Goal: Task Accomplishment & Management: Manage account settings

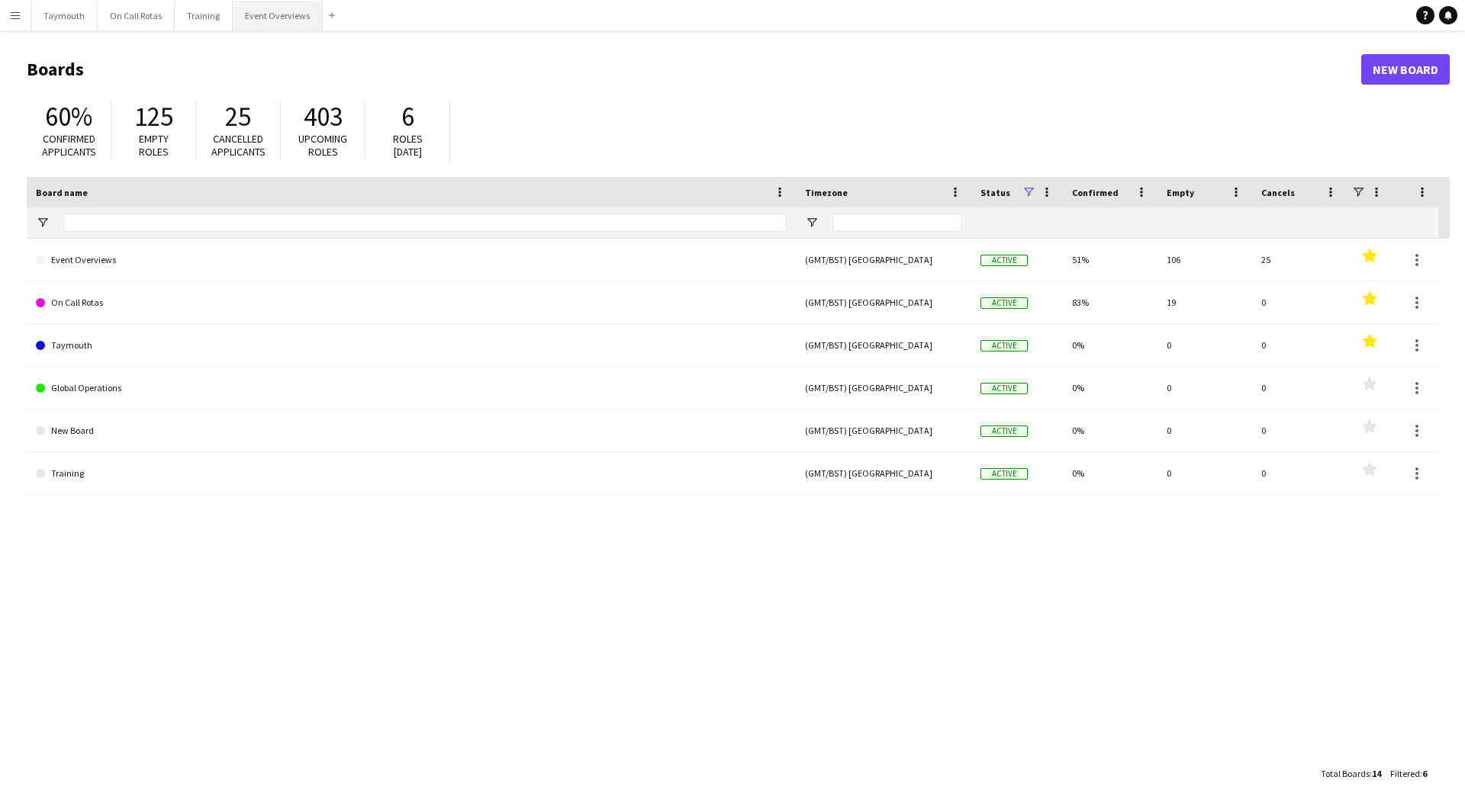
click at [265, 19] on button "Event Overviews Close" at bounding box center [278, 16] width 90 height 30
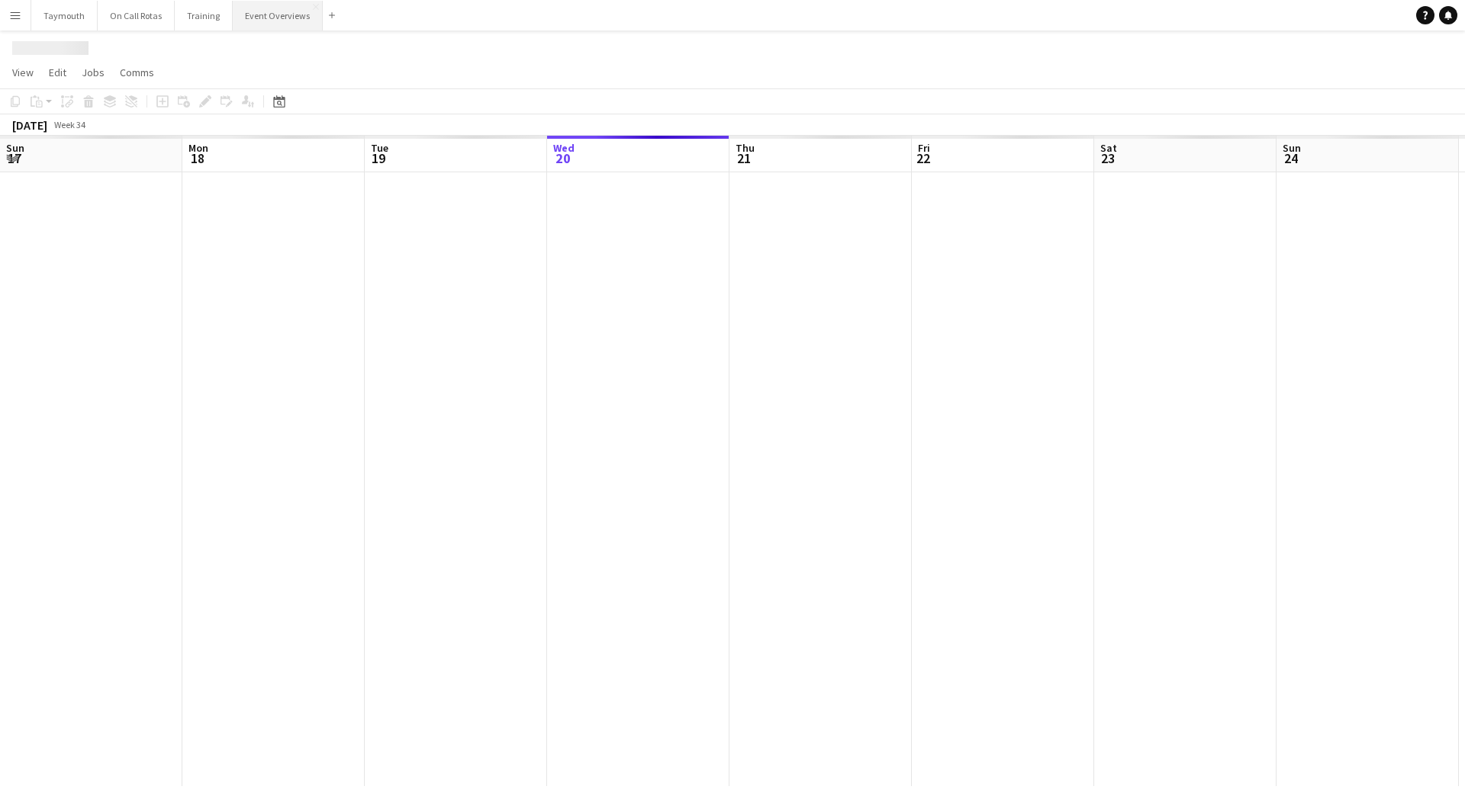
scroll to position [0, 365]
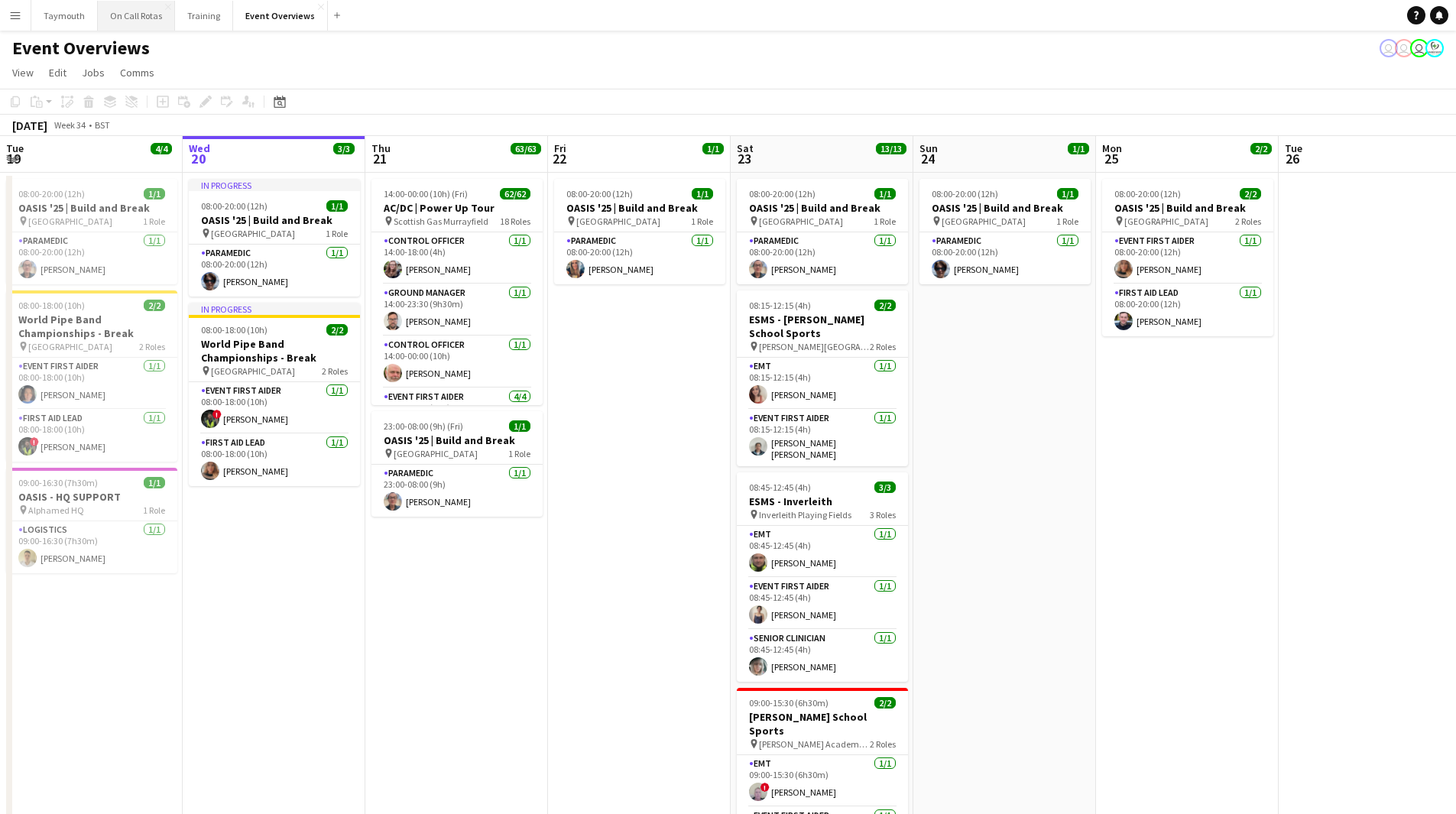
click at [129, 26] on button "On Call Rotas Close" at bounding box center [136, 16] width 77 height 30
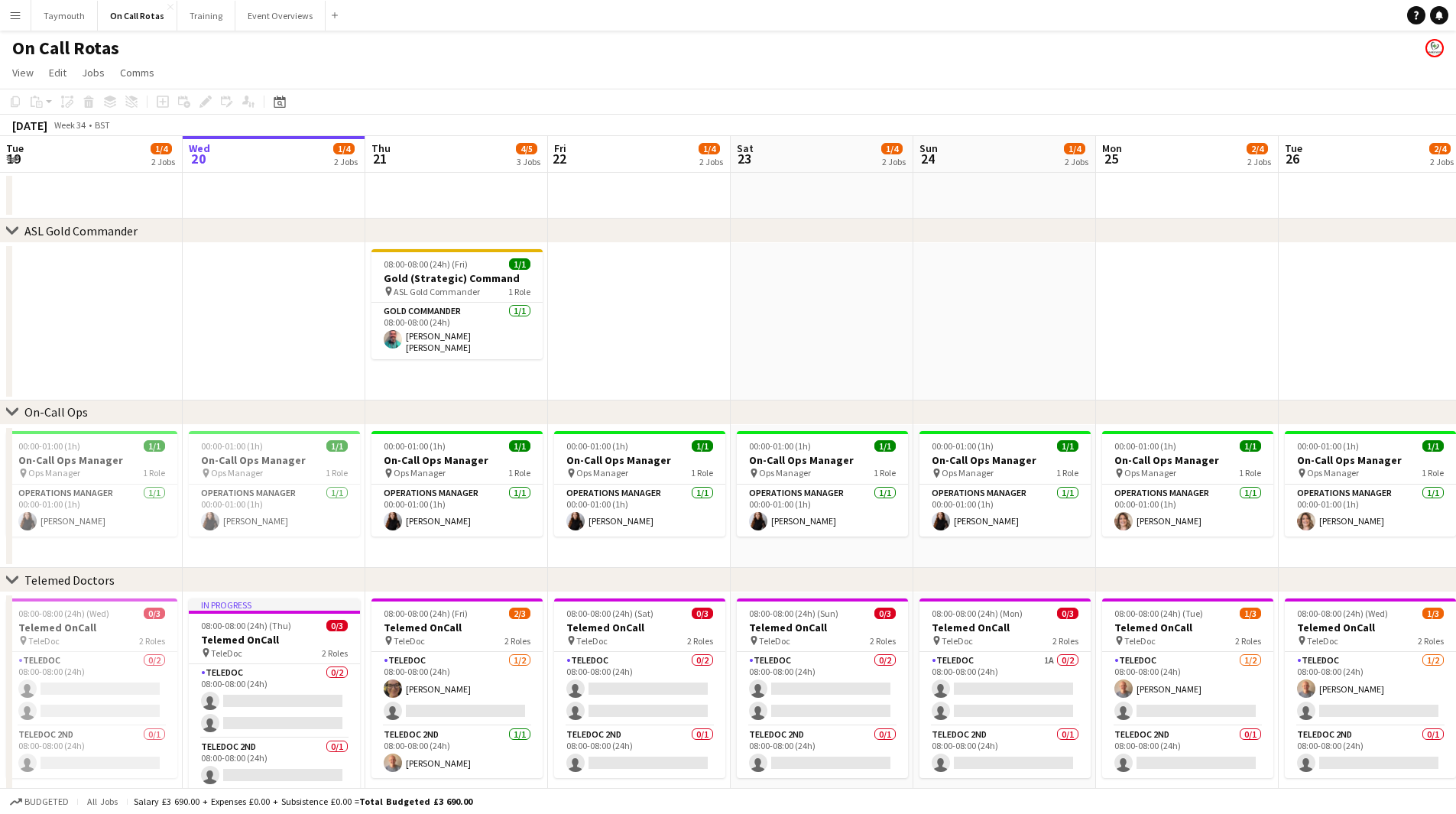
click at [8, 22] on button "Menu" at bounding box center [15, 15] width 30 height 30
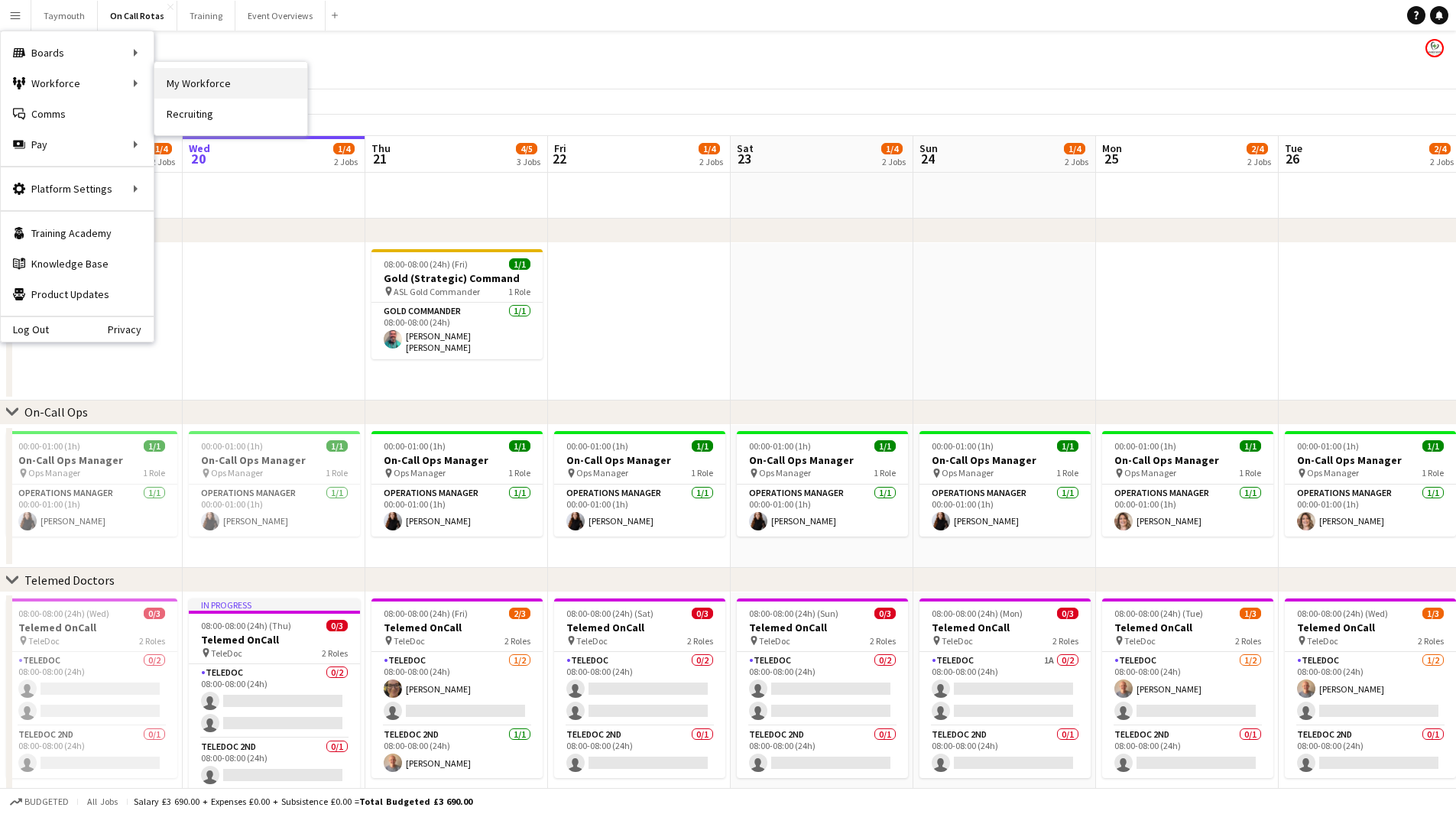
click at [228, 82] on link "My Workforce" at bounding box center [231, 83] width 152 height 30
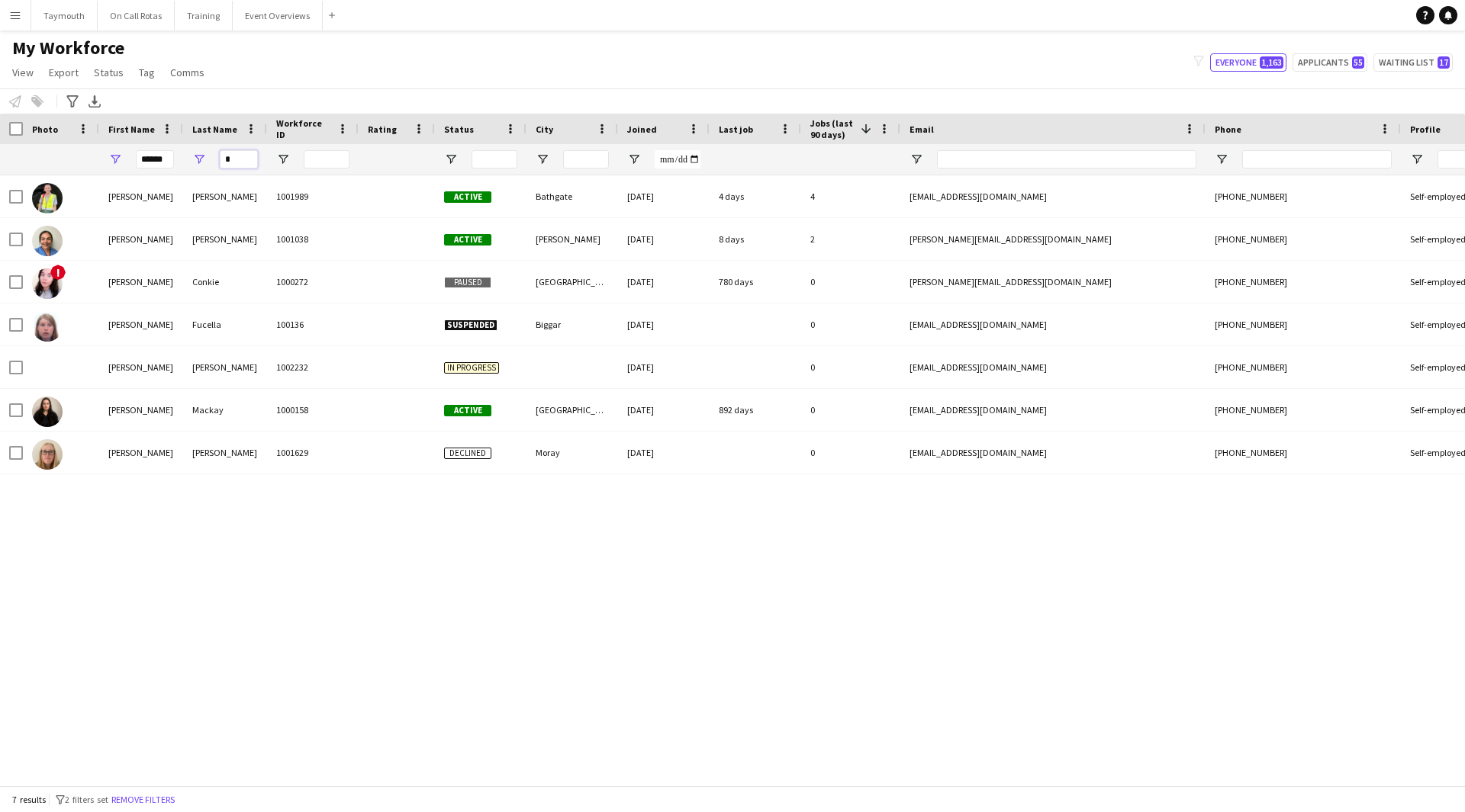
drag, startPoint x: 246, startPoint y: 156, endPoint x: 83, endPoint y: 144, distance: 163.4
click at [83, 144] on div "****** *" at bounding box center [944, 159] width 1889 height 30
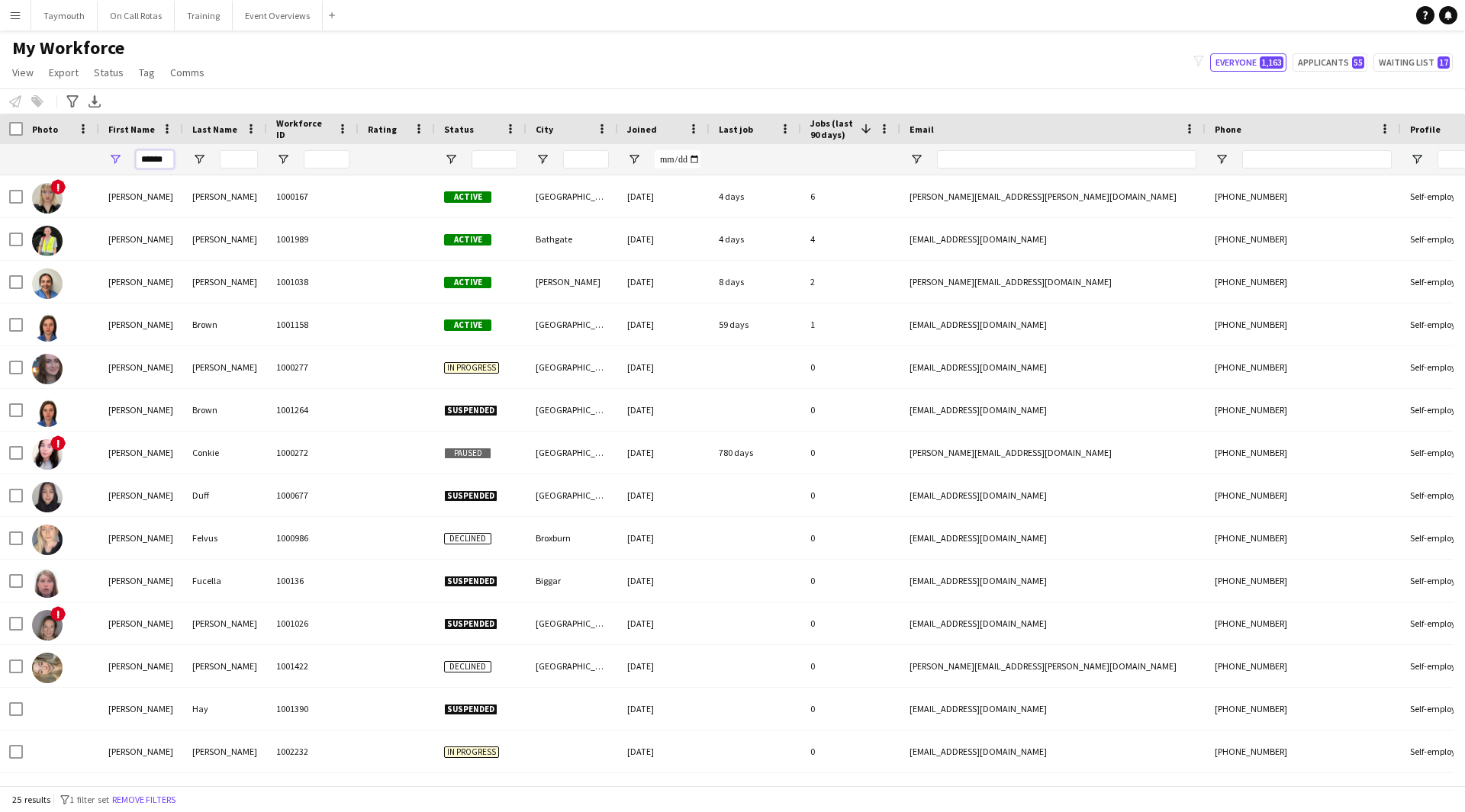
drag, startPoint x: 168, startPoint y: 153, endPoint x: -75, endPoint y: 159, distance: 243.1
click at [0, 159] on html "Menu Boards Boards Boards All jobs Status Workforce Workforce My Workforce Recr…" at bounding box center [732, 406] width 1465 height 812
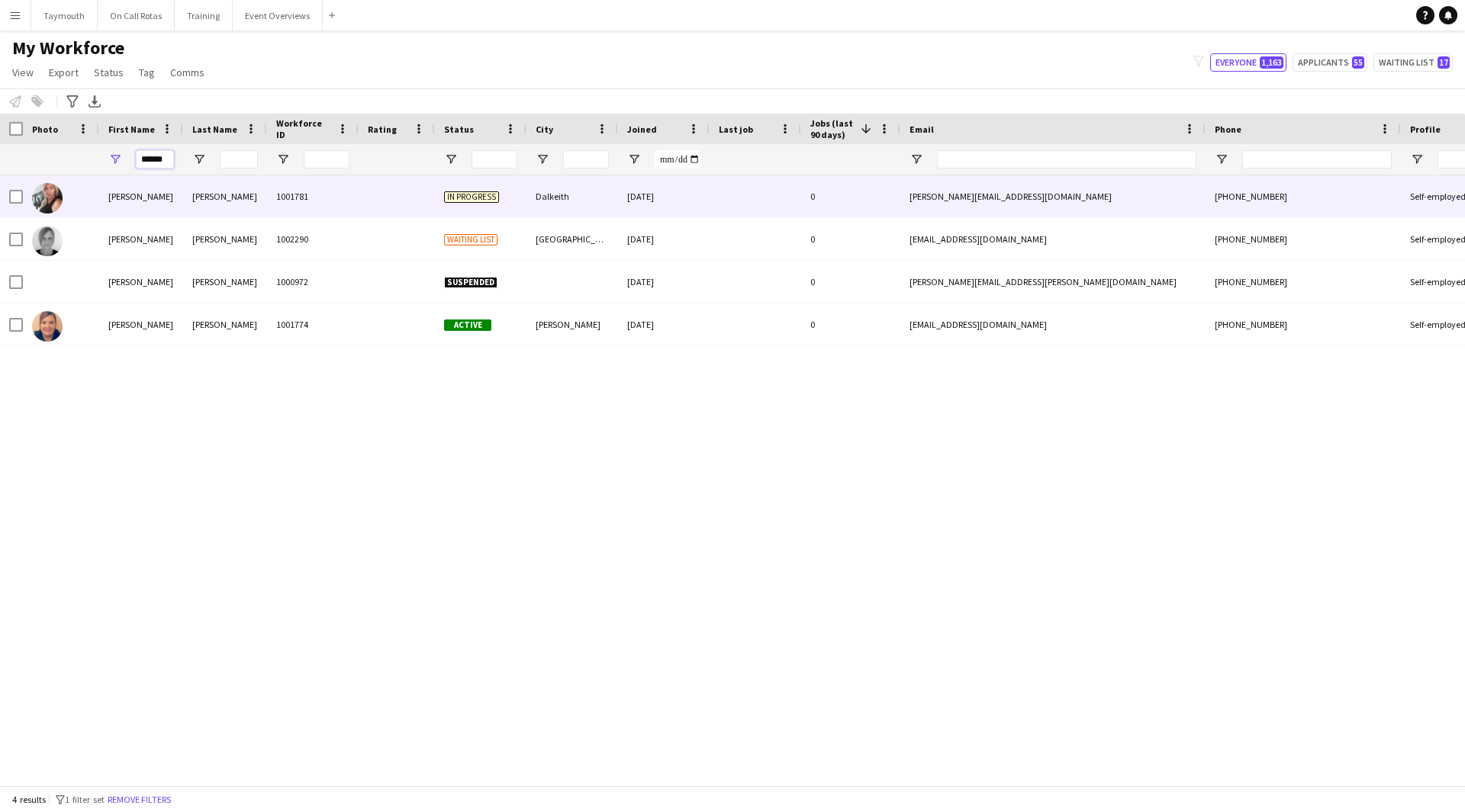
type input "******"
click at [284, 202] on div "1001781" at bounding box center [313, 196] width 92 height 42
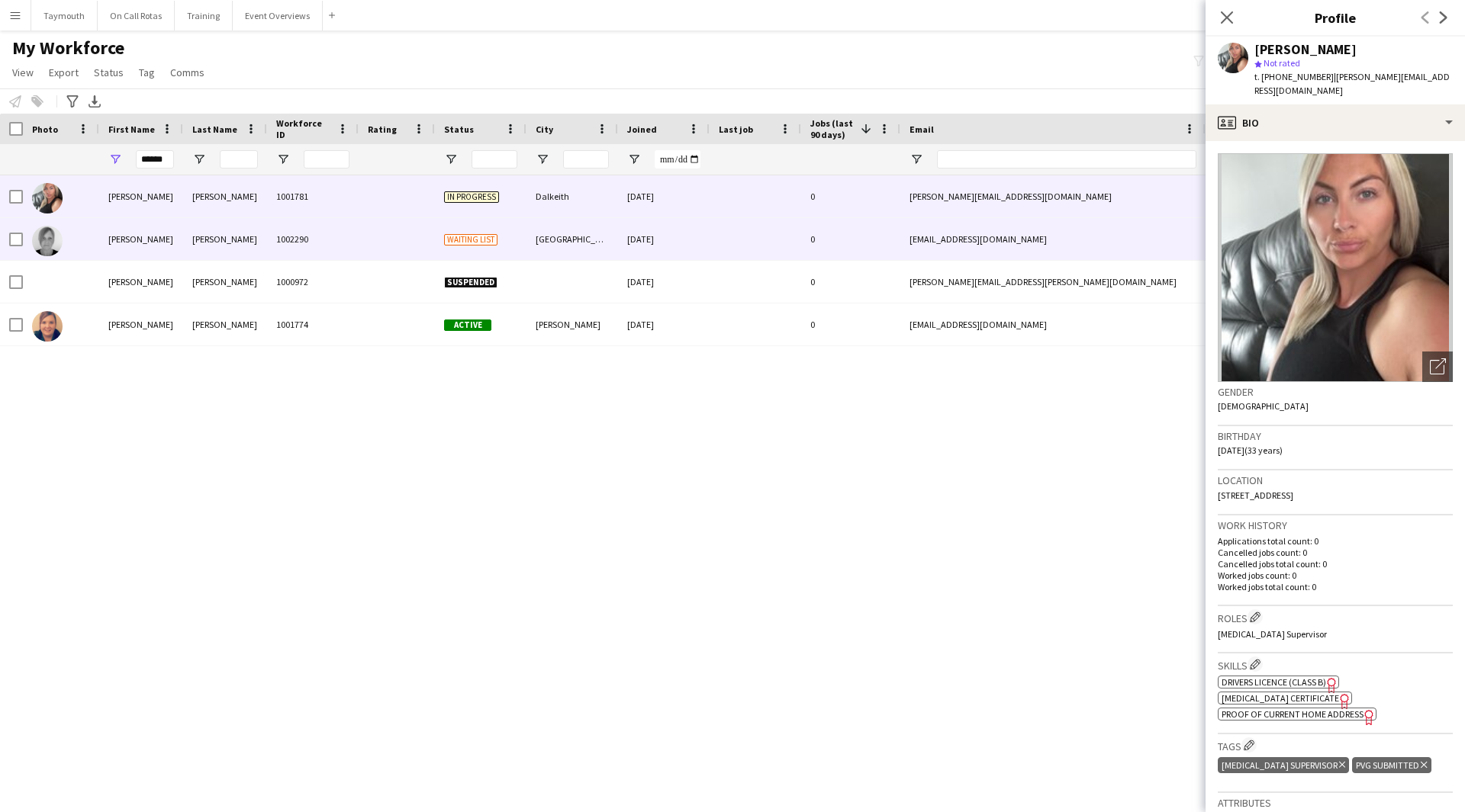
click at [278, 252] on div "1002290" at bounding box center [313, 239] width 92 height 42
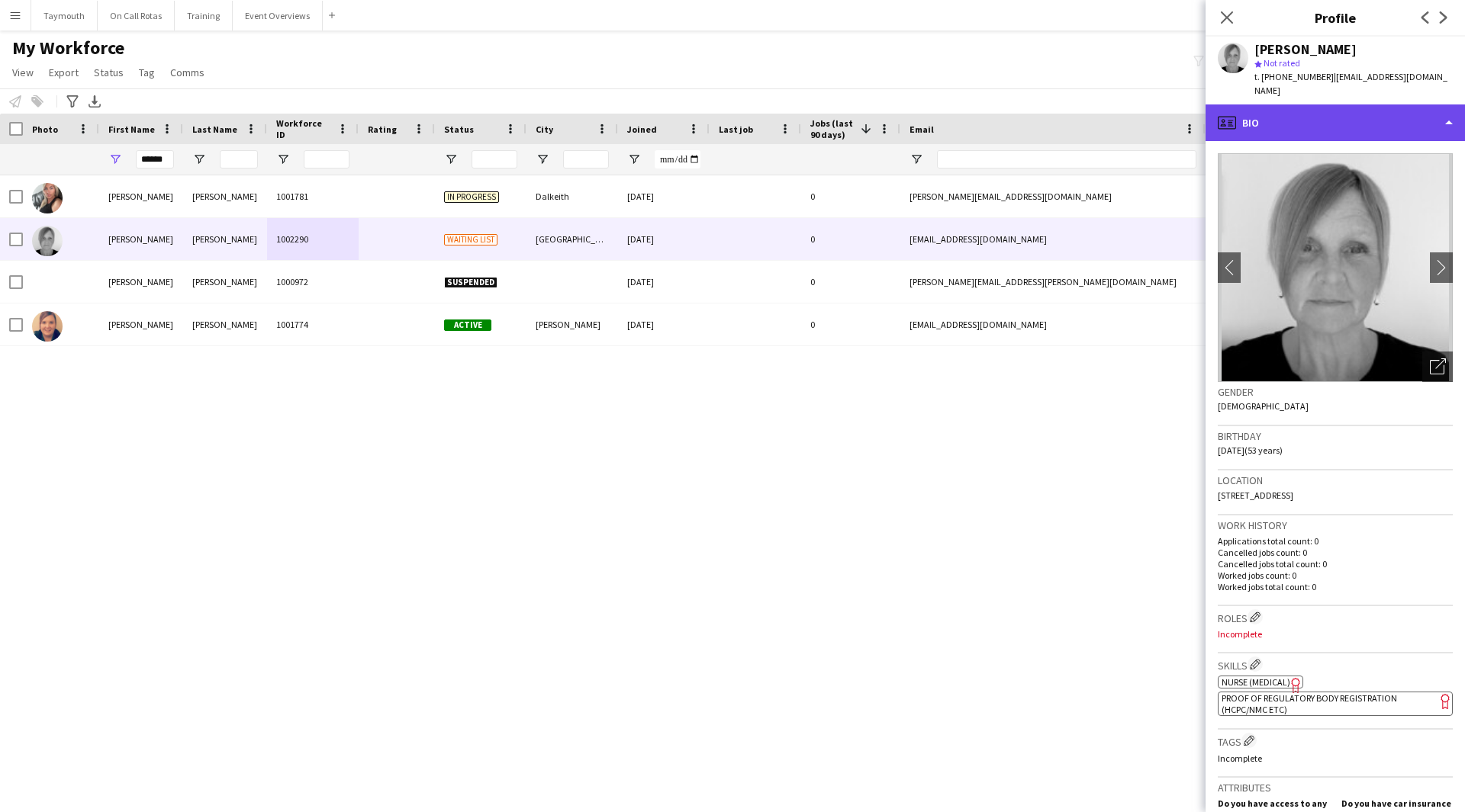
click at [1341, 104] on div "profile Bio" at bounding box center [1335, 123] width 259 height 37
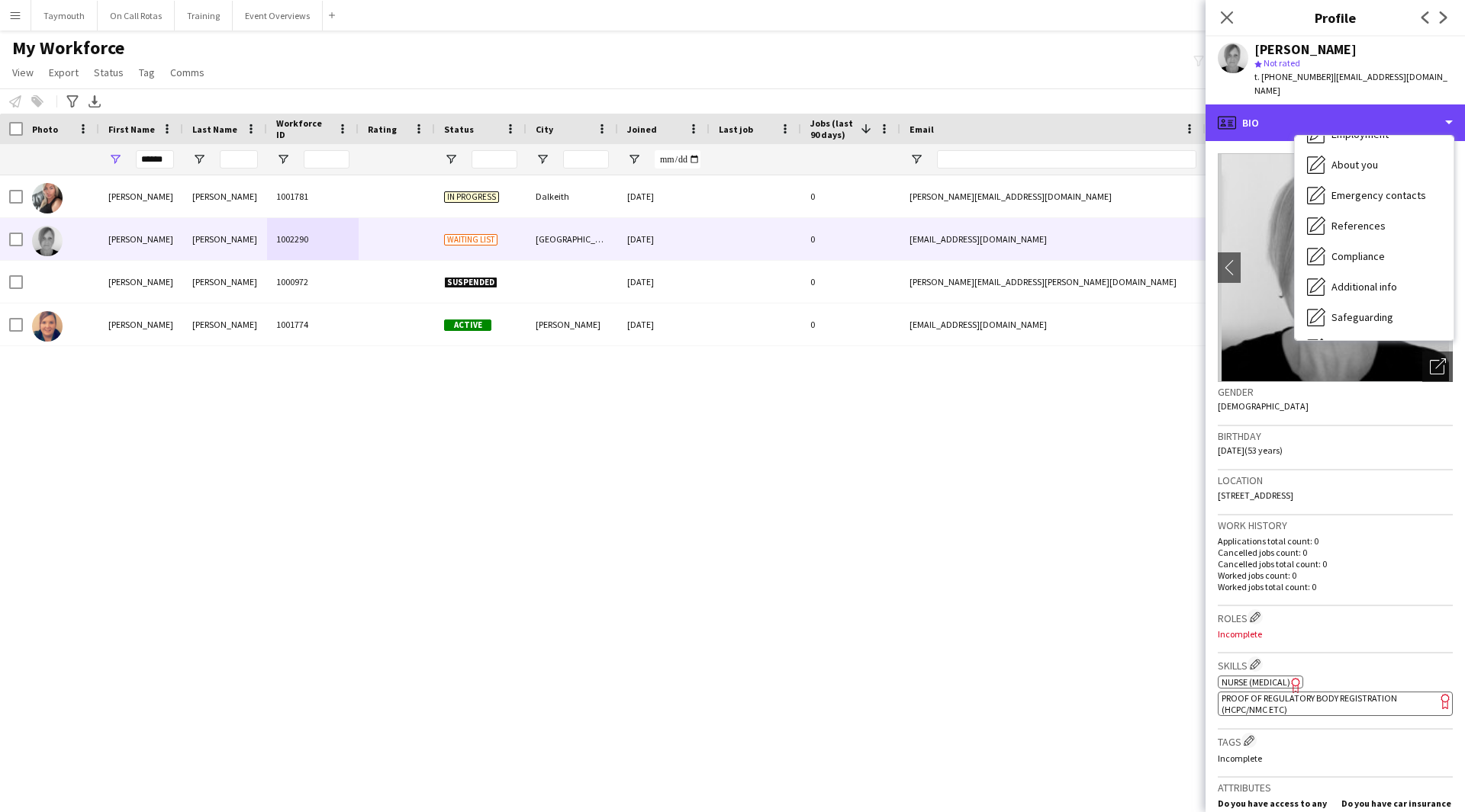
scroll to position [113, 0]
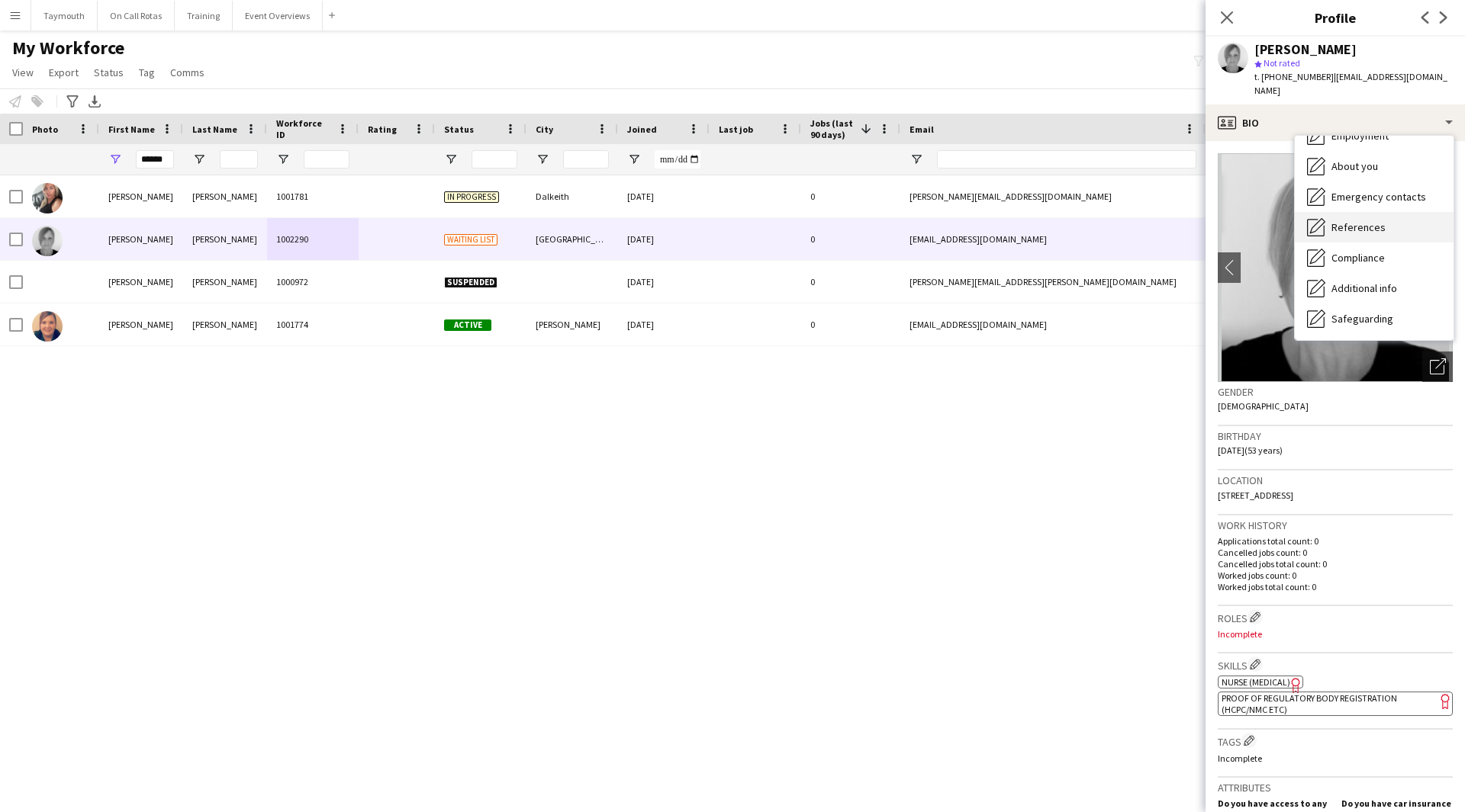
click at [1380, 220] on span "References" at bounding box center [1359, 227] width 55 height 14
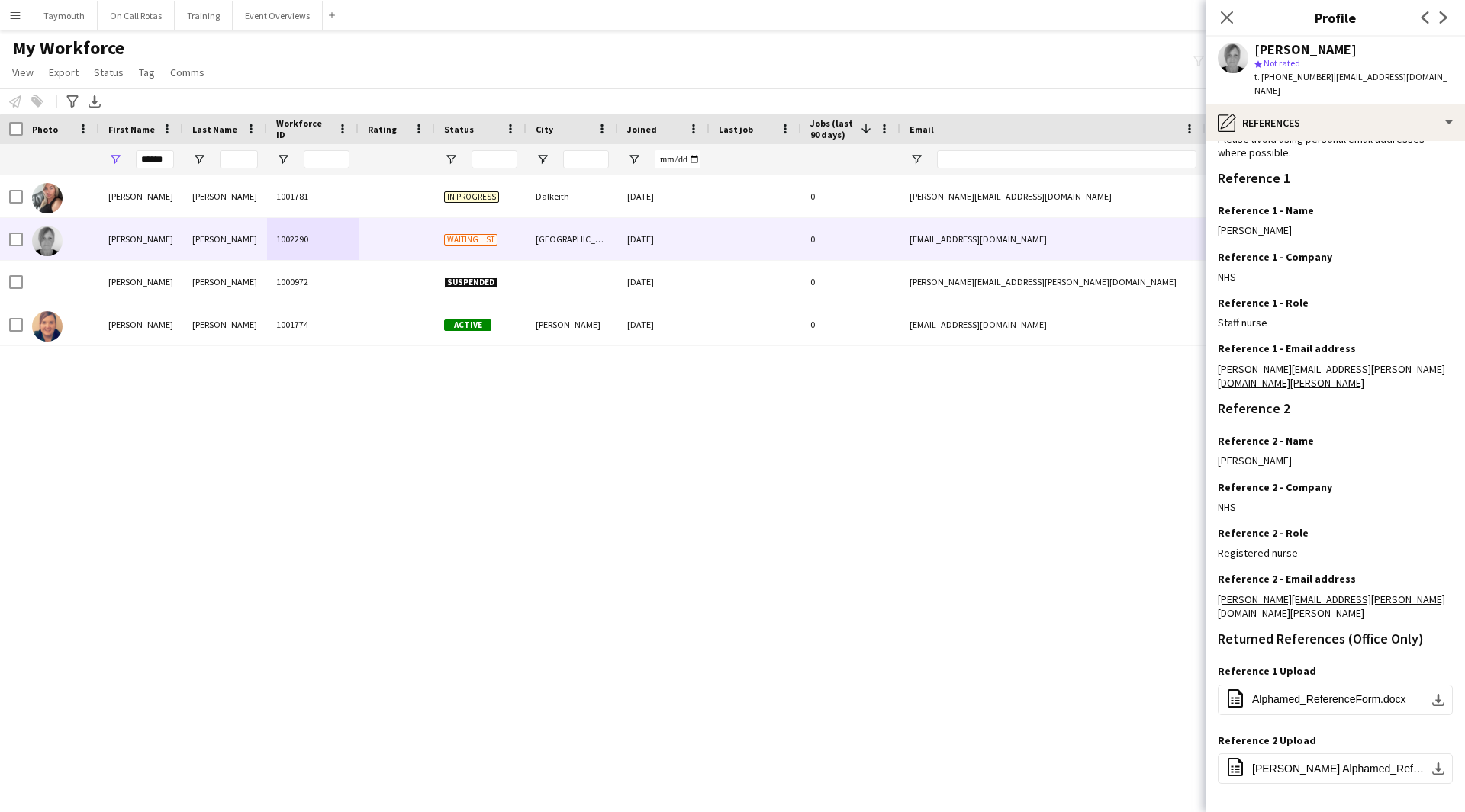
scroll to position [143, 0]
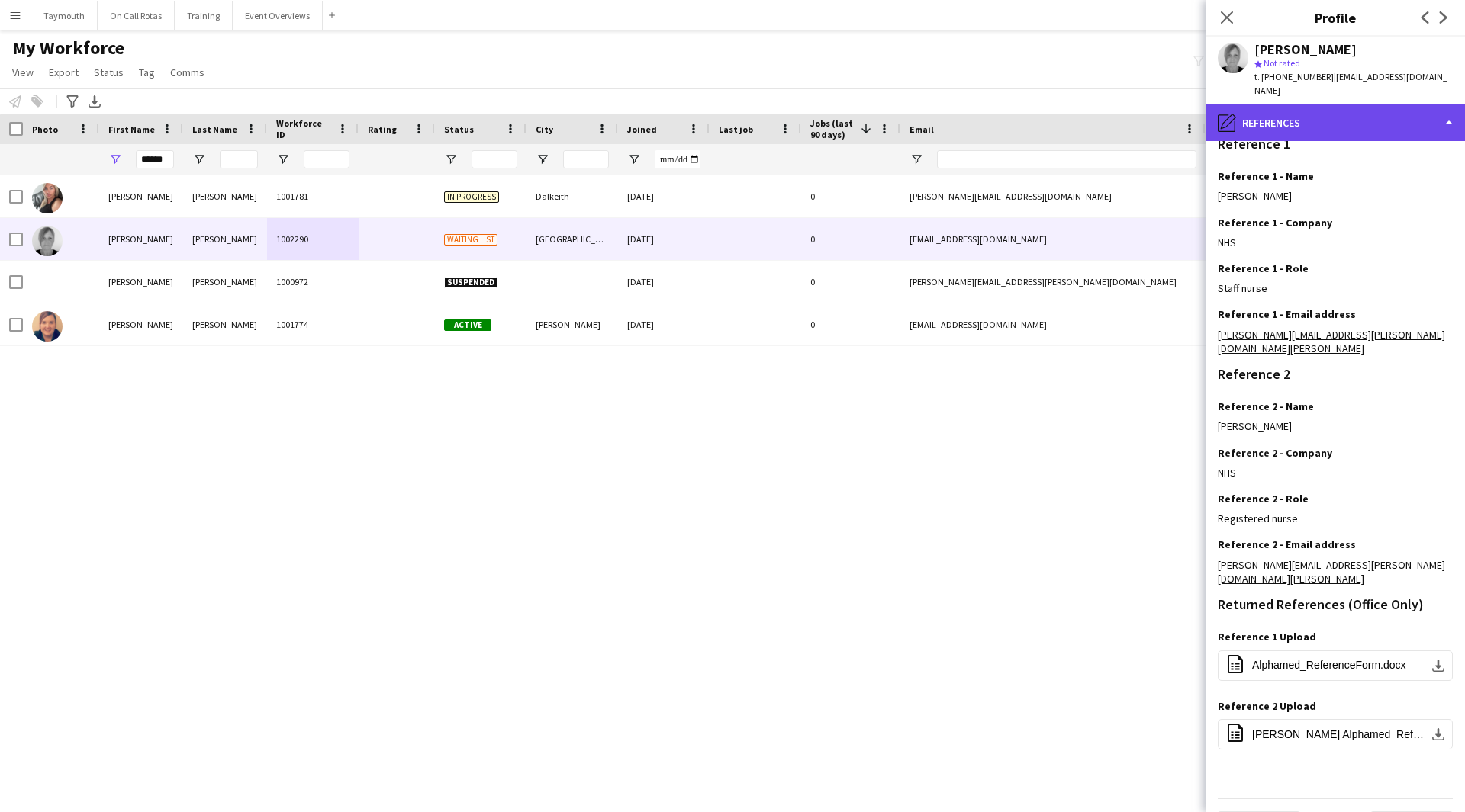
click at [1402, 112] on div "pencil4 References" at bounding box center [1335, 123] width 259 height 37
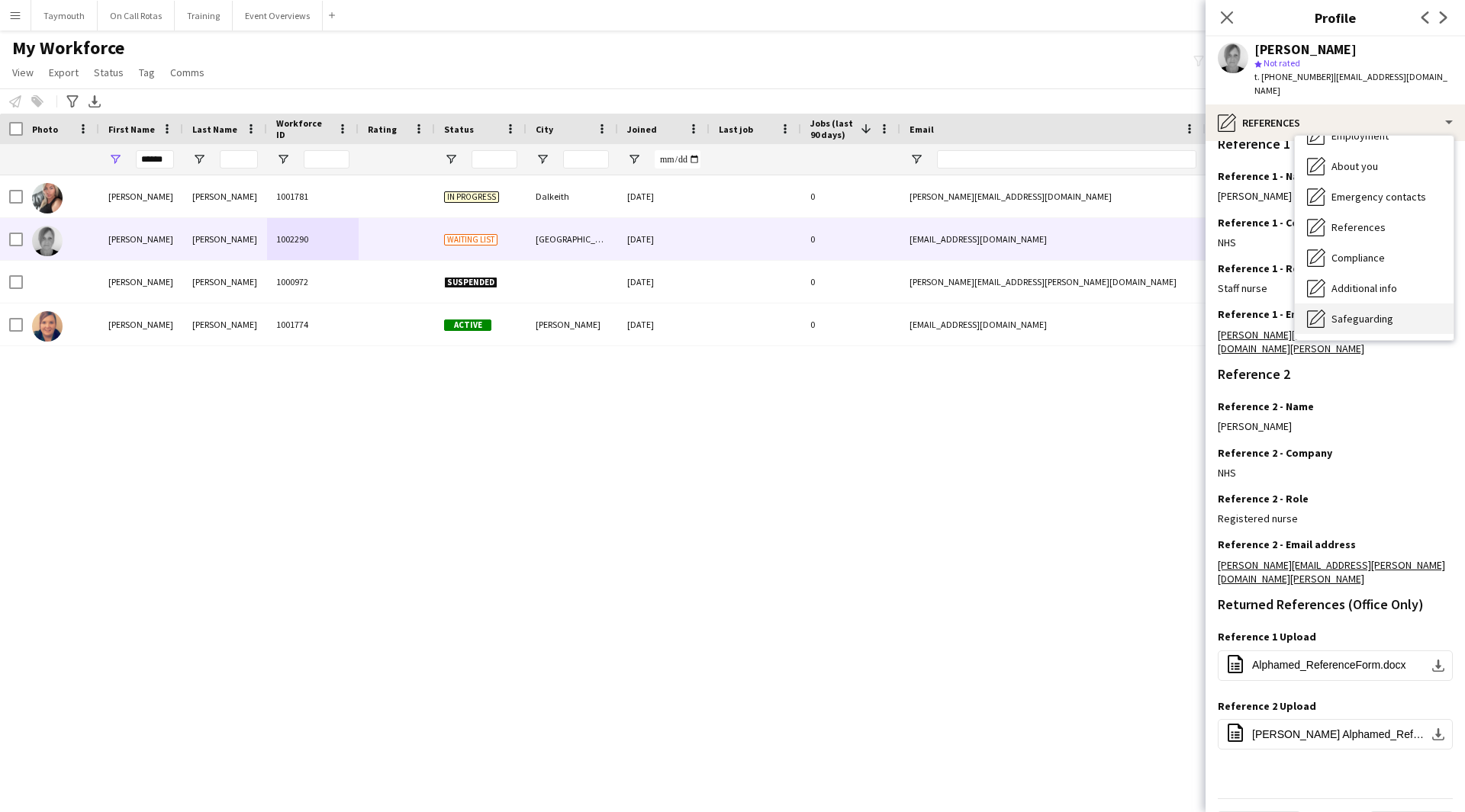
click at [1356, 312] on span "Safeguarding" at bounding box center [1362, 319] width 61 height 14
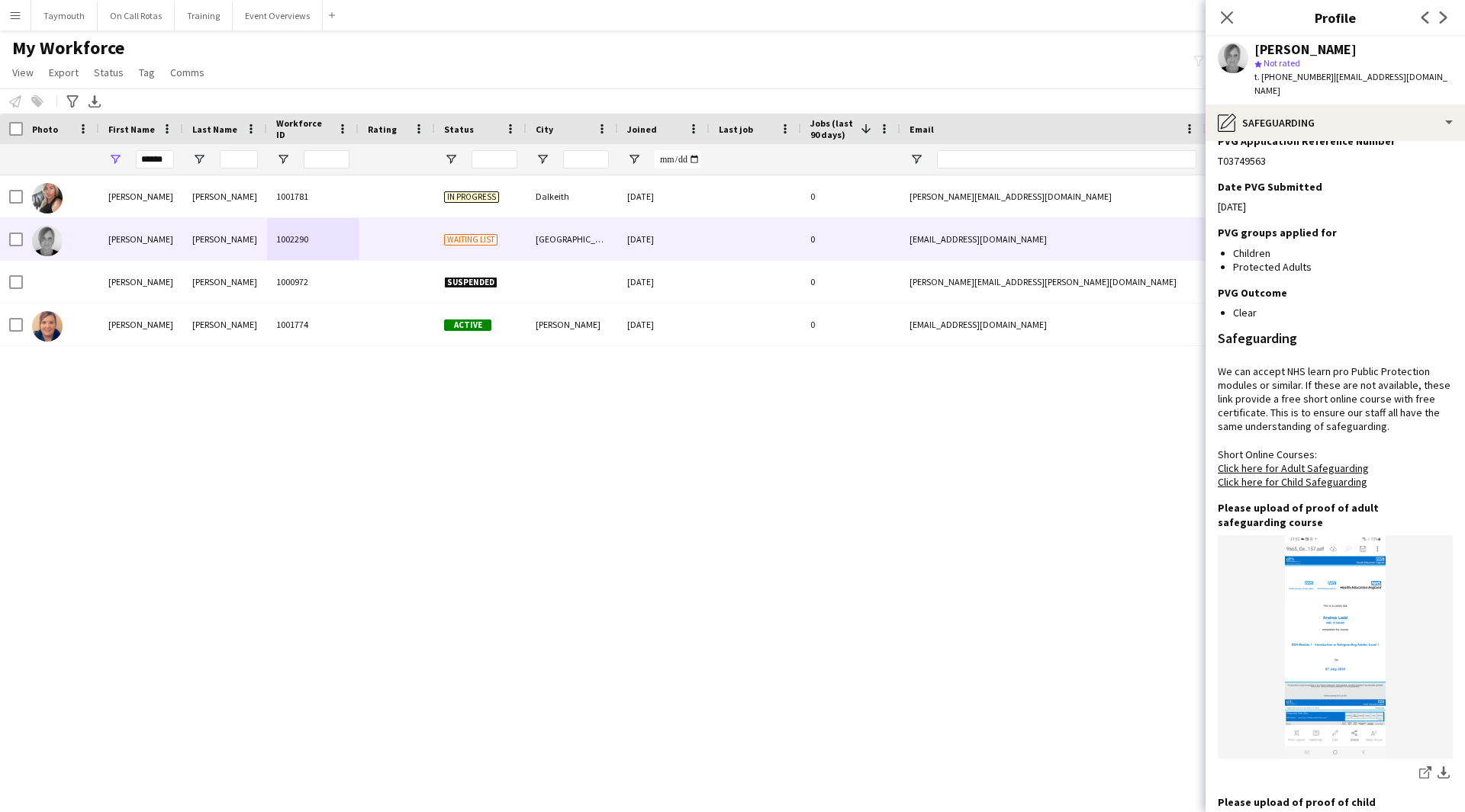
scroll to position [0, 0]
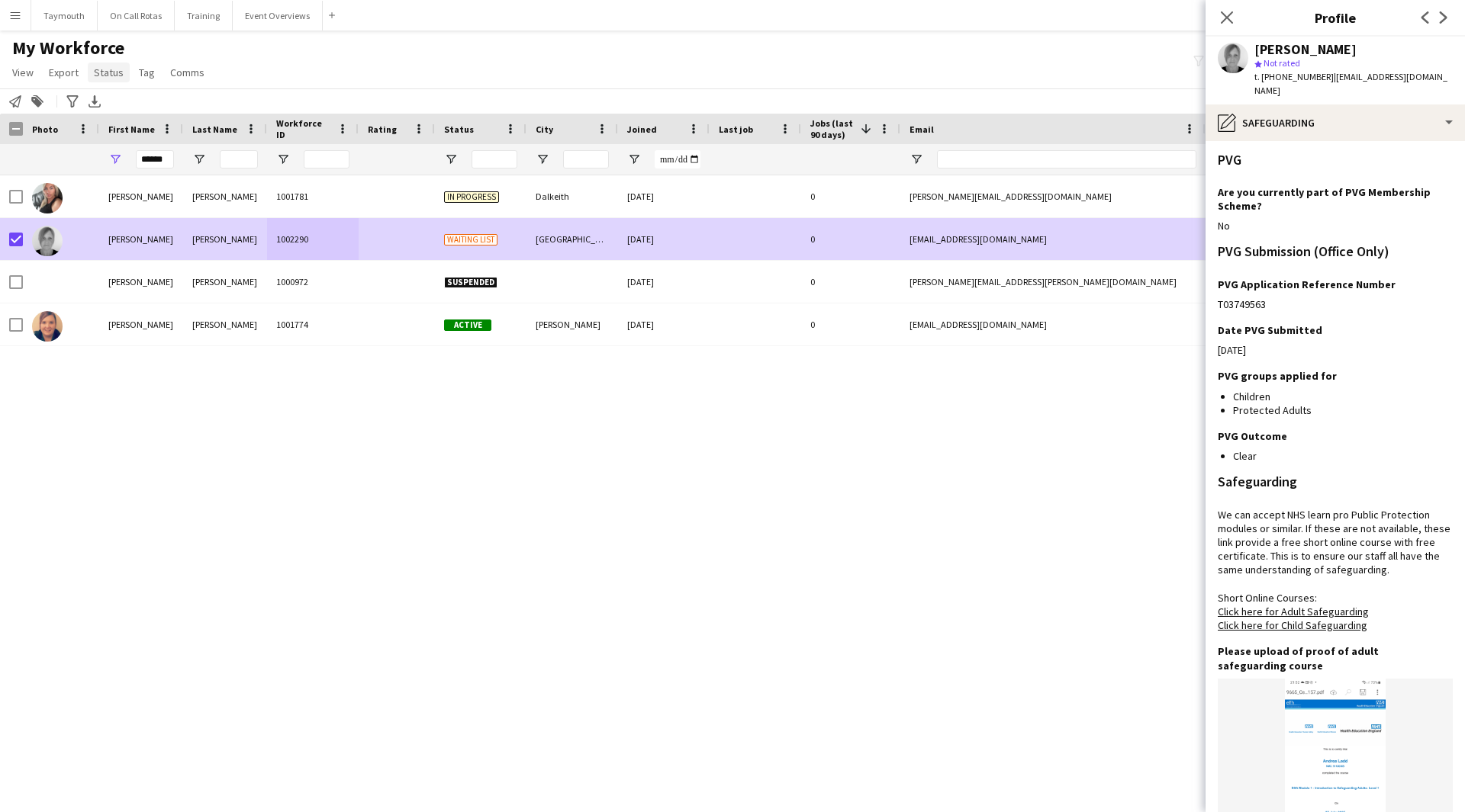
click at [106, 68] on span "Status" at bounding box center [108, 72] width 30 height 14
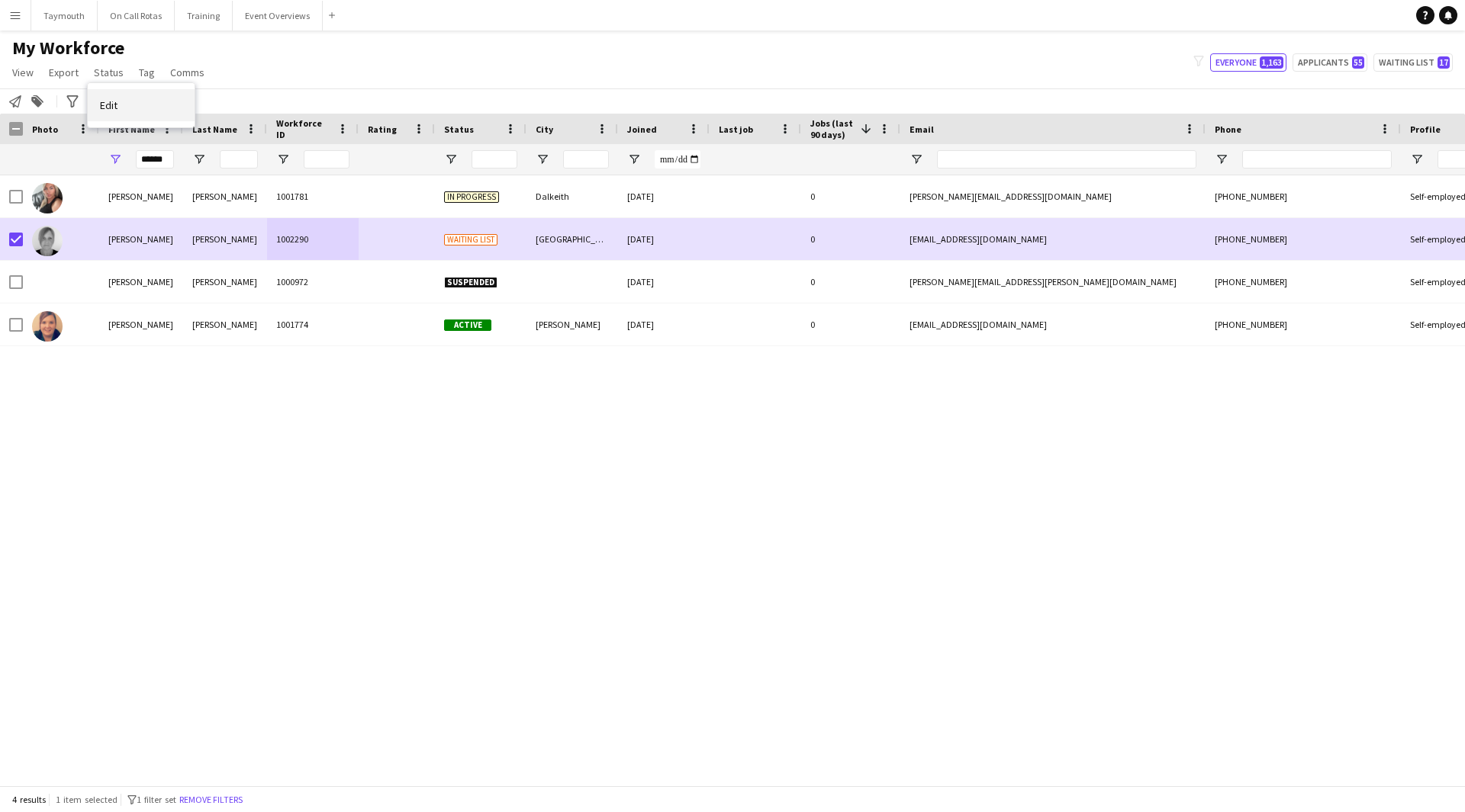
click at [125, 101] on link "Edit" at bounding box center [141, 105] width 107 height 32
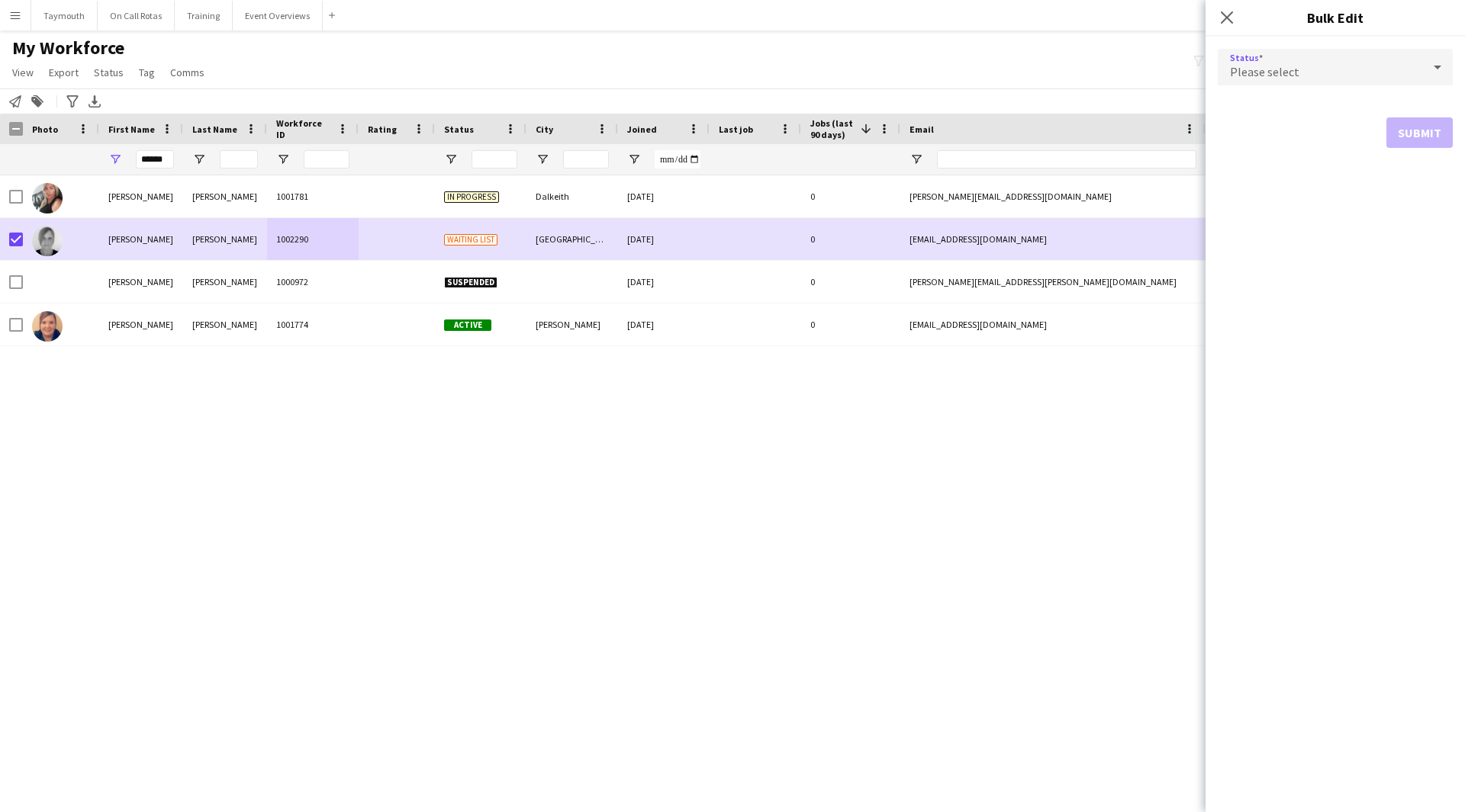
click at [1266, 77] on span "Please select" at bounding box center [1264, 72] width 69 height 16
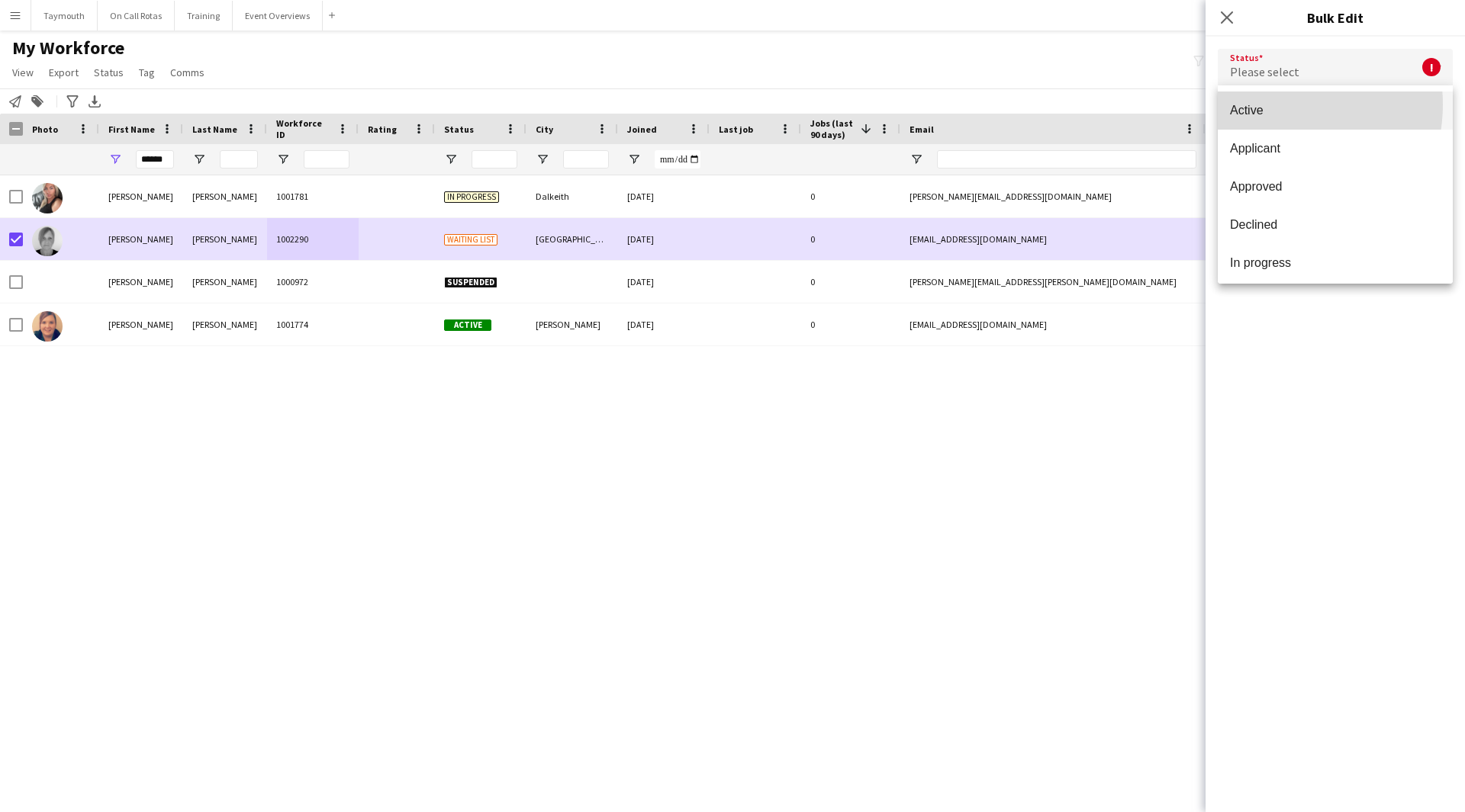
click at [1271, 104] on span "Active" at bounding box center [1335, 110] width 211 height 15
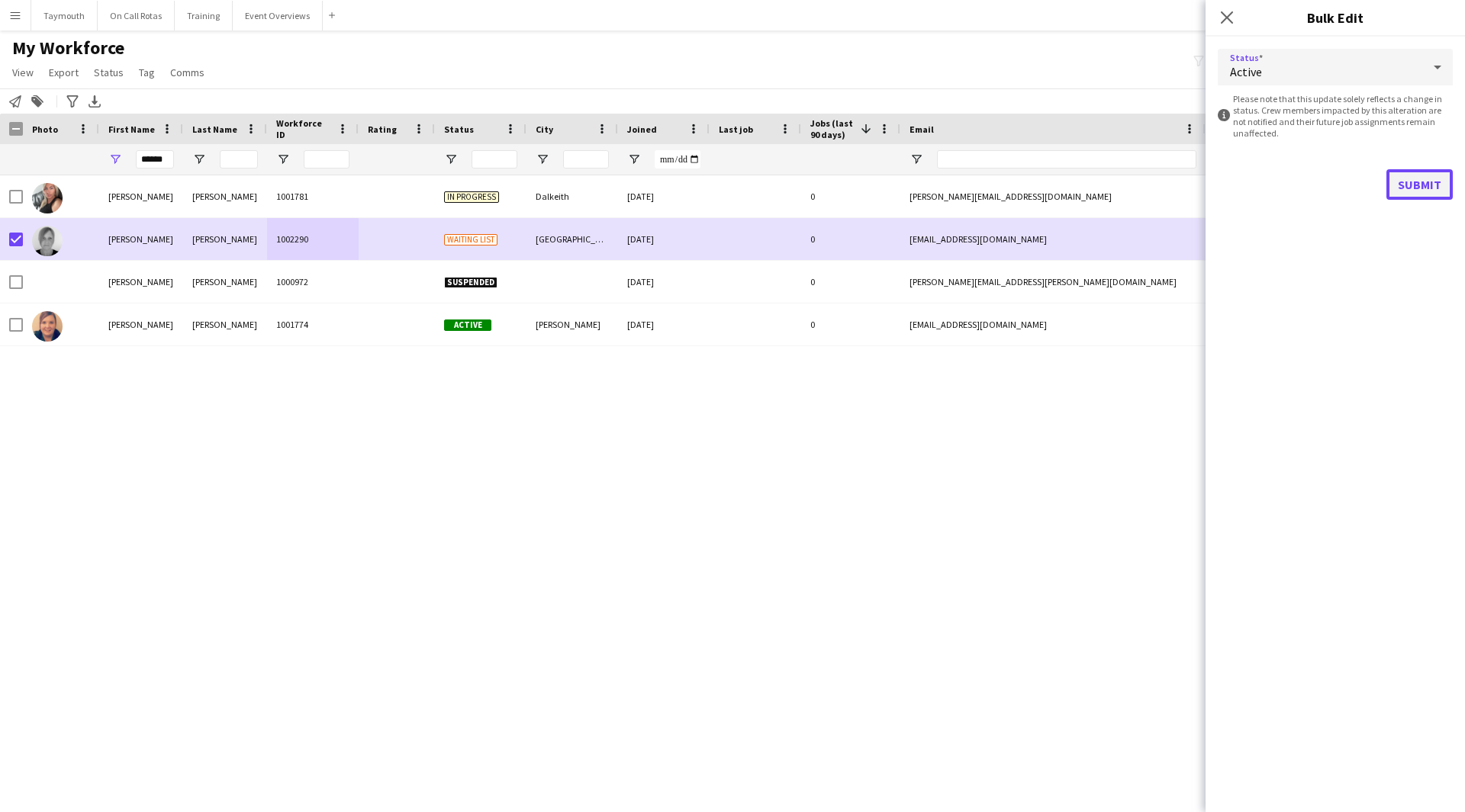
click at [1442, 191] on button "Submit" at bounding box center [1420, 184] width 66 height 30
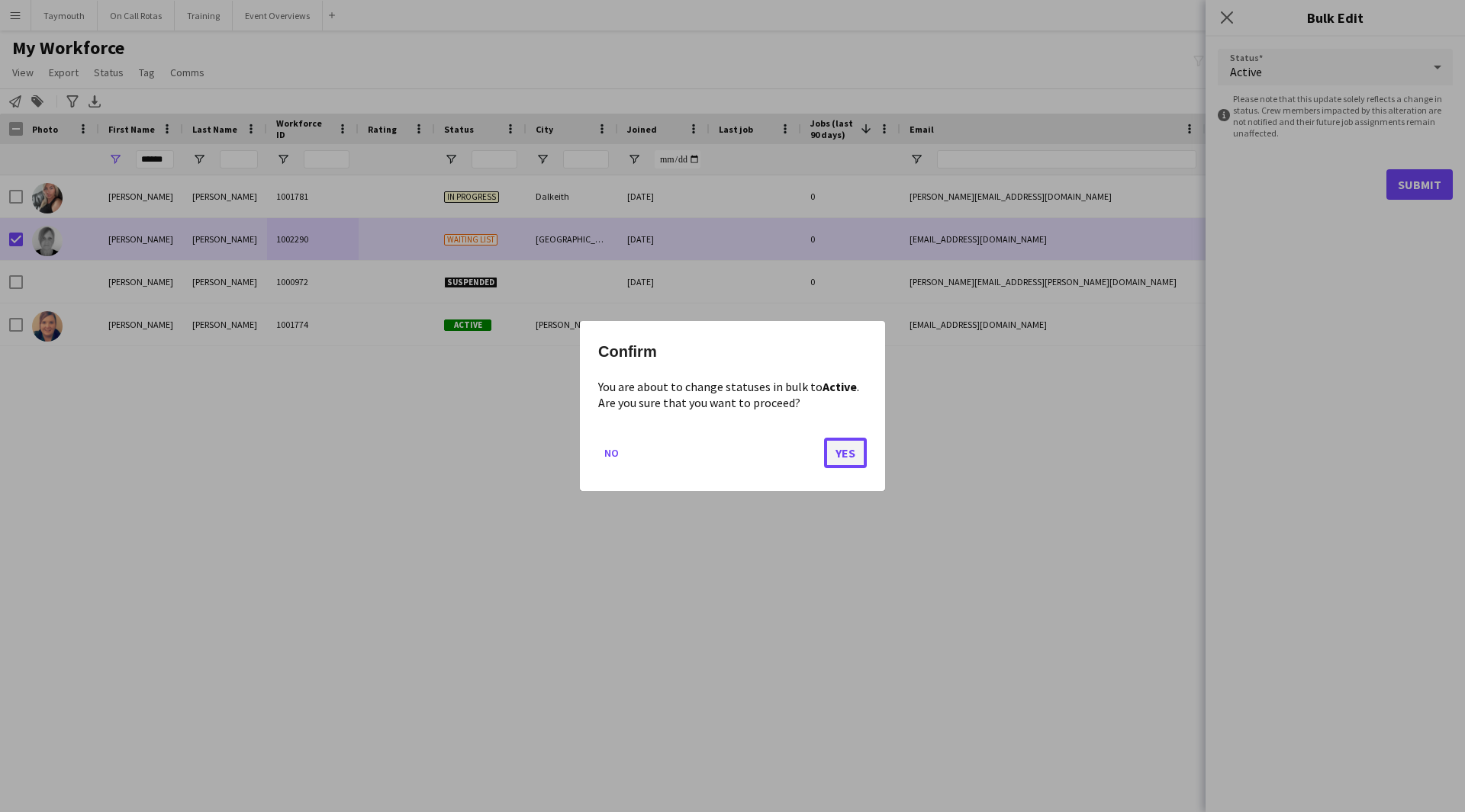
click at [833, 458] on button "Yes" at bounding box center [846, 452] width 43 height 30
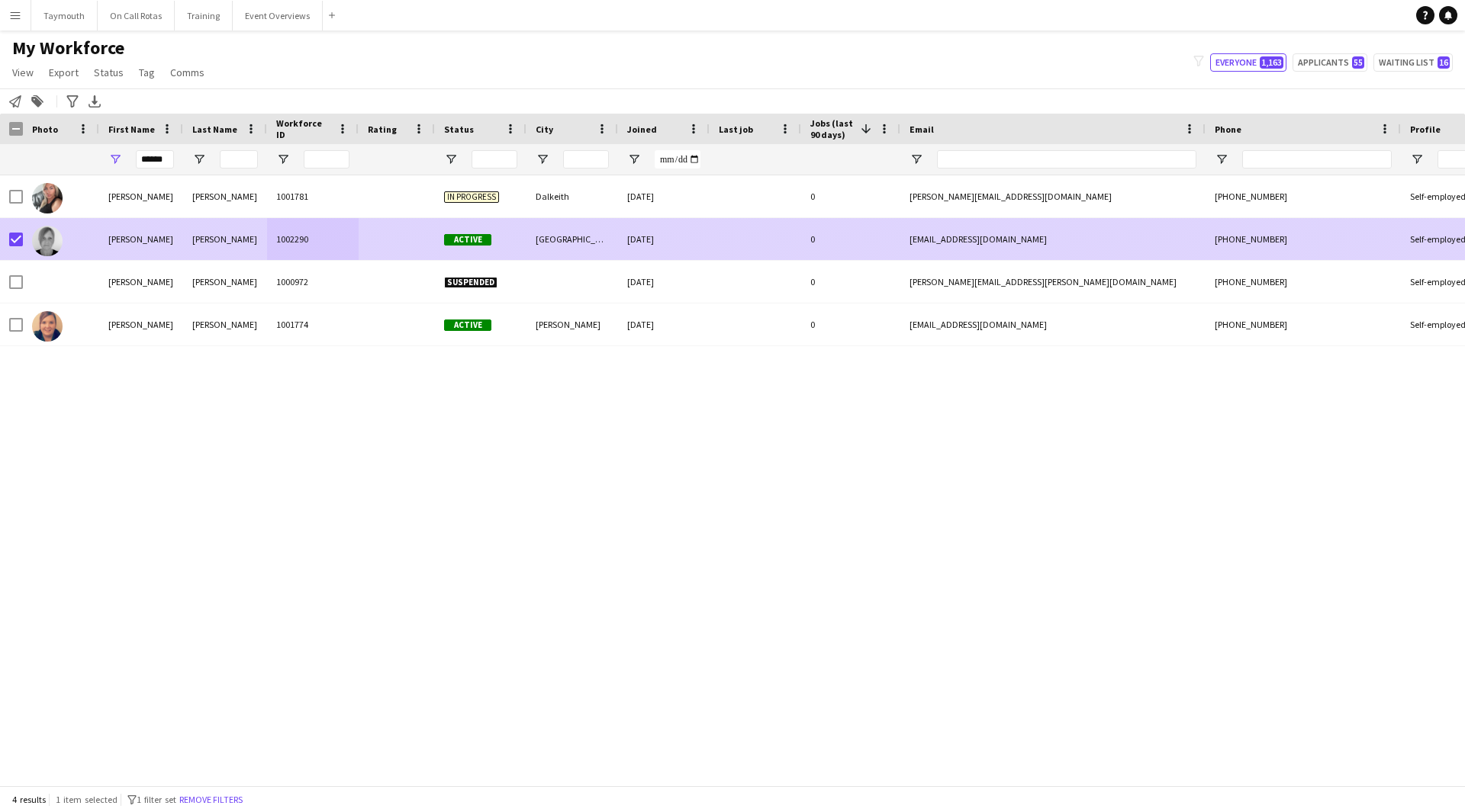
drag, startPoint x: 168, startPoint y: 245, endPoint x: 160, endPoint y: 246, distance: 8.1
click at [168, 245] on div "[PERSON_NAME]" at bounding box center [141, 239] width 84 height 42
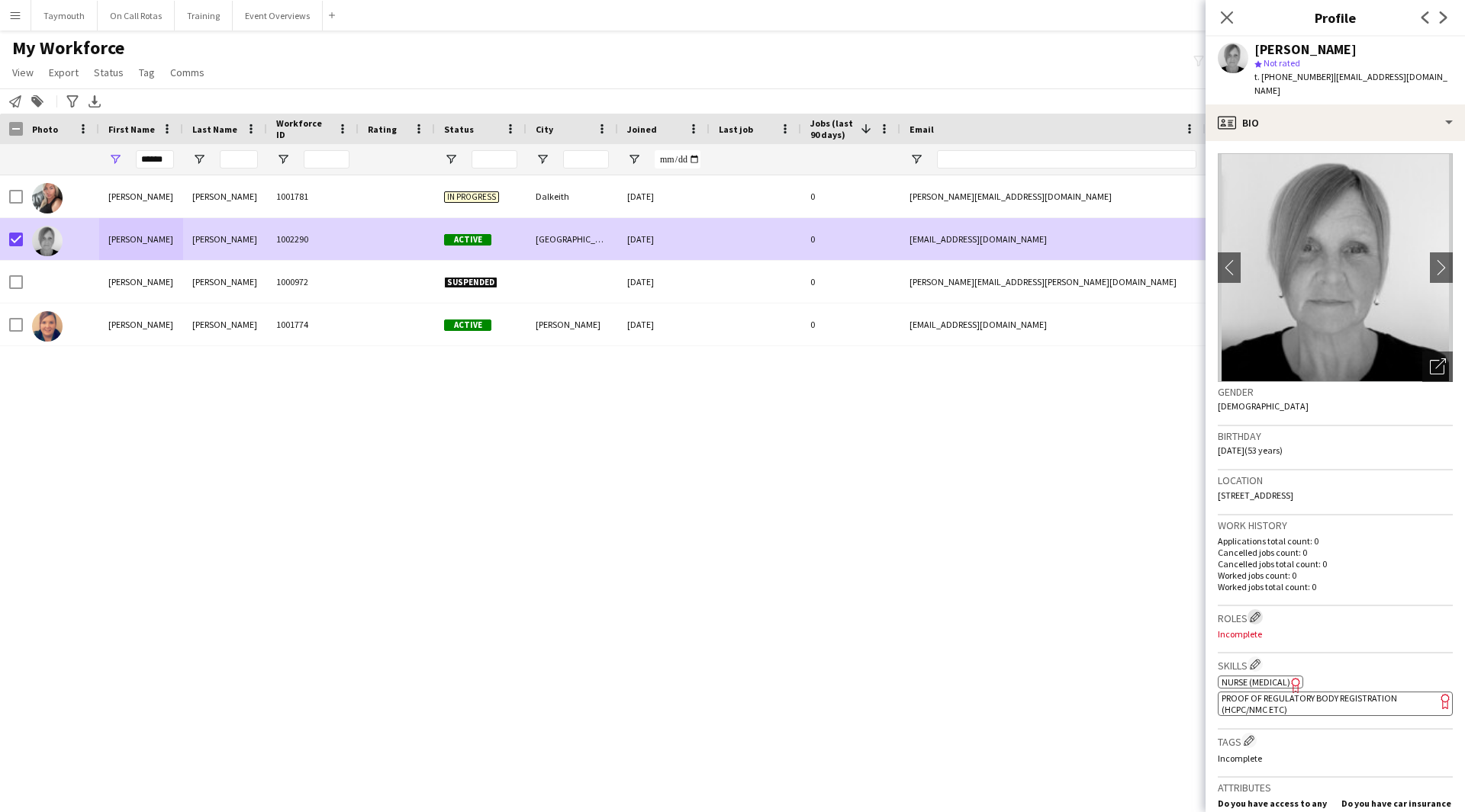
click at [1261, 611] on app-icon "Edit crew company roles" at bounding box center [1255, 616] width 11 height 11
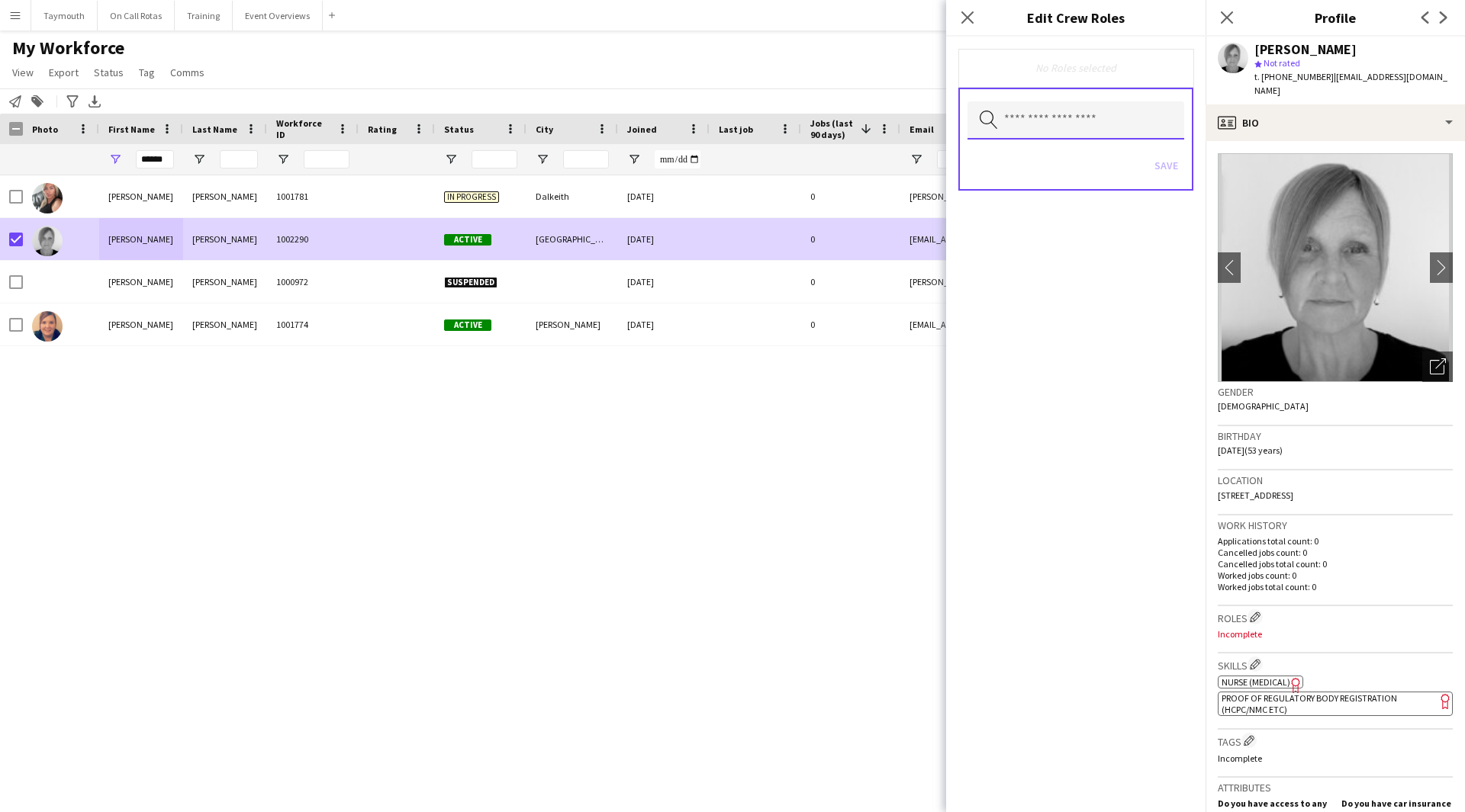
click at [1095, 126] on input "text" at bounding box center [1076, 120] width 217 height 38
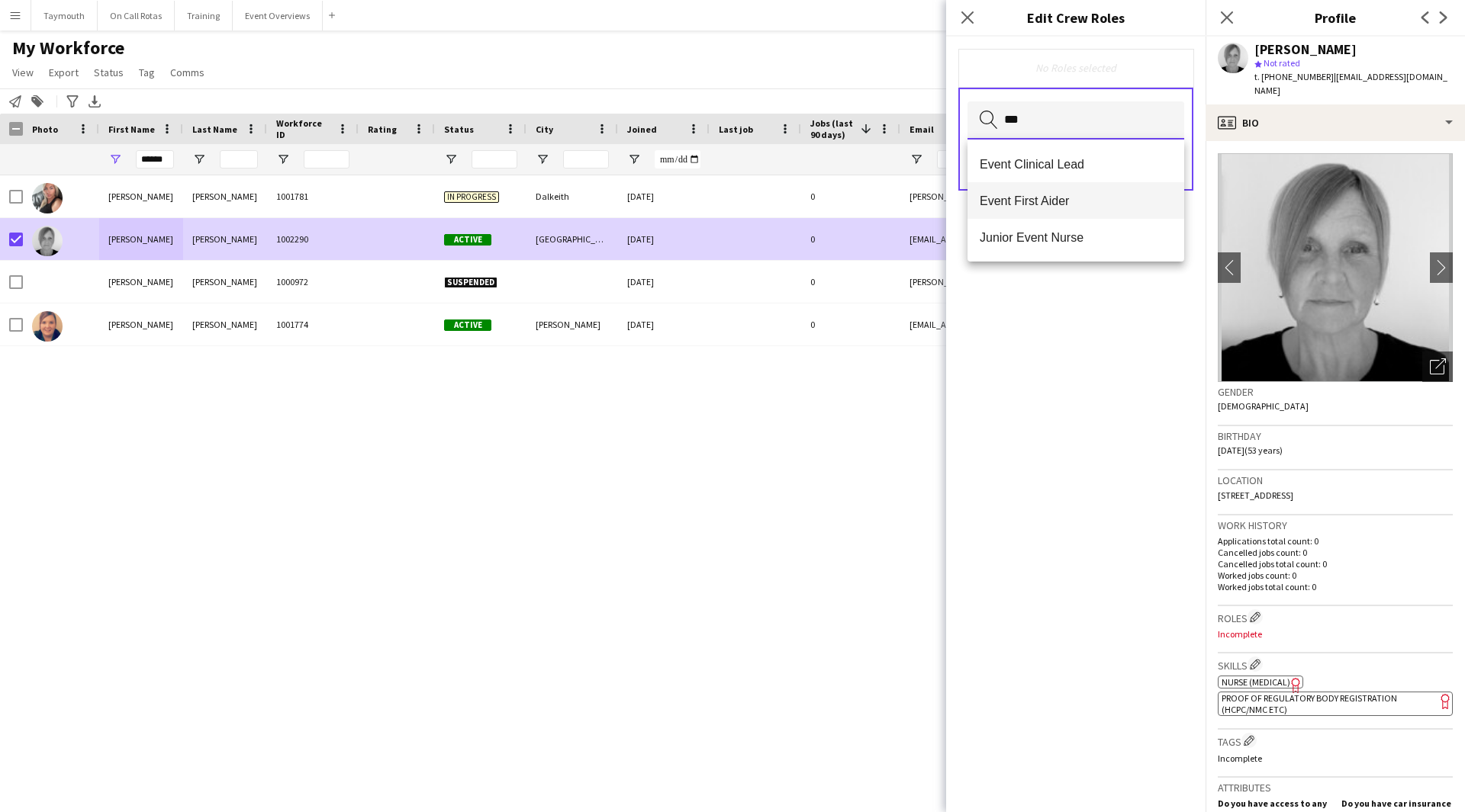
type input "***"
click at [1056, 213] on mat-option "Event First Aider" at bounding box center [1076, 201] width 217 height 37
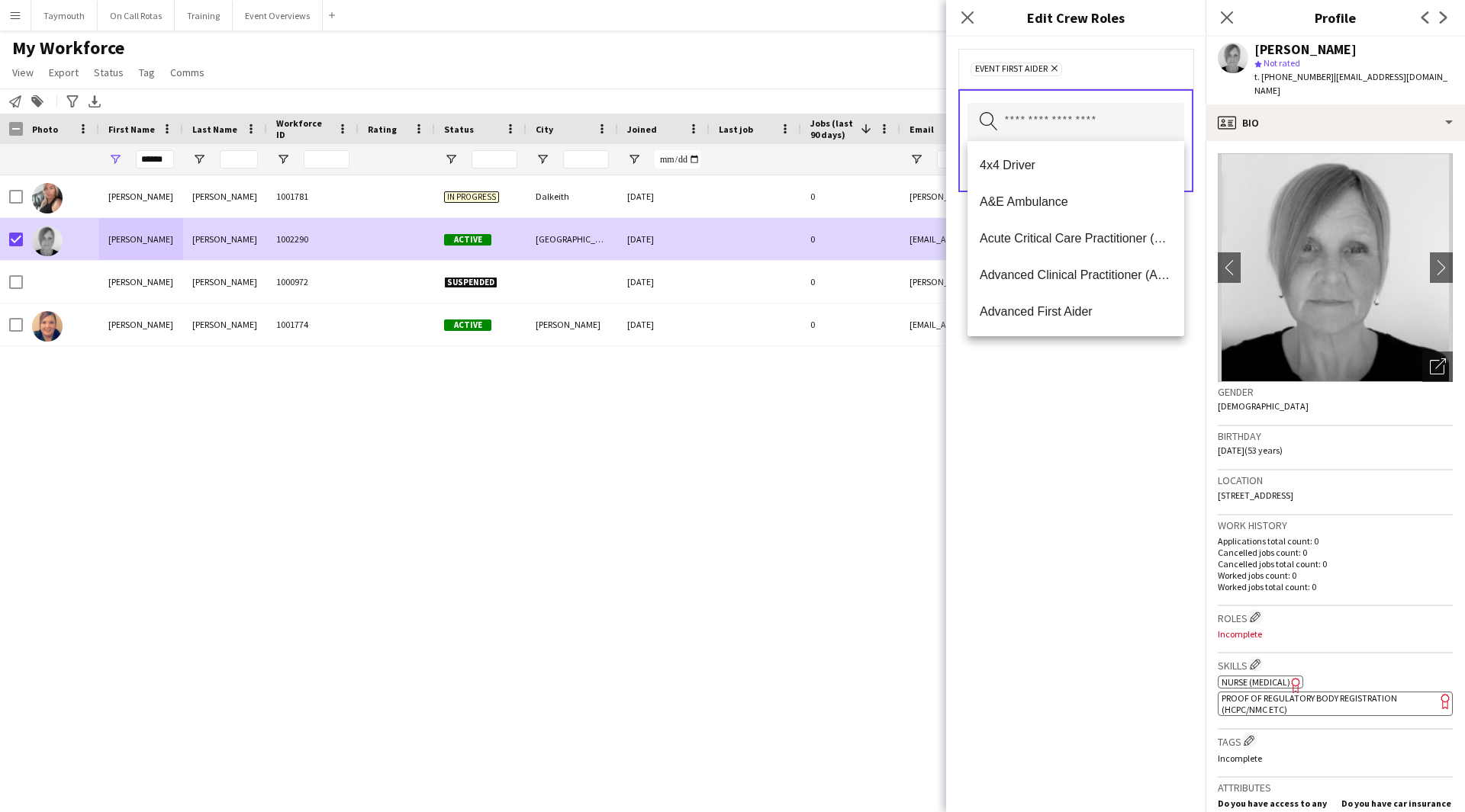
drag, startPoint x: 1142, startPoint y: 425, endPoint x: 1147, endPoint y: 391, distance: 34.4
click at [1145, 419] on div "Event First Aider Remove Search by role type Save" at bounding box center [1076, 425] width 259 height 776
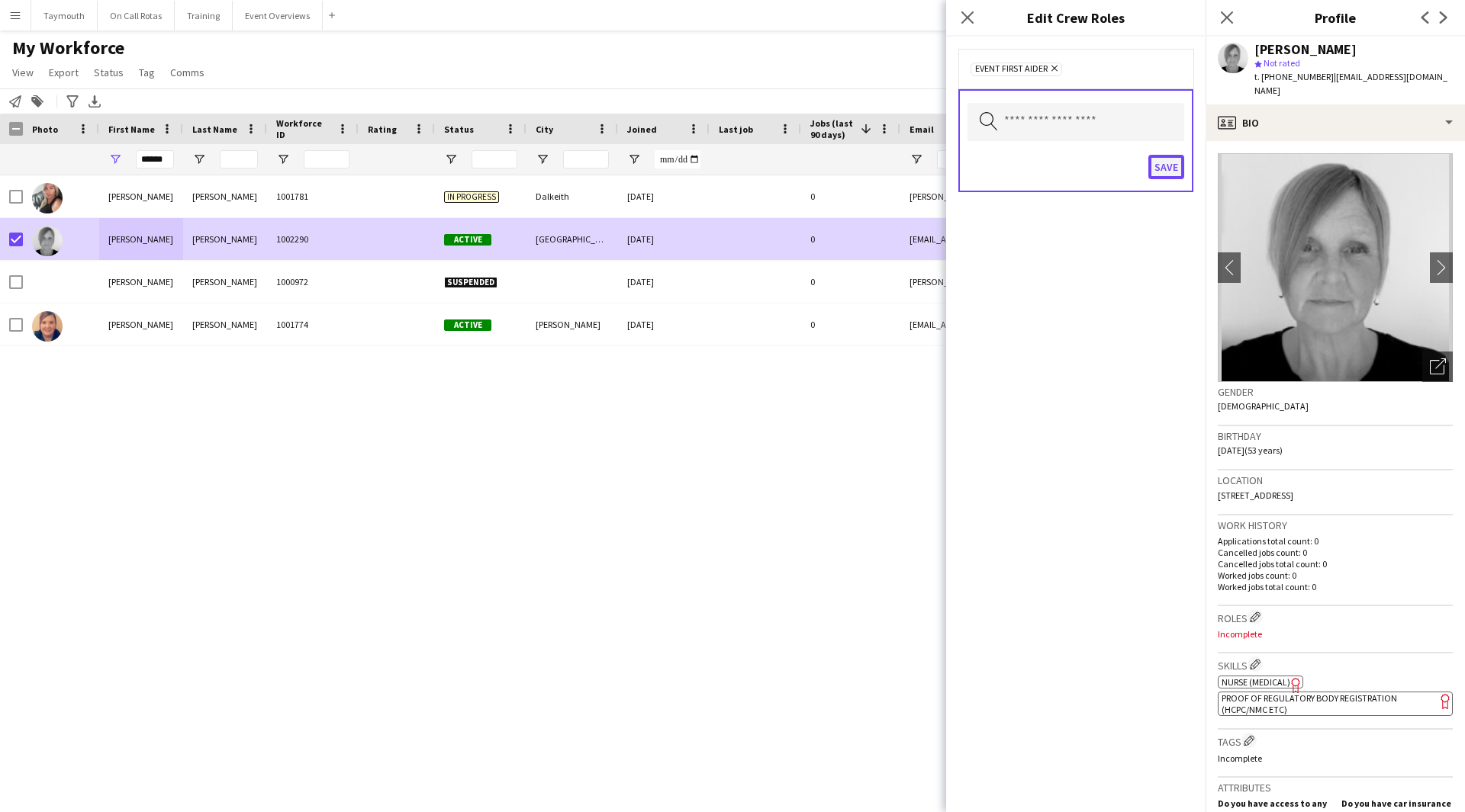
click at [1168, 166] on button "Save" at bounding box center [1167, 167] width 36 height 24
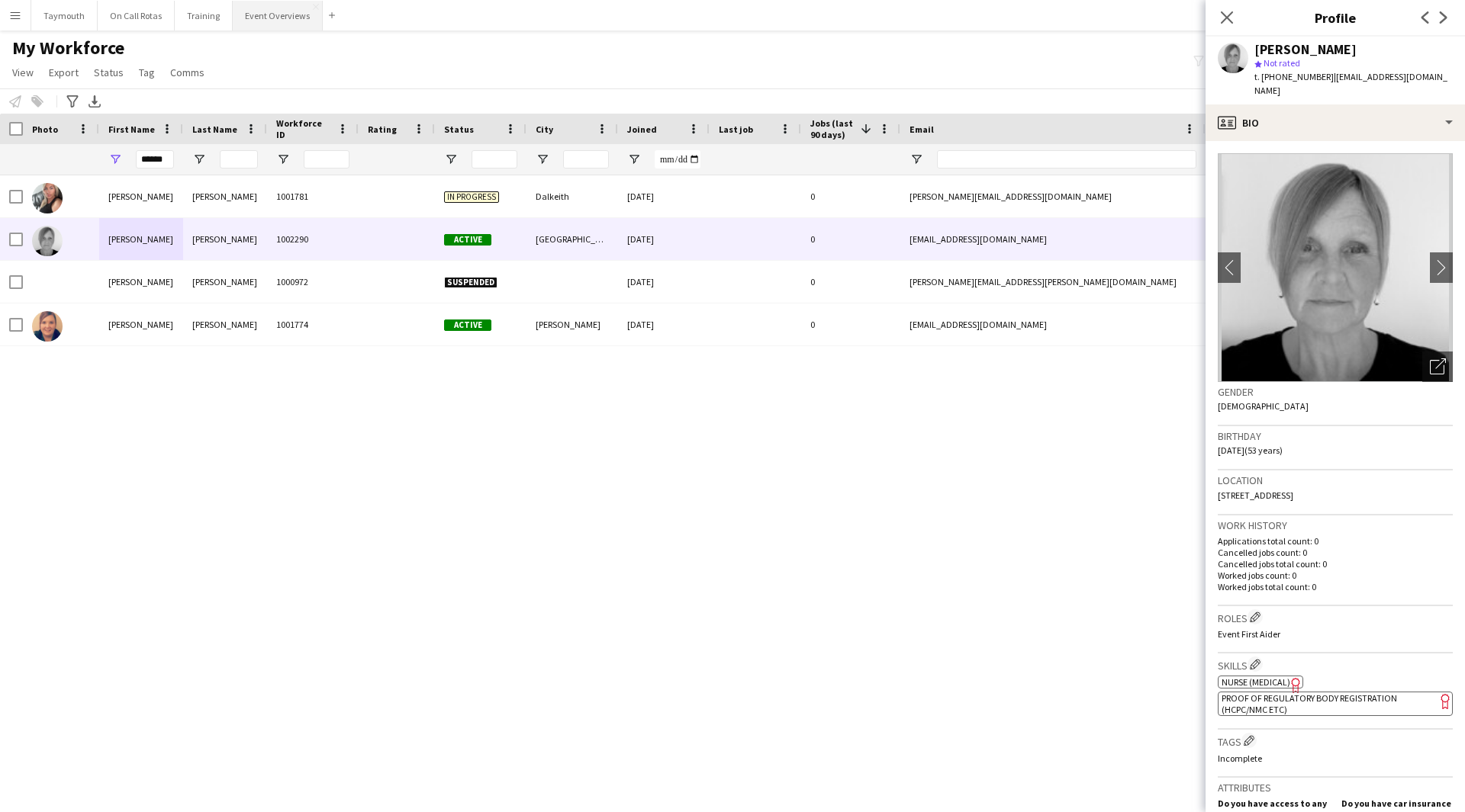
click at [255, 5] on button "Event Overviews Close" at bounding box center [278, 16] width 90 height 30
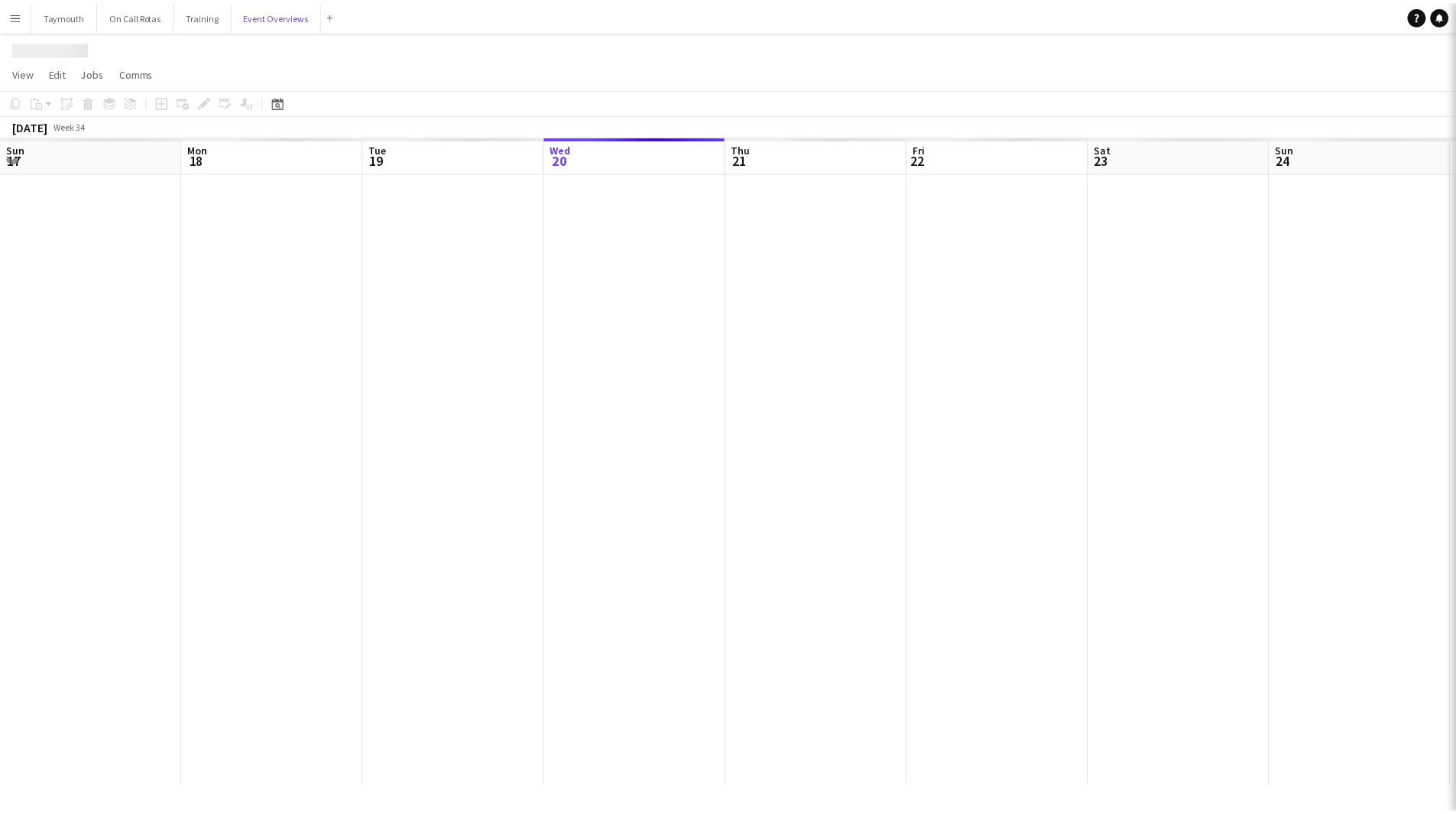
scroll to position [0, 365]
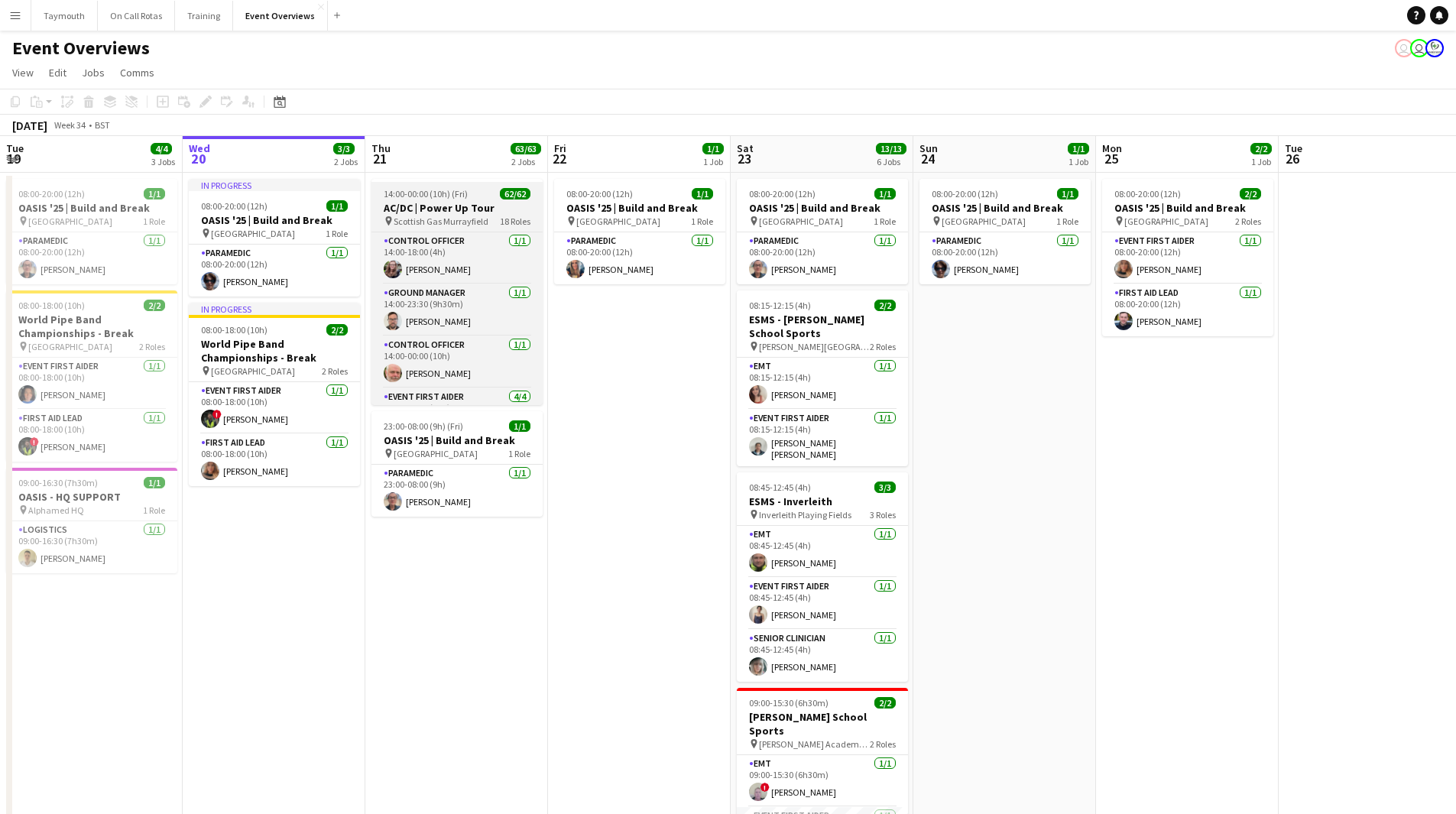
click at [489, 193] on div "14:00-00:00 (10h) (Fri) 62/62" at bounding box center [456, 193] width 171 height 12
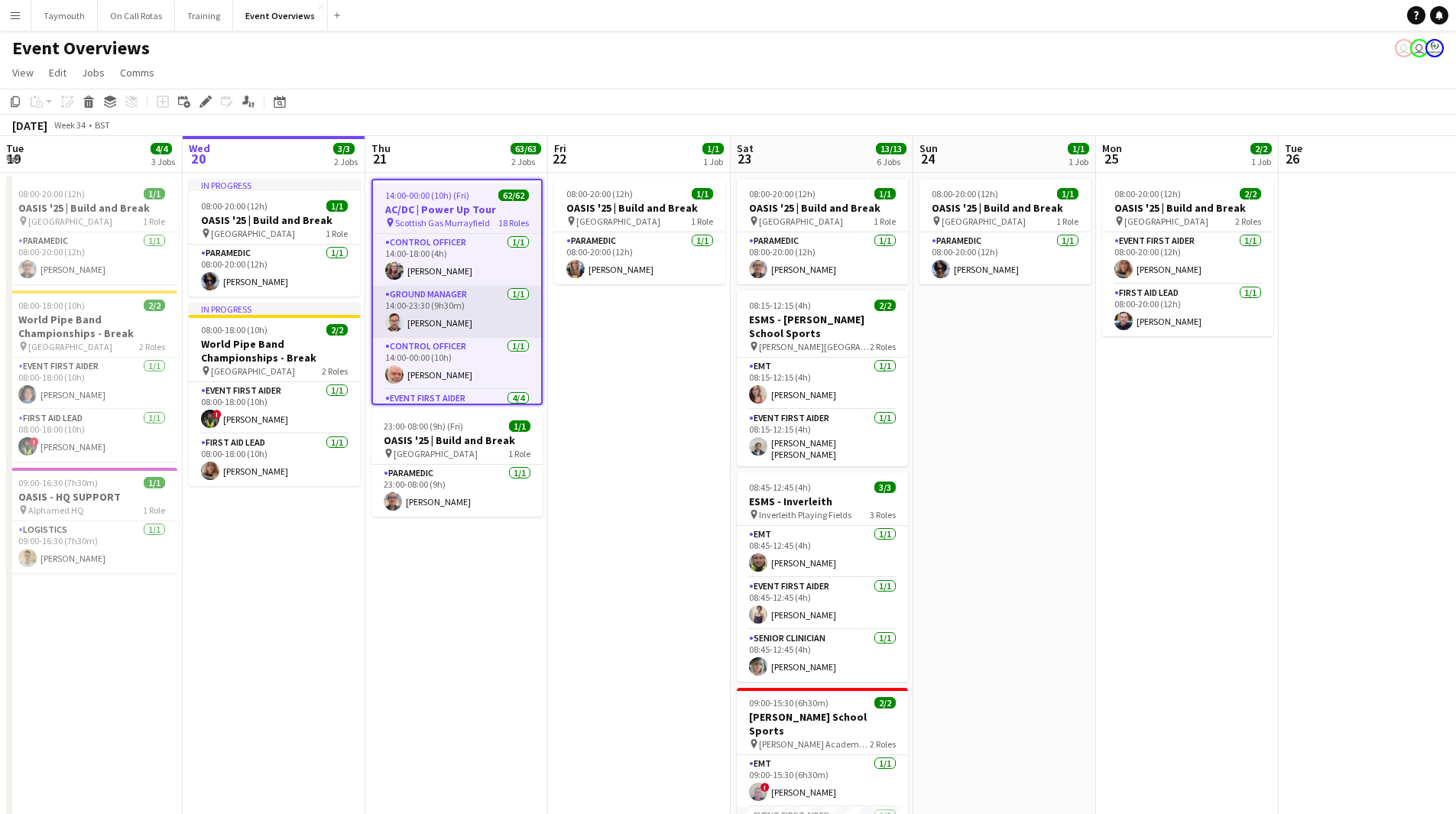
click at [469, 303] on app-card-role "Ground Manager [DATE] 14:00-23:30 (9h30m) [PERSON_NAME]" at bounding box center [457, 312] width 168 height 52
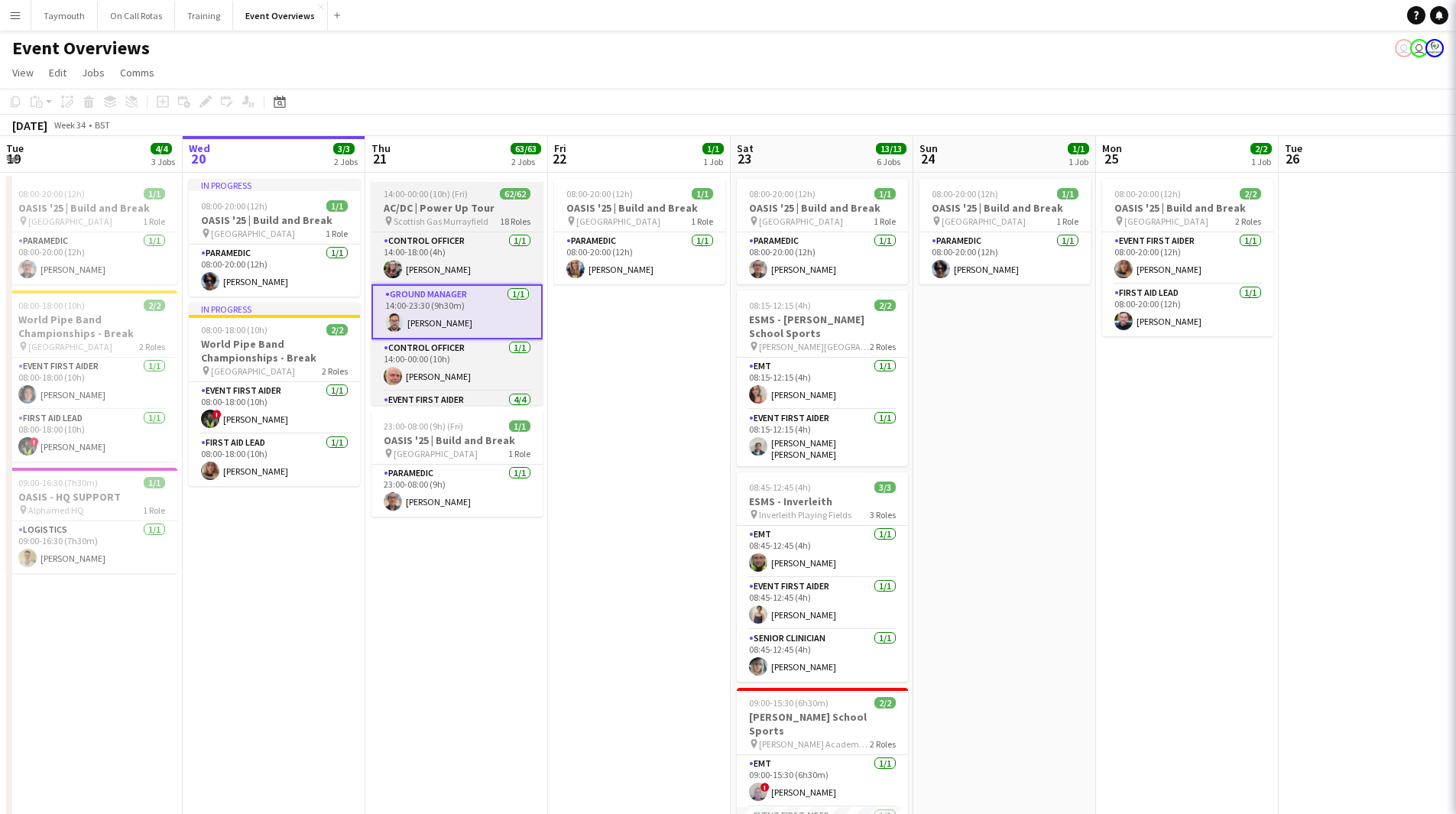
click at [481, 210] on h3 "AC/DC | Power Up Tour" at bounding box center [456, 208] width 171 height 14
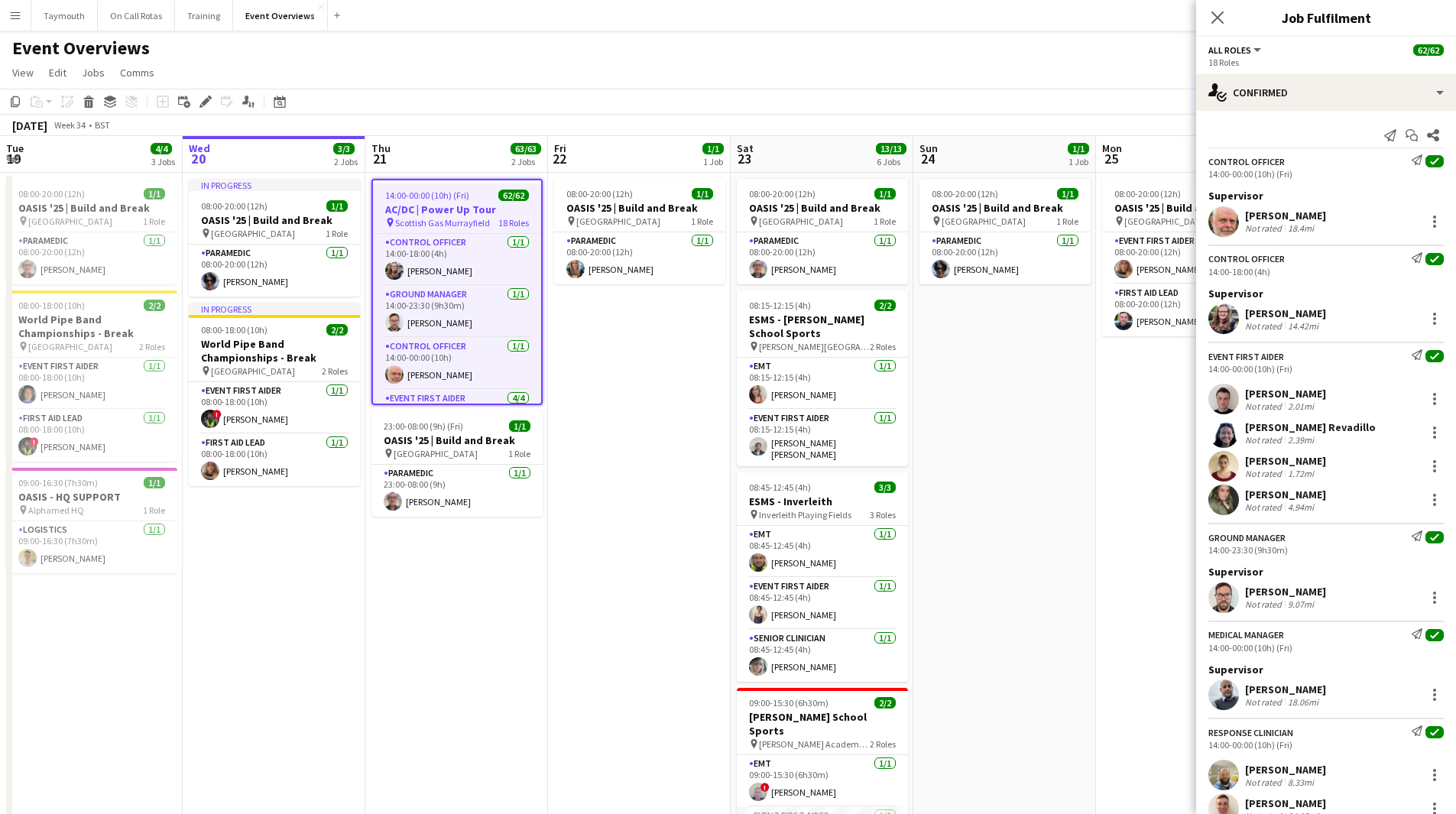
click at [1323, 687] on div "[PERSON_NAME]" at bounding box center [1286, 690] width 81 height 14
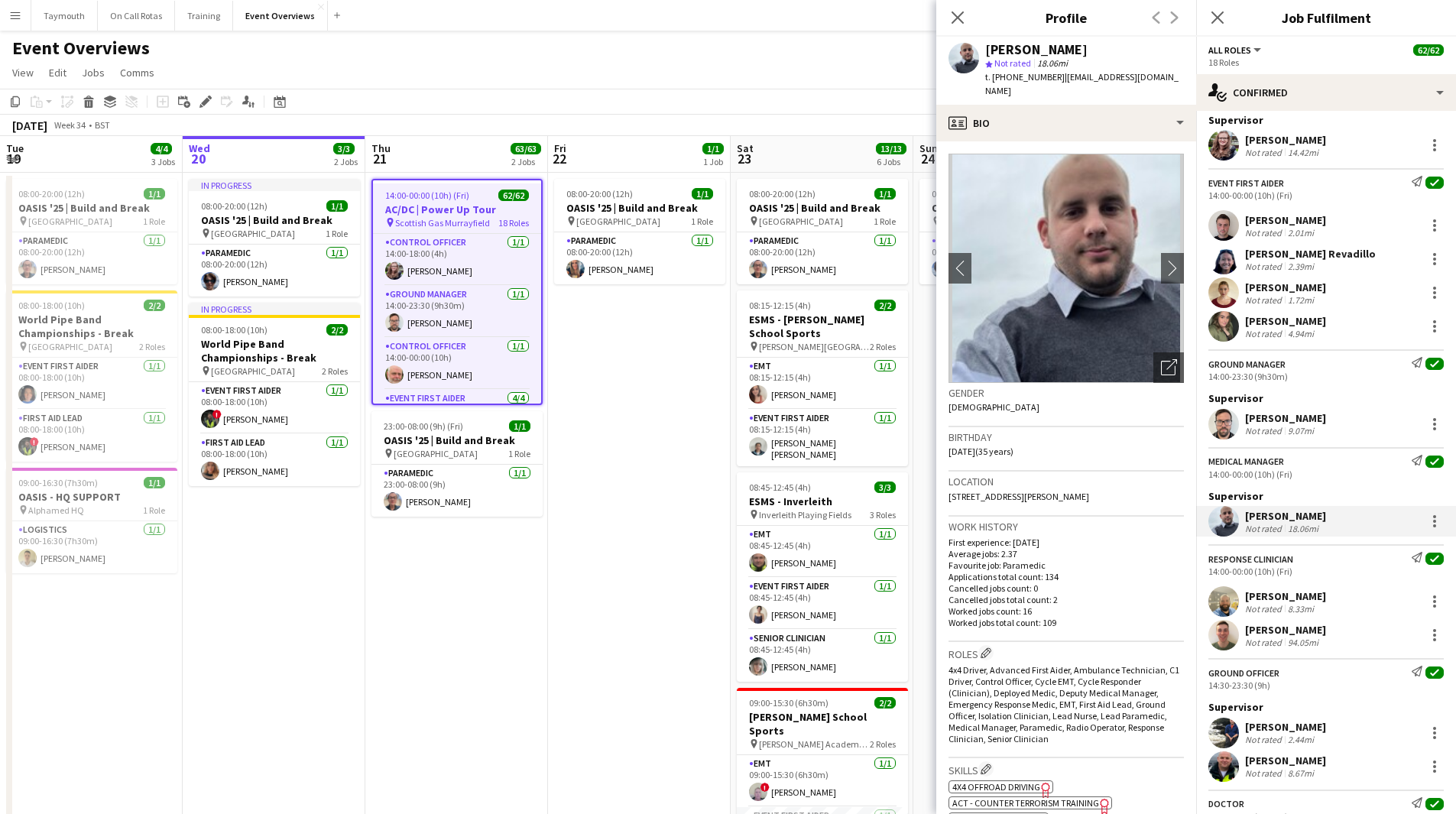
scroll to position [306, 0]
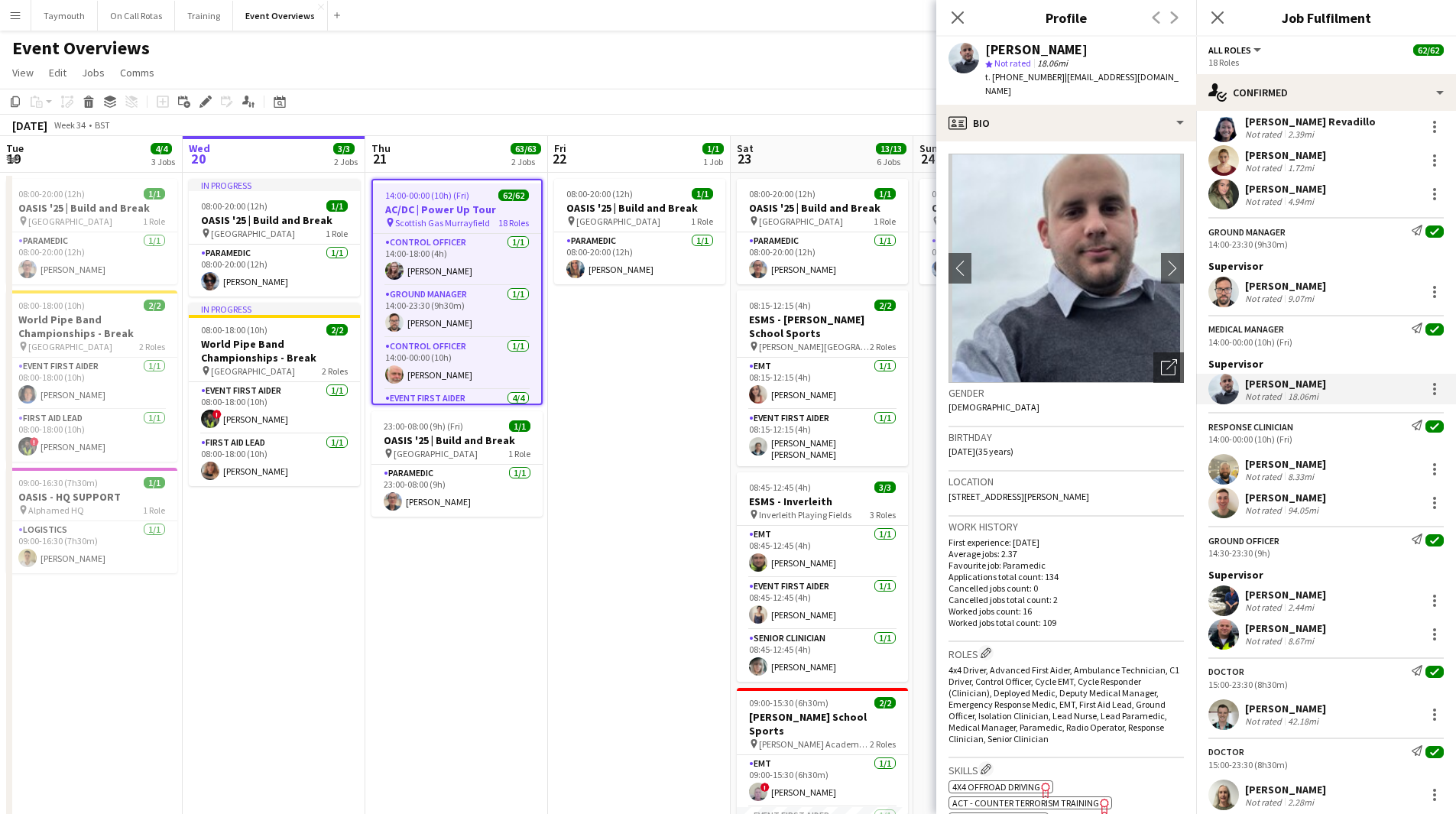
click at [1288, 297] on div "9.07mi" at bounding box center [1301, 299] width 32 height 12
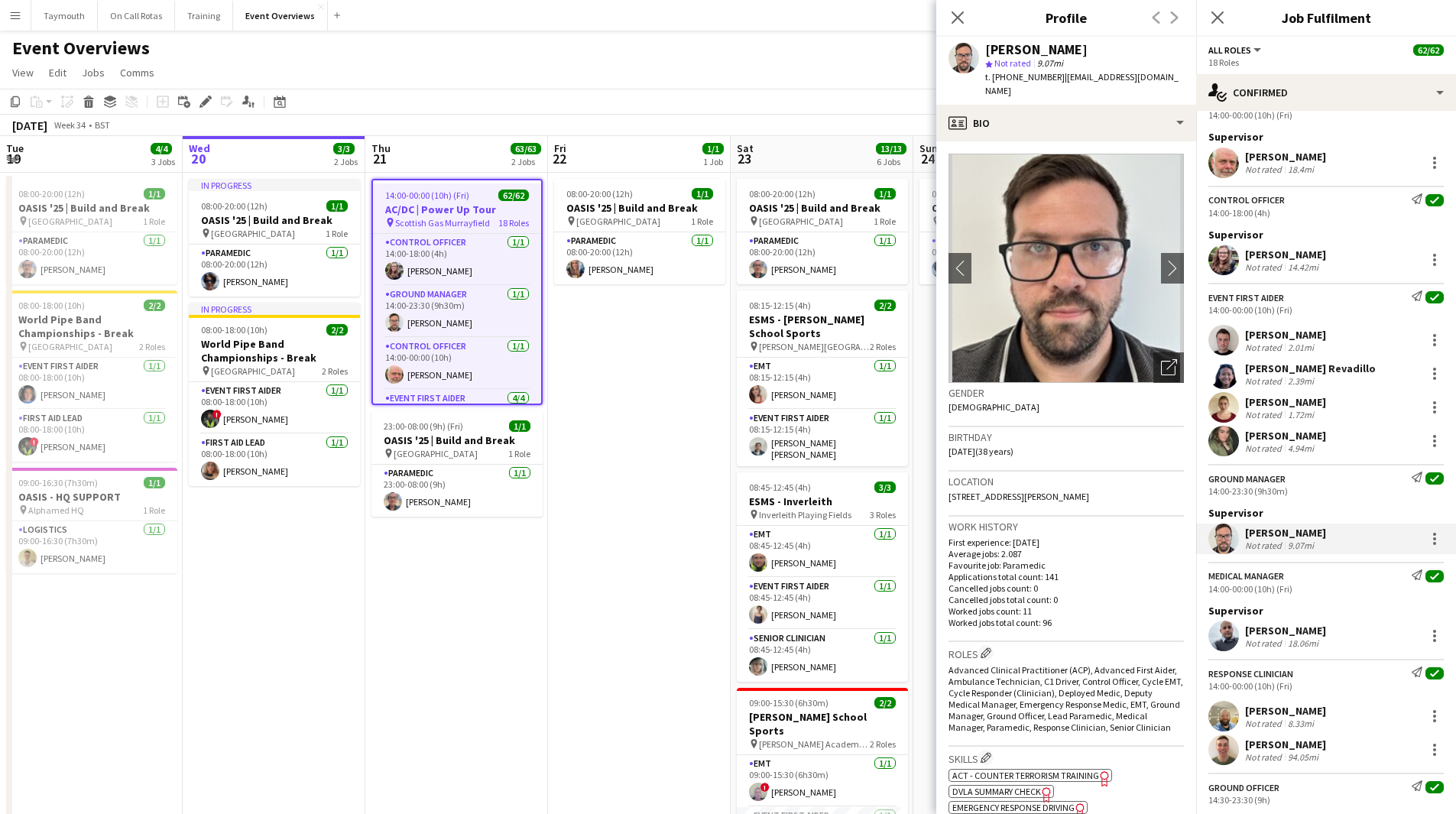
scroll to position [0, 0]
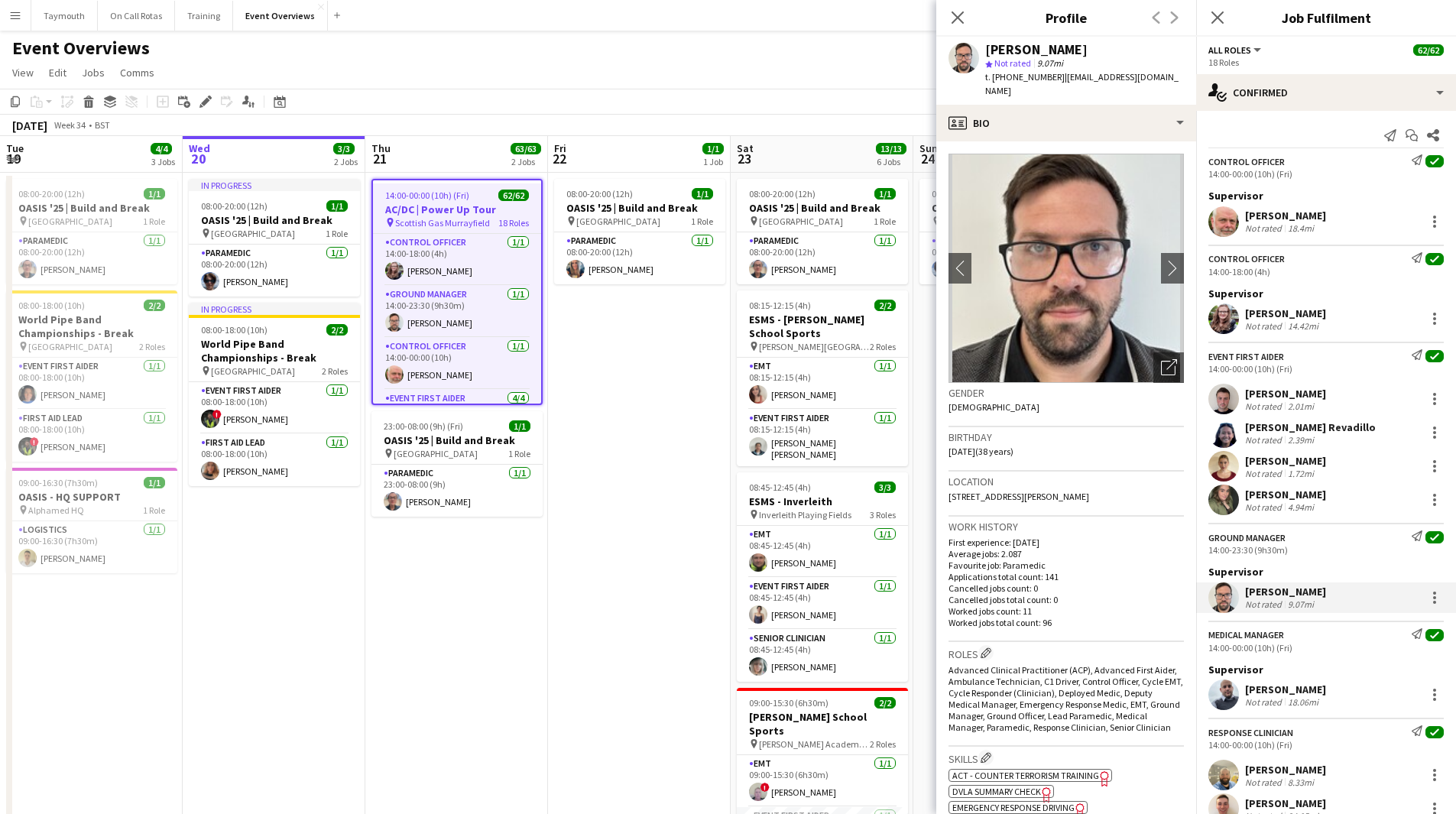
click at [1260, 229] on div "Not rated" at bounding box center [1265, 229] width 40 height 12
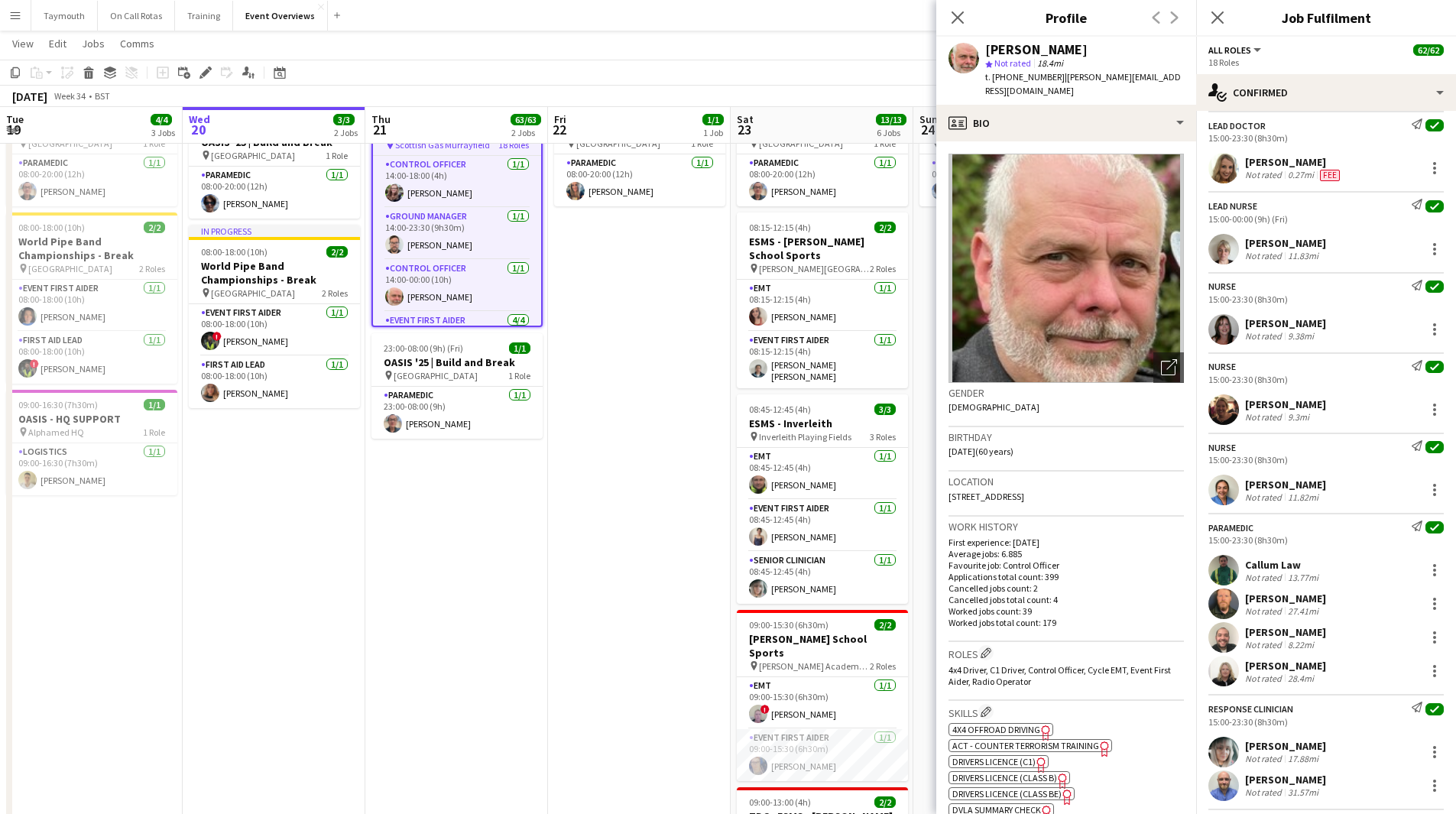
scroll to position [2399, 0]
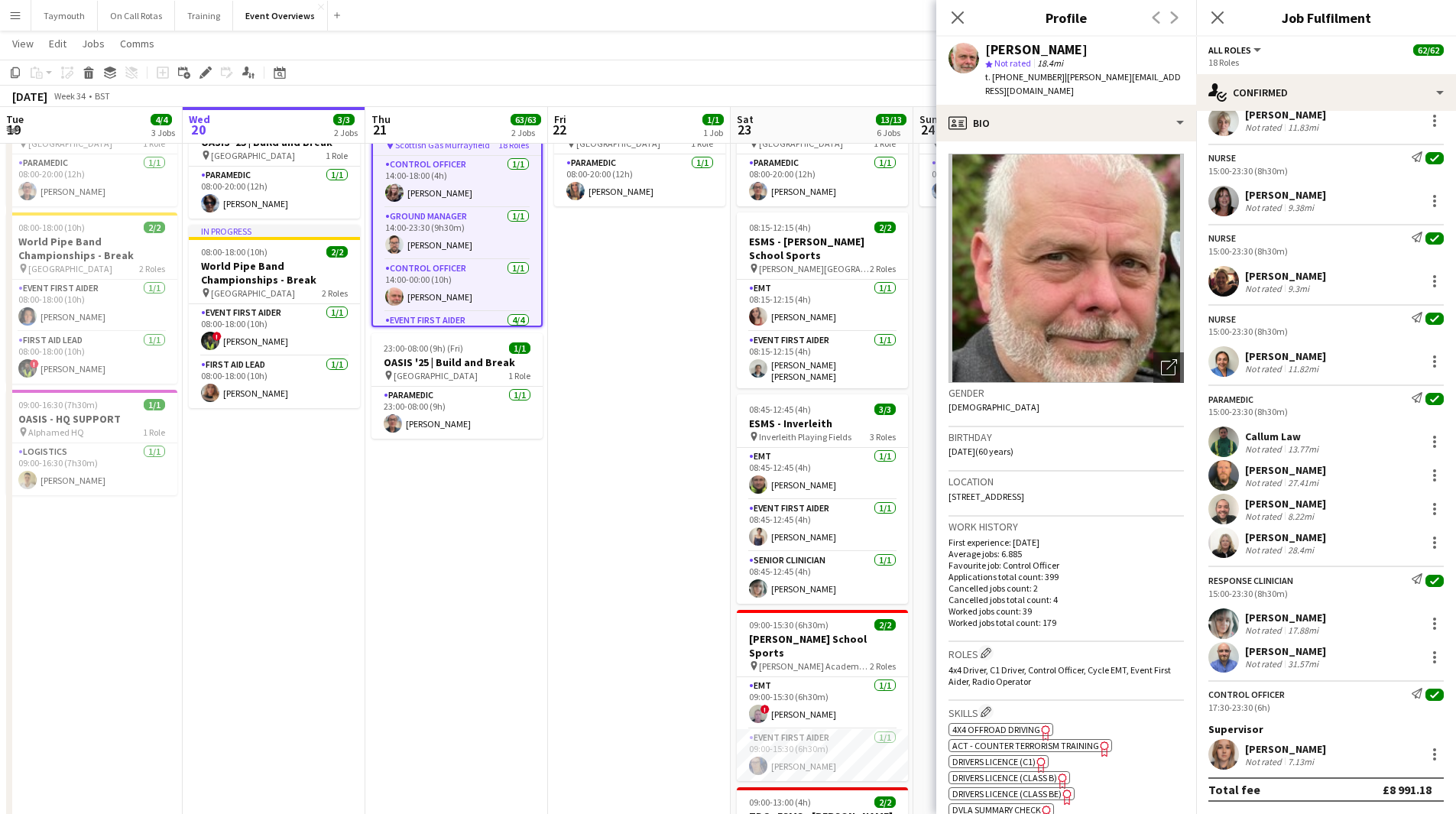
click at [1326, 760] on div "[PERSON_NAME] Not rated 7.13mi" at bounding box center [1326, 754] width 260 height 30
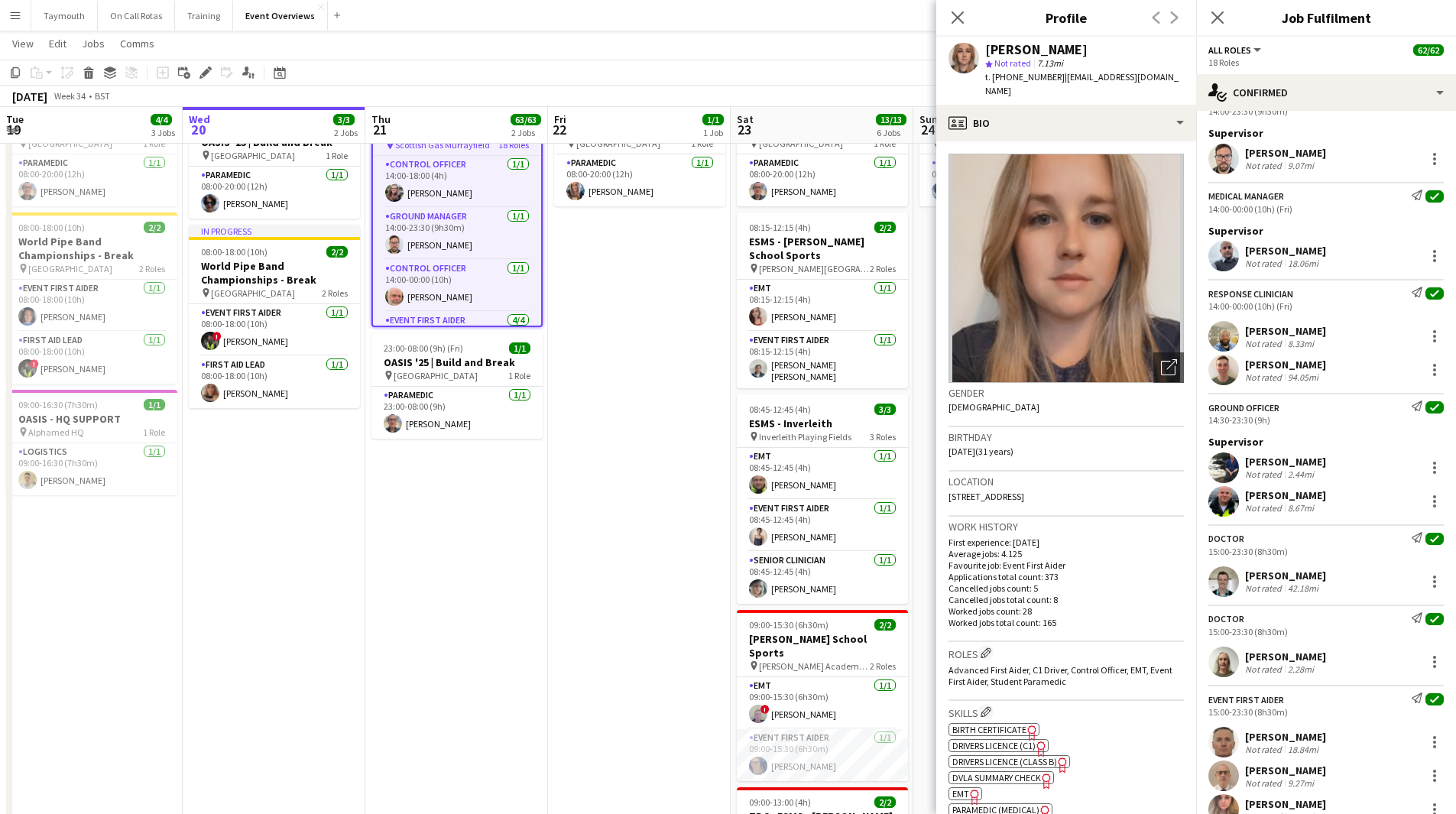
scroll to position [411, 0]
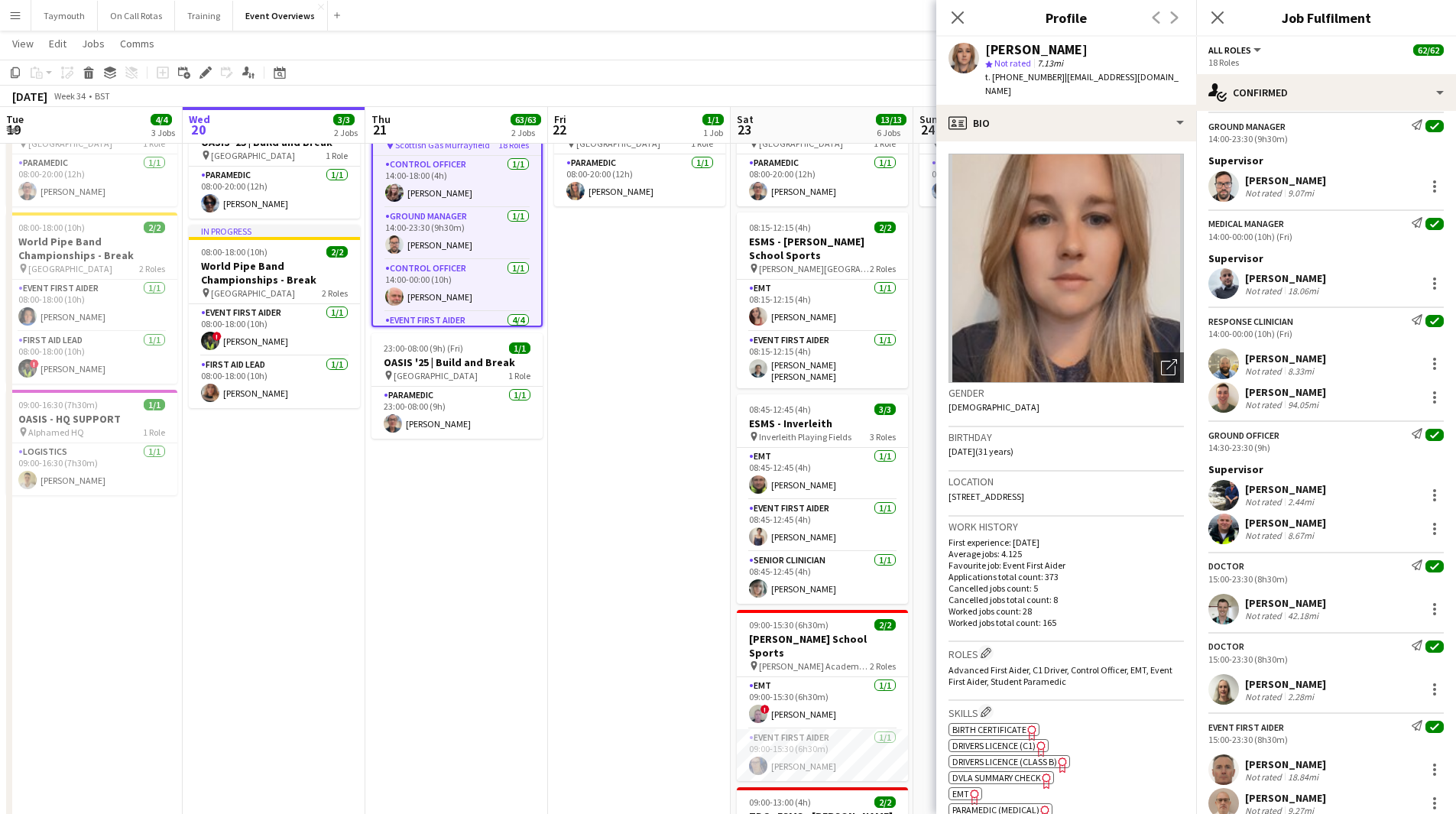
click at [1306, 527] on div "[PERSON_NAME]" at bounding box center [1286, 523] width 81 height 14
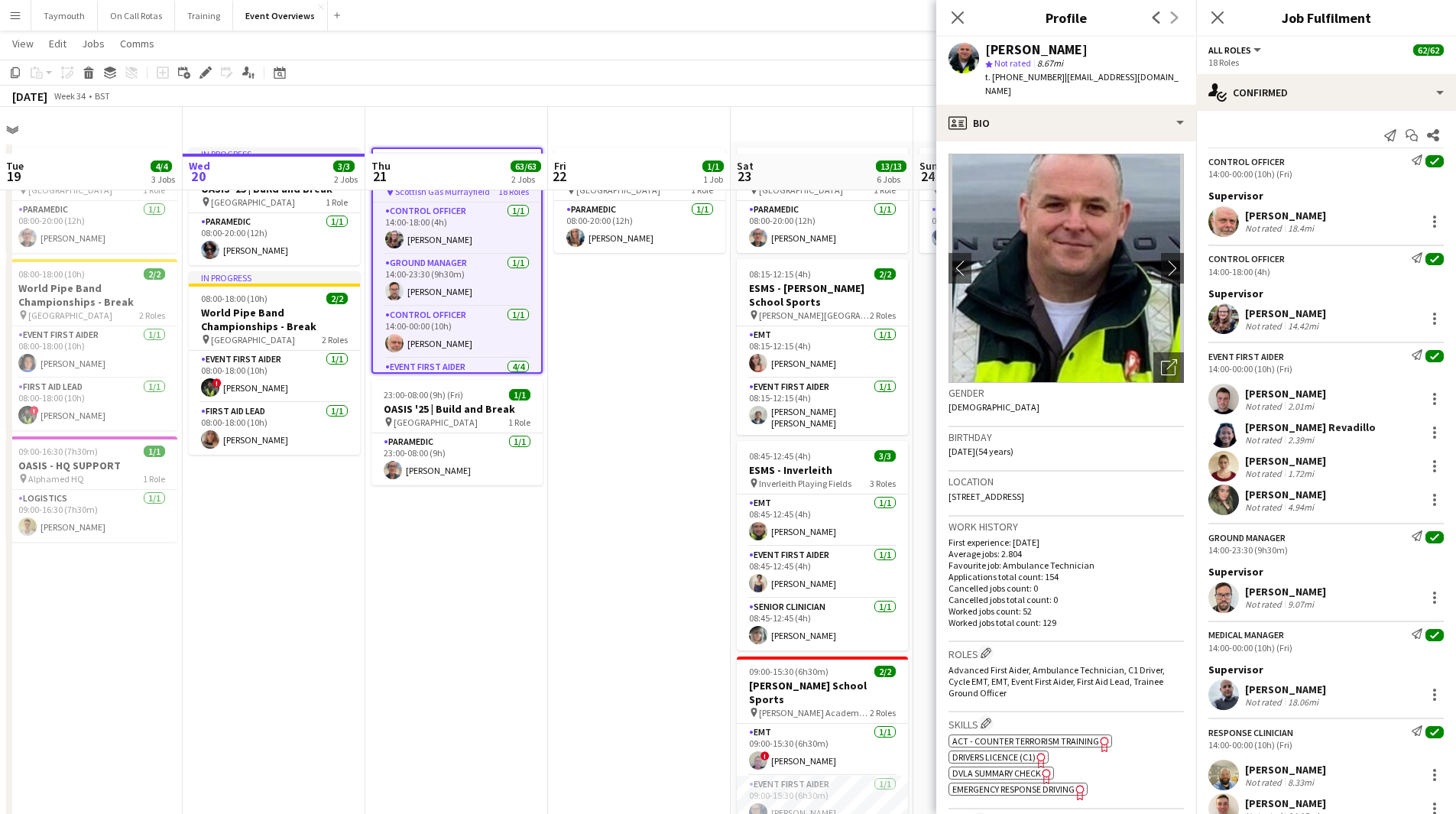
scroll to position [0, 0]
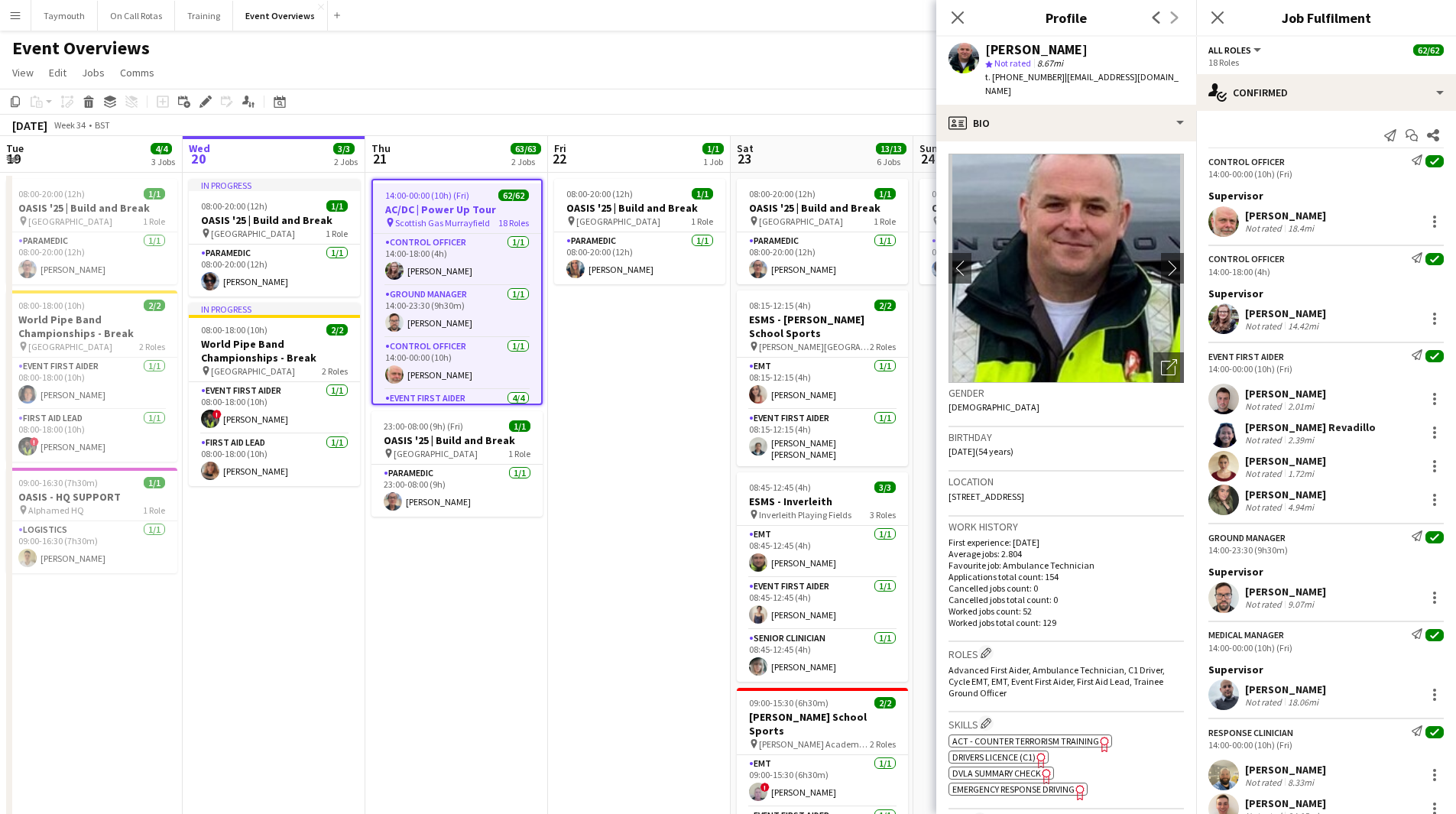
click at [598, 702] on app-date-cell "08:00-20:00 (12h) 1/1 OASIS '25 | Build and Break pin [GEOGRAPHIC_DATA] 1 Role …" at bounding box center [639, 728] width 183 height 1110
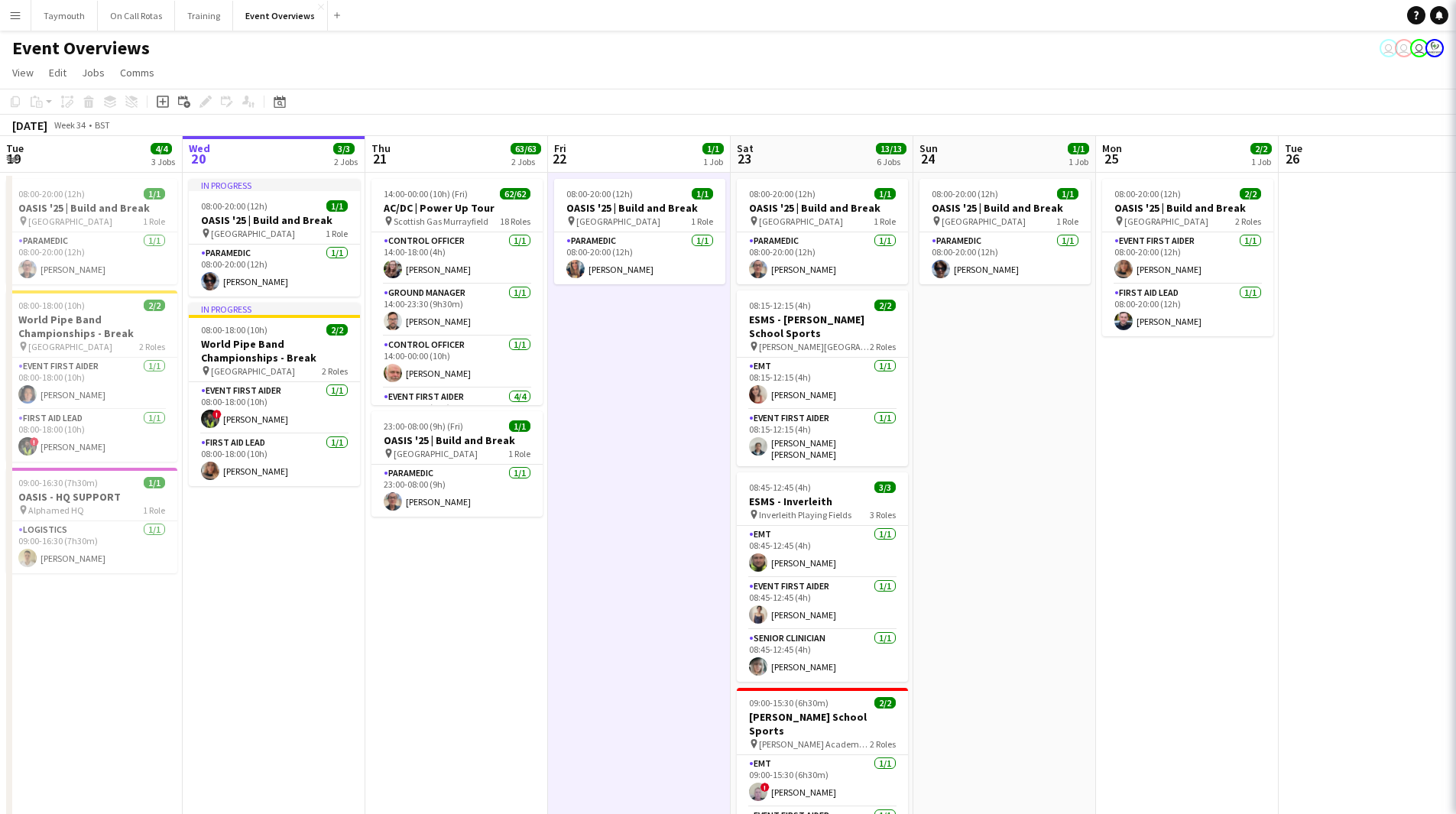
drag, startPoint x: 556, startPoint y: 652, endPoint x: 116, endPoint y: 671, distance: 440.4
click at [116, 671] on app-calendar-viewport "Sun 17 31/31 3 Jobs Mon 18 3/3 2 Jobs Tue 19 4/4 3 Jobs Wed 20 3/3 2 Jobs Thu 2…" at bounding box center [728, 709] width 1456 height 1147
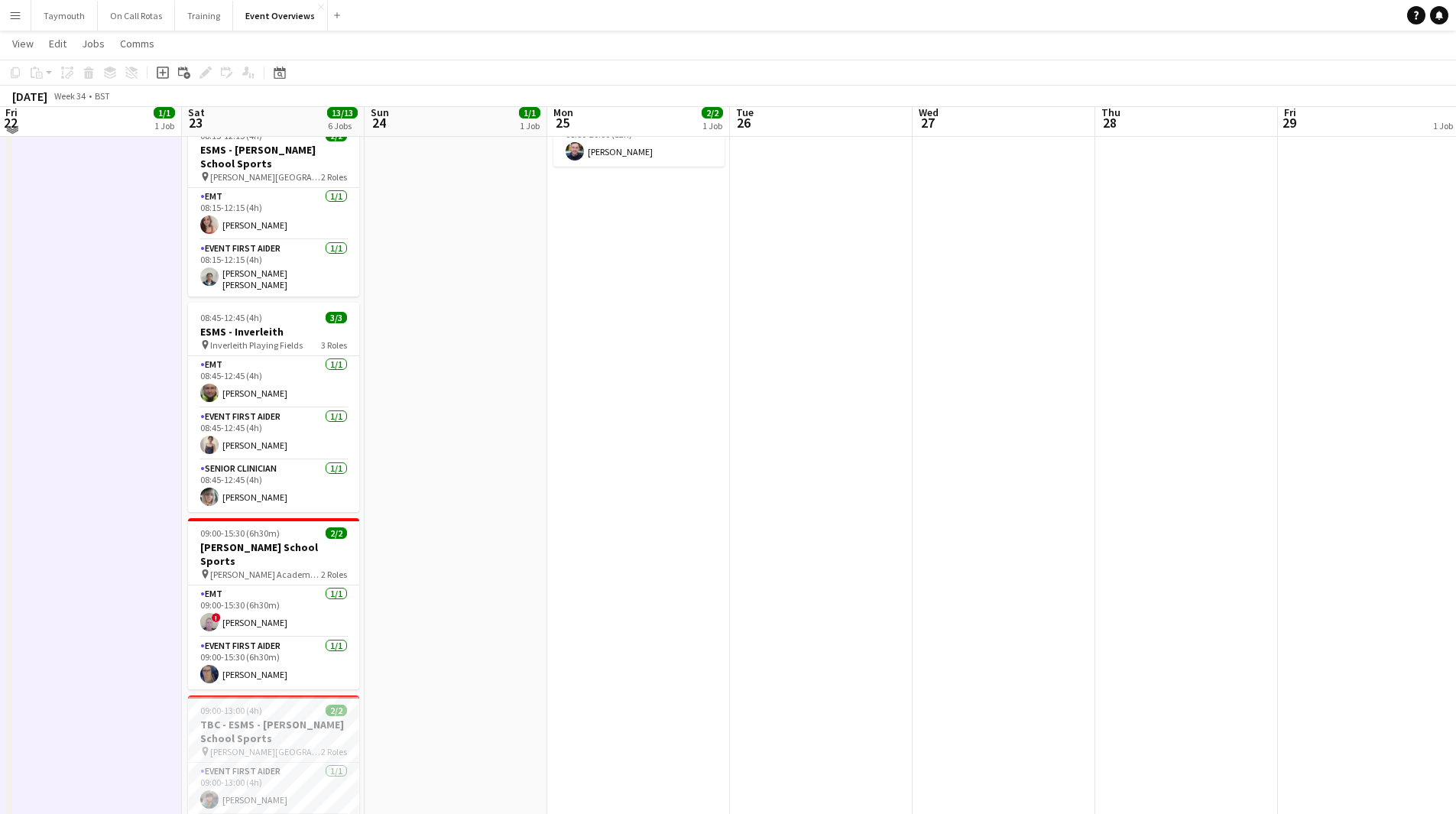
scroll to position [161, 0]
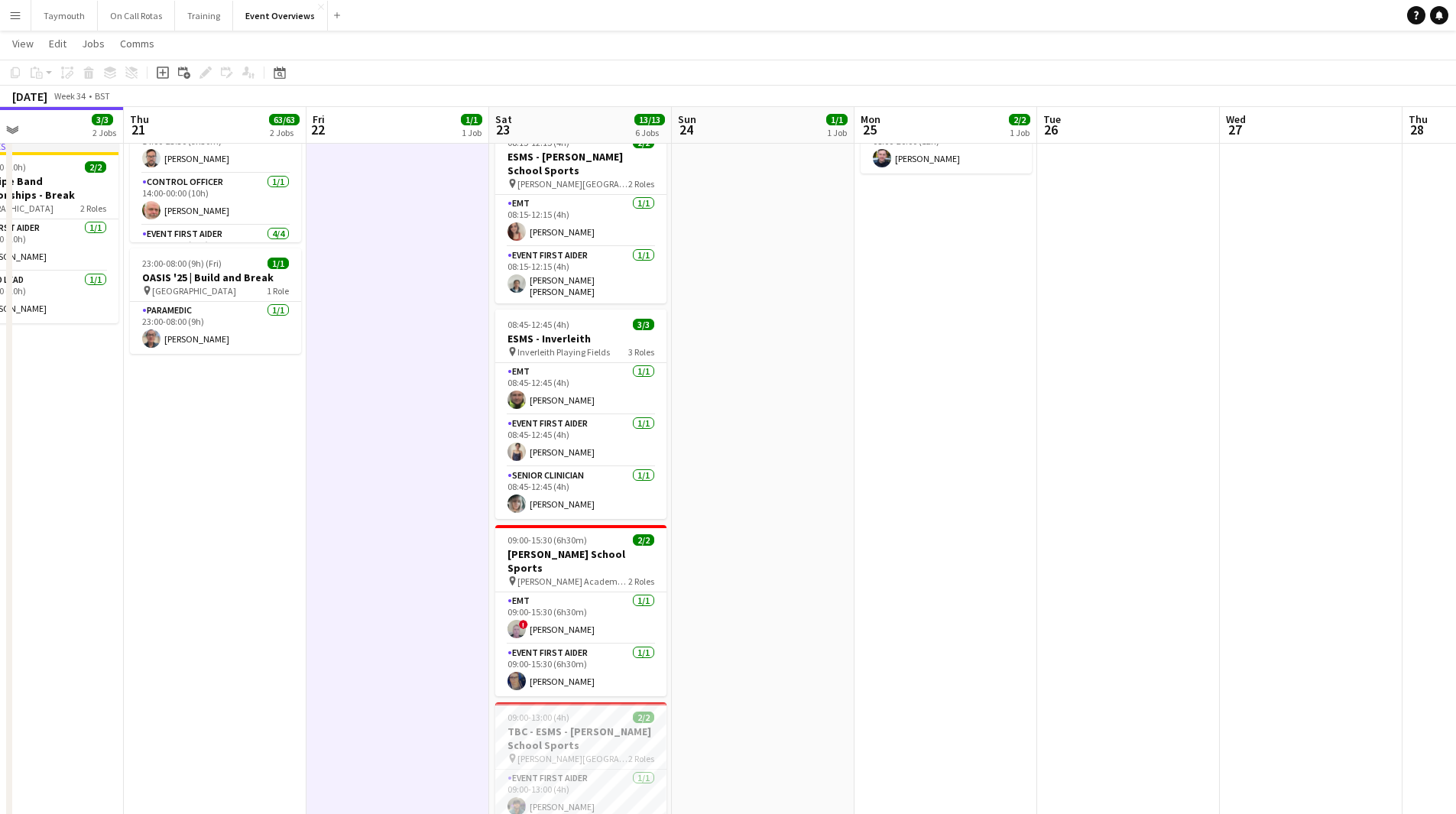
drag, startPoint x: 143, startPoint y: 443, endPoint x: 610, endPoint y: 445, distance: 467.0
click at [645, 444] on app-calendar-viewport "Tue 19 4/4 3 Jobs Wed 20 3/3 2 Jobs Thu 21 63/63 2 Jobs Fri 22 1/1 1 Job Sat 23…" at bounding box center [728, 509] width 1456 height 1221
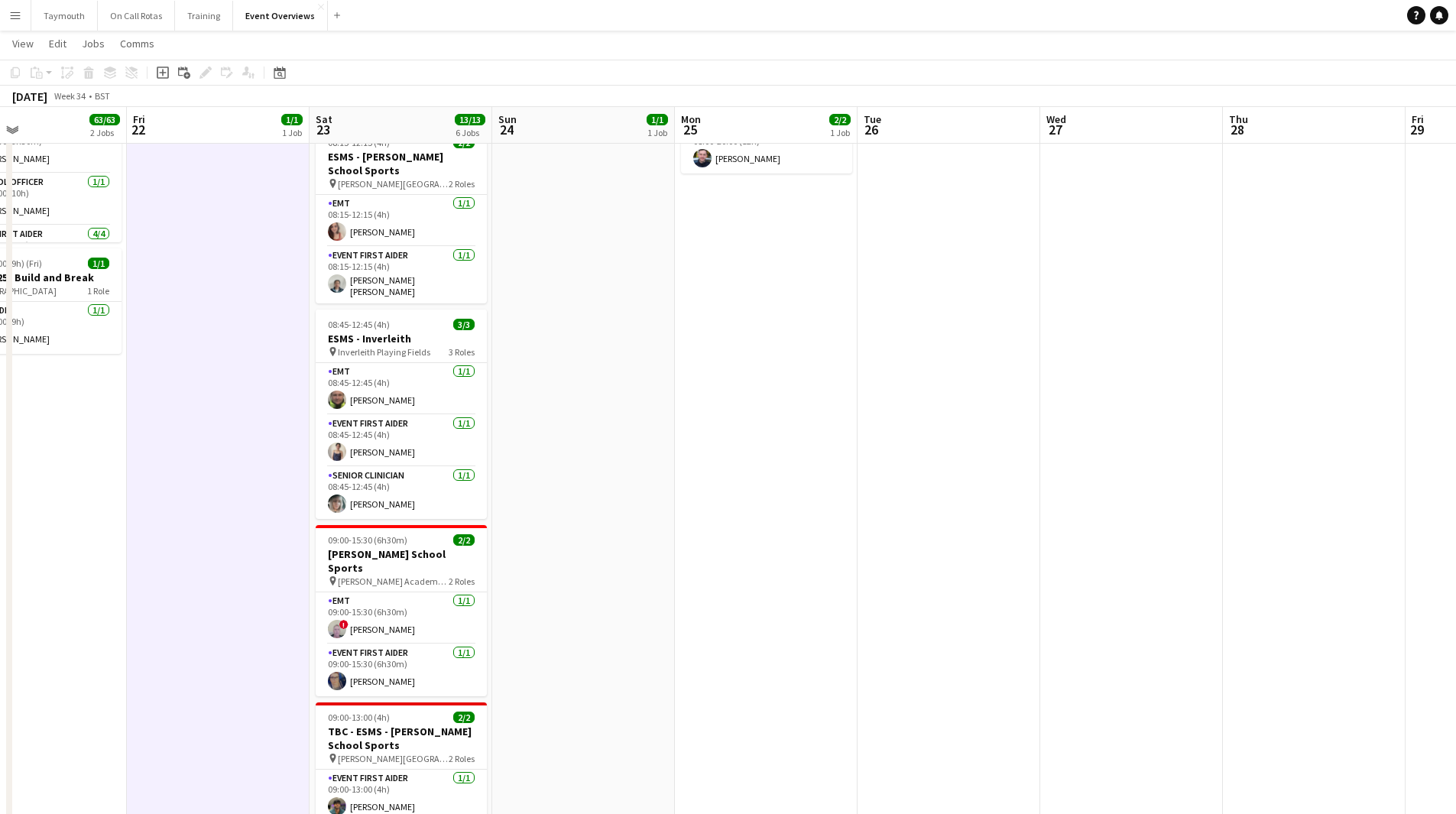
drag, startPoint x: 431, startPoint y: 608, endPoint x: 339, endPoint y: 628, distance: 94.1
click at [178, 657] on app-calendar-viewport "Mon 18 3/3 2 Jobs Tue 19 4/4 3 Jobs Wed 20 3/3 2 Jobs Thu 21 63/63 2 Jobs Fri 2…" at bounding box center [728, 509] width 1456 height 1221
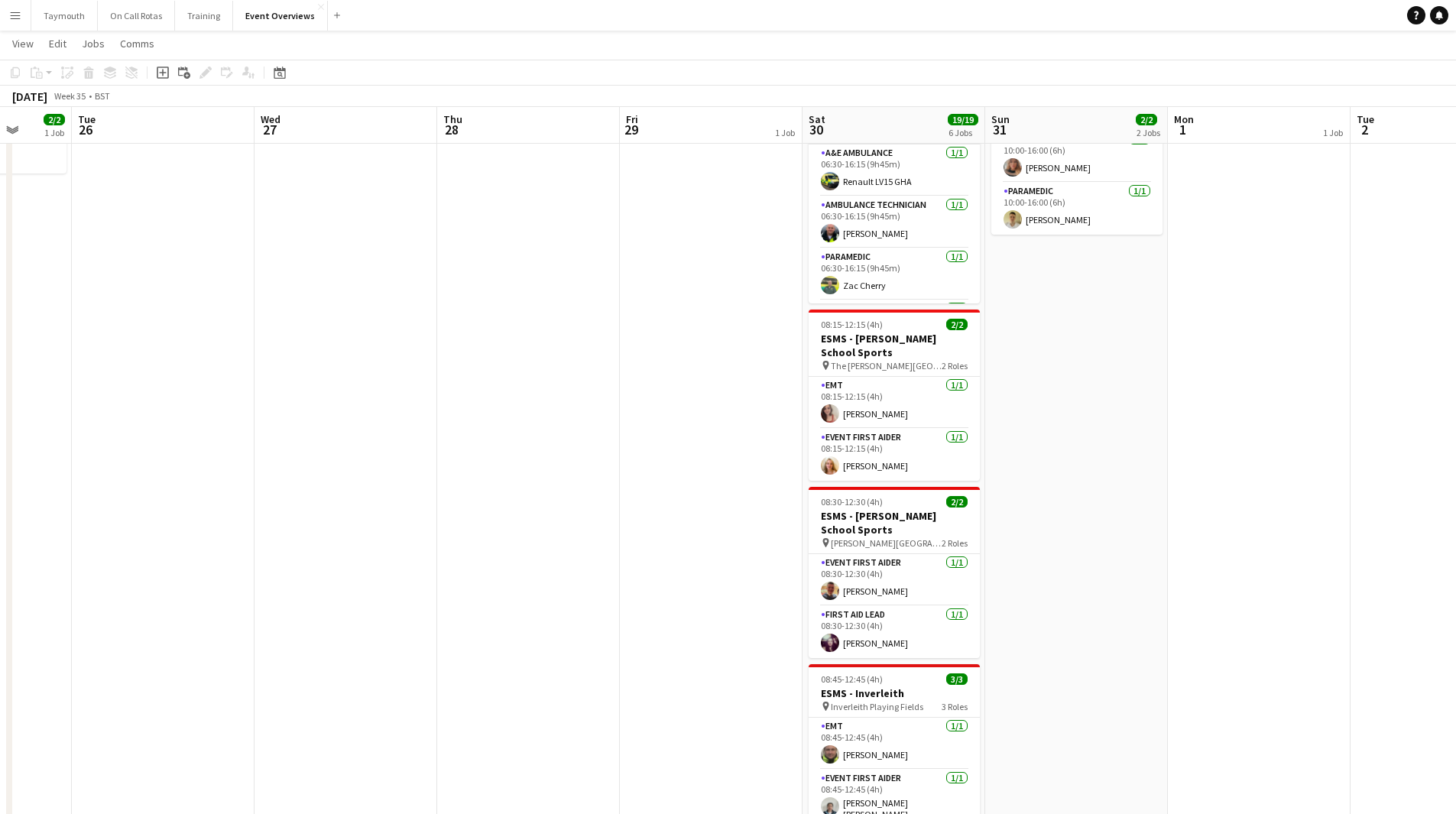
drag, startPoint x: 831, startPoint y: 623, endPoint x: 385, endPoint y: 649, distance: 446.8
click at [273, 667] on app-calendar-viewport "Sat 23 13/13 6 Jobs Sun 24 1/1 1 Job Mon 25 2/2 1 Job Tue 26 Wed 27 Thu 28 Fri …" at bounding box center [728, 509] width 1456 height 1221
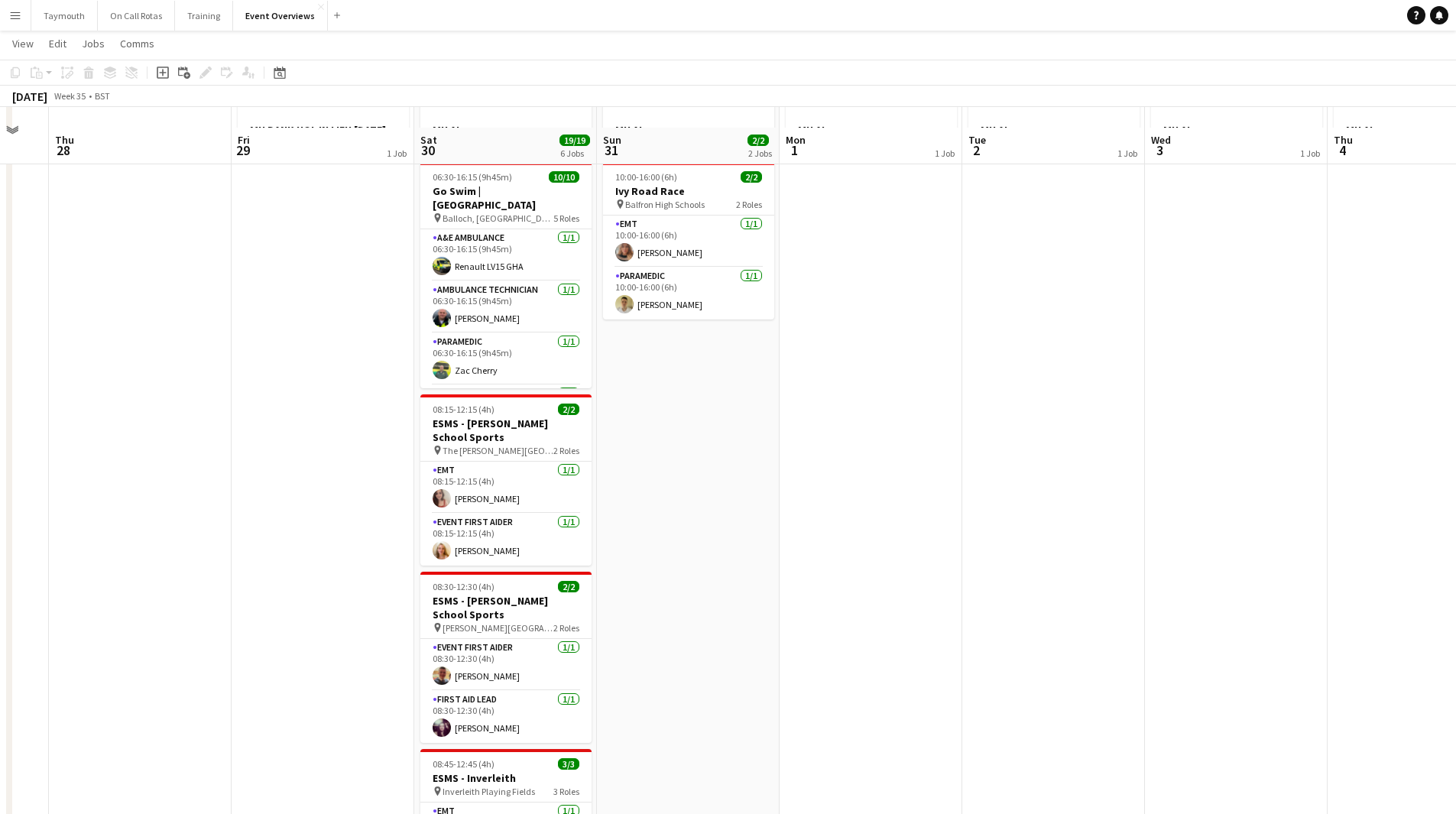
scroll to position [0, 0]
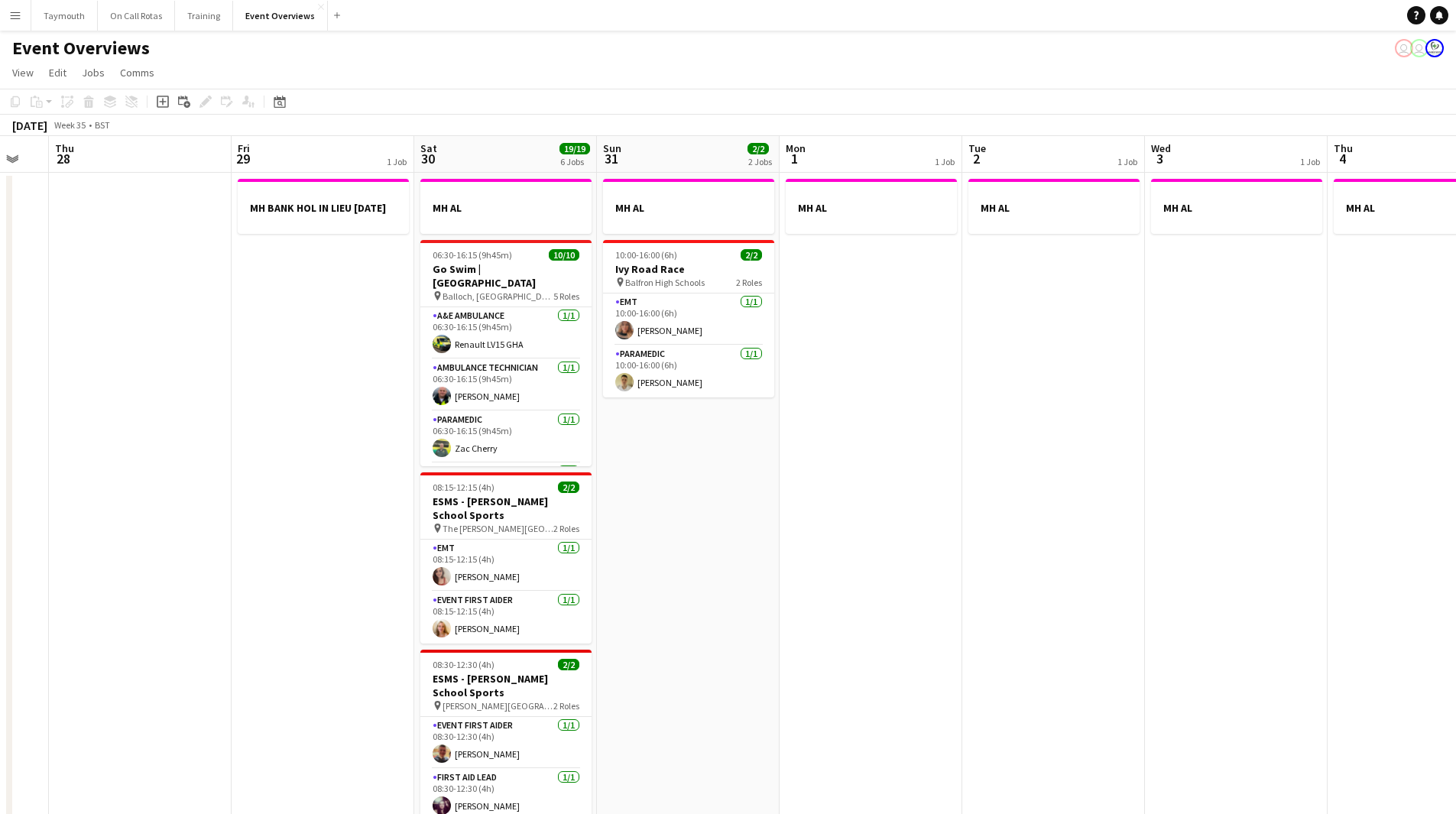
drag, startPoint x: 771, startPoint y: 590, endPoint x: 180, endPoint y: 648, distance: 593.8
click at [180, 648] on app-calendar-viewport "Mon 25 2/2 1 Job Tue 26 Wed 27 Thu 28 Fri 29 1 Job Sat 30 19/19 6 Jobs Sun 31 2…" at bounding box center [728, 709] width 1456 height 1147
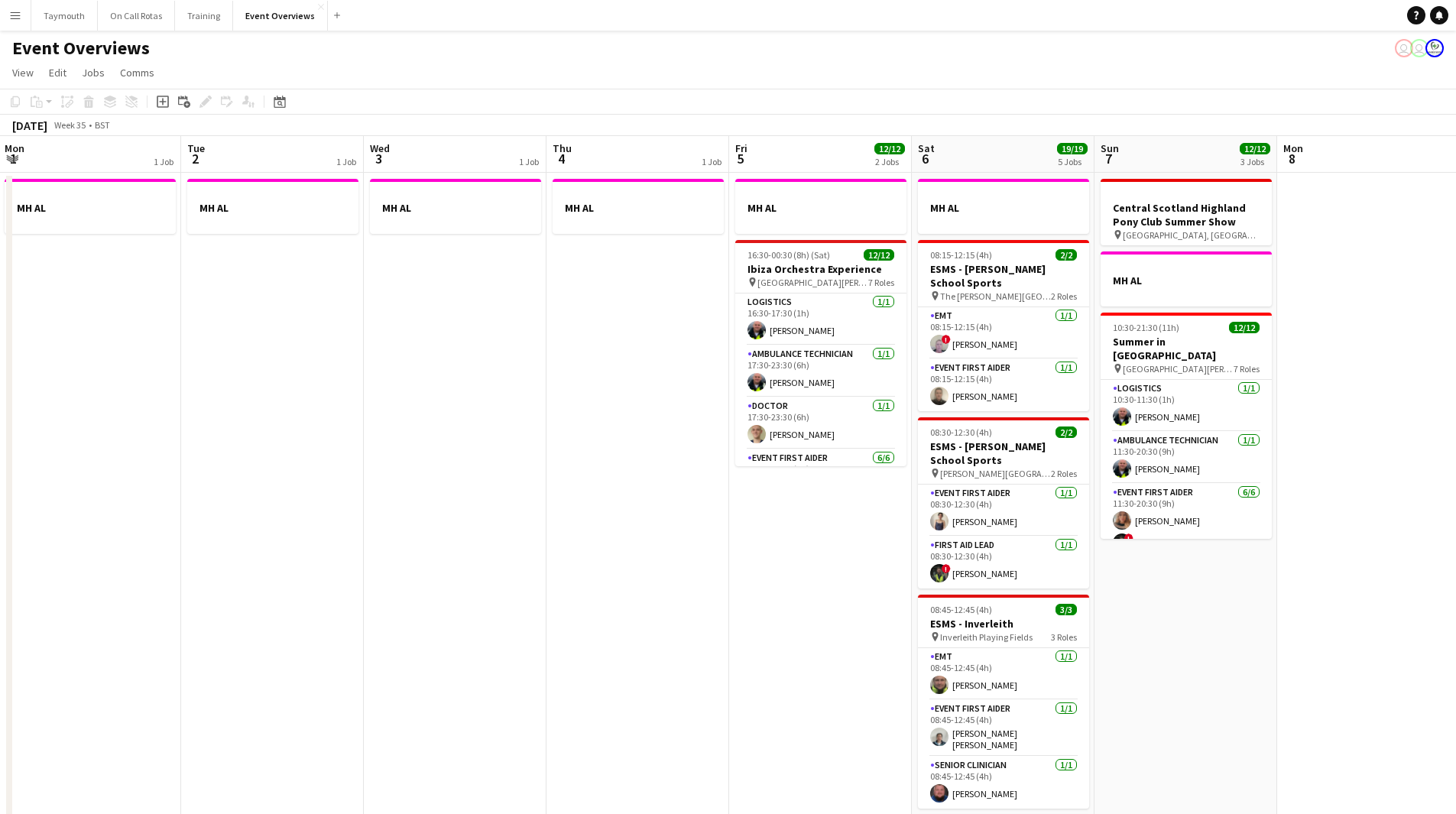
click at [551, 665] on app-calendar-viewport "Fri 29 1 Job Sat 30 19/19 6 Jobs Sun 31 2/2 2 Jobs Mon 1 1 Job Tue 2 1 Job Wed …" at bounding box center [728, 709] width 1456 height 1147
drag, startPoint x: 376, startPoint y: 663, endPoint x: 1028, endPoint y: 576, distance: 657.8
click at [1024, 577] on app-calendar-viewport "Fri 29 1 Job Sat 30 19/19 6 Jobs Sun 31 2/2 2 Jobs Mon 1 1 Job Tue 2 1 Job Wed …" at bounding box center [728, 709] width 1456 height 1147
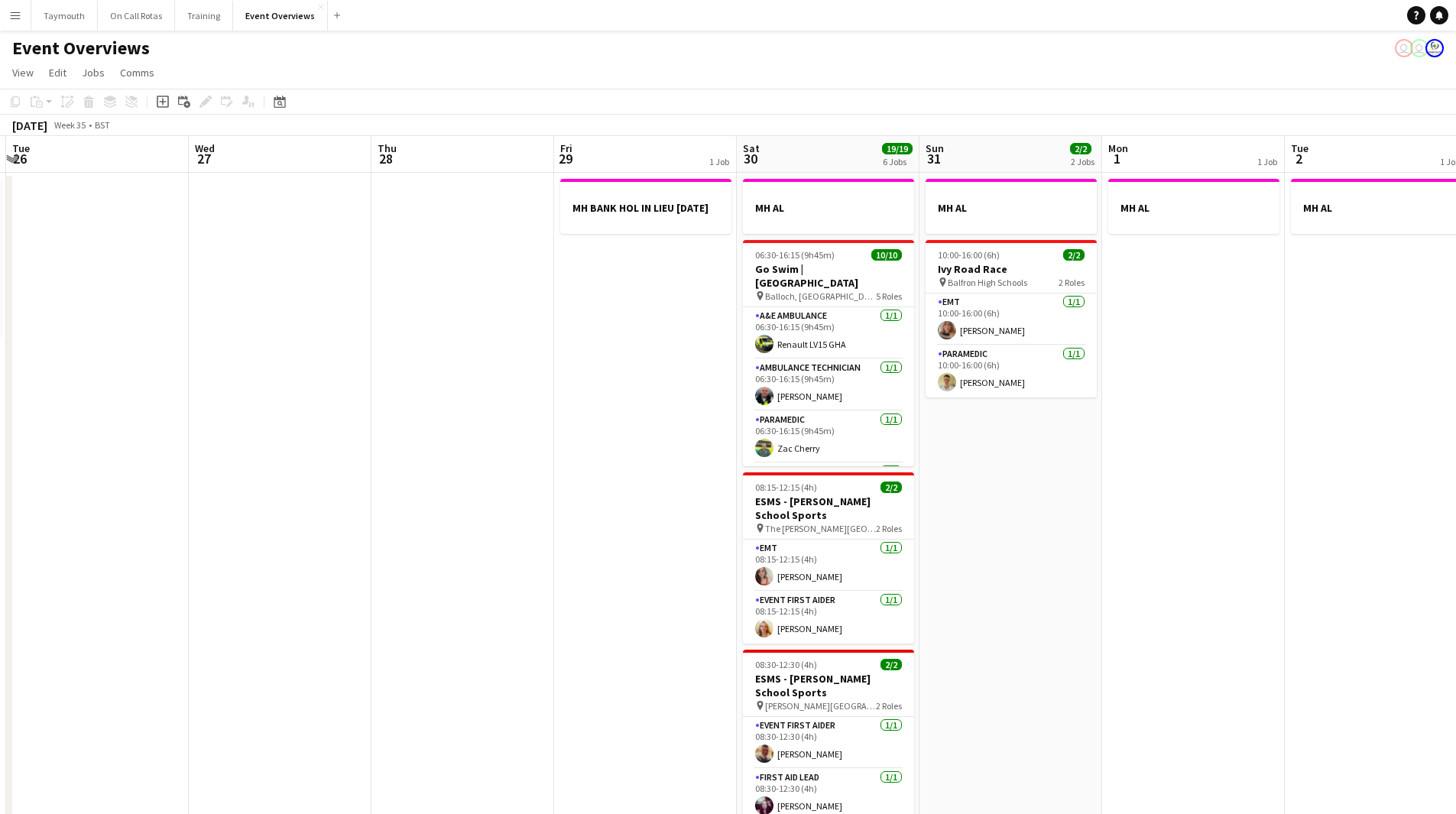
drag, startPoint x: 638, startPoint y: 631, endPoint x: 1094, endPoint y: 596, distance: 457.3
click at [1094, 596] on app-calendar-viewport "Sun 24 1/1 1 Job Mon 25 2/2 1 Job Tue 26 Wed 27 Thu 28 Fri 29 1 Job Sat 30 19/1…" at bounding box center [728, 709] width 1456 height 1147
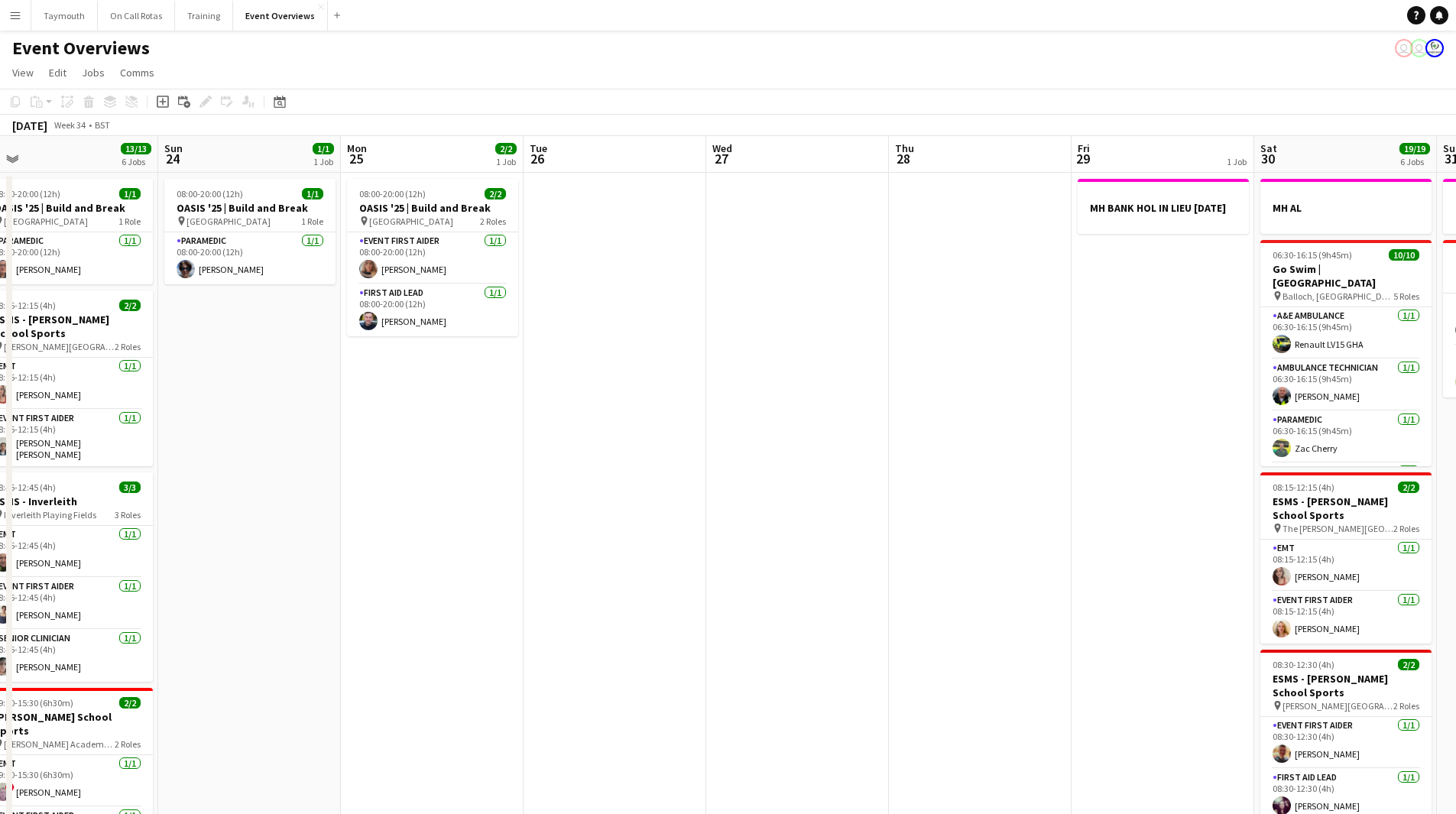
scroll to position [0, 389]
drag, startPoint x: 416, startPoint y: 645, endPoint x: 908, endPoint y: 583, distance: 495.9
click at [908, 583] on app-calendar-viewport "Thu 21 63/63 2 Jobs Fri 22 1/1 1 Job Sat 23 13/13 6 Jobs Sun 24 1/1 1 Job Mon 2…" at bounding box center [728, 709] width 1456 height 1147
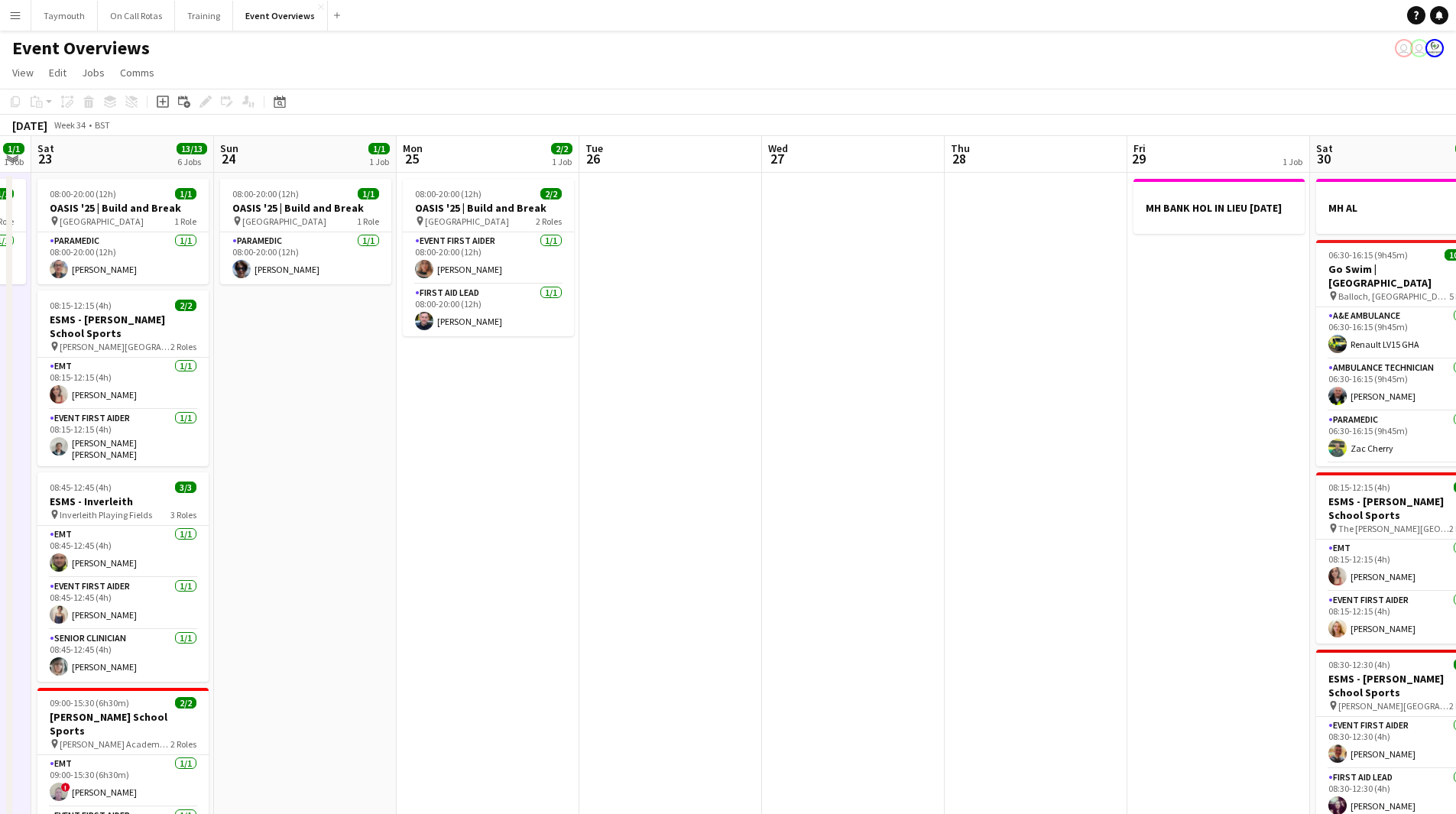
drag, startPoint x: 780, startPoint y: 593, endPoint x: 1023, endPoint y: 572, distance: 243.9
click at [1023, 573] on app-calendar-viewport "Thu 21 63/63 2 Jobs Fri 22 1/1 1 Job Sat 23 13/13 6 Jobs Sun 24 1/1 1 Job Mon 2…" at bounding box center [728, 709] width 1456 height 1147
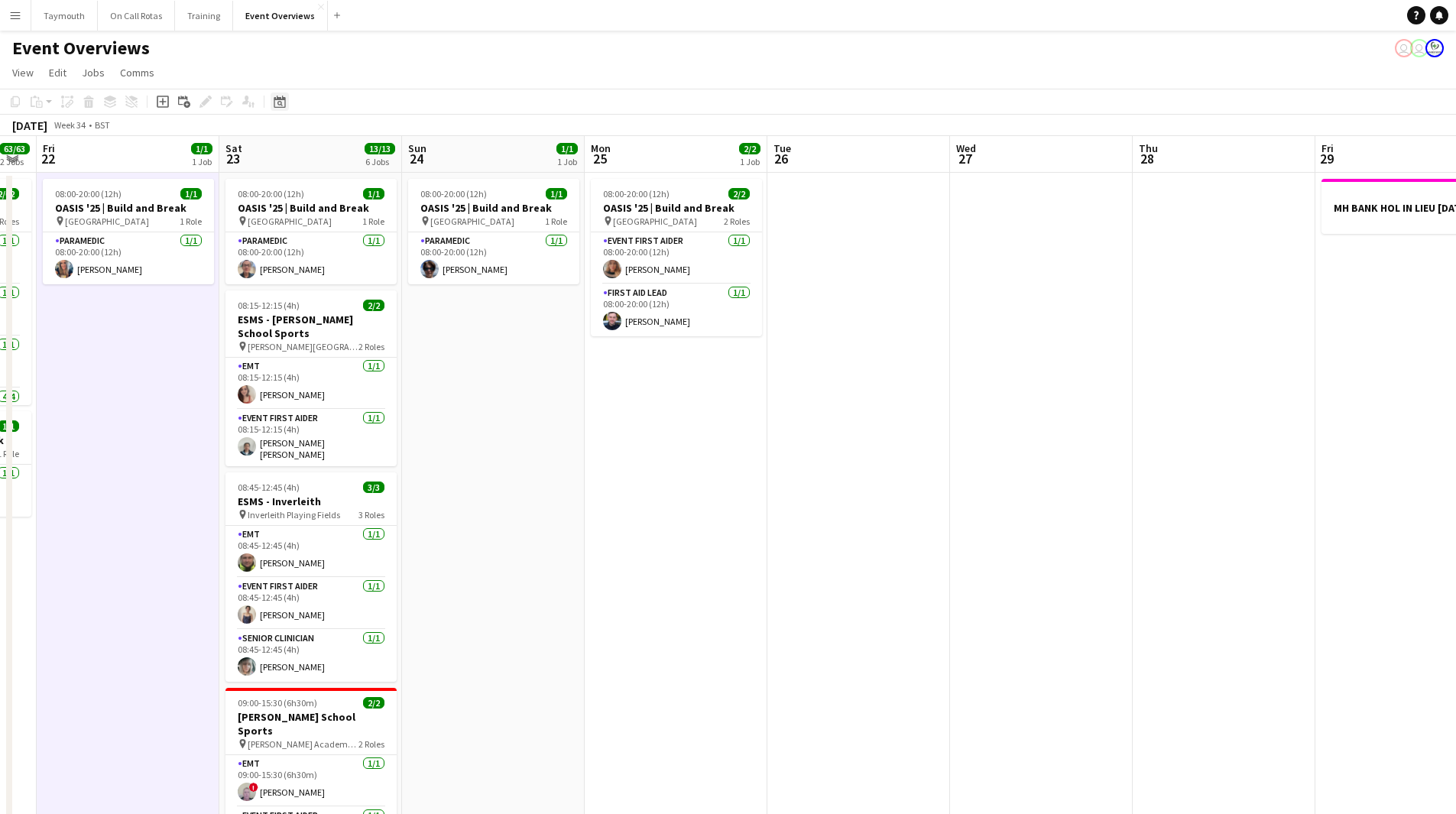
click at [279, 98] on icon at bounding box center [279, 102] width 12 height 13
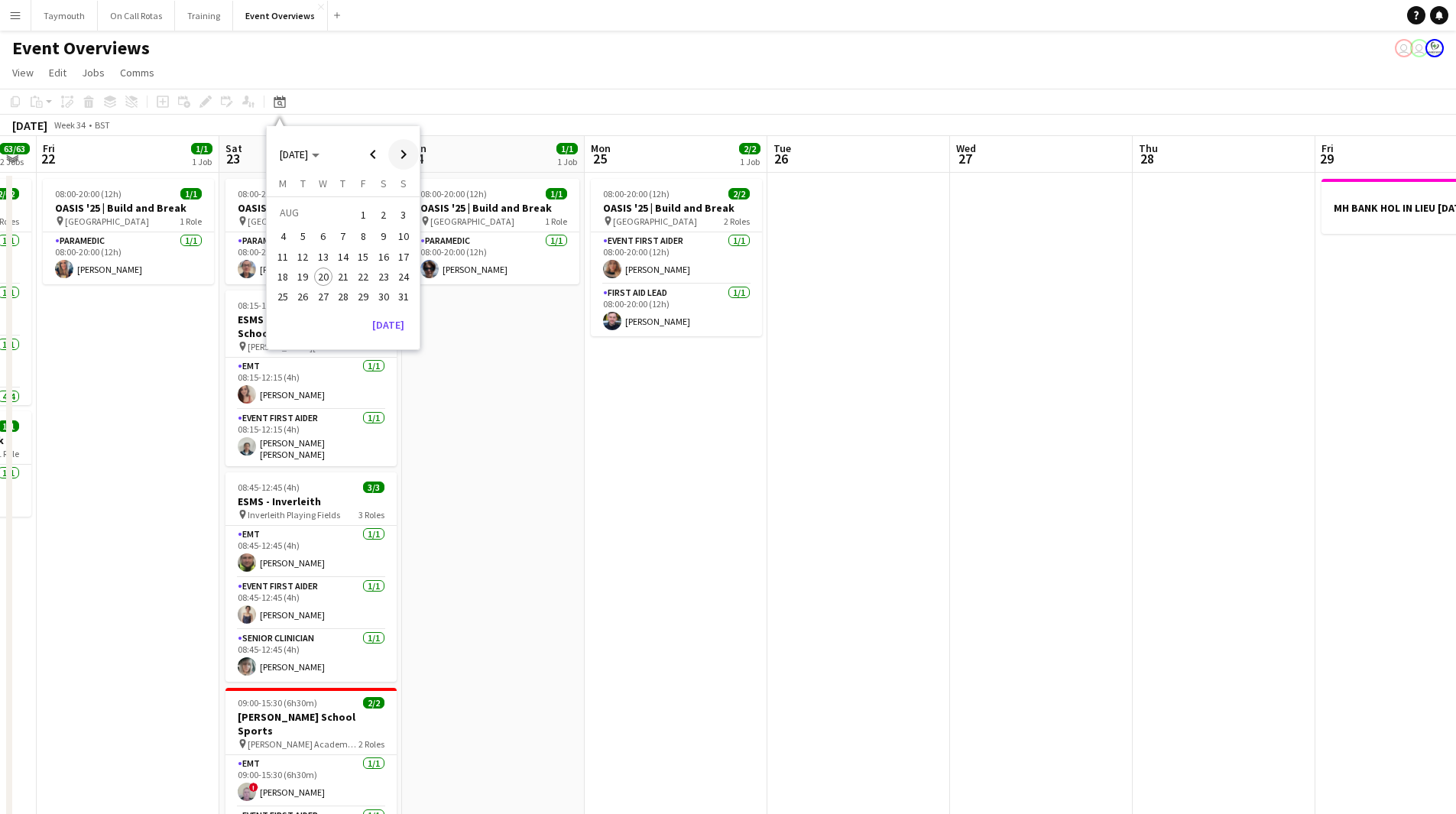
click at [404, 155] on span "Next month" at bounding box center [403, 153] width 30 height 30
click at [315, 289] on span "24" at bounding box center [323, 292] width 19 height 19
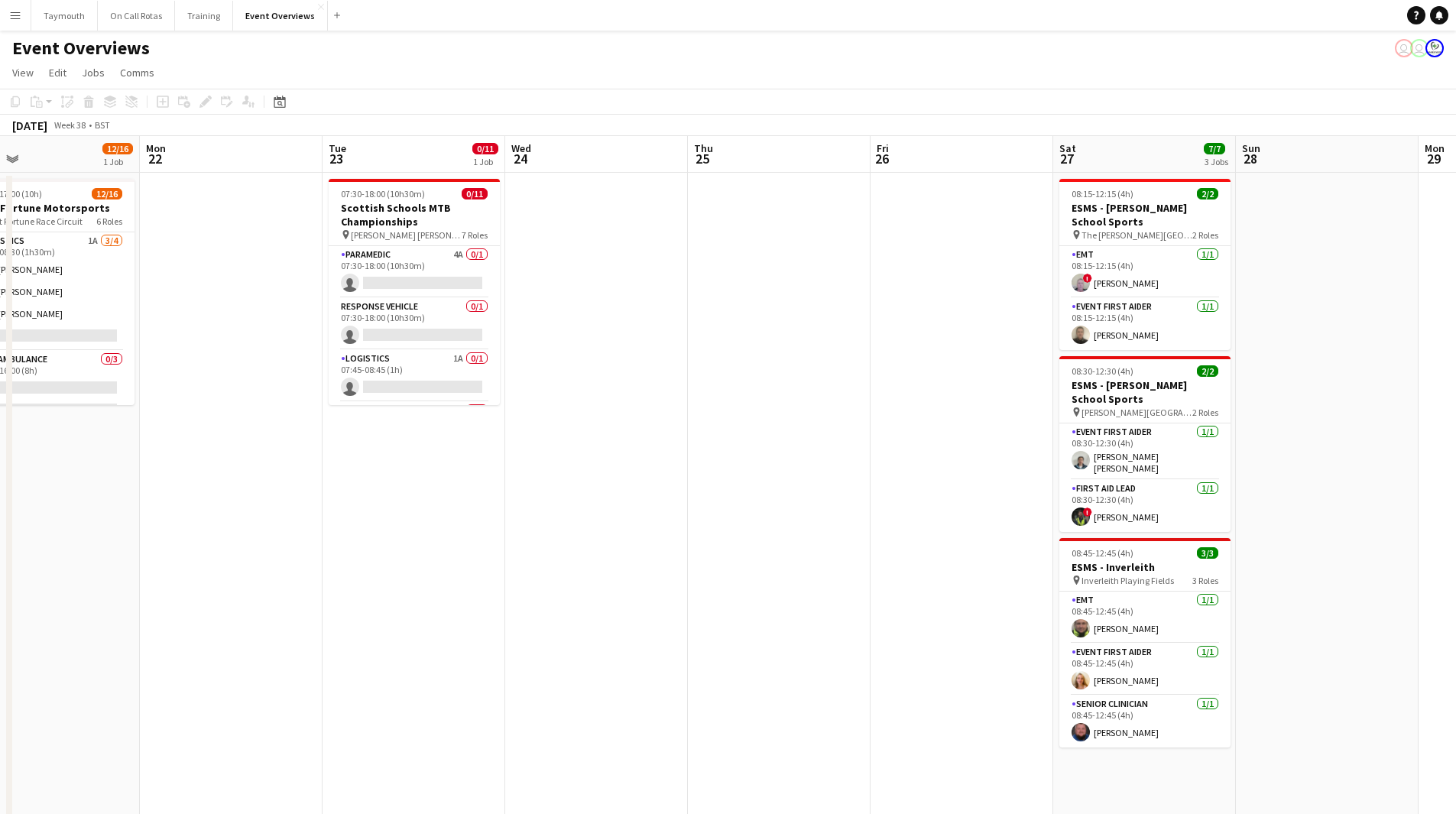
drag, startPoint x: 276, startPoint y: 384, endPoint x: 311, endPoint y: 374, distance: 36.4
click at [302, 384] on app-calendar-viewport "Fri 19 2 Jobs Sat 20 12/16 1 Job Sun 21 12/16 1 Job Mon 22 Tue 23 0/11 1 Job We…" at bounding box center [728, 709] width 1456 height 1147
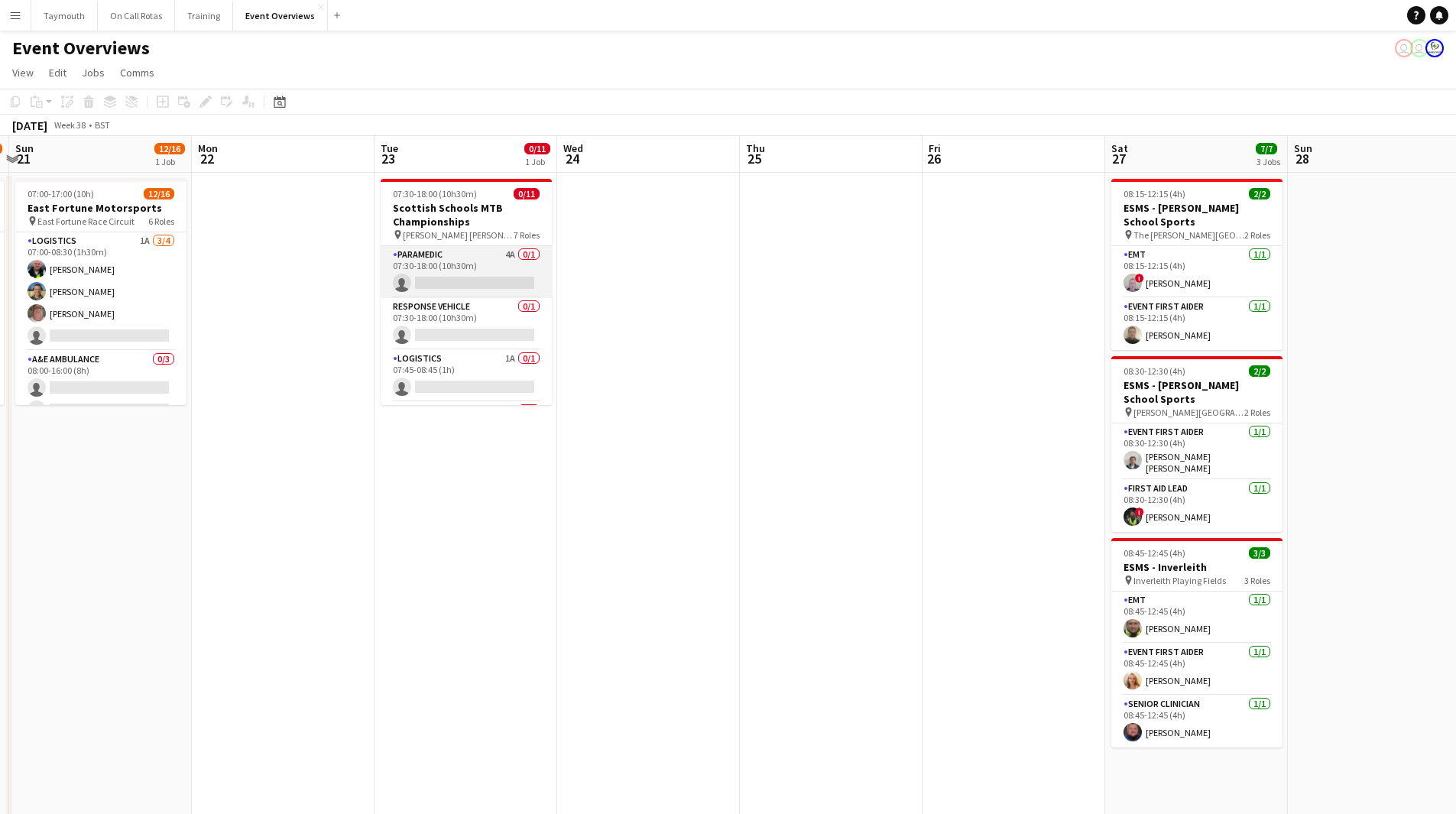
click at [463, 266] on app-card-role "Paramedic 4A 0/1 07:30-18:00 (10h30m) single-neutral-actions" at bounding box center [466, 272] width 171 height 52
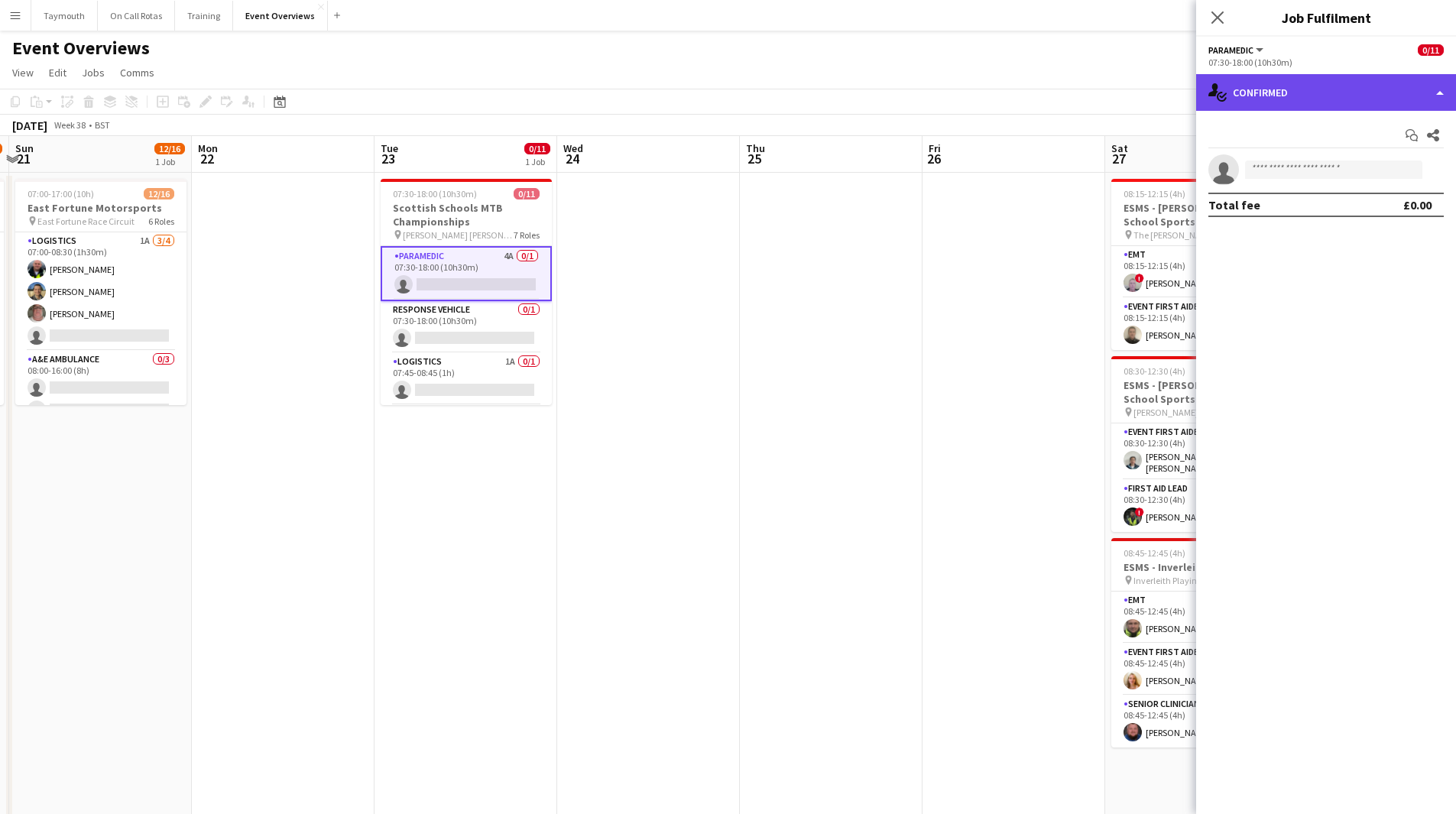
click at [1260, 88] on div "single-neutral-actions-check-2 Confirmed" at bounding box center [1326, 93] width 260 height 37
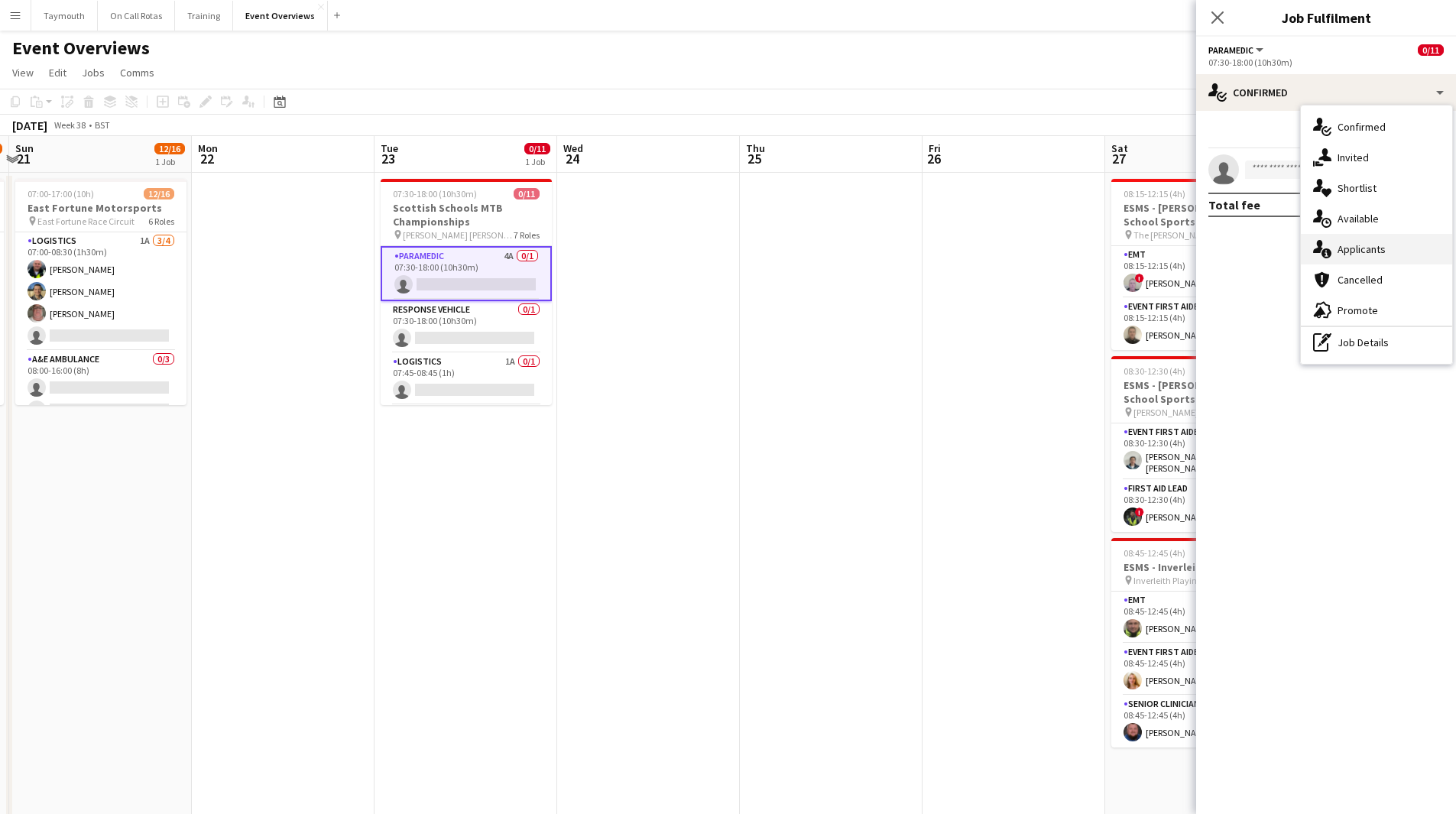
click at [1369, 246] on div "single-neutral-actions-information Applicants" at bounding box center [1377, 248] width 151 height 30
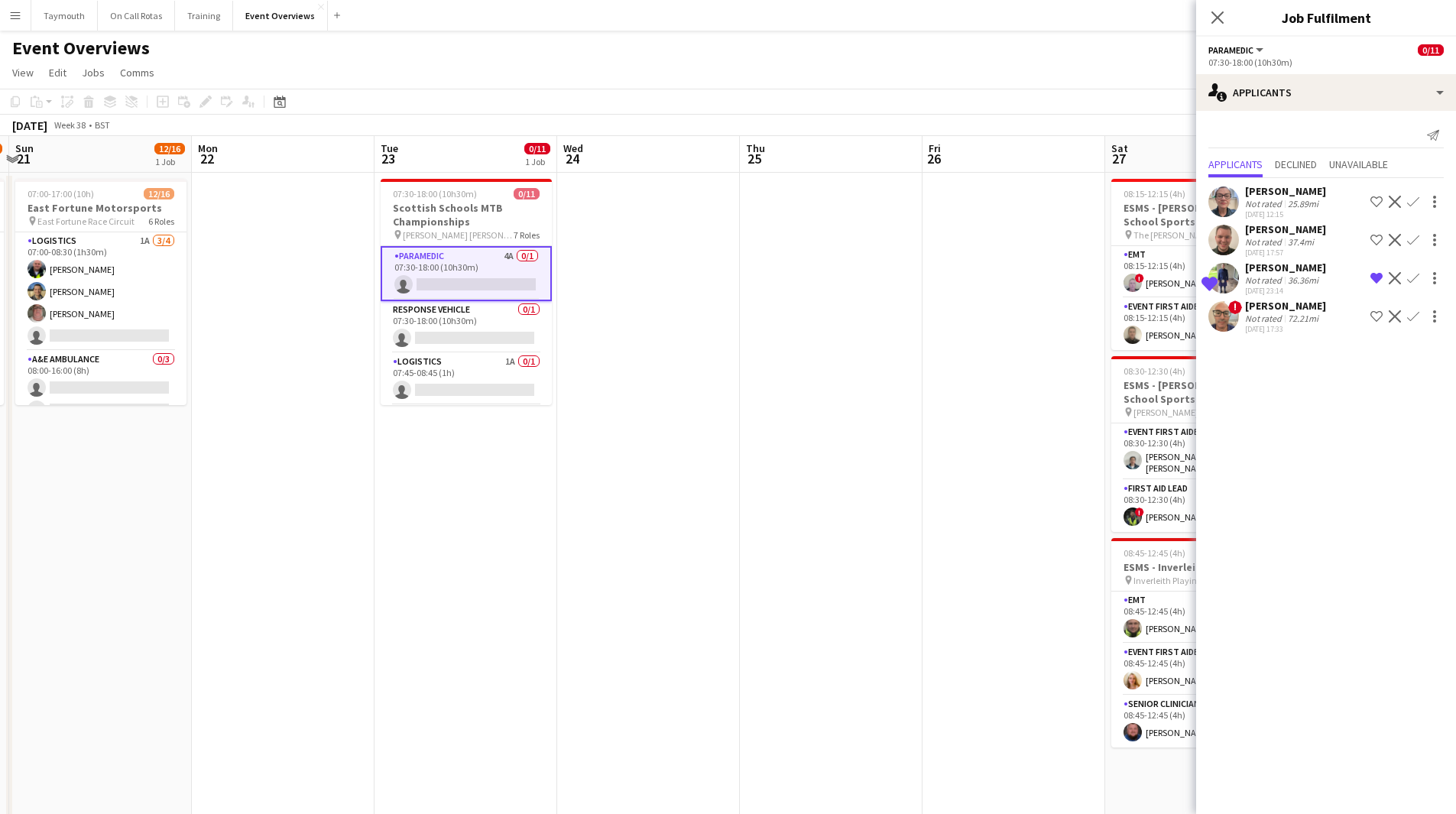
click at [1280, 280] on div "Not rated" at bounding box center [1265, 280] width 40 height 12
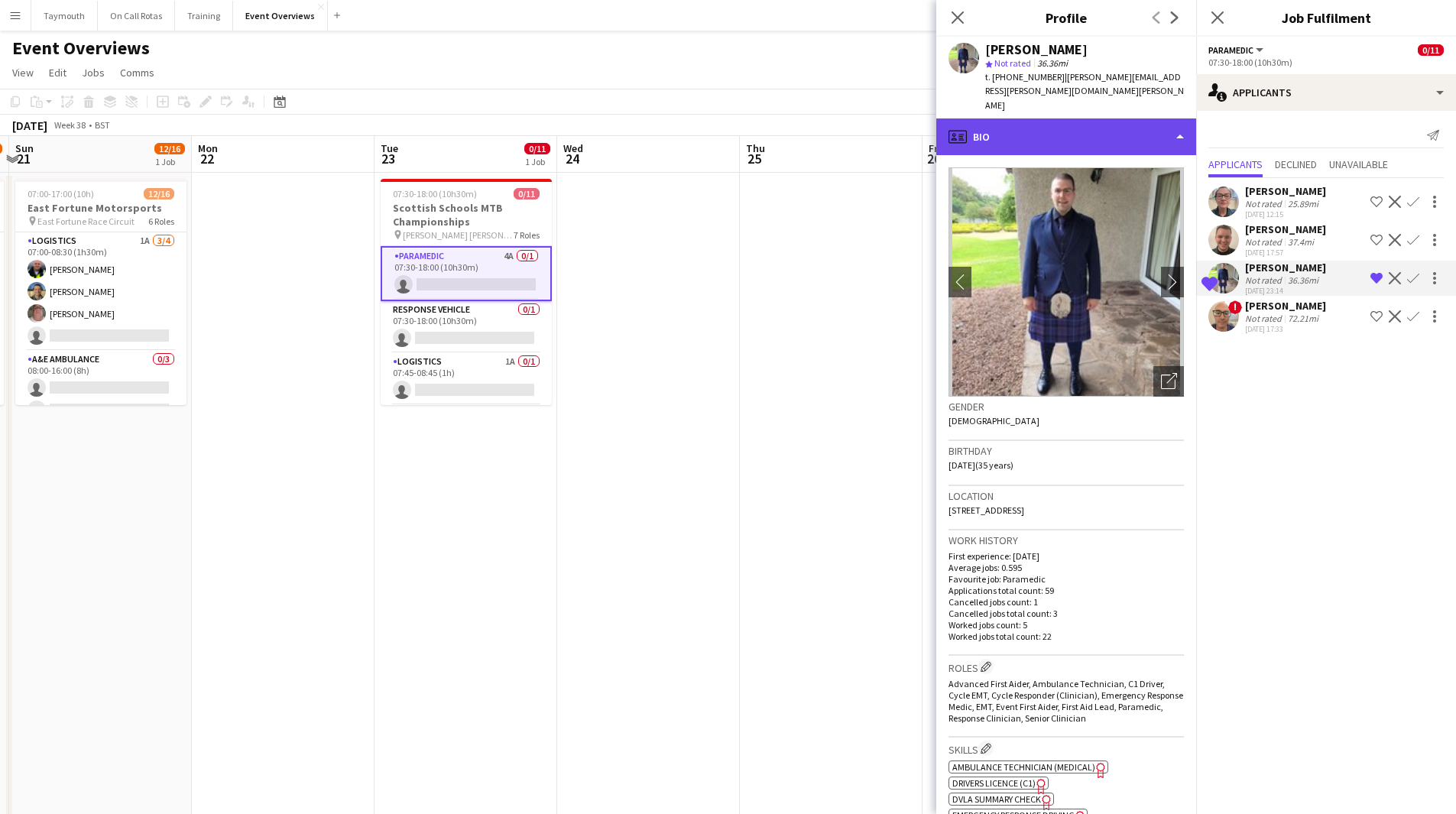
click at [1098, 118] on div "profile Bio" at bounding box center [1066, 137] width 260 height 37
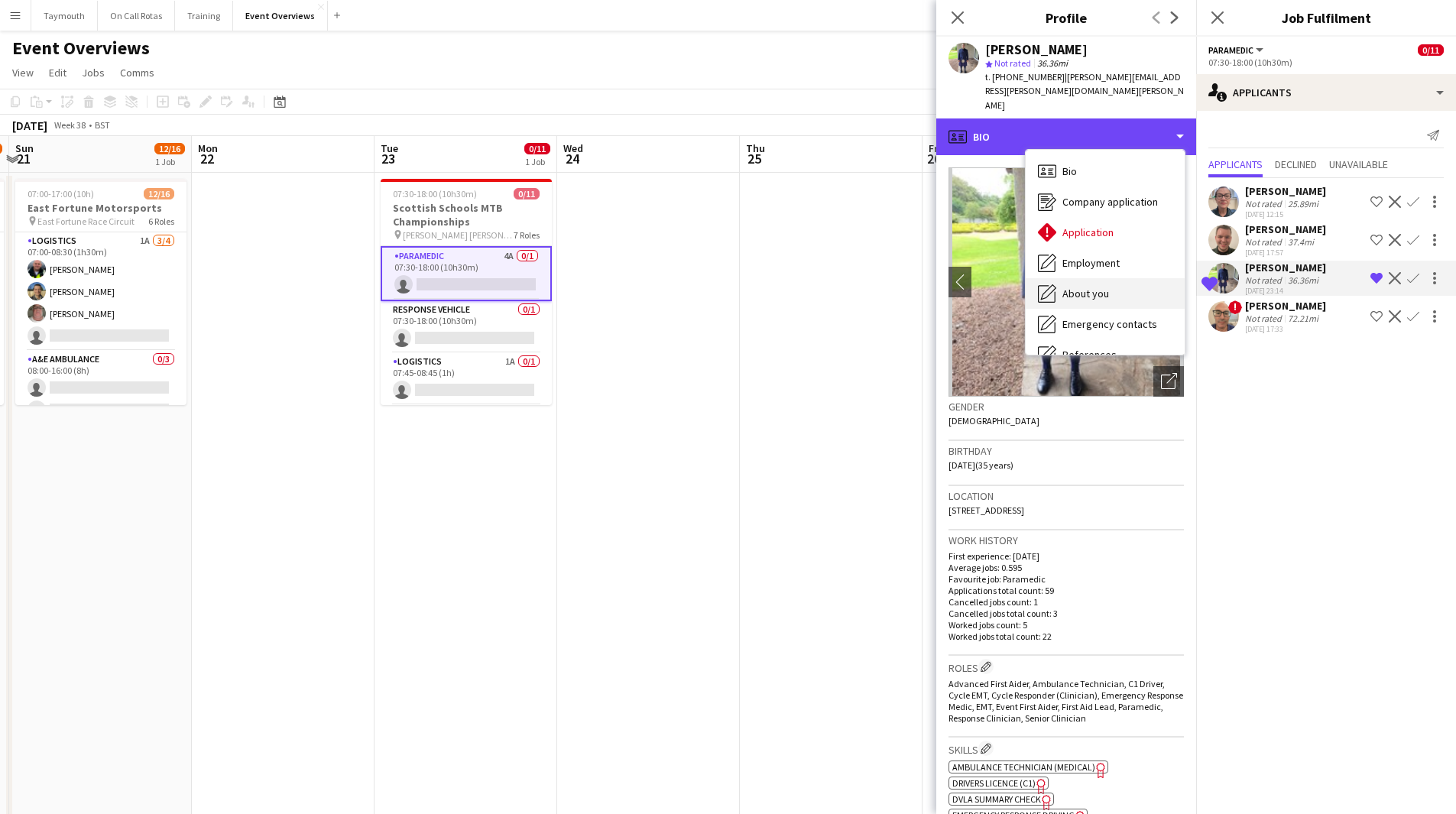
scroll to position [266, 0]
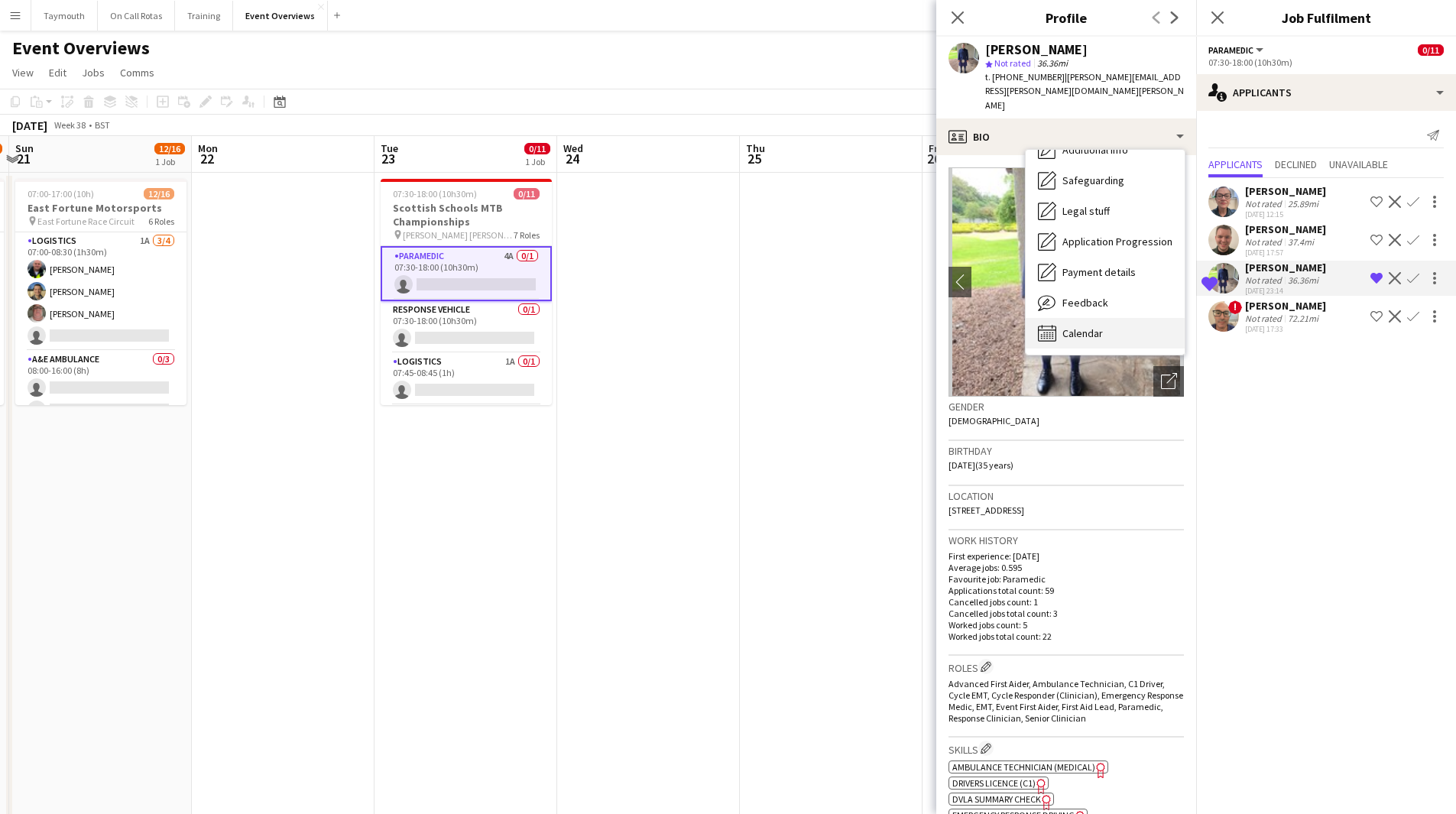
click at [1091, 326] on span "Calendar" at bounding box center [1083, 333] width 40 height 14
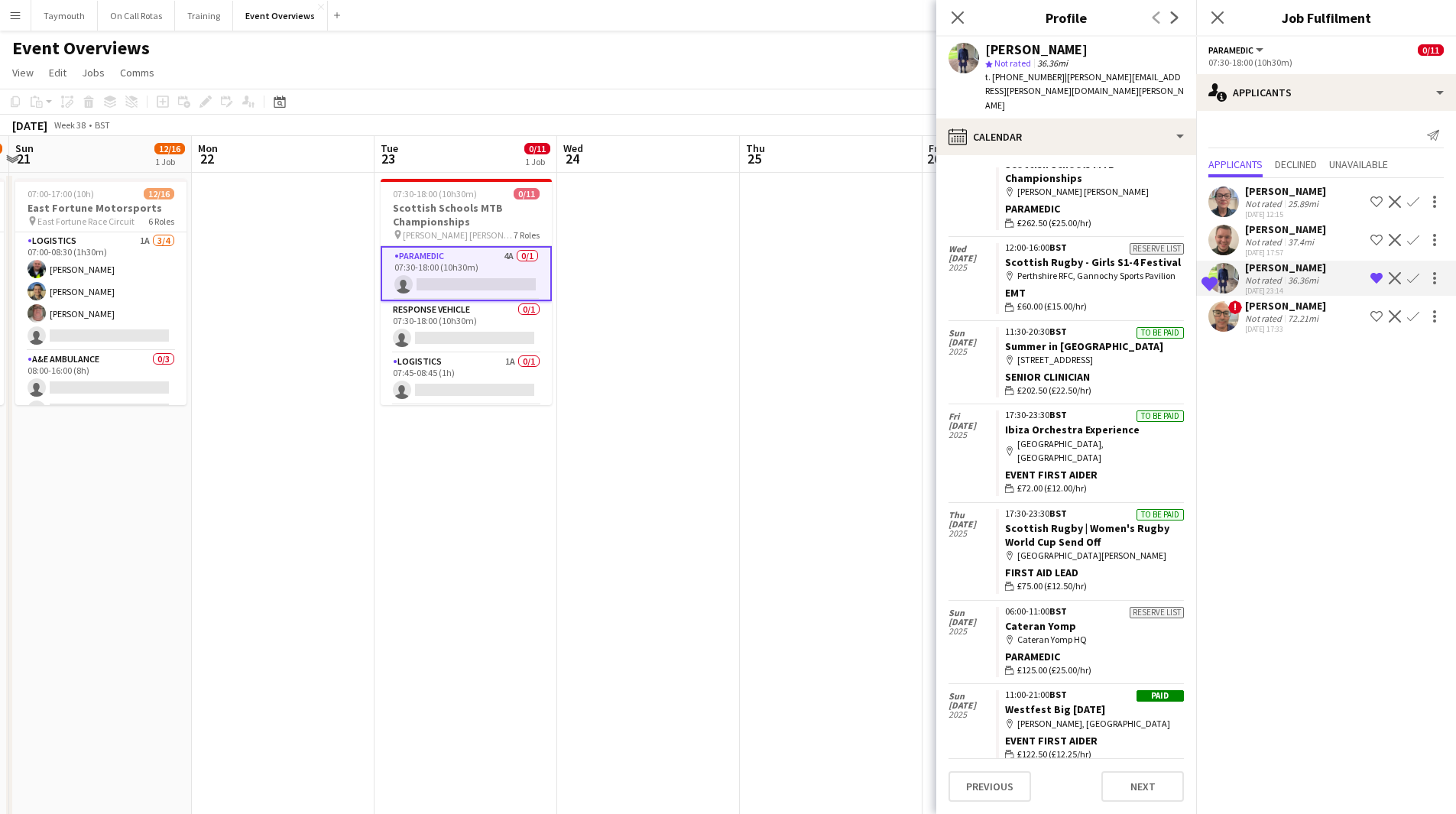
scroll to position [232, 0]
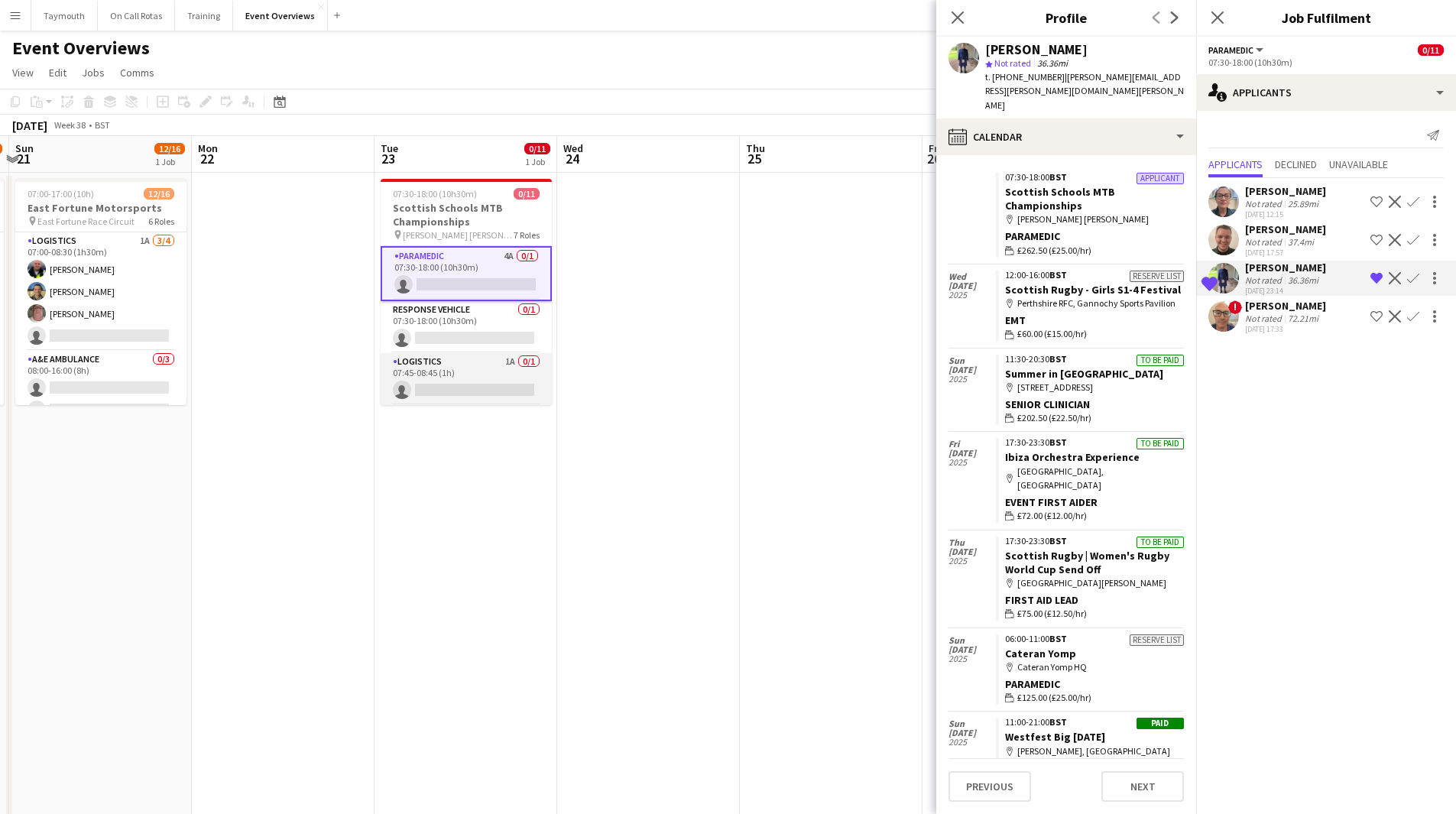
click at [456, 368] on app-card-role "Logistics 1A 0/1 07:45-08:45 (1h) single-neutral-actions" at bounding box center [466, 378] width 171 height 52
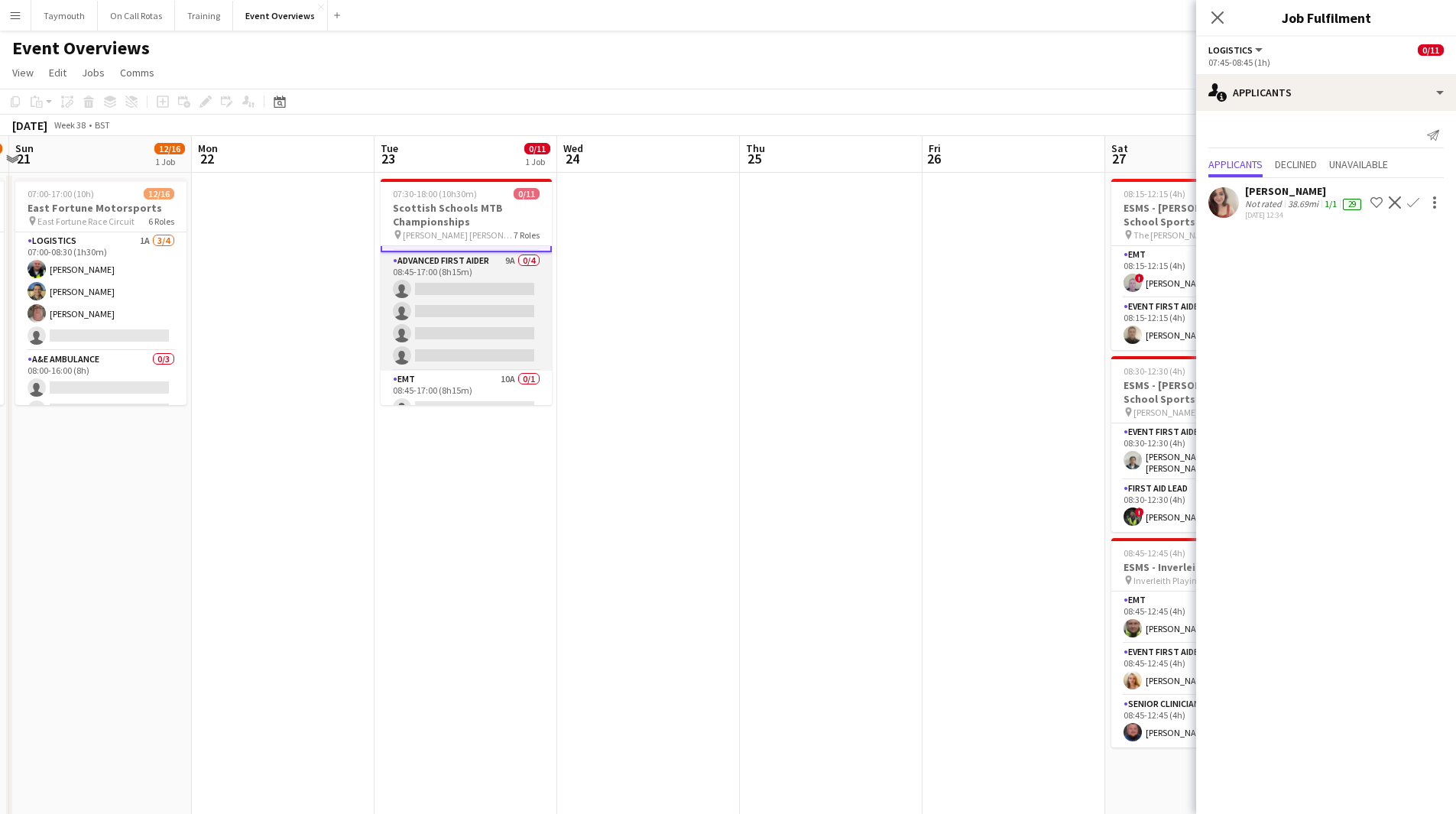
click at [465, 304] on app-card-role "Advanced First Aider 9A 0/4 08:45-17:00 (8h15m) single-neutral-actions single-n…" at bounding box center [466, 311] width 171 height 118
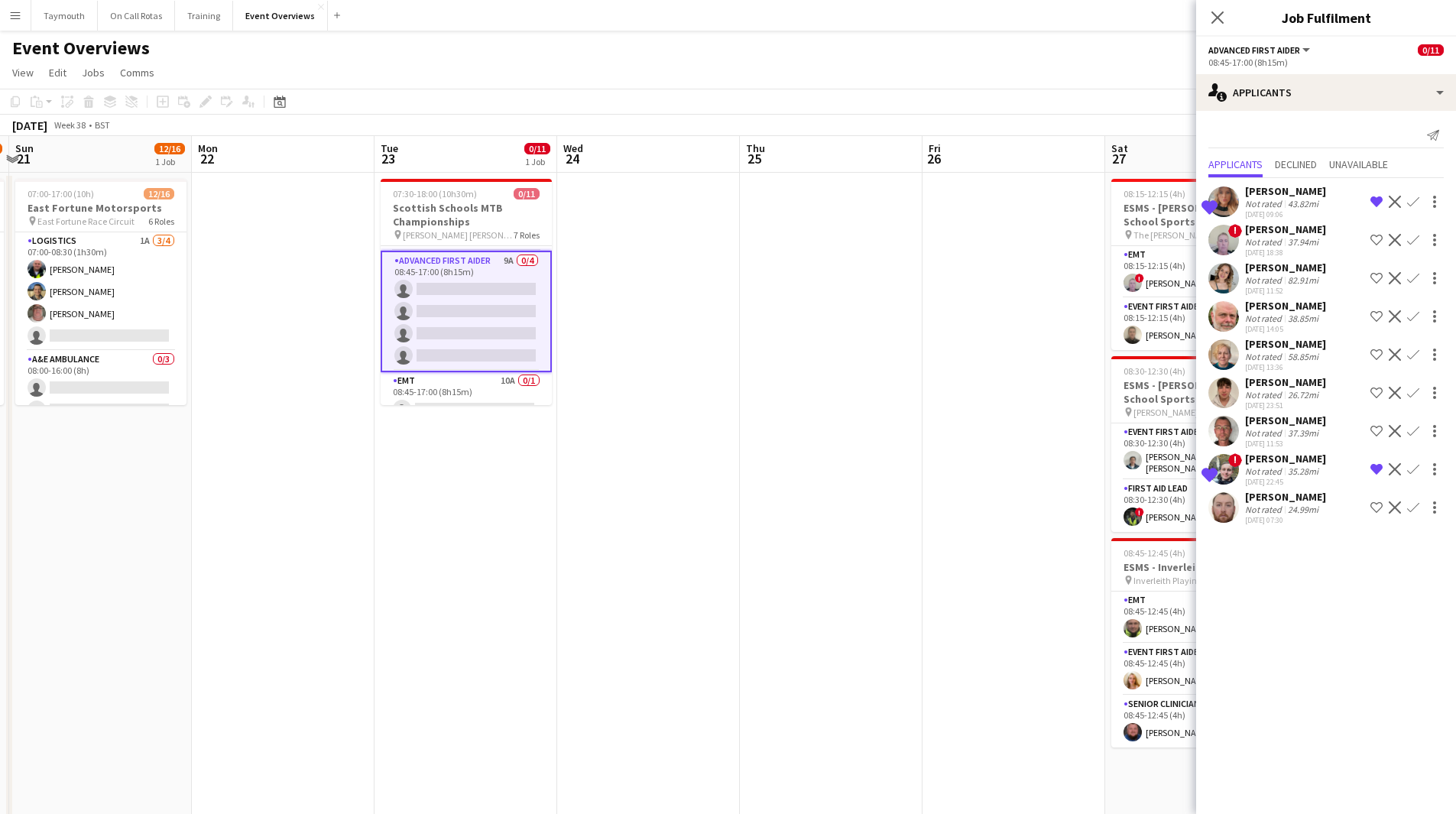
click at [1378, 466] on app-icon "Remove crew from shortlist" at bounding box center [1377, 469] width 13 height 13
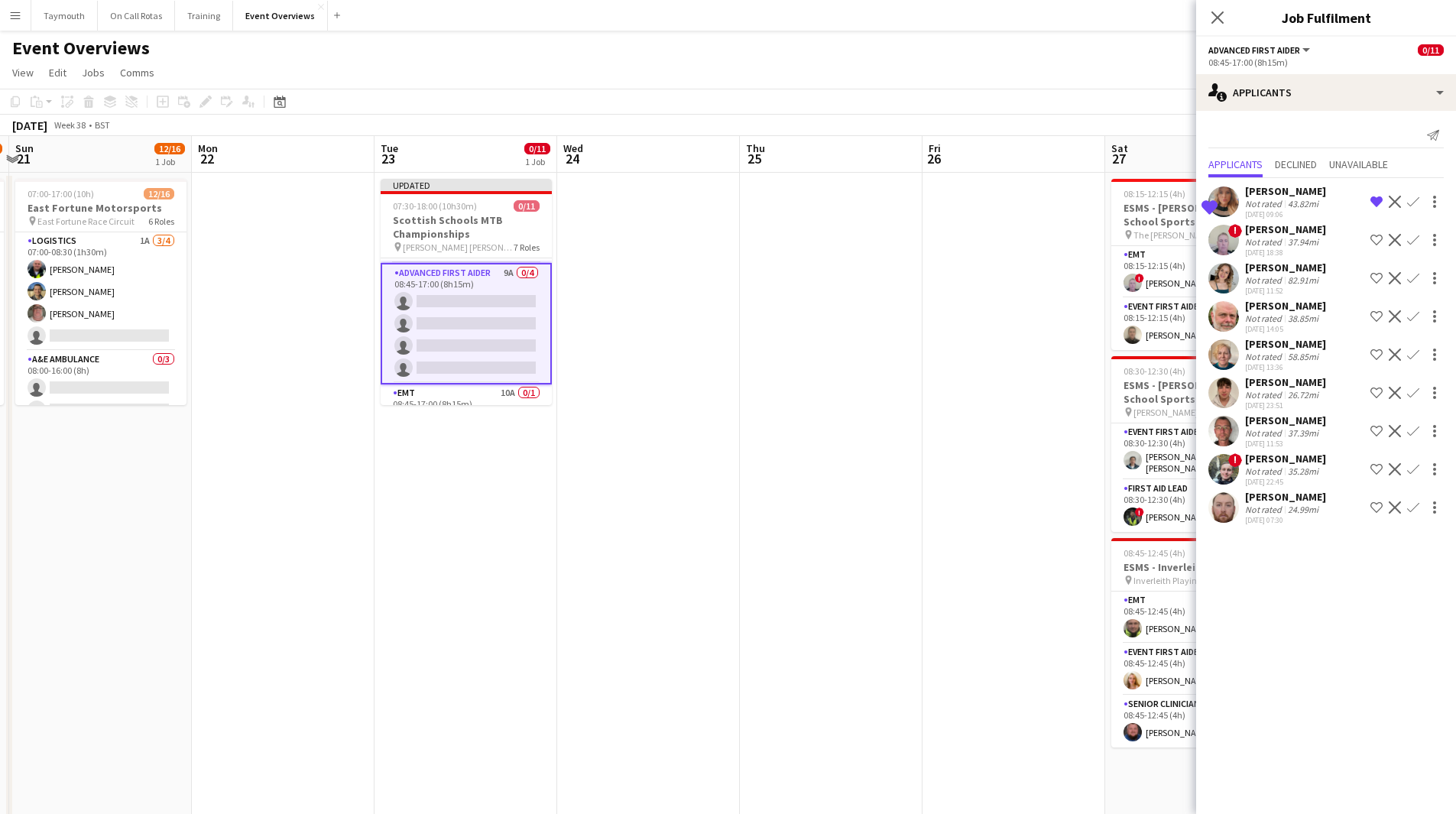
click at [1305, 198] on div "43.82mi" at bounding box center [1304, 204] width 37 height 12
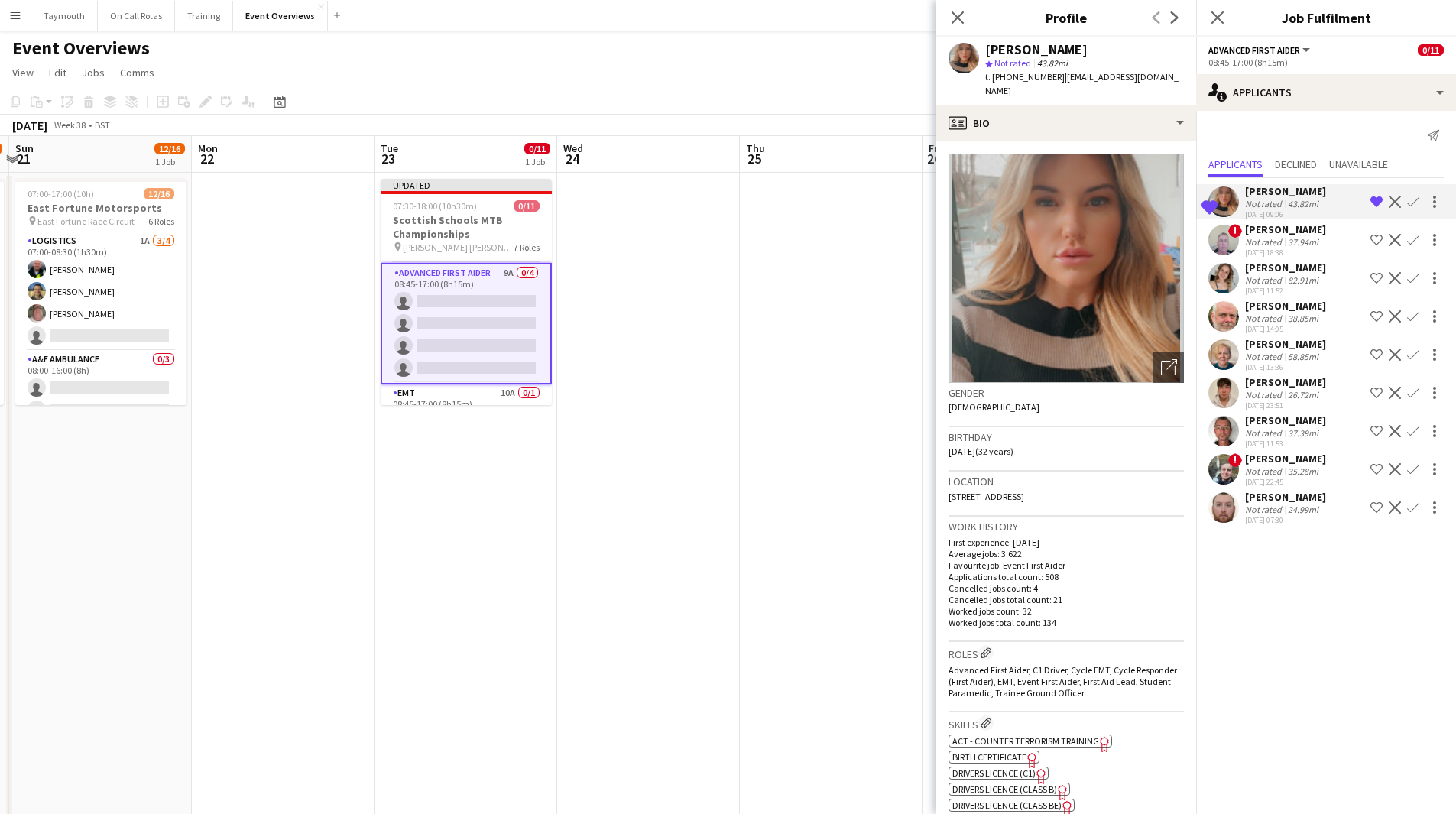
click at [1274, 280] on div "Not rated" at bounding box center [1265, 280] width 40 height 12
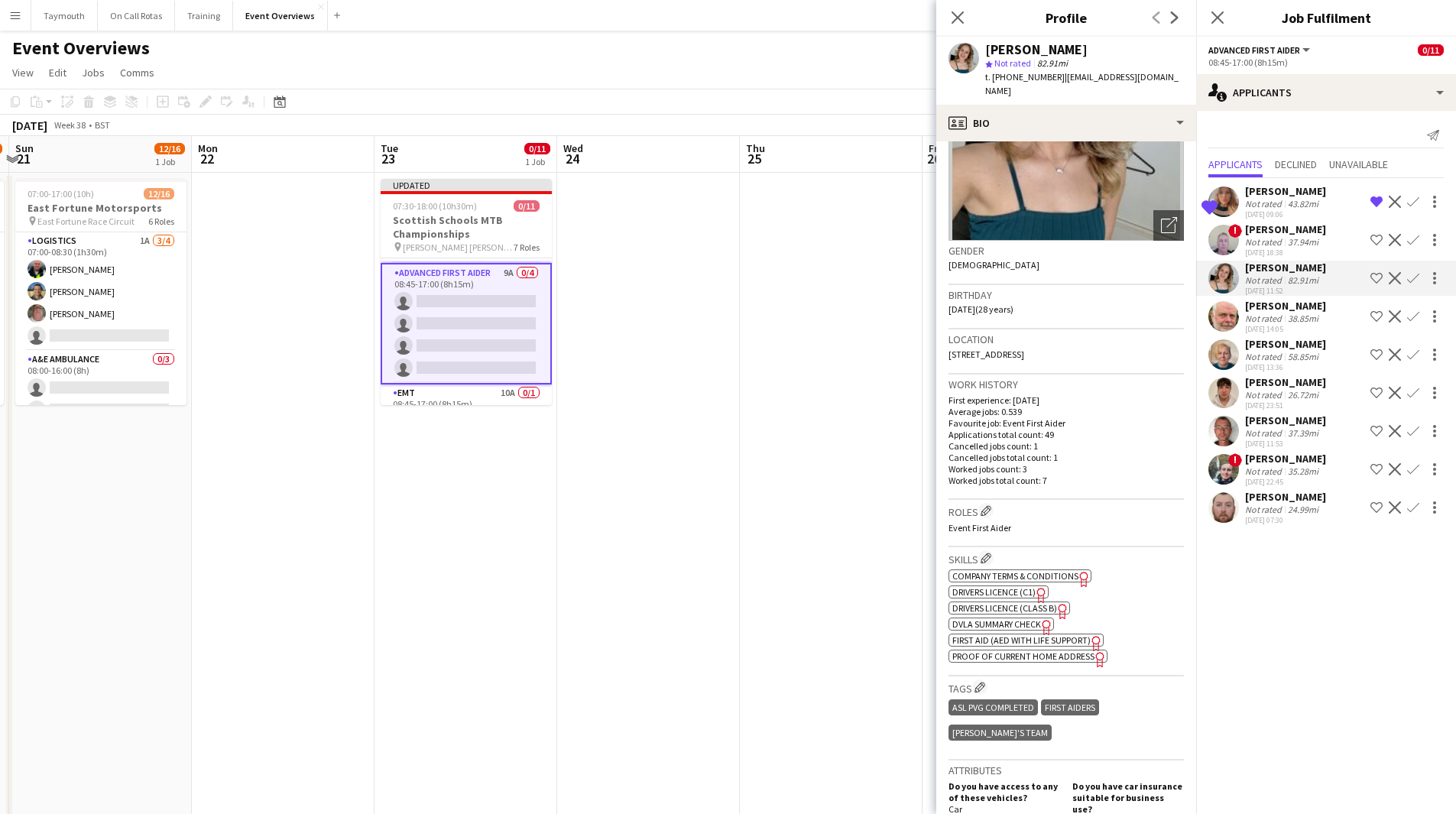
scroll to position [152, 0]
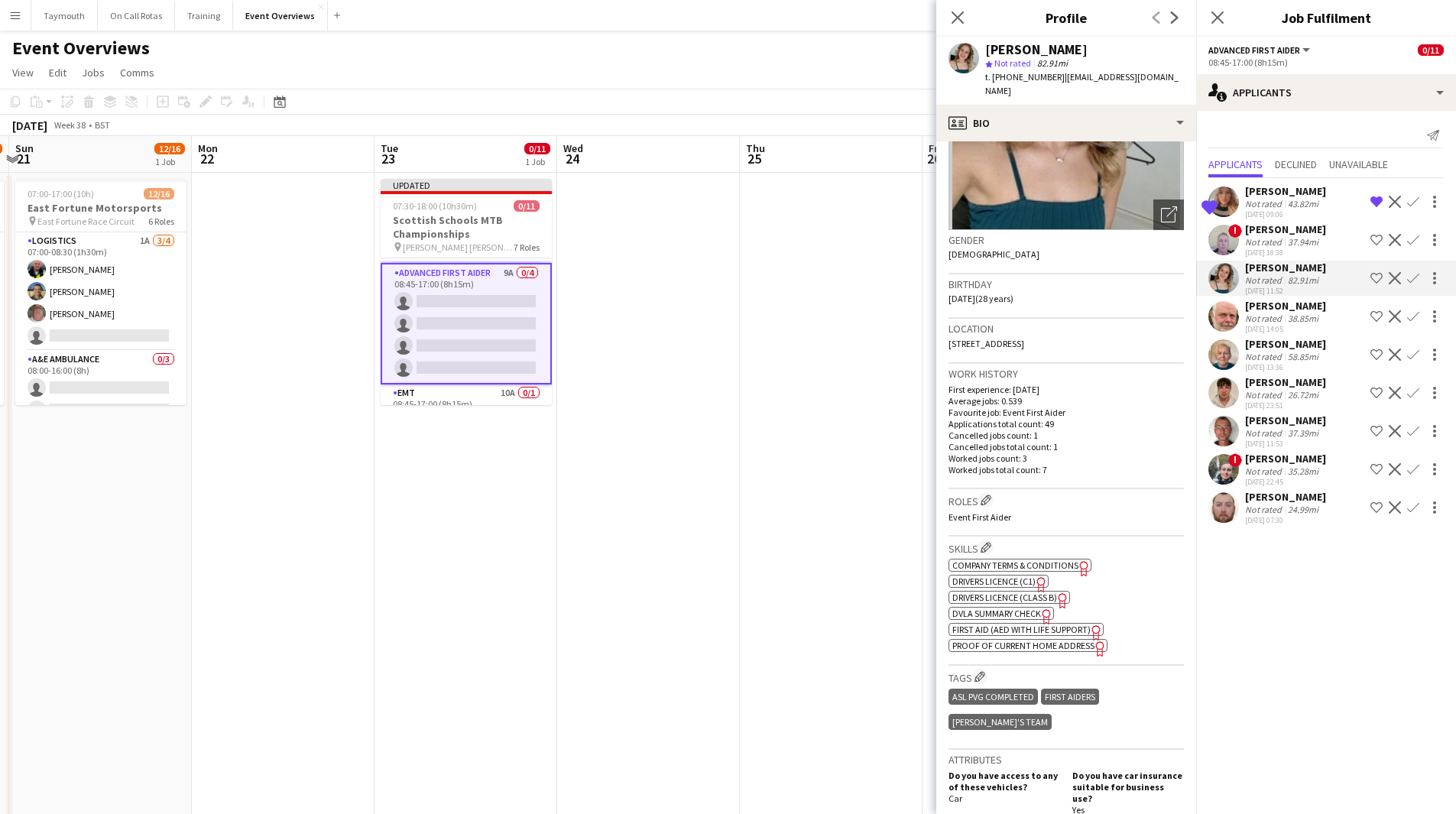
click at [999, 623] on span "First Aid (AED with life support)" at bounding box center [1022, 629] width 139 height 12
drag, startPoint x: 392, startPoint y: 547, endPoint x: 749, endPoint y: 508, distance: 359.1
click at [753, 508] on app-calendar-viewport "Fri 19 2 Jobs Sat 20 12/16 1 Job Sun 21 12/16 1 Job Mon 22 Tue 23 0/11 1 Job We…" at bounding box center [728, 709] width 1456 height 1147
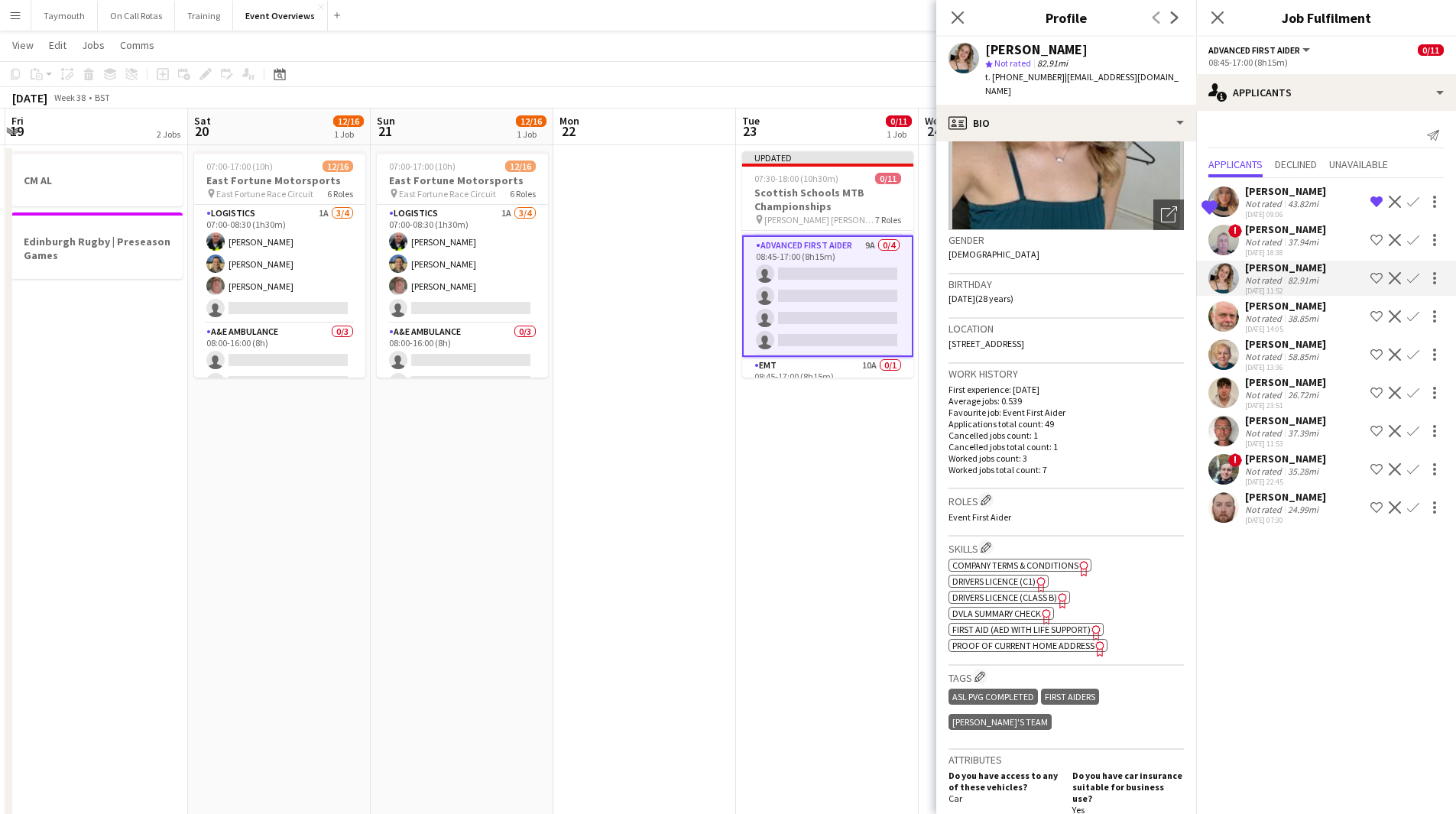
scroll to position [0, 0]
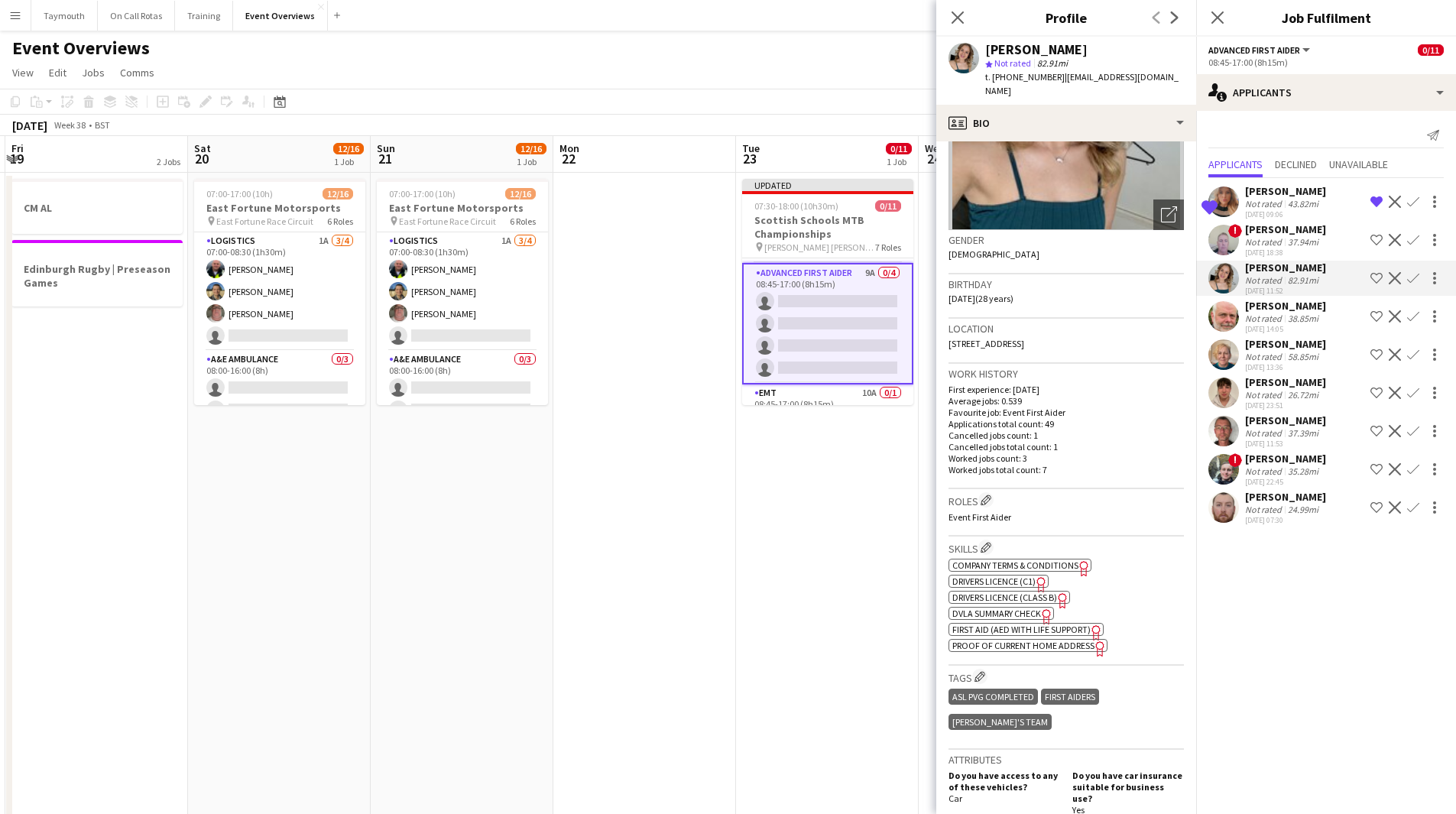
drag, startPoint x: 385, startPoint y: 512, endPoint x: 892, endPoint y: 520, distance: 507.1
click at [894, 519] on app-calendar-viewport "Wed 17 Thu 18 Fri 19 2 Jobs Sat 20 12/16 1 Job Sun 21 12/16 1 Job Mon 22 Tue 23…" at bounding box center [728, 709] width 1456 height 1147
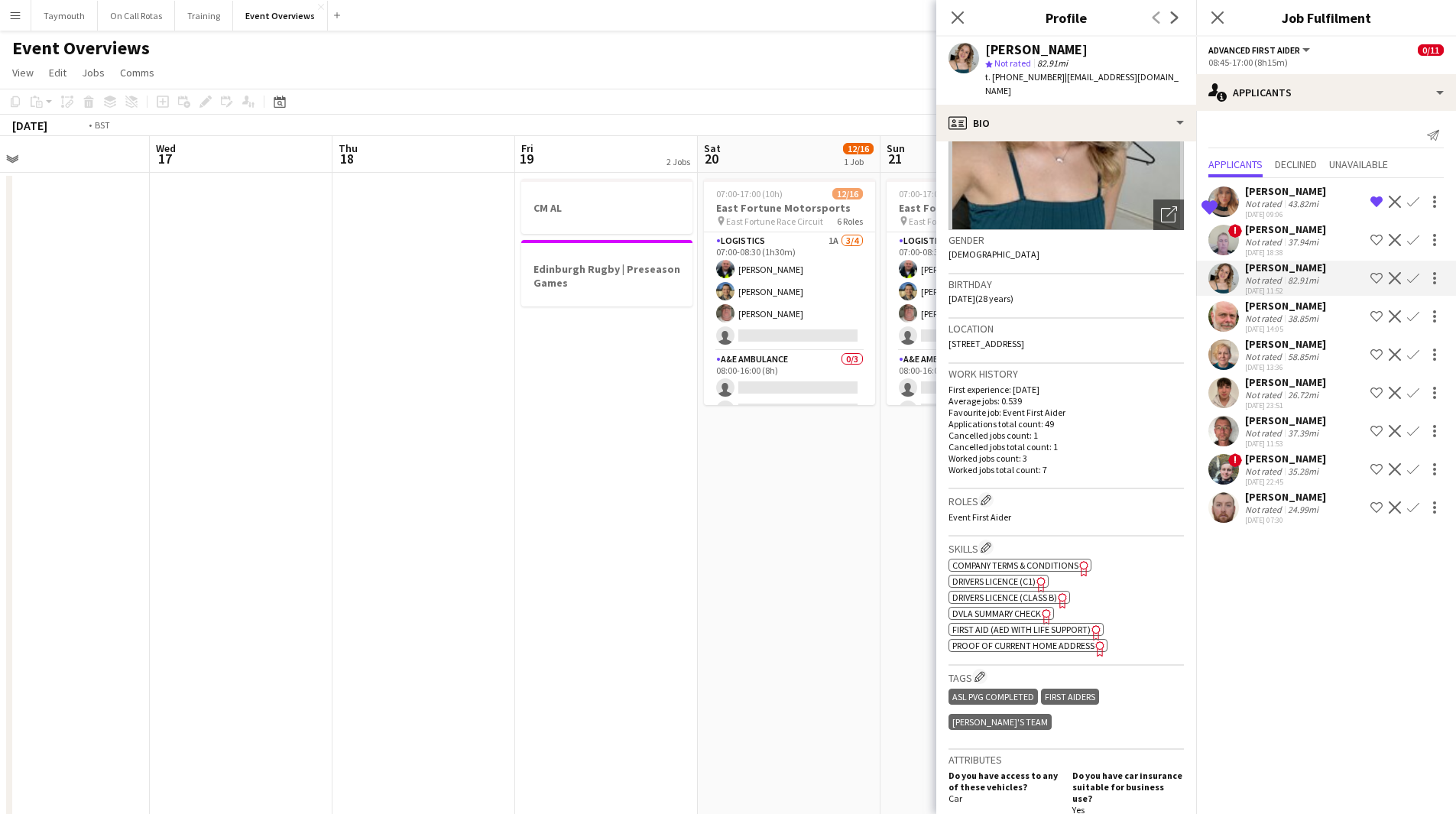
drag, startPoint x: 353, startPoint y: 559, endPoint x: 911, endPoint y: 566, distance: 558.0
click at [866, 563] on app-calendar-viewport "Sun 14 Mon 15 Tue 16 Wed 17 Thu 18 Fri 19 2 Jobs Sat 20 12/16 1 Job Sun 21 12/1…" at bounding box center [728, 709] width 1456 height 1147
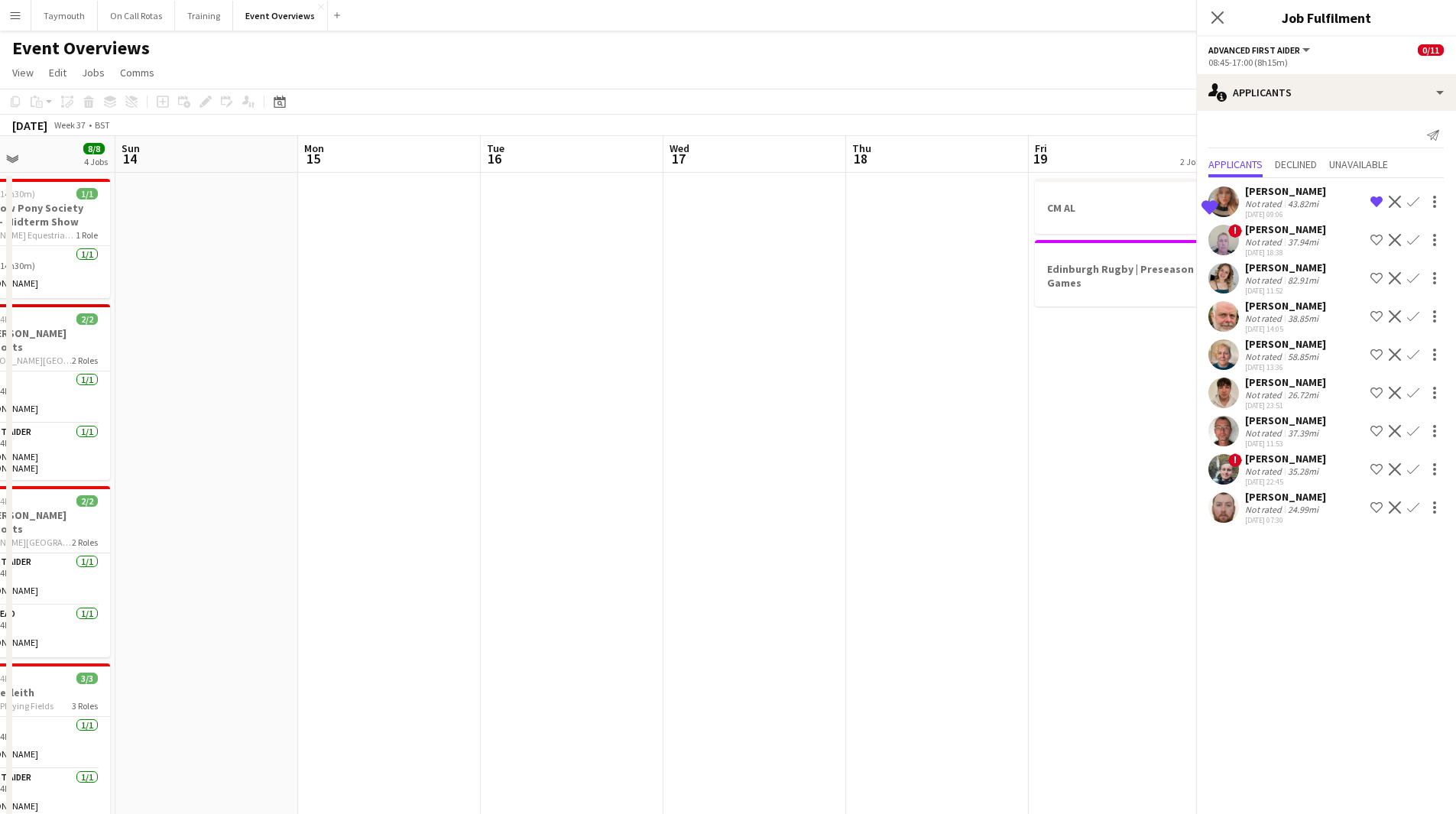
drag, startPoint x: 463, startPoint y: 528, endPoint x: 820, endPoint y: 491, distance: 358.9
click at [817, 510] on app-calendar-viewport "Thu 11 Fri 12 12/30 2 Jobs Sat 13 8/8 4 Jobs Sun 14 Mon 15 Tue 16 Wed 17 Thu 18…" at bounding box center [728, 709] width 1456 height 1147
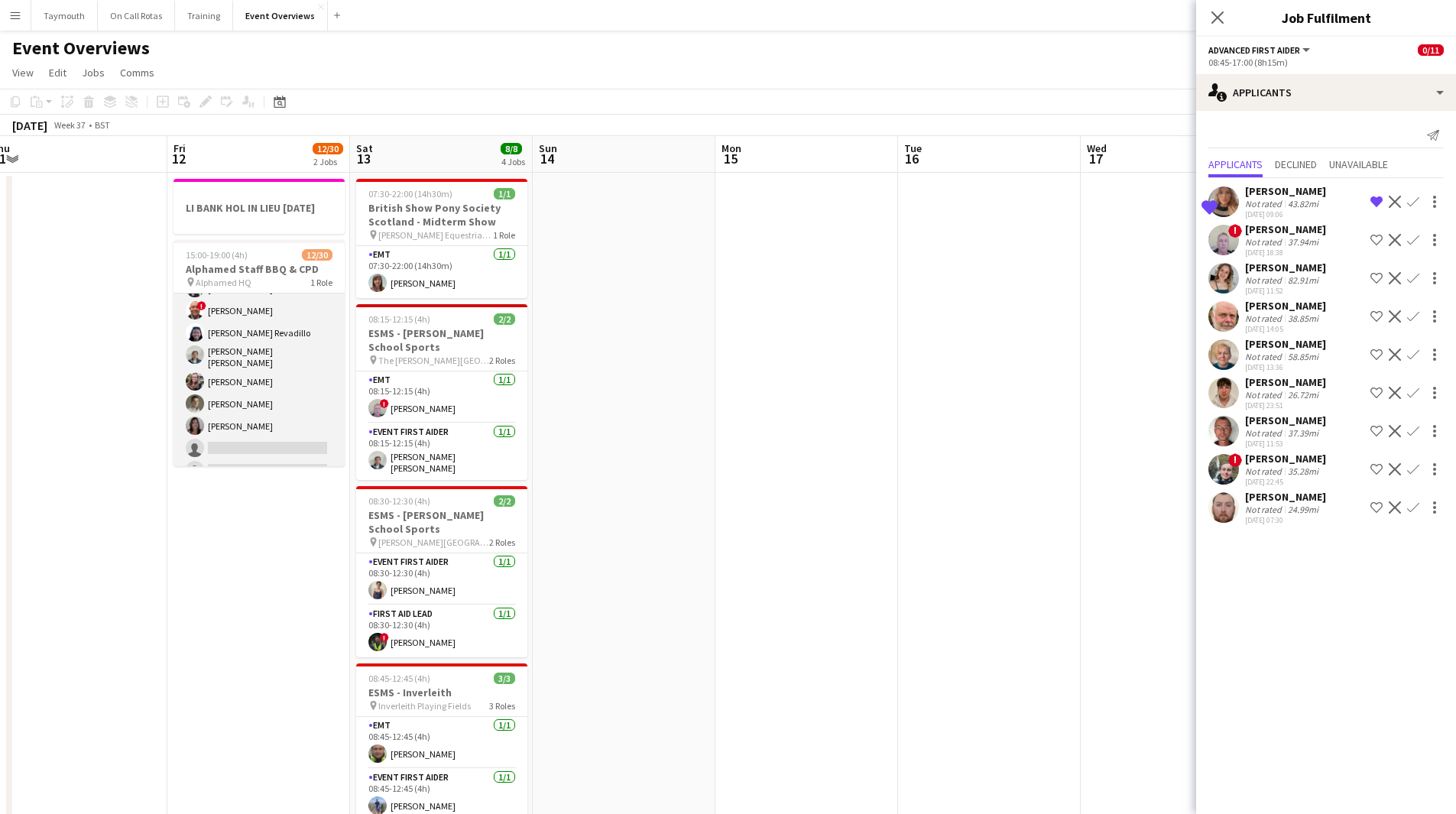
click at [252, 438] on app-card-role "Operations 1A [DATE] 15:00-19:00 (4h) [PERSON_NAME] [PERSON_NAME] [PERSON_NAME]…" at bounding box center [259, 491] width 171 height 700
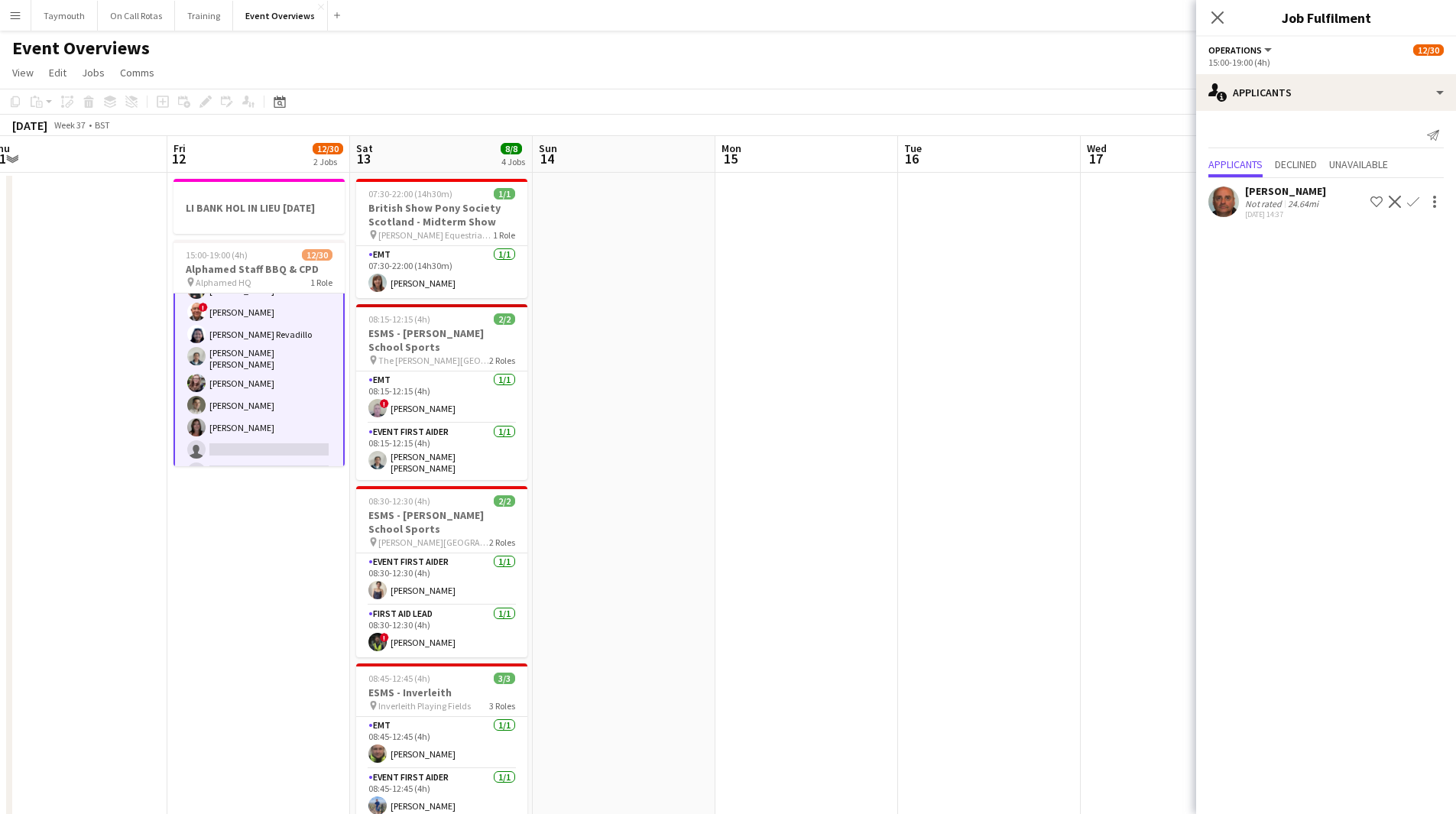
scroll to position [154, 0]
click at [1411, 201] on app-icon "Confirm" at bounding box center [1413, 201] width 13 height 13
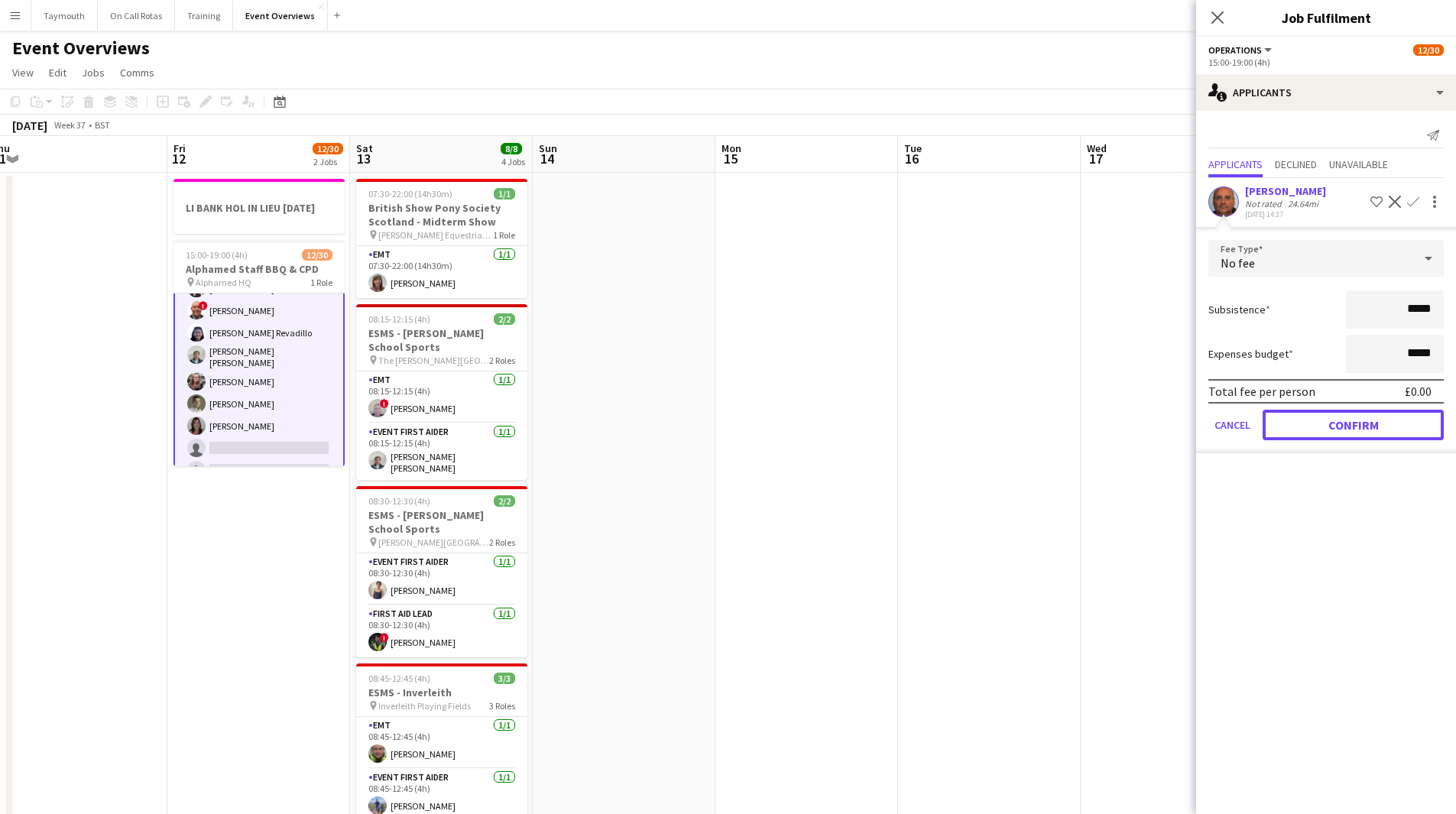
click at [1313, 434] on button "Confirm" at bounding box center [1353, 424] width 181 height 30
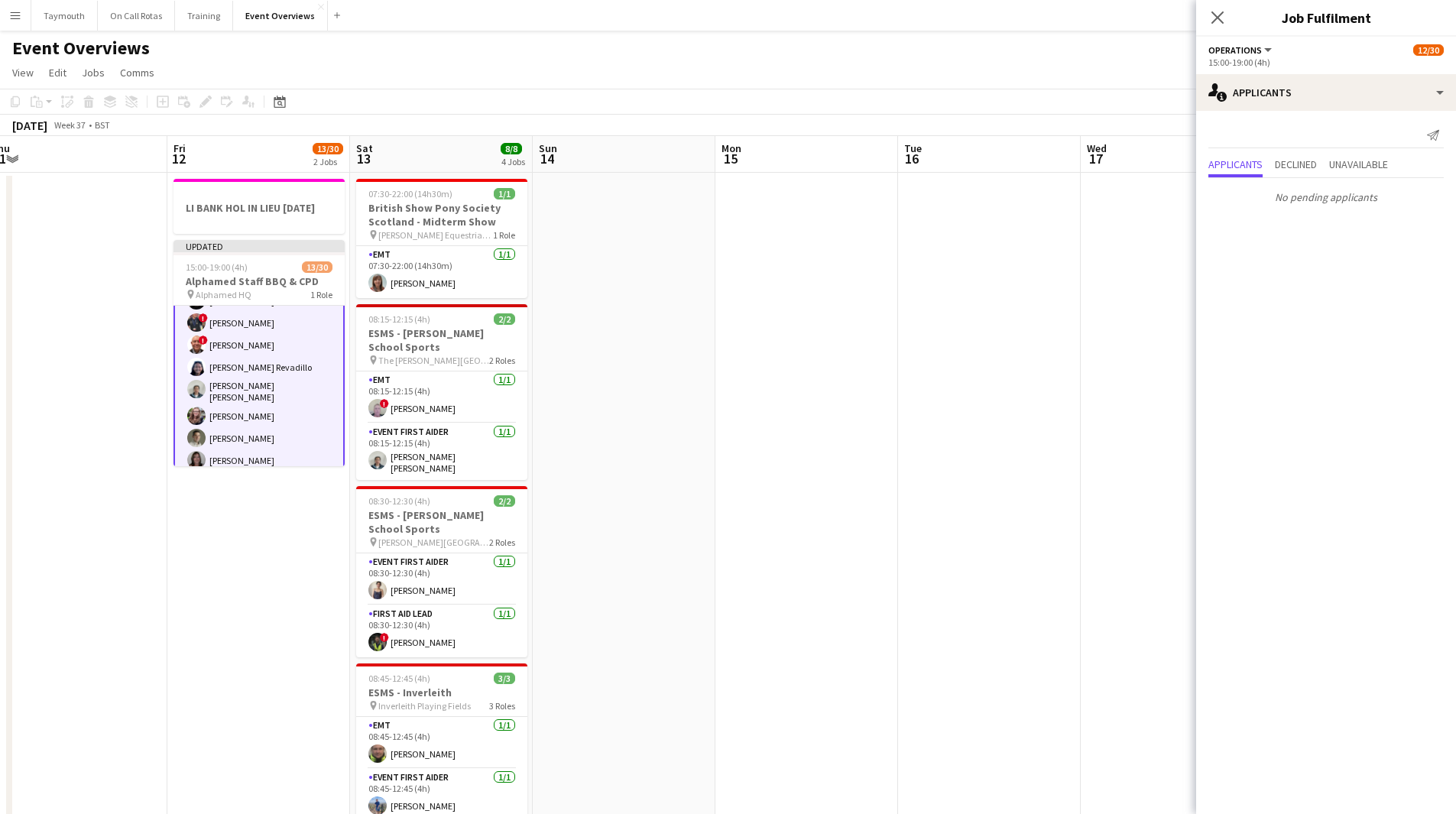
drag, startPoint x: 891, startPoint y: 438, endPoint x: 587, endPoint y: 448, distance: 304.2
click at [891, 437] on app-date-cell at bounding box center [806, 728] width 183 height 1110
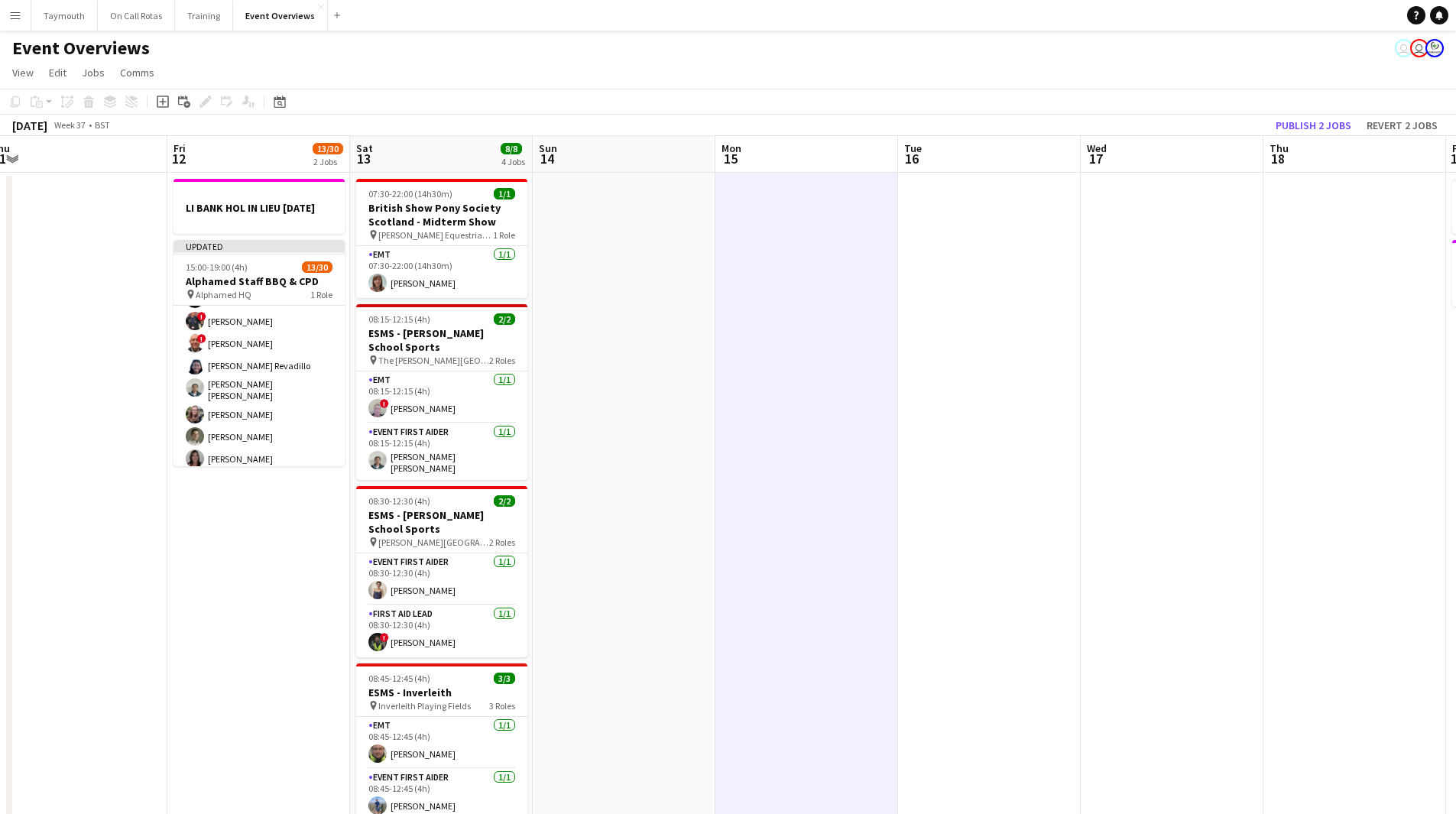
scroll to position [152, 0]
drag, startPoint x: 87, startPoint y: 583, endPoint x: 752, endPoint y: 504, distance: 669.7
click at [507, 551] on app-calendar-viewport "Tue 9 Wed 10 2/3 1 Job Thu 11 Fri 12 13/30 2 Jobs Sat 13 8/8 4 Jobs Sun 14 Mon …" at bounding box center [728, 709] width 1456 height 1147
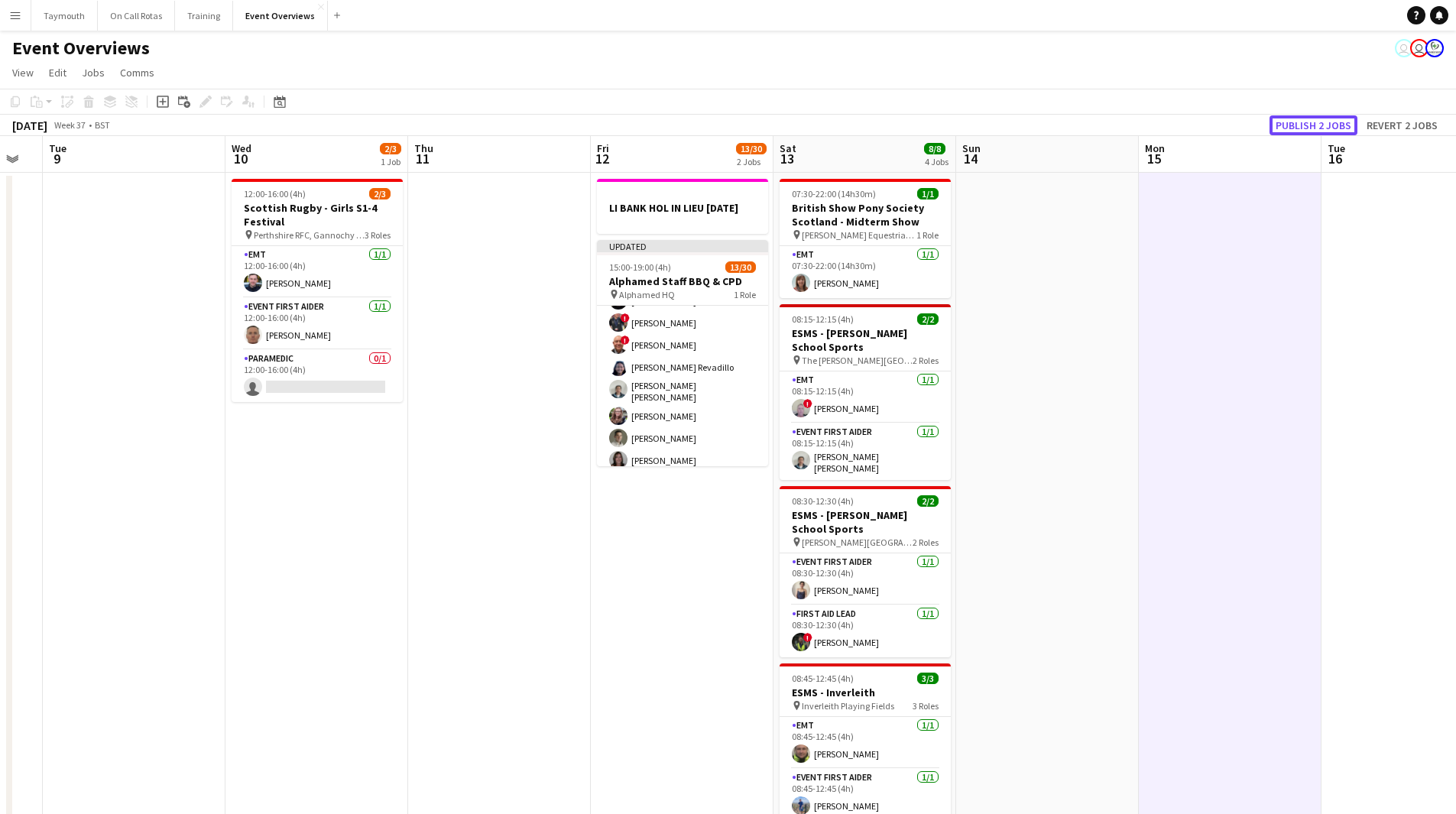
click at [1305, 123] on button "Publish 2 jobs" at bounding box center [1314, 125] width 88 height 20
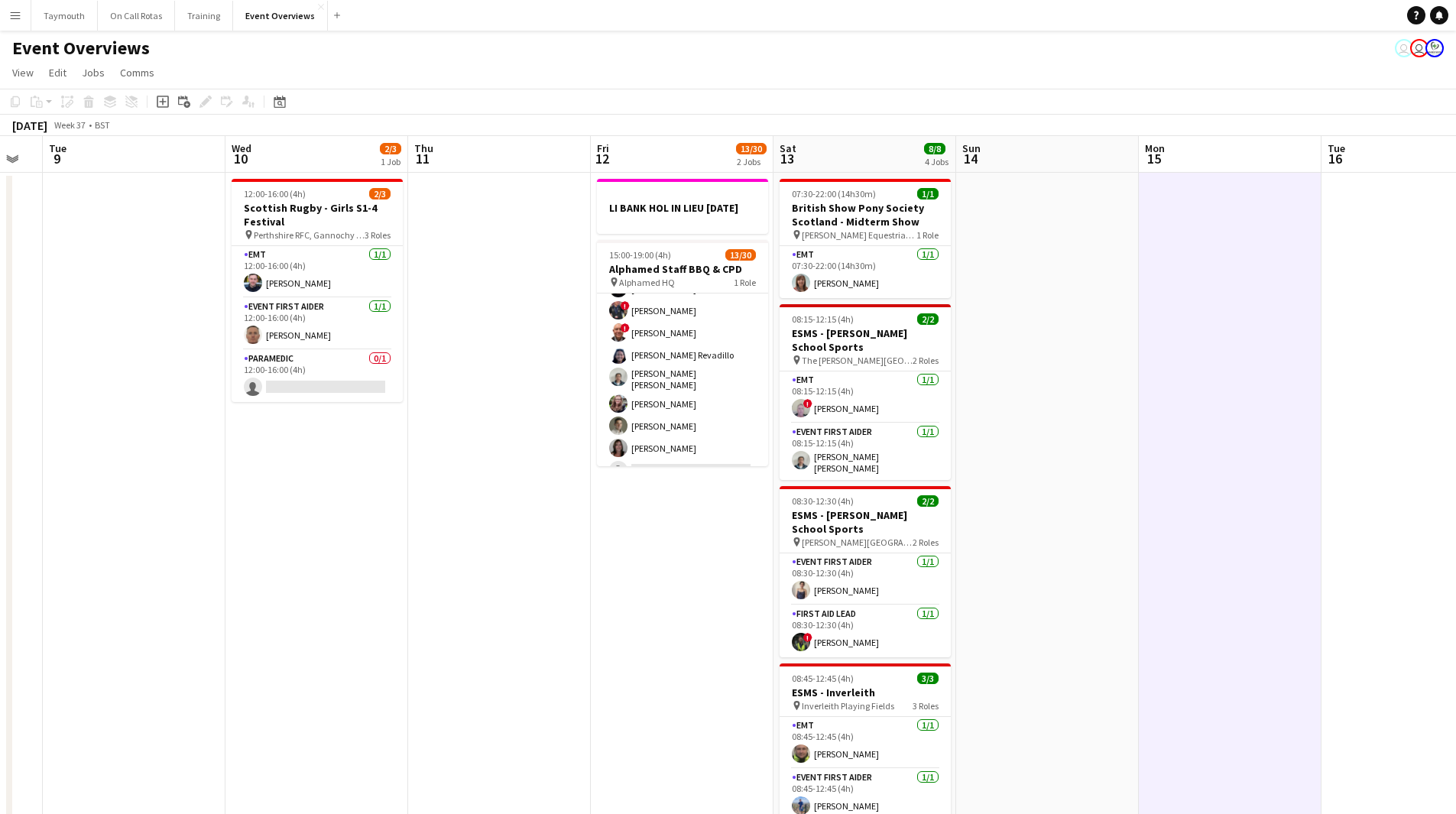
click at [1084, 673] on app-calendar-viewport "Sun 7 12/12 3 Jobs Mon 8 Tue 9 Wed 10 2/3 1 Job Thu 11 Fri 12 13/30 2 Jobs Sat …" at bounding box center [728, 709] width 1456 height 1147
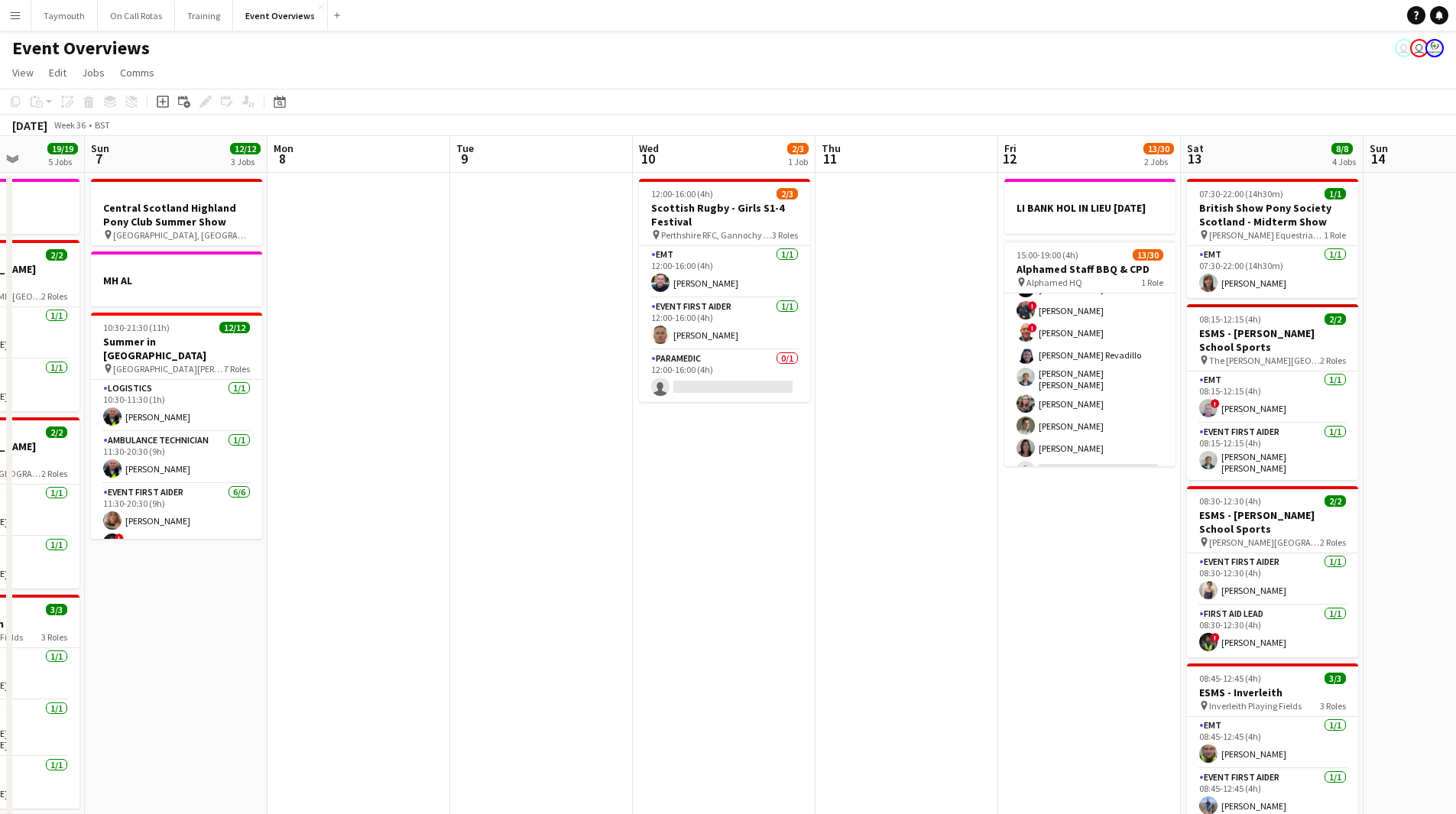
drag, startPoint x: 434, startPoint y: 634, endPoint x: 1074, endPoint y: 658, distance: 640.4
click at [1074, 658] on app-calendar-viewport "Thu 4 1 Job Fri 5 12/12 2 Jobs Sat 6 19/19 5 Jobs Sun 7 12/12 3 Jobs Mon 8 Tue …" at bounding box center [728, 709] width 1456 height 1147
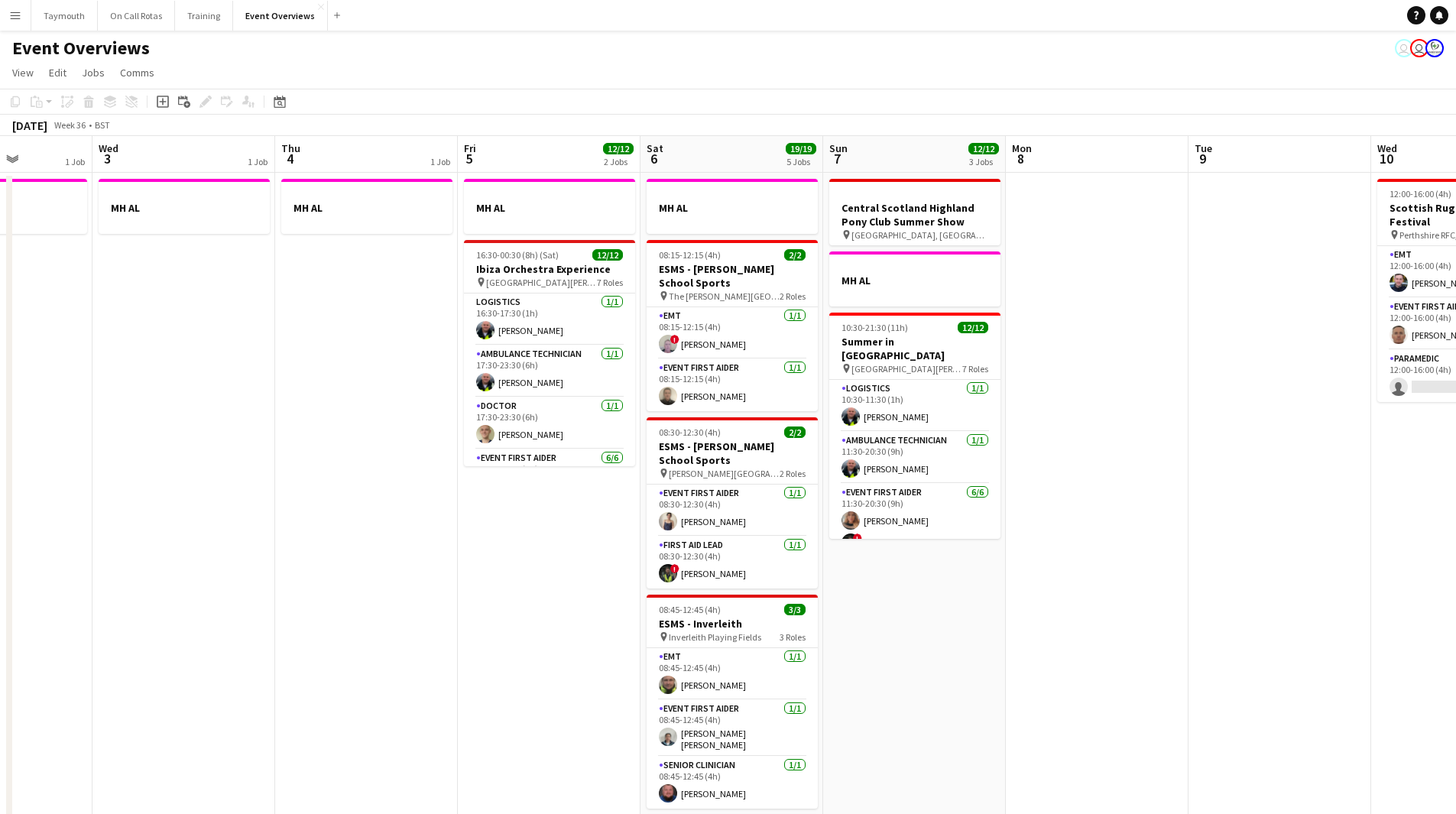
drag, startPoint x: 480, startPoint y: 614, endPoint x: 508, endPoint y: 606, distance: 29.1
click at [508, 606] on app-calendar-viewport "Sun 31 2/2 2 Jobs Mon 1 1 Job Tue 2 1 Job Wed 3 1 Job Thu 4 1 Job Fri 5 12/12 2…" at bounding box center [728, 709] width 1456 height 1147
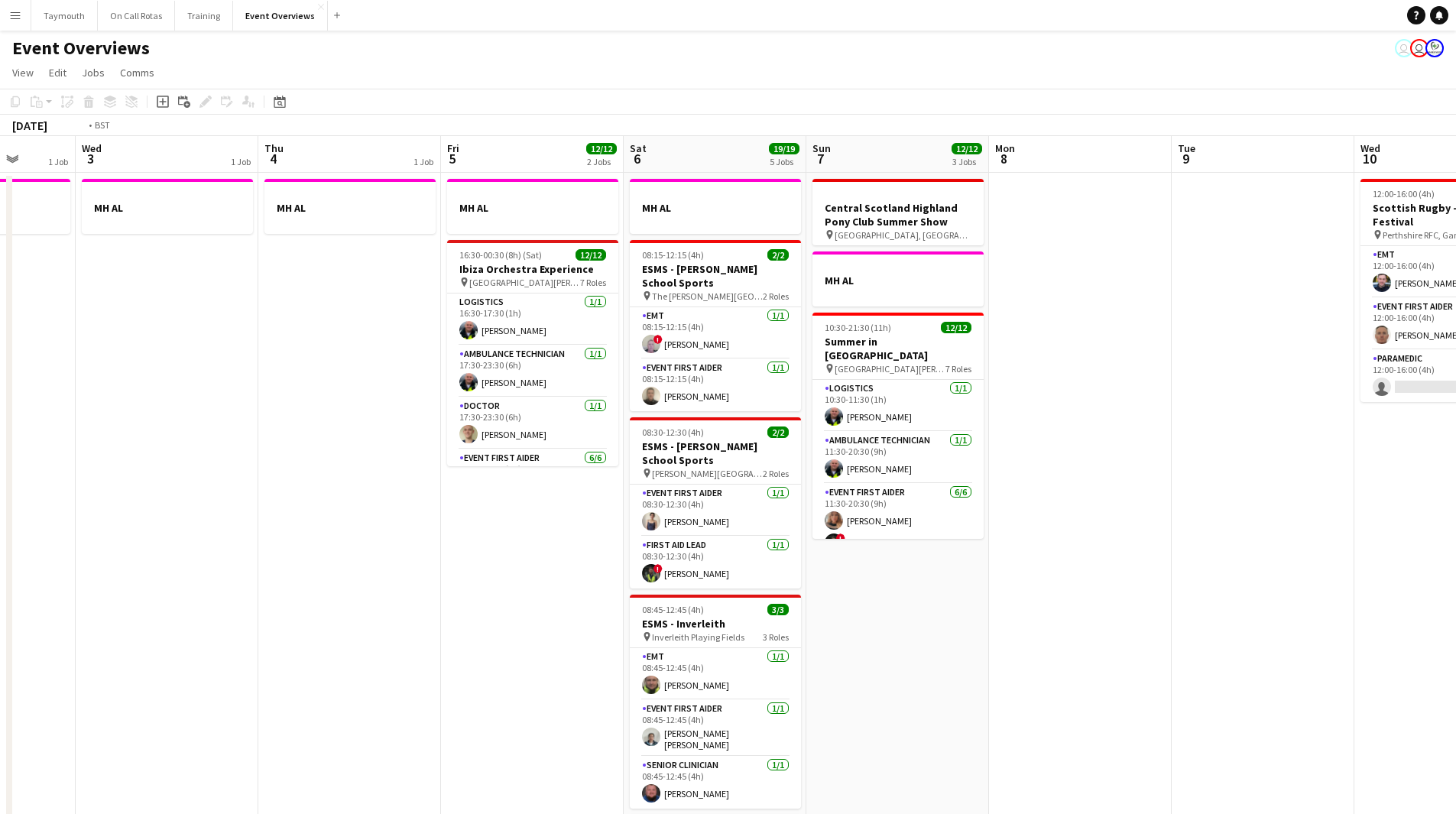
drag, startPoint x: 96, startPoint y: 590, endPoint x: 839, endPoint y: 569, distance: 743.3
click at [839, 569] on app-calendar-viewport "Sun 31 2/2 2 Jobs Mon 1 1 Job Tue 2 1 Job Wed 3 1 Job Thu 4 1 Job Fri 5 12/12 2…" at bounding box center [728, 709] width 1456 height 1147
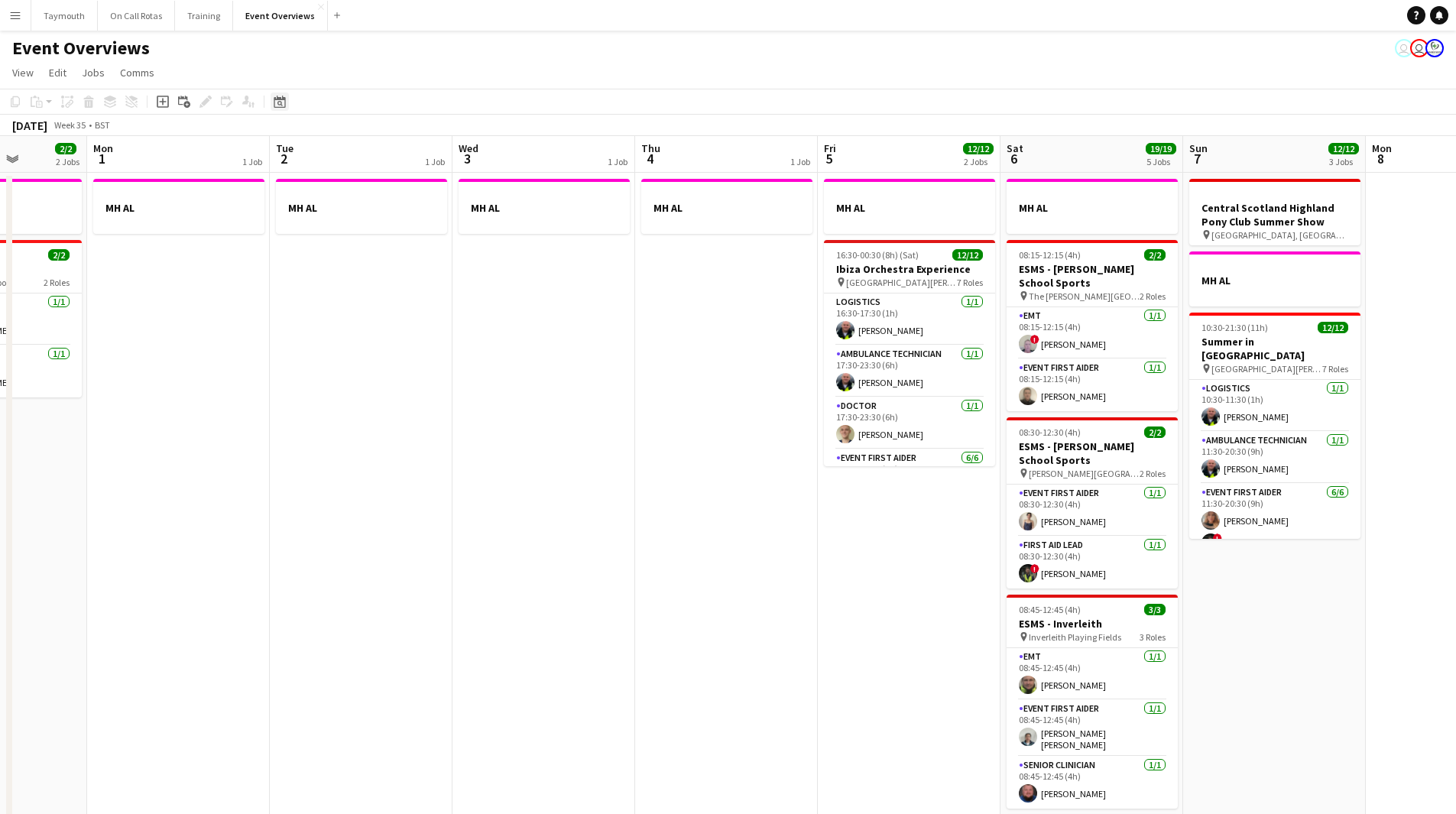
click at [284, 98] on icon at bounding box center [279, 102] width 12 height 13
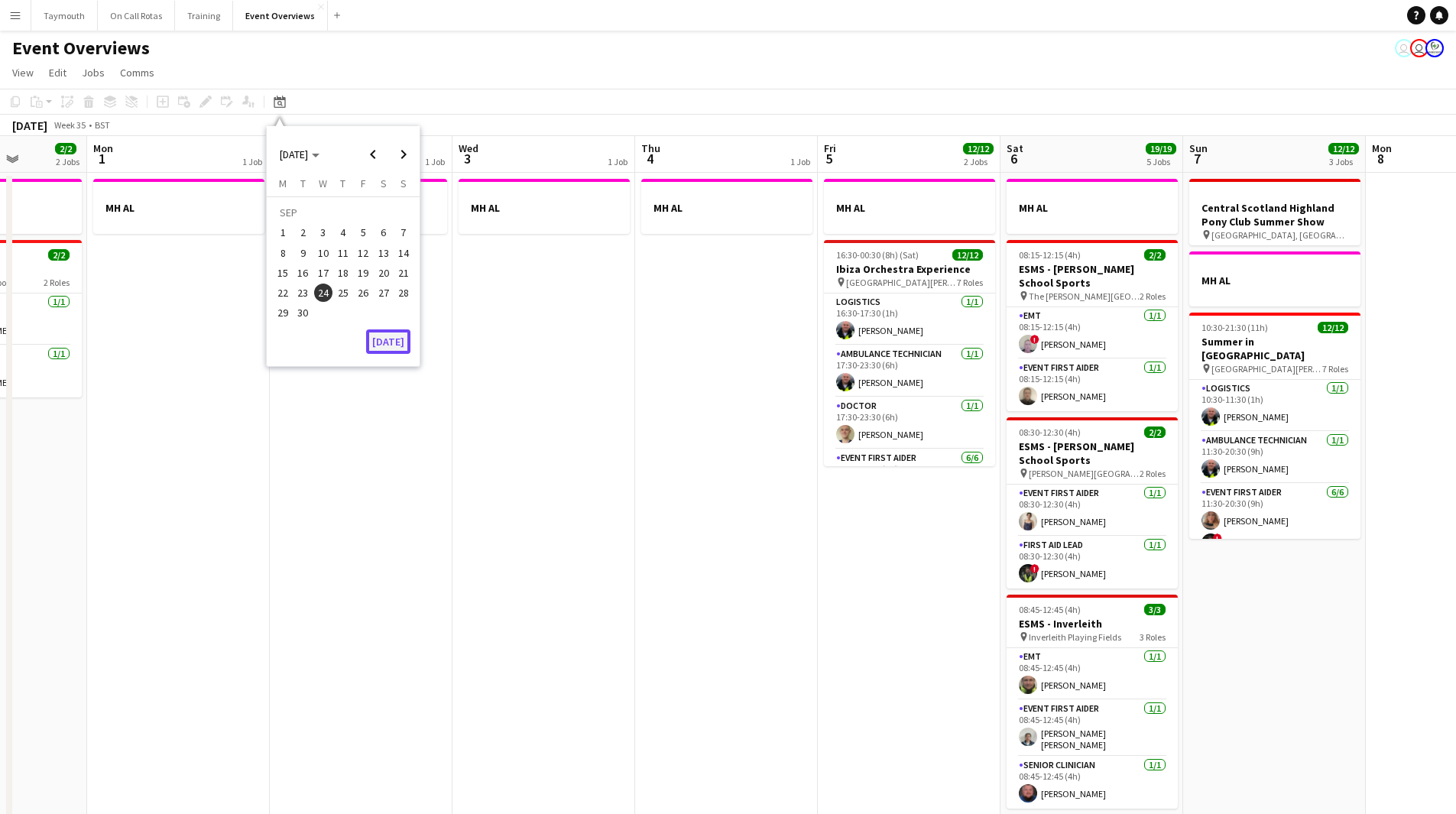
click at [385, 341] on button "[DATE]" at bounding box center [388, 341] width 44 height 24
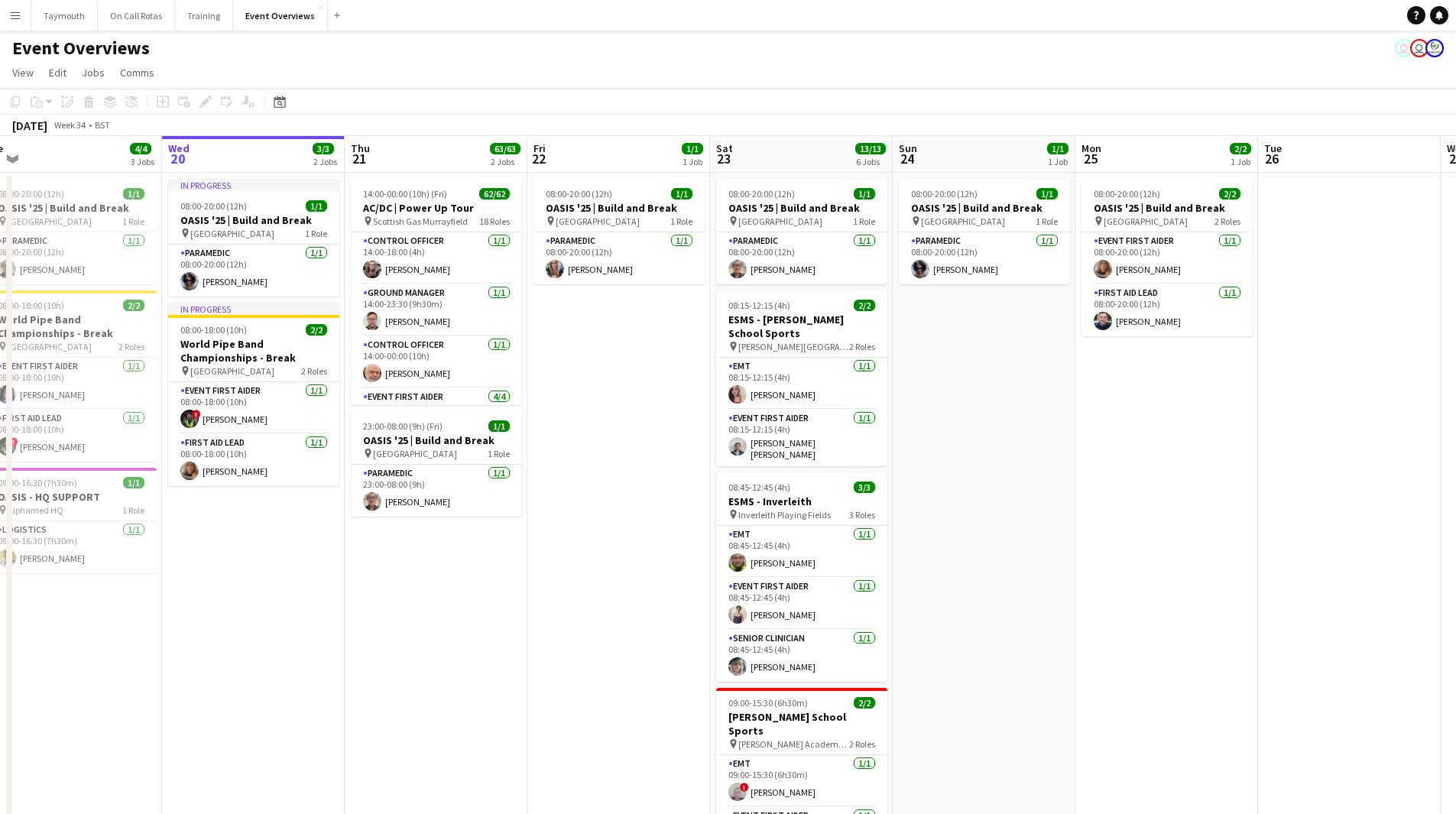
drag, startPoint x: 541, startPoint y: 537, endPoint x: 227, endPoint y: 559, distance: 314.8
click at [227, 559] on app-calendar-viewport "Sat 16 68/69 3 Jobs Sun 17 31/31 3 Jobs Mon 18 3/3 2 Jobs Tue 19 4/4 3 Jobs Wed…" at bounding box center [728, 709] width 1456 height 1147
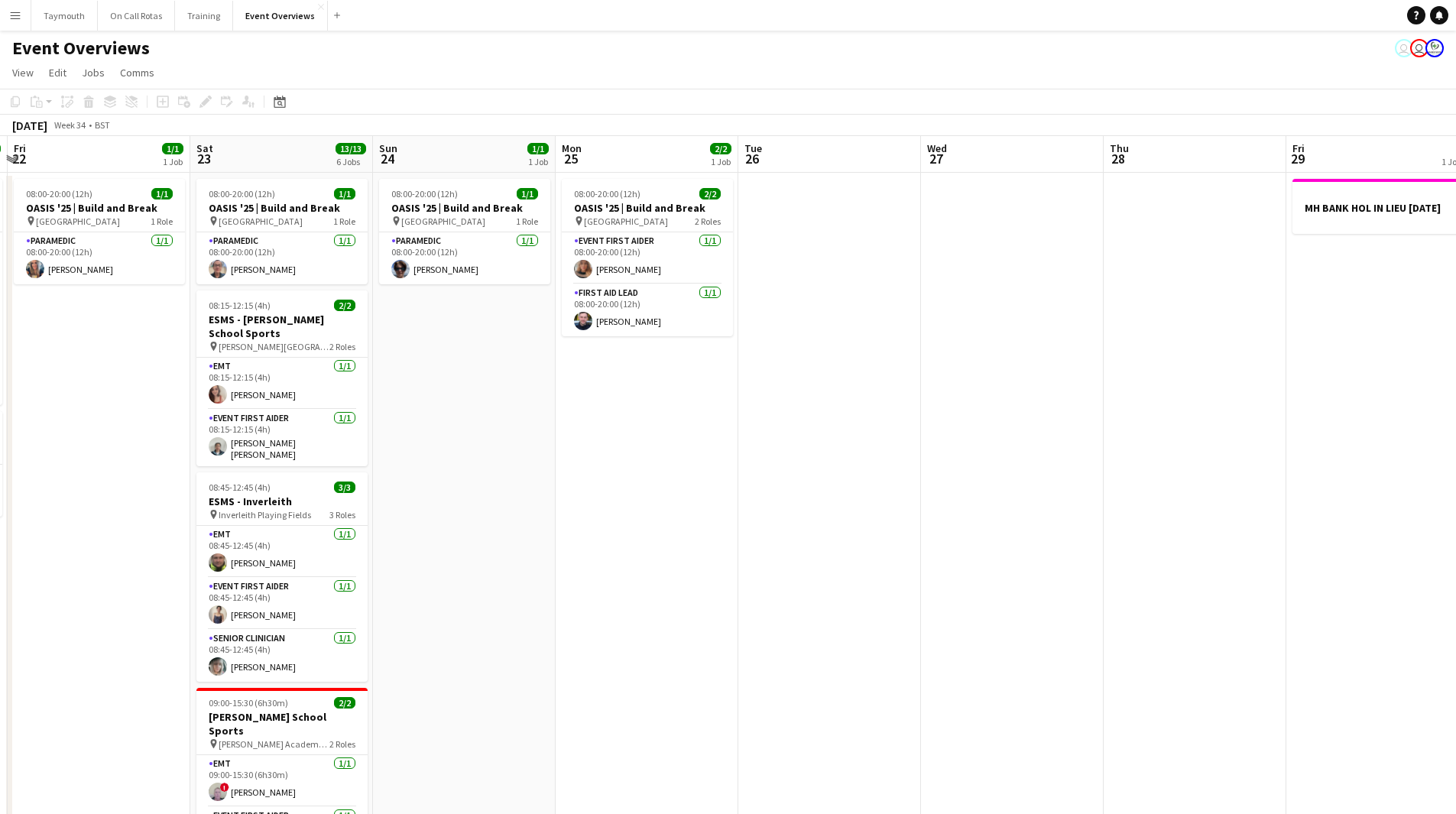
scroll to position [0, 478]
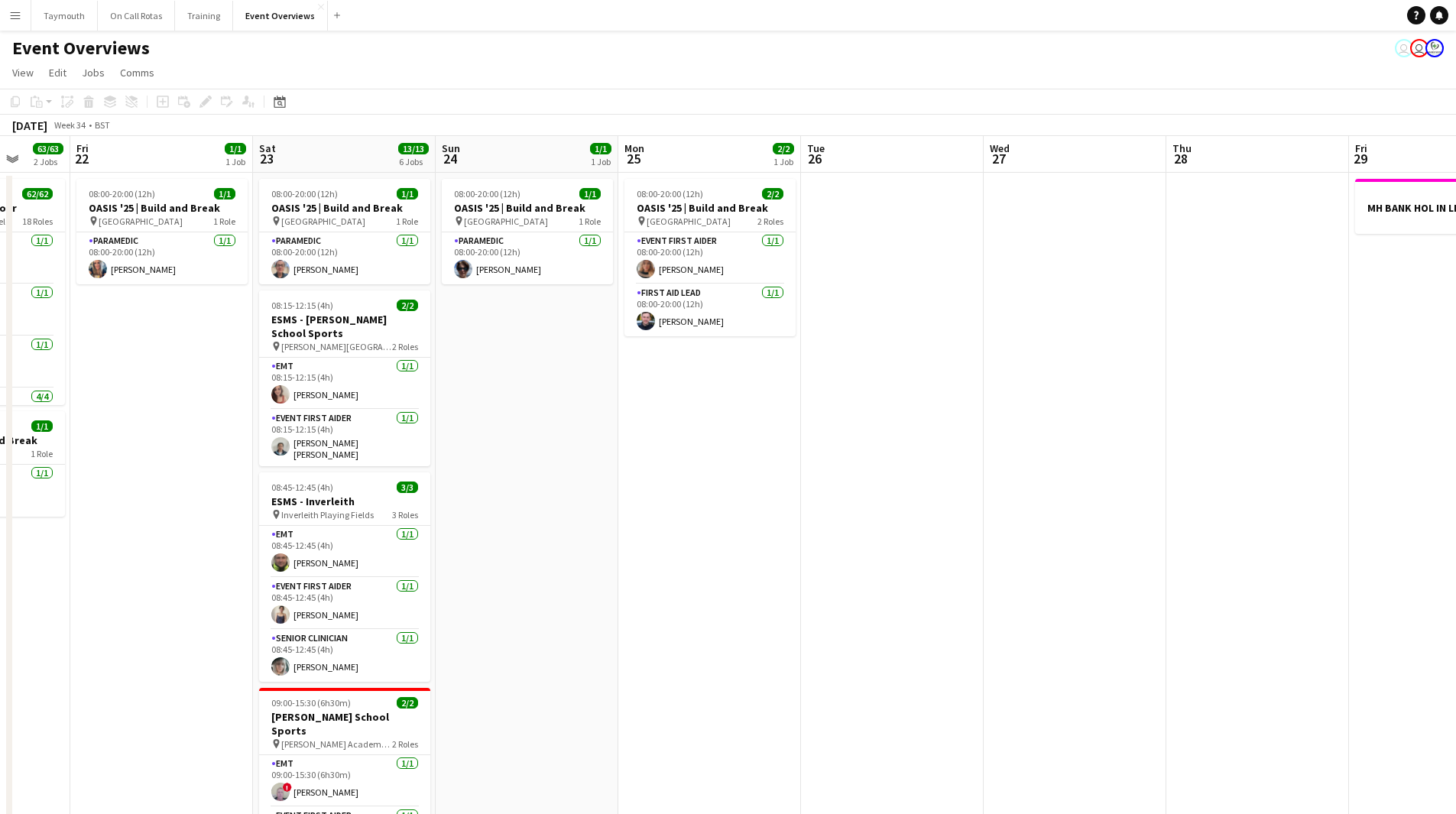
drag, startPoint x: 400, startPoint y: 552, endPoint x: 125, endPoint y: 526, distance: 276.2
click at [125, 526] on app-calendar-viewport "Tue 19 4/4 3 Jobs Wed 20 3/3 2 Jobs Thu 21 63/63 2 Jobs Fri 22 1/1 1 Job Sat 23…" at bounding box center [728, 709] width 1456 height 1147
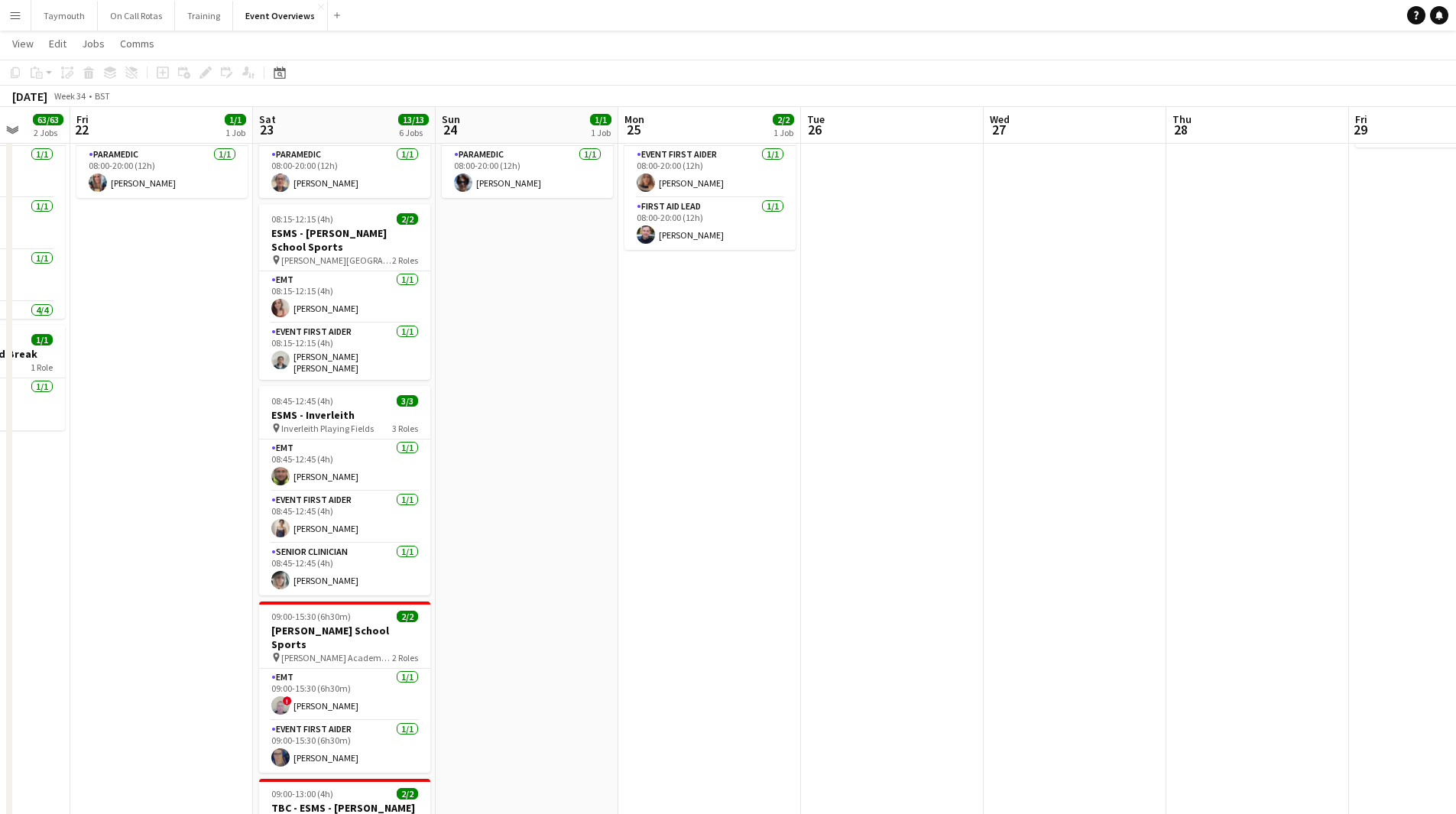
scroll to position [0, 517]
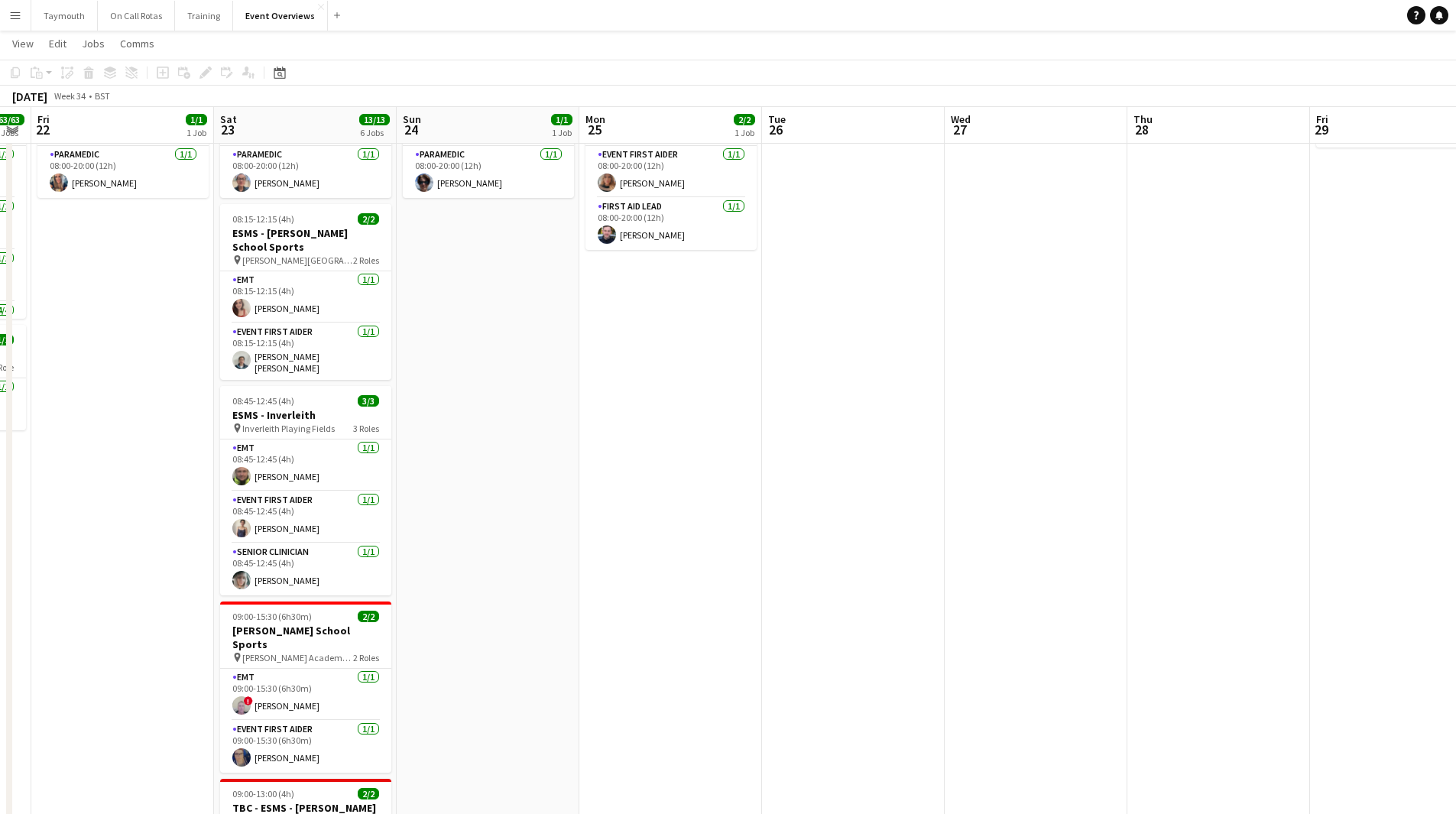
drag, startPoint x: 831, startPoint y: 556, endPoint x: 243, endPoint y: 522, distance: 589.0
click at [243, 522] on app-calendar-viewport "Tue 19 4/4 3 Jobs Wed 20 3/3 2 Jobs Thu 21 63/63 2 Jobs Fri 22 1/1 1 Job Sat 23…" at bounding box center [728, 585] width 1456 height 1221
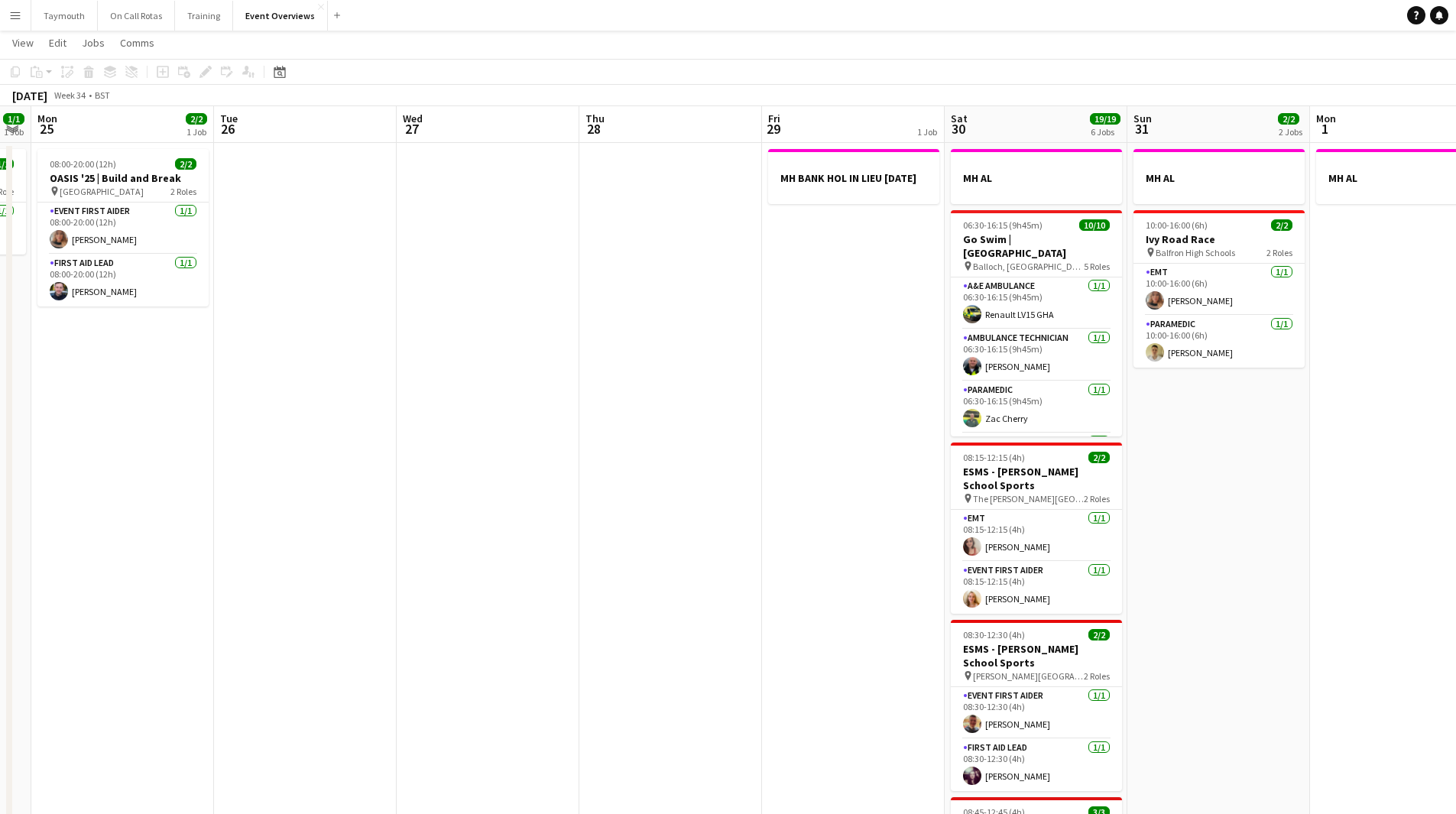
scroll to position [0, 0]
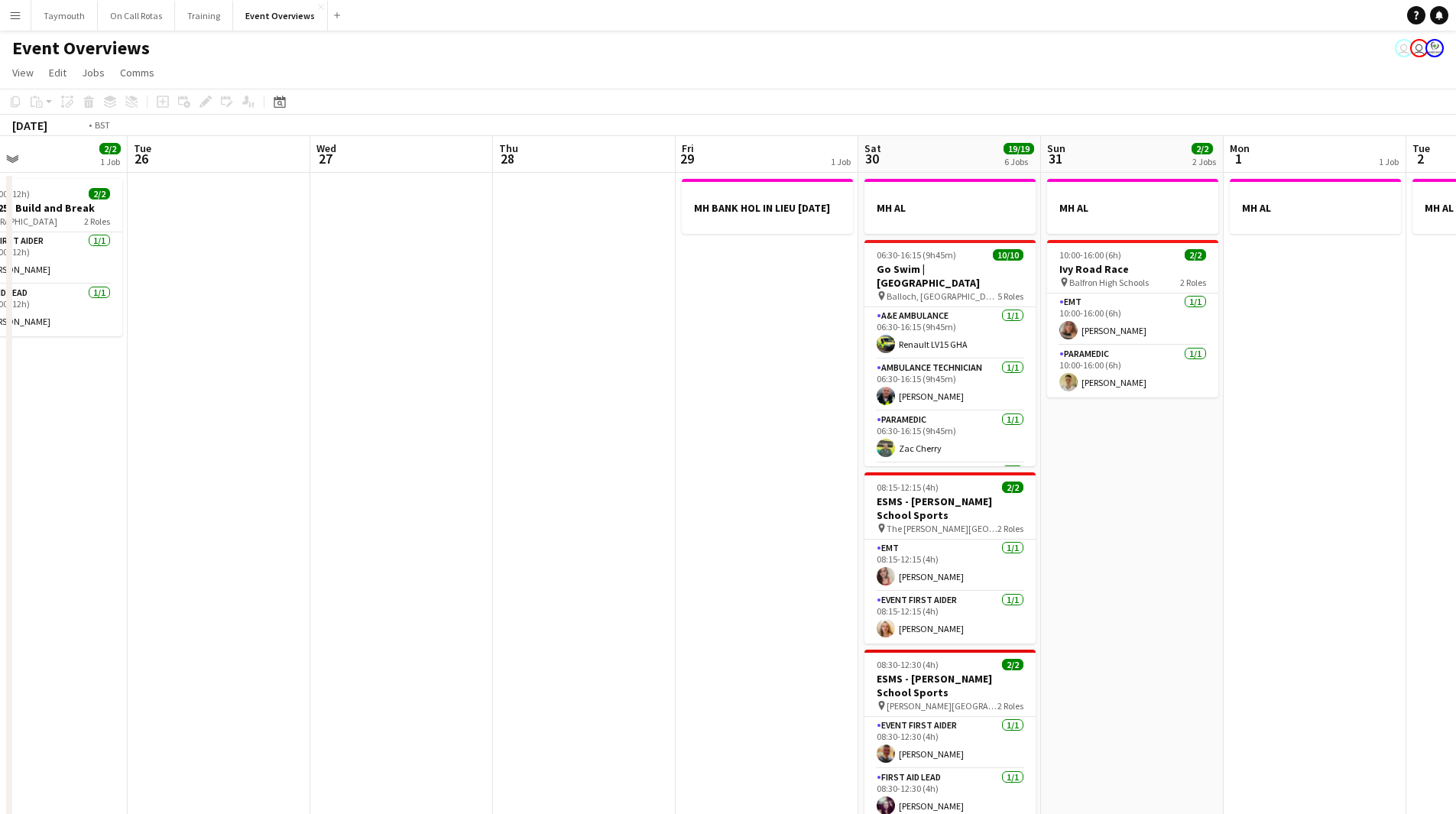
drag, startPoint x: 634, startPoint y: 541, endPoint x: 374, endPoint y: 562, distance: 260.8
click at [374, 562] on app-calendar-viewport "Fri 22 1/1 1 Job Sat 23 13/13 6 Jobs Sun 24 1/1 1 Job Mon 25 2/2 1 Job Tue 26 W…" at bounding box center [728, 709] width 1456 height 1147
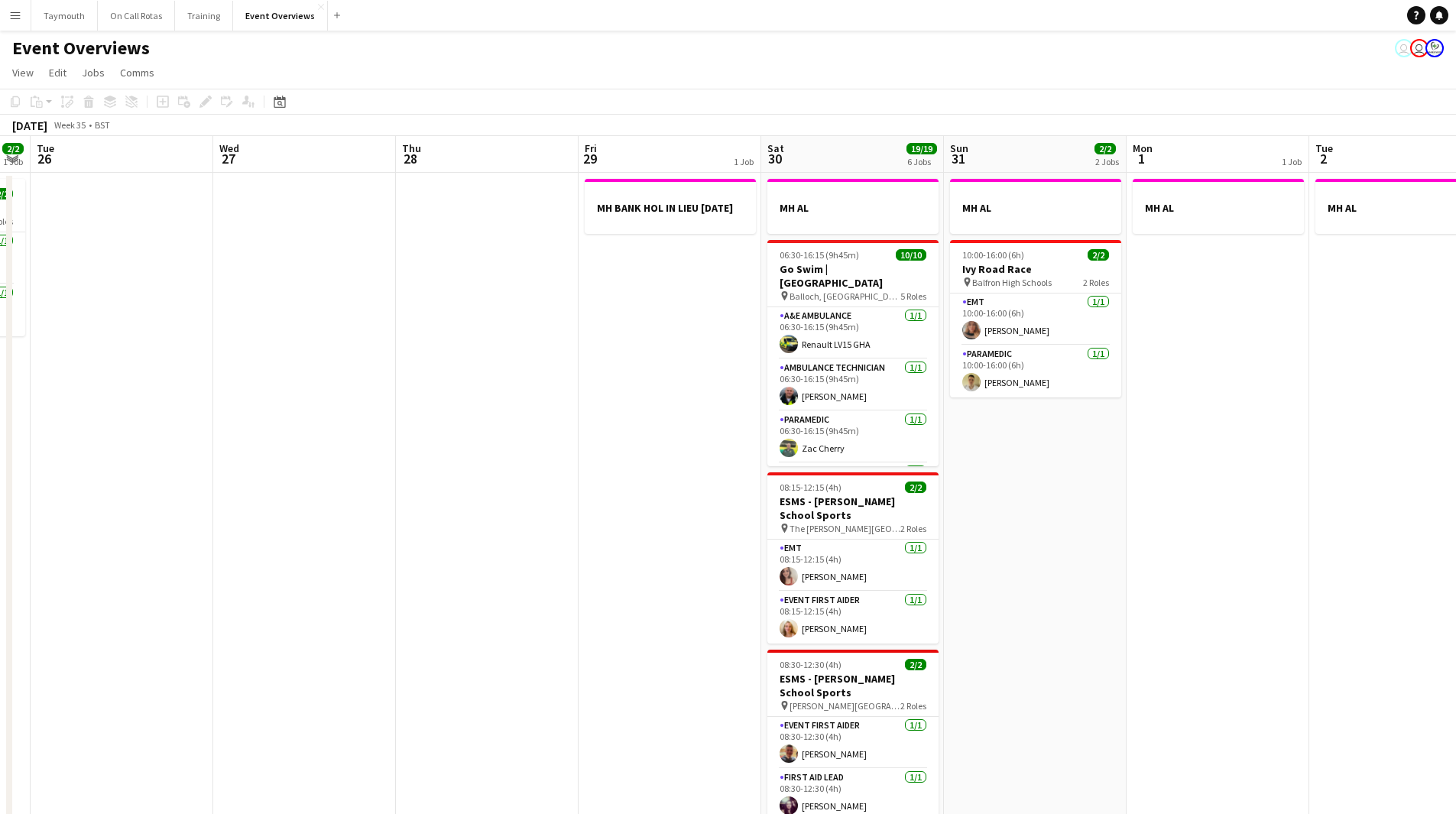
drag, startPoint x: 504, startPoint y: 545, endPoint x: 224, endPoint y: 568, distance: 280.9
click at [224, 568] on app-calendar-viewport "Sat 23 13/13 6 Jobs Sun 24 1/1 1 Job Mon 25 2/2 1 Job Tue 26 Wed 27 Thu 28 Fri …" at bounding box center [728, 709] width 1456 height 1147
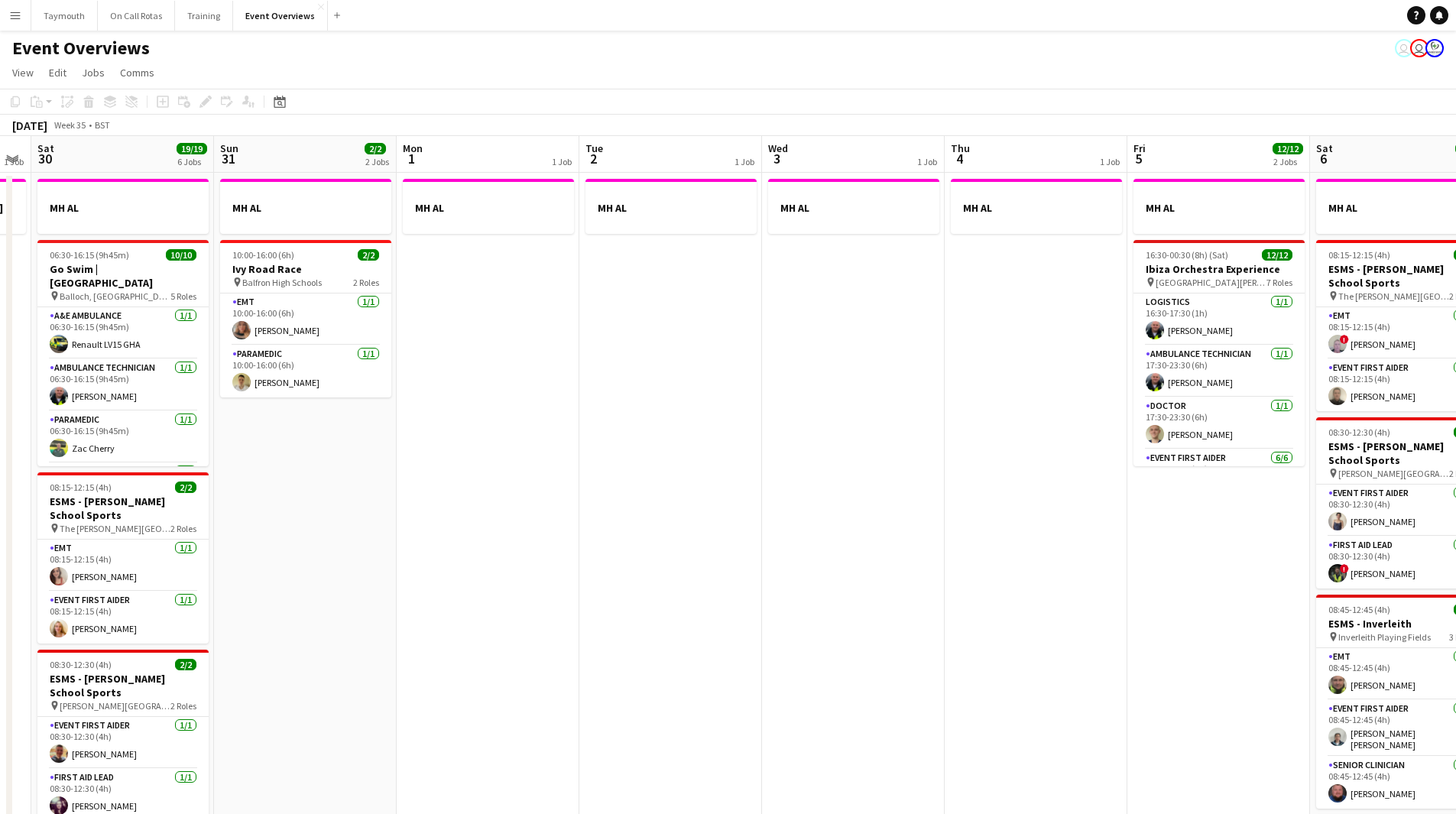
drag, startPoint x: 735, startPoint y: 481, endPoint x: 370, endPoint y: 544, distance: 370.4
click at [370, 544] on app-calendar-viewport "Wed 27 Thu 28 Fri 29 1 Job Sat 30 19/19 6 Jobs Sun 31 2/2 2 Jobs Mon 1 1 Job Tu…" at bounding box center [728, 709] width 1456 height 1147
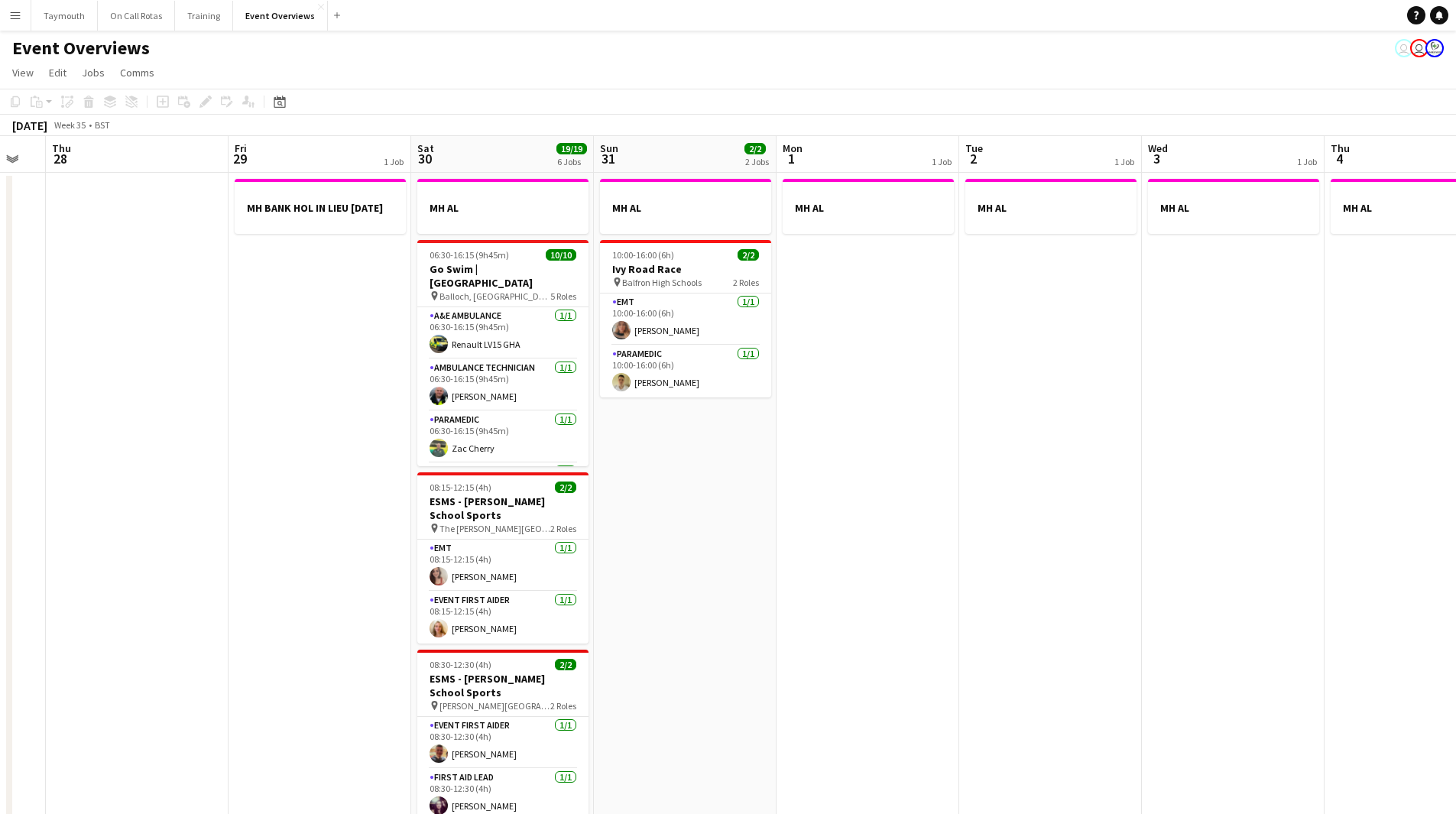
drag, startPoint x: 669, startPoint y: 550, endPoint x: 1059, endPoint y: 599, distance: 393.1
click at [1059, 599] on app-calendar-viewport "Tue 26 Wed 27 Thu 28 Fri 29 1 Job Sat 30 19/19 6 Jobs Sun 31 2/2 2 Jobs Mon 1 1…" at bounding box center [728, 709] width 1456 height 1147
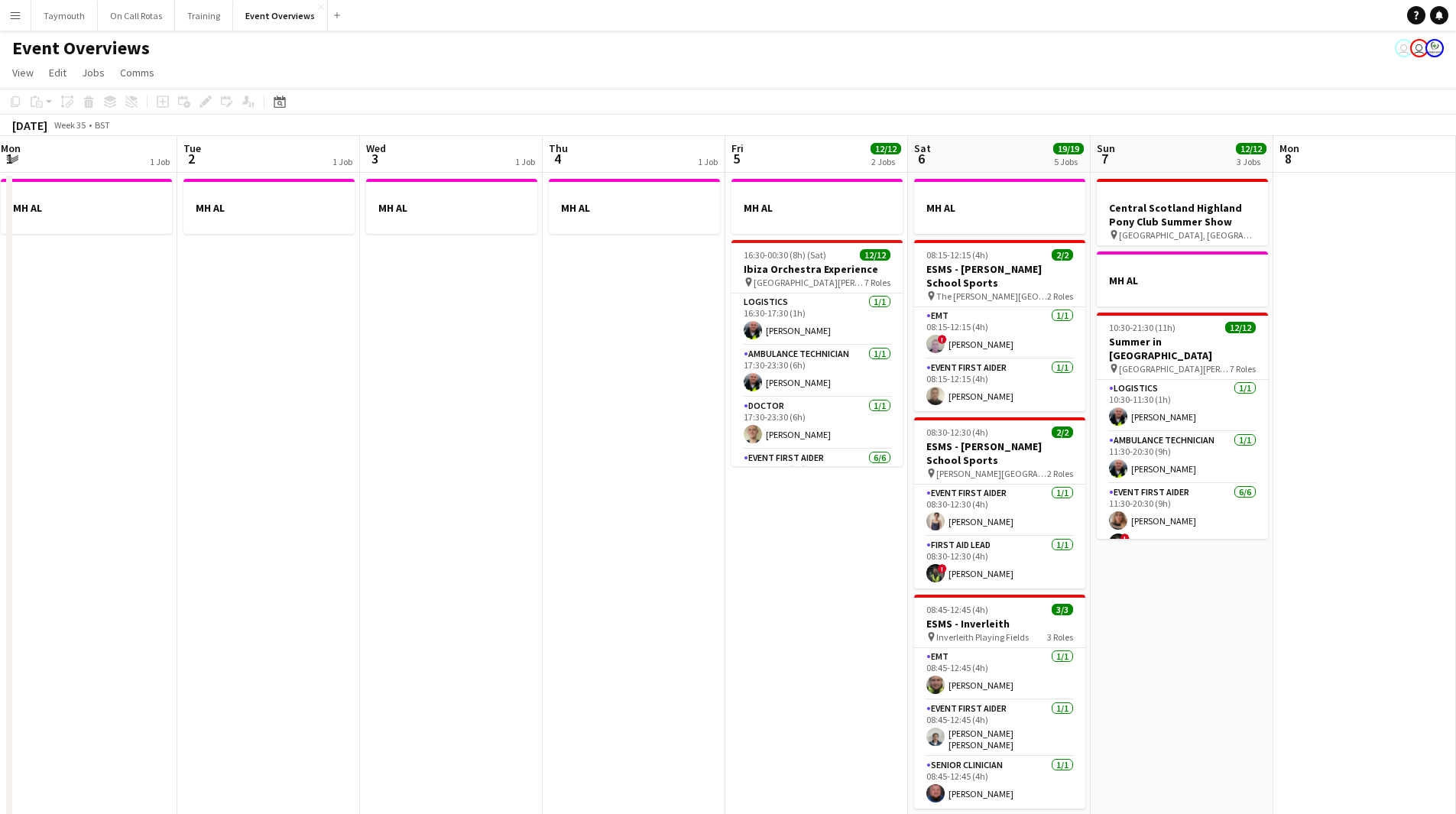
drag, startPoint x: 1117, startPoint y: 613, endPoint x: 0, endPoint y: 558, distance: 1118.4
click at [21, 567] on app-calendar-viewport "Wed 27 Thu 28 Fri 29 1 Job Sat 30 19/19 6 Jobs Sun 31 2/2 2 Jobs Mon 1 1 Job Tu…" at bounding box center [728, 709] width 1456 height 1147
drag, startPoint x: 615, startPoint y: 506, endPoint x: 233, endPoint y: 500, distance: 382.0
click at [233, 500] on app-calendar-viewport "Sat 30 19/19 6 Jobs Sun 31 2/2 2 Jobs Mon 1 1 Job Tue 2 1 Job Wed 3 1 Job Thu 4…" at bounding box center [728, 709] width 1456 height 1147
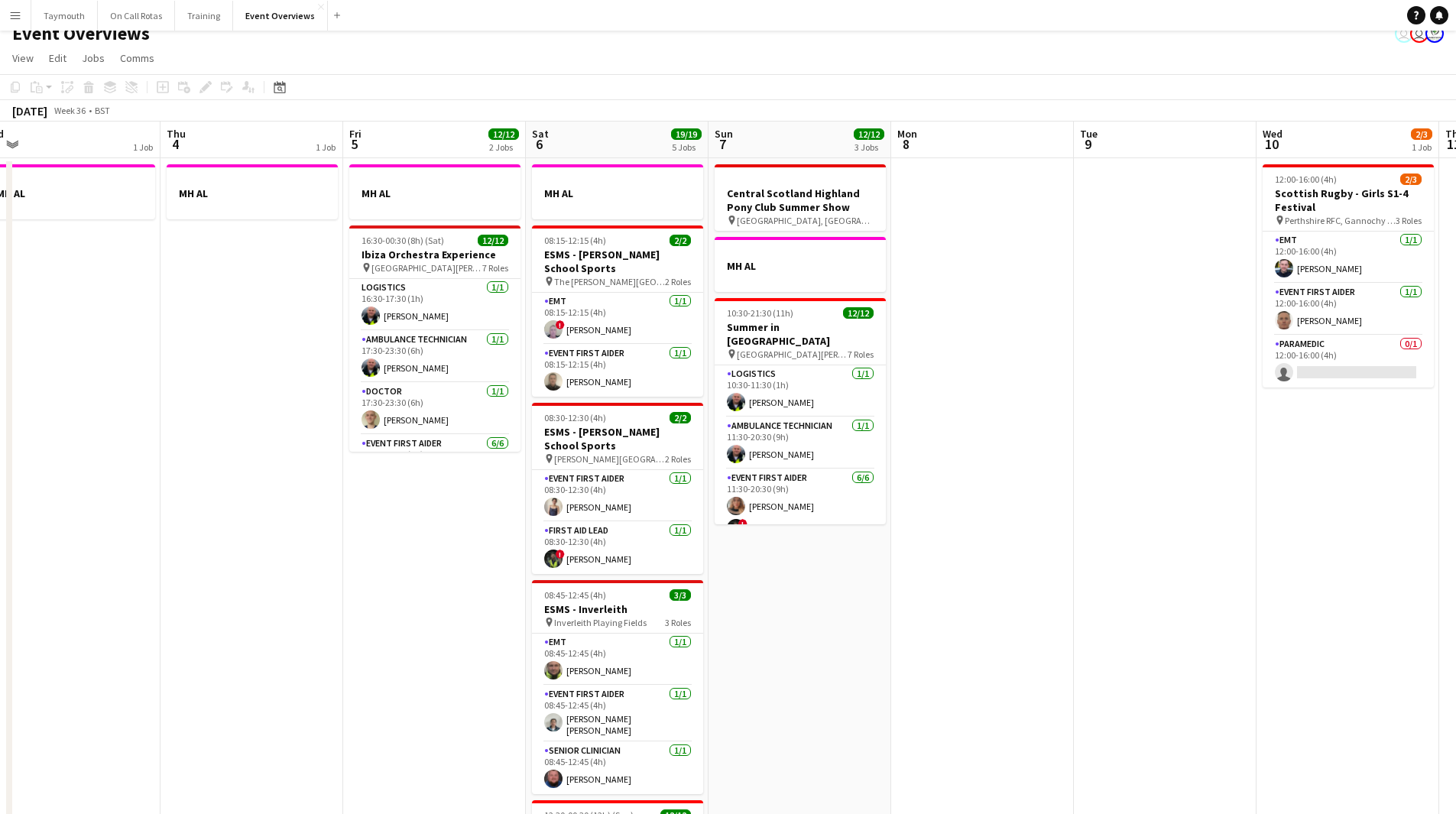
scroll to position [0, 0]
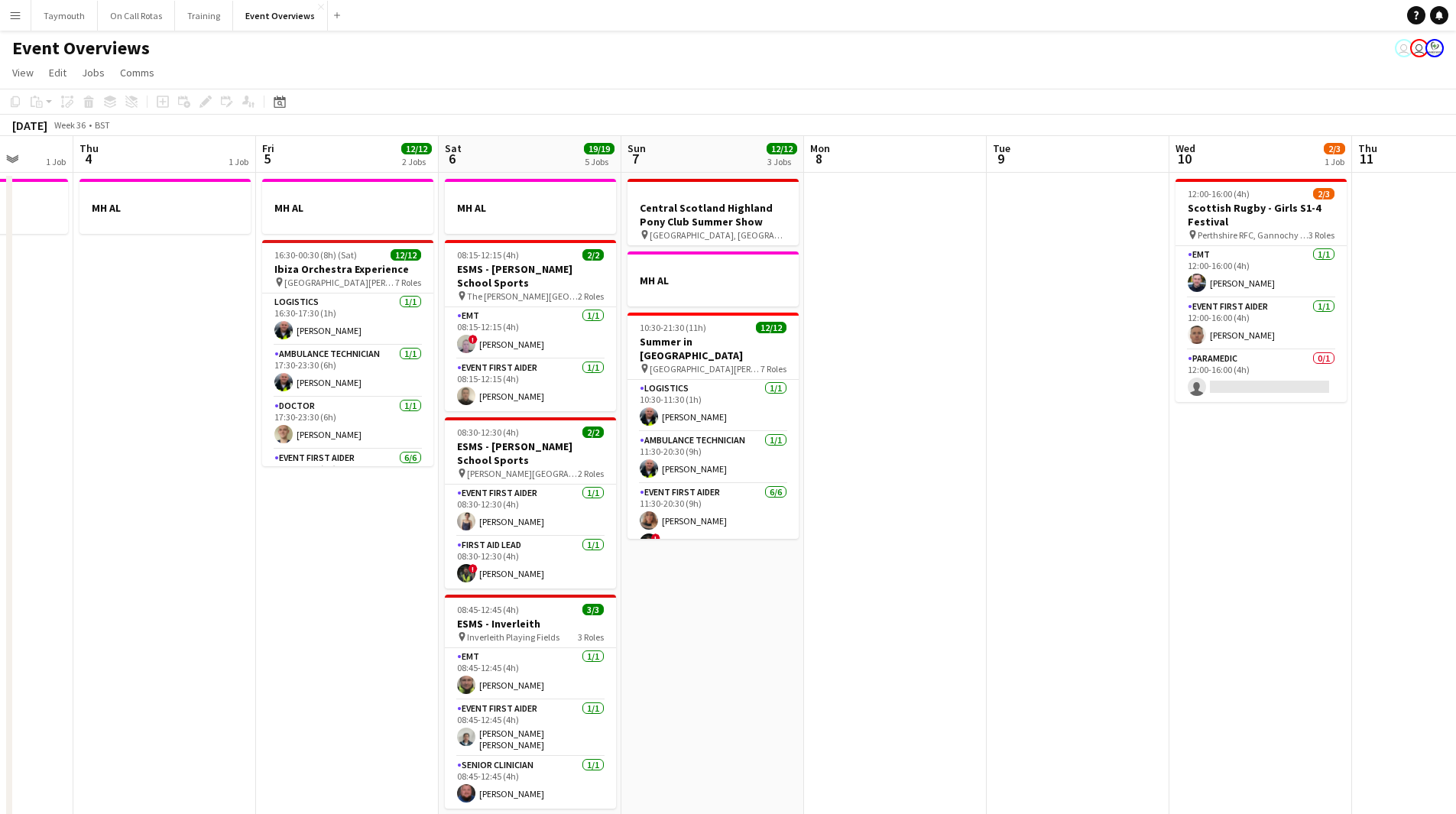
drag, startPoint x: 813, startPoint y: 560, endPoint x: 211, endPoint y: 617, distance: 604.7
click at [178, 621] on app-calendar-viewport "Mon 1 1 Job Tue 2 1 Job Wed 3 1 Job Thu 4 1 Job Fri 5 12/12 2 Jobs Sat 6 19/19 …" at bounding box center [728, 709] width 1456 height 1147
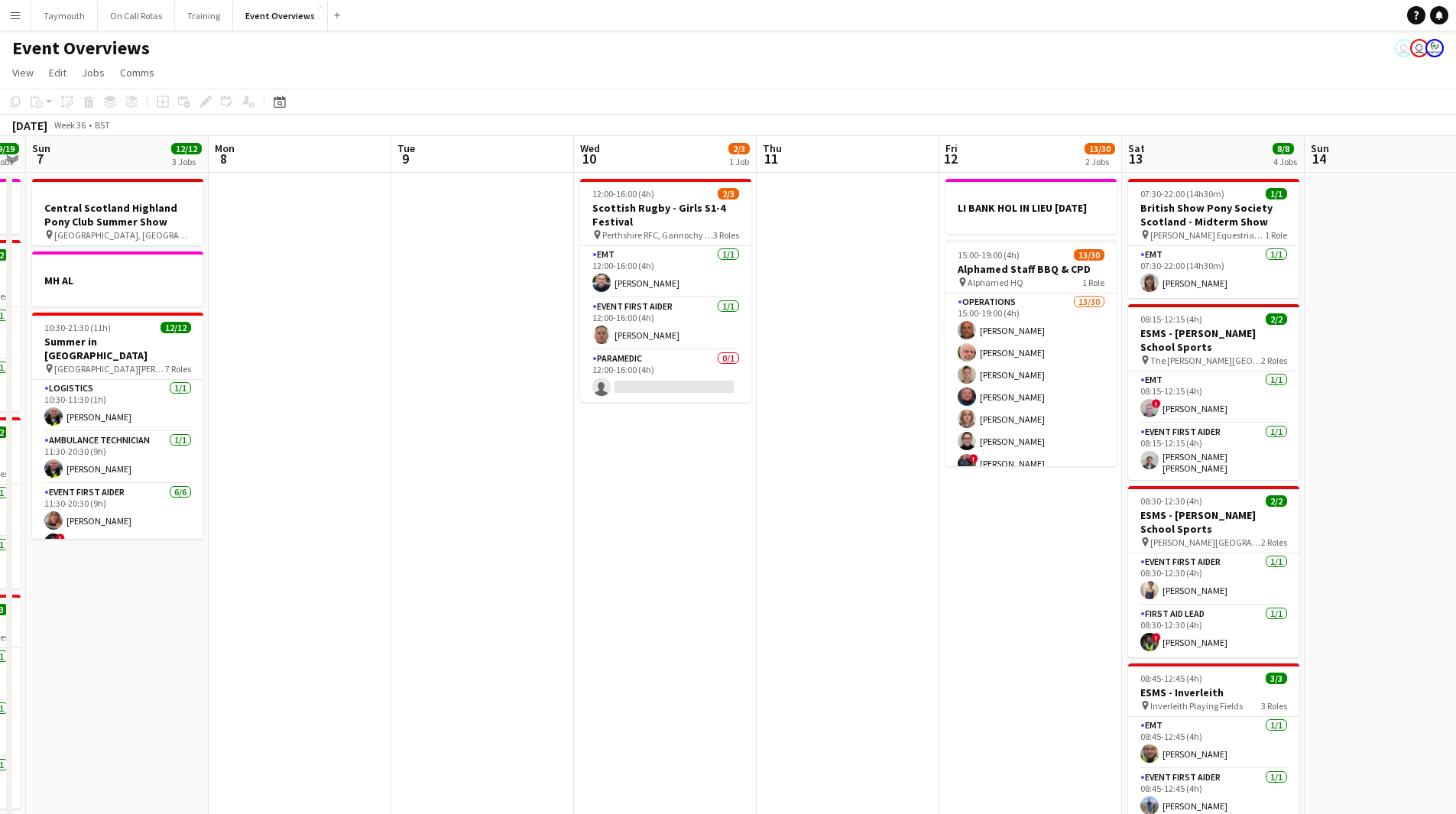
drag, startPoint x: 542, startPoint y: 606, endPoint x: 314, endPoint y: 626, distance: 228.9
click at [314, 626] on app-calendar-viewport "Thu 4 1 Job Fri 5 12/12 2 Jobs Sat 6 19/19 5 Jobs Sun 7 12/12 3 Jobs Mon 8 Tue …" at bounding box center [728, 709] width 1456 height 1147
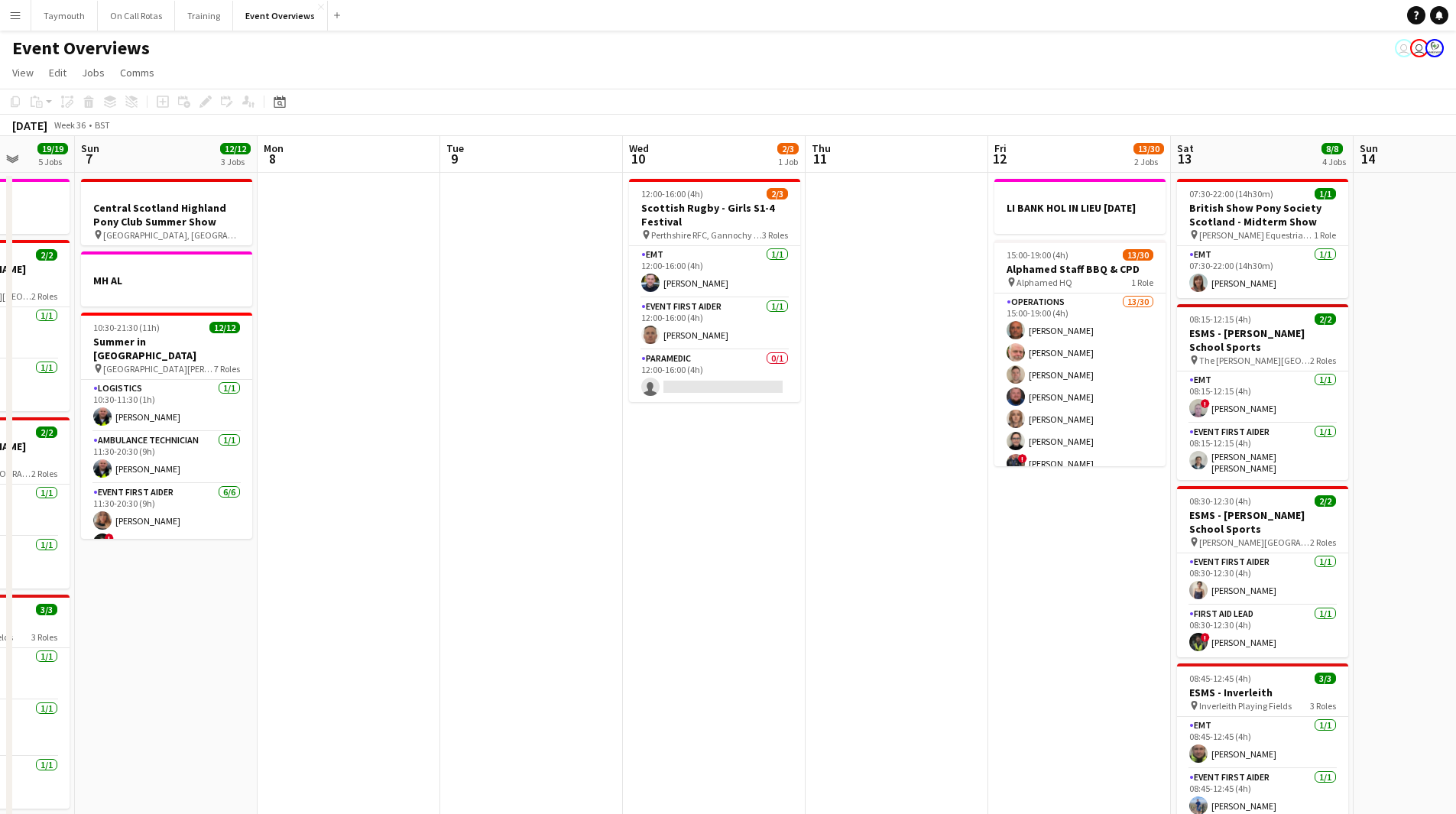
drag, startPoint x: 272, startPoint y: 621, endPoint x: 1050, endPoint y: 587, distance: 778.7
click at [1050, 587] on app-calendar-viewport "Thu 4 1 Job Fri 5 12/12 2 Jobs Sat 6 19/19 5 Jobs Sun 7 12/12 3 Jobs Mon 8 Tue …" at bounding box center [728, 709] width 1456 height 1147
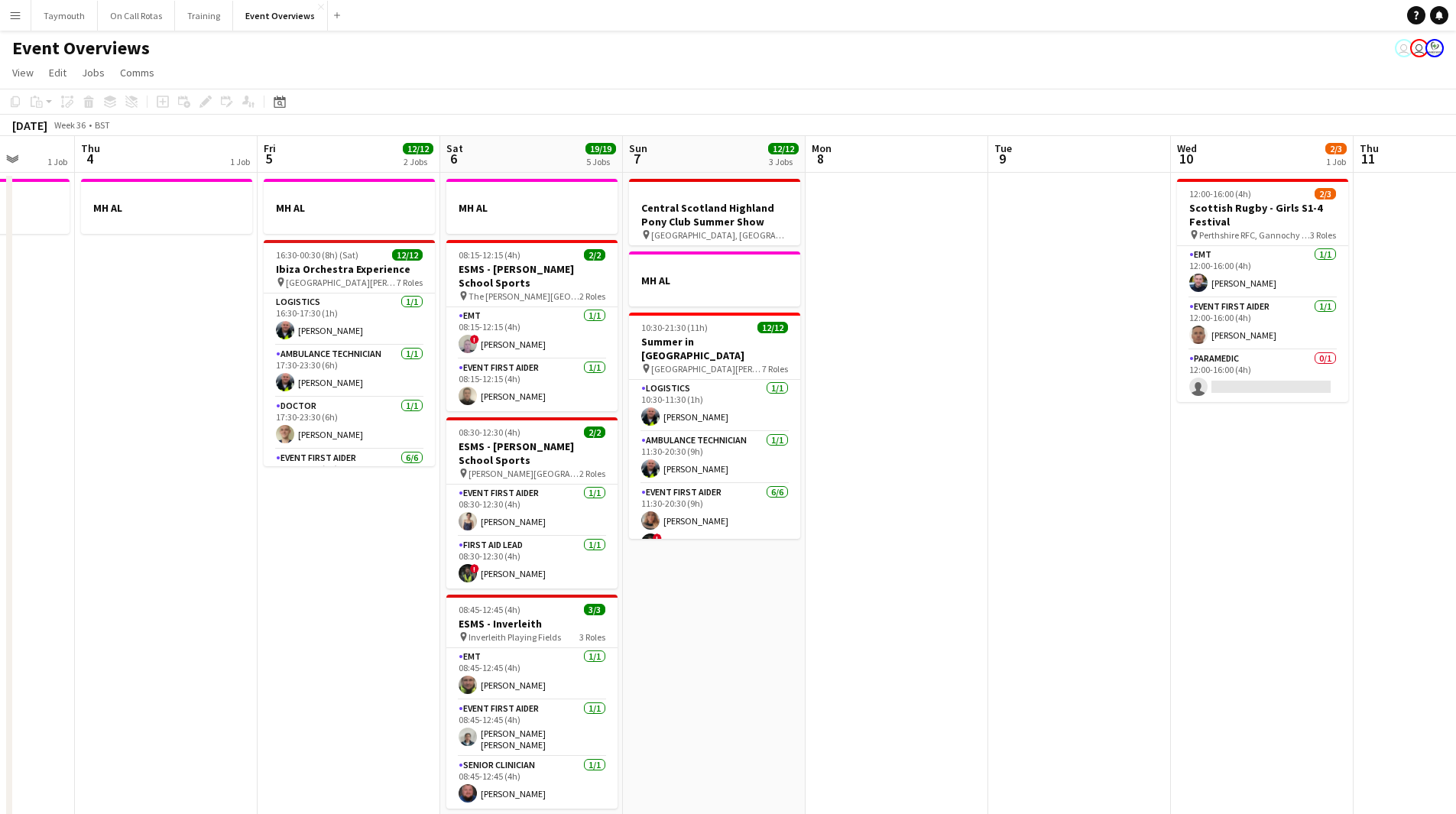
drag, startPoint x: 357, startPoint y: 603, endPoint x: 1119, endPoint y: 610, distance: 762.0
click at [1059, 626] on app-calendar-viewport "Mon 1 1 Job Tue 2 1 Job Wed 3 1 Job Thu 4 1 Job Fri 5 12/12 2 Jobs Sat 6 19/19 …" at bounding box center [728, 709] width 1456 height 1147
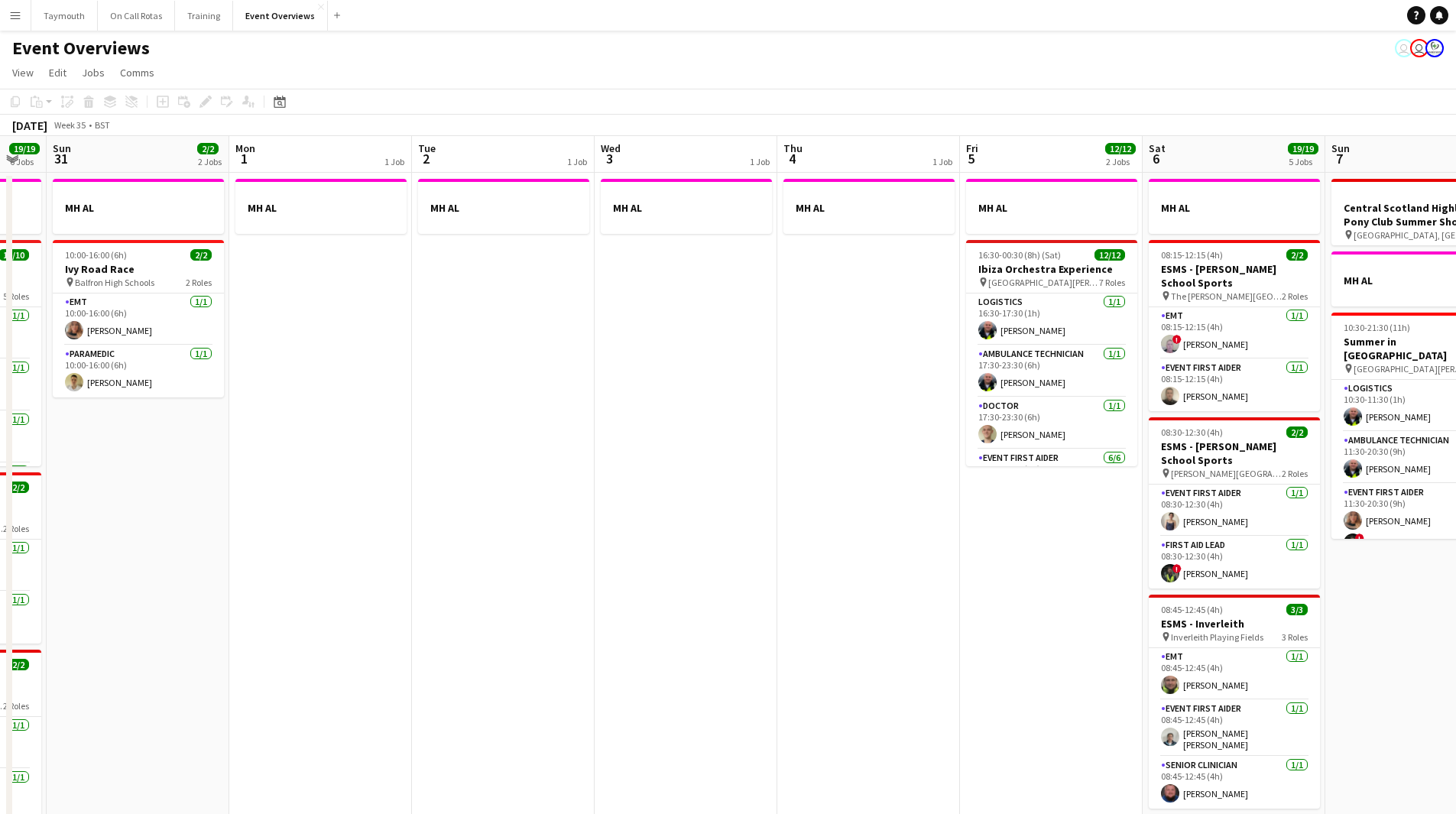
drag, startPoint x: 749, startPoint y: 576, endPoint x: 1075, endPoint y: 512, distance: 332.2
click at [1028, 523] on app-calendar-viewport "Thu 28 Fri 29 1 Job Sat 30 19/19 6 Jobs Sun 31 2/2 2 Jobs Mon 1 1 Job Tue 2 1 J…" at bounding box center [728, 709] width 1456 height 1147
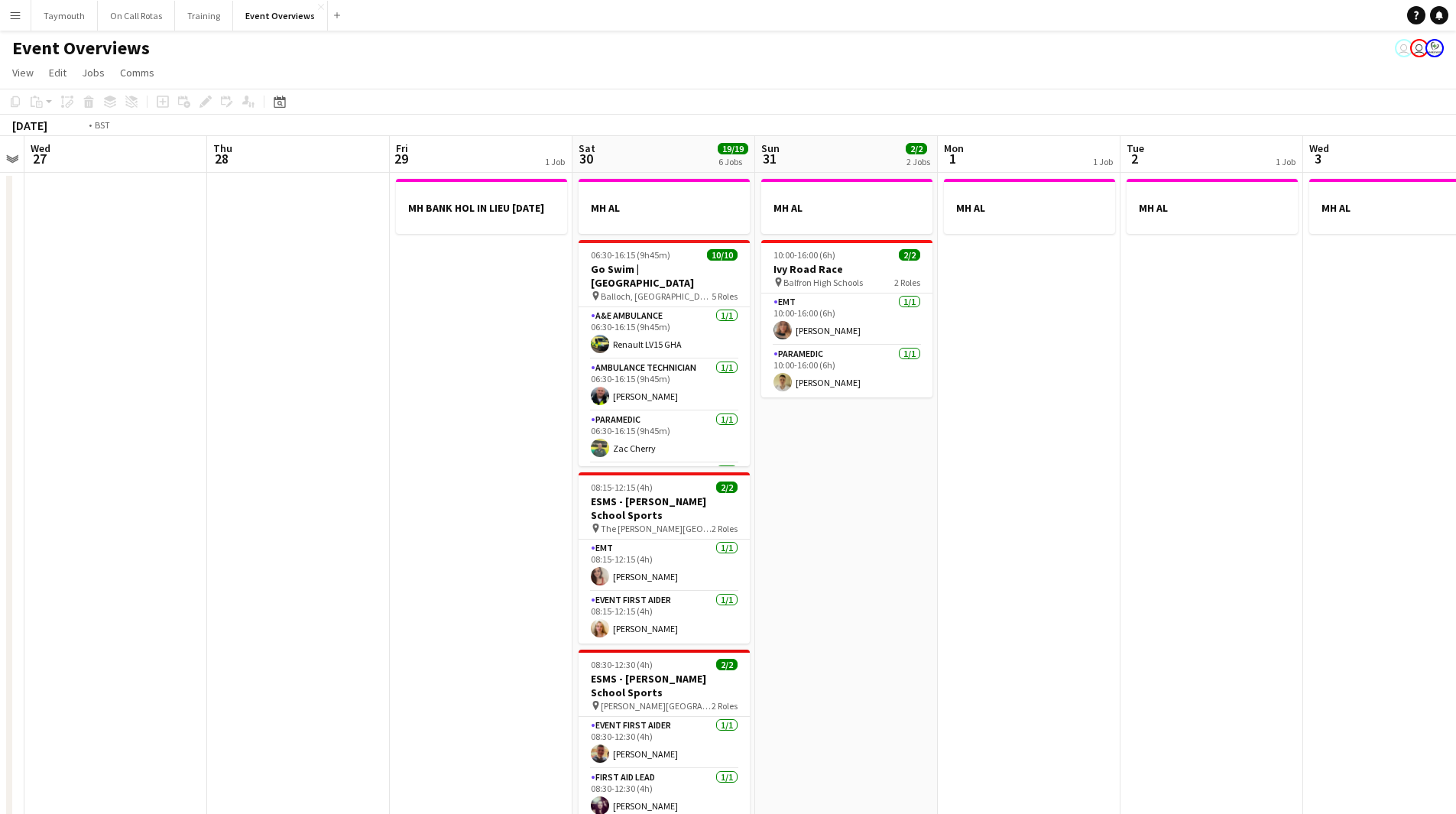
drag, startPoint x: 368, startPoint y: 555, endPoint x: 812, endPoint y: 533, distance: 444.5
click at [797, 536] on app-calendar-viewport "Mon 25 2/2 1 Job Tue 26 Wed 27 Thu 28 Fri 29 1 Job Sat 30 19/19 6 Jobs Sun 31 2…" at bounding box center [728, 709] width 1456 height 1147
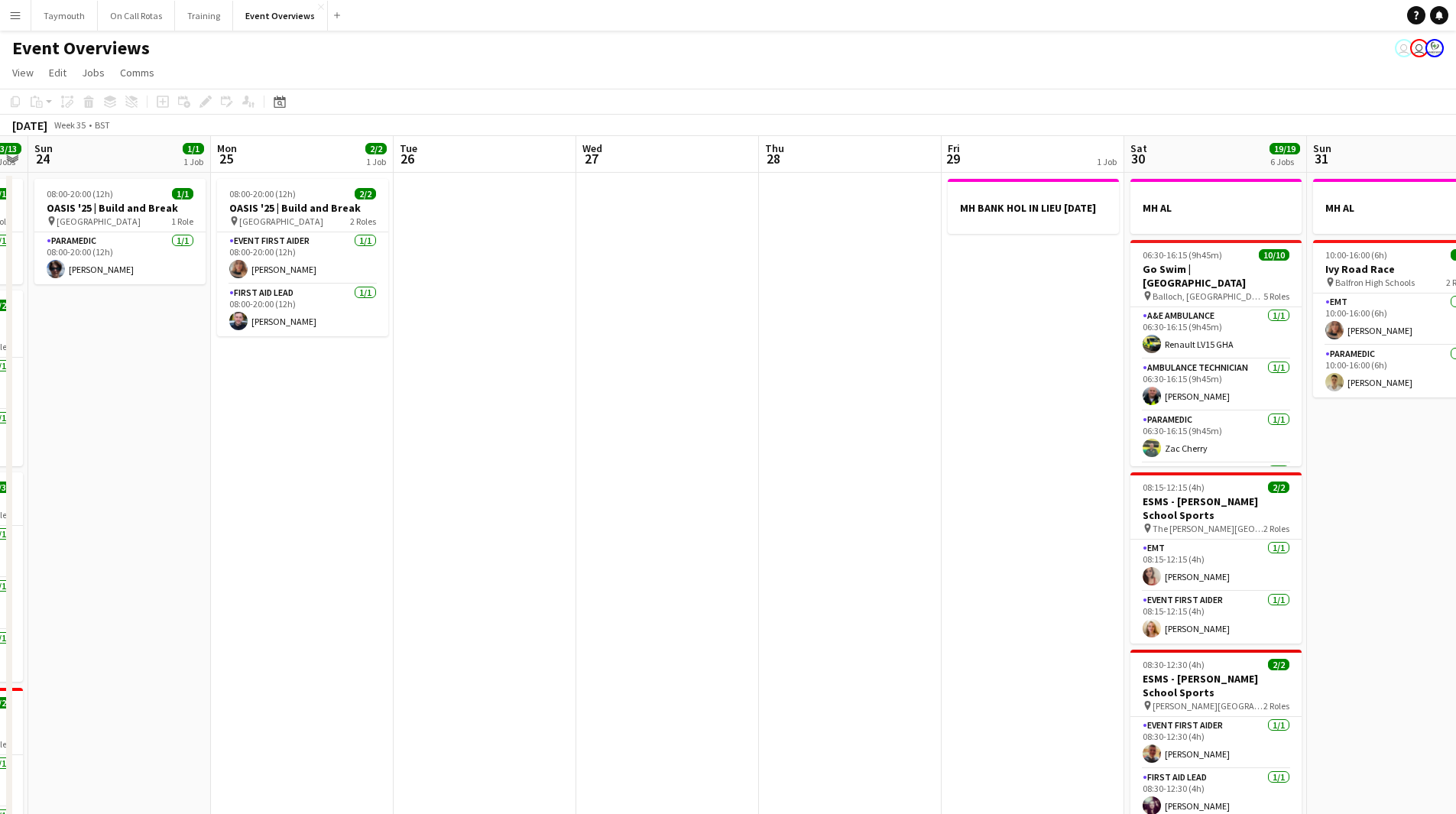
drag, startPoint x: 515, startPoint y: 566, endPoint x: 714, endPoint y: 601, distance: 202.1
click at [708, 596] on app-calendar-viewport "Fri 22 1/1 1 Job Sat 23 13/13 6 Jobs Sun 24 1/1 1 Job Mon 25 2/2 1 Job Tue 26 W…" at bounding box center [728, 709] width 1456 height 1147
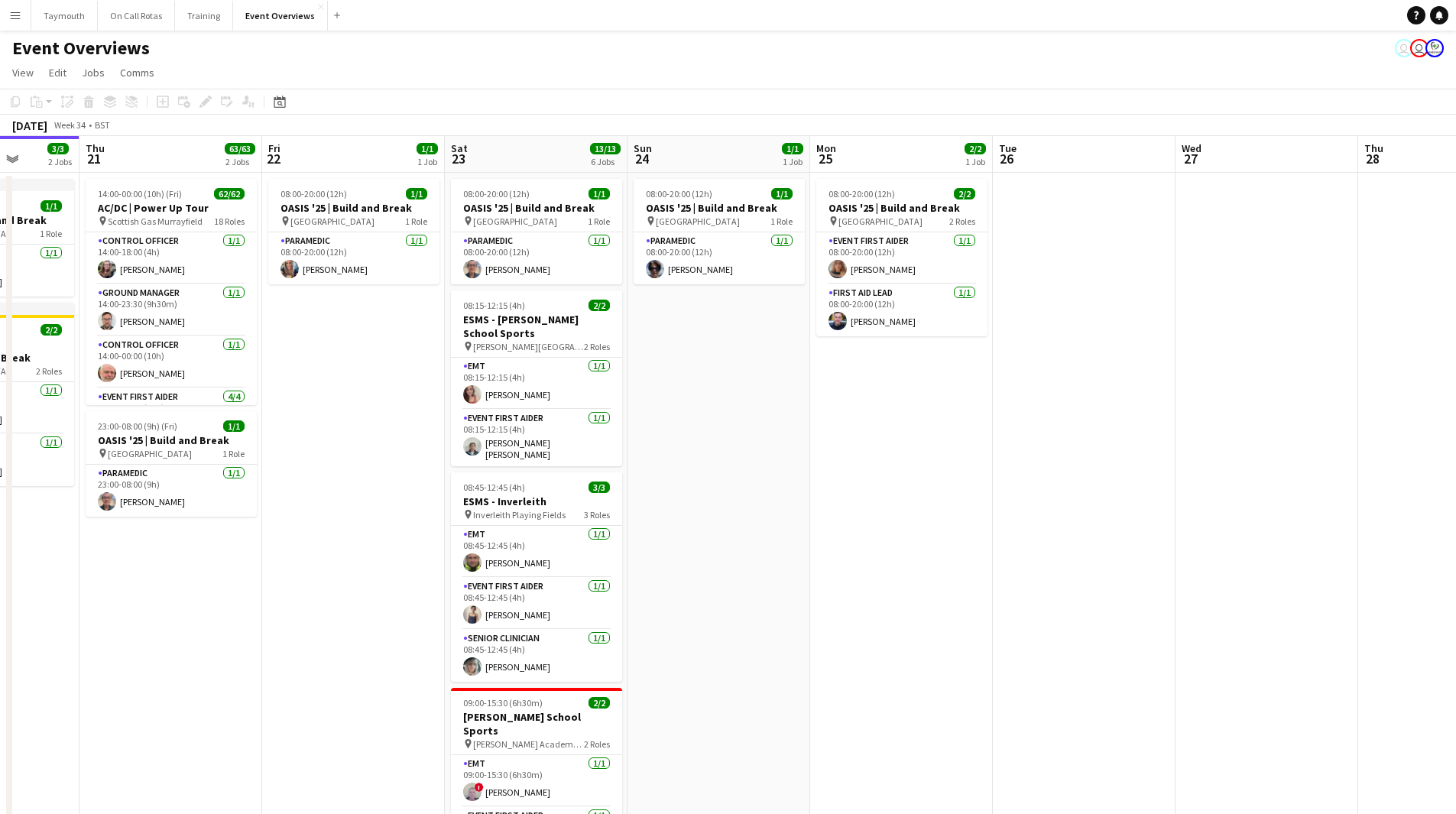
drag, startPoint x: 344, startPoint y: 605, endPoint x: 481, endPoint y: 595, distance: 137.4
click at [483, 595] on app-calendar-viewport "Tue 19 4/4 3 Jobs Wed 20 3/3 2 Jobs Thu 21 63/63 2 Jobs Fri 22 1/1 1 Job Sat 23…" at bounding box center [728, 709] width 1456 height 1147
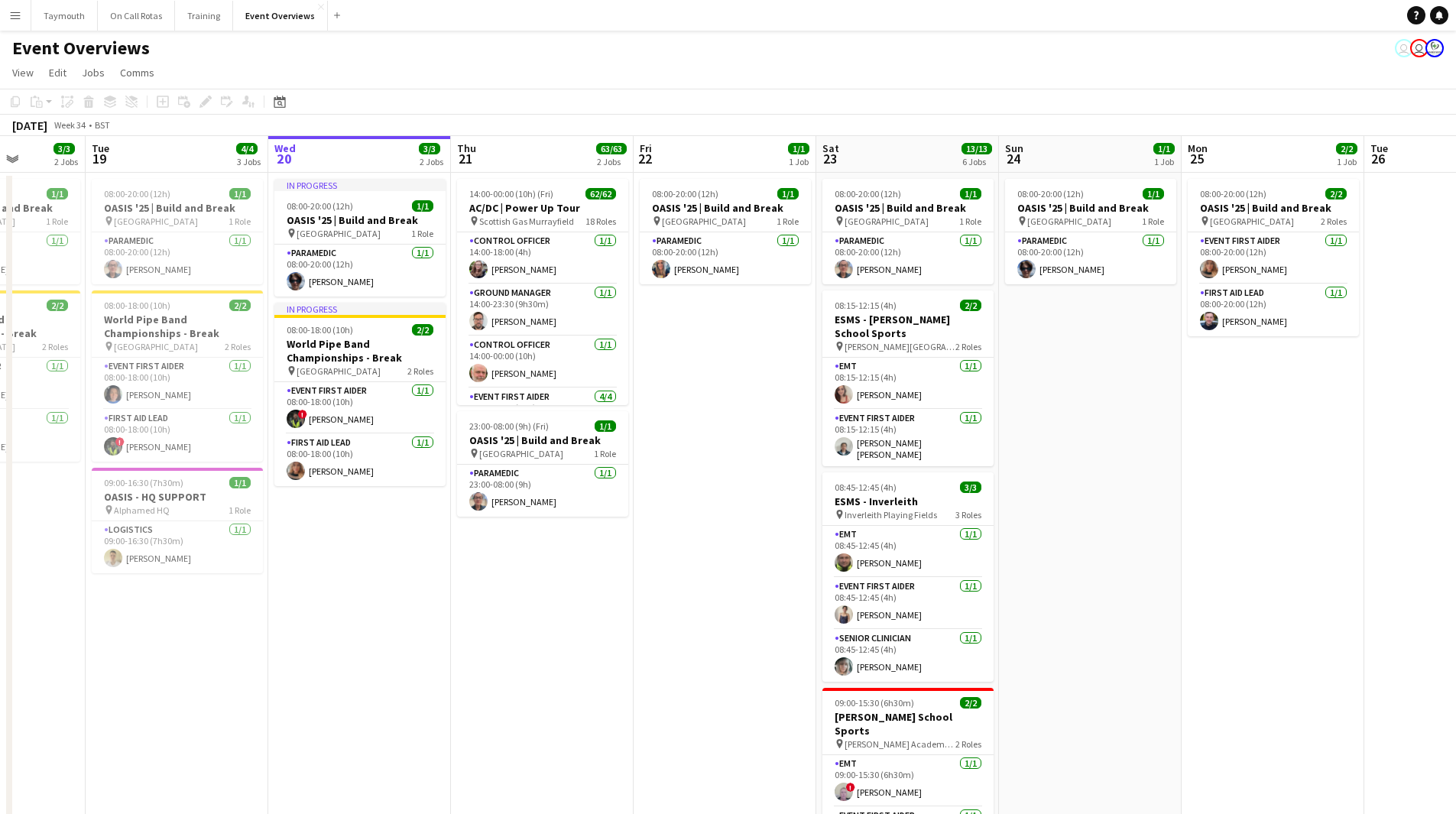
scroll to position [0, 378]
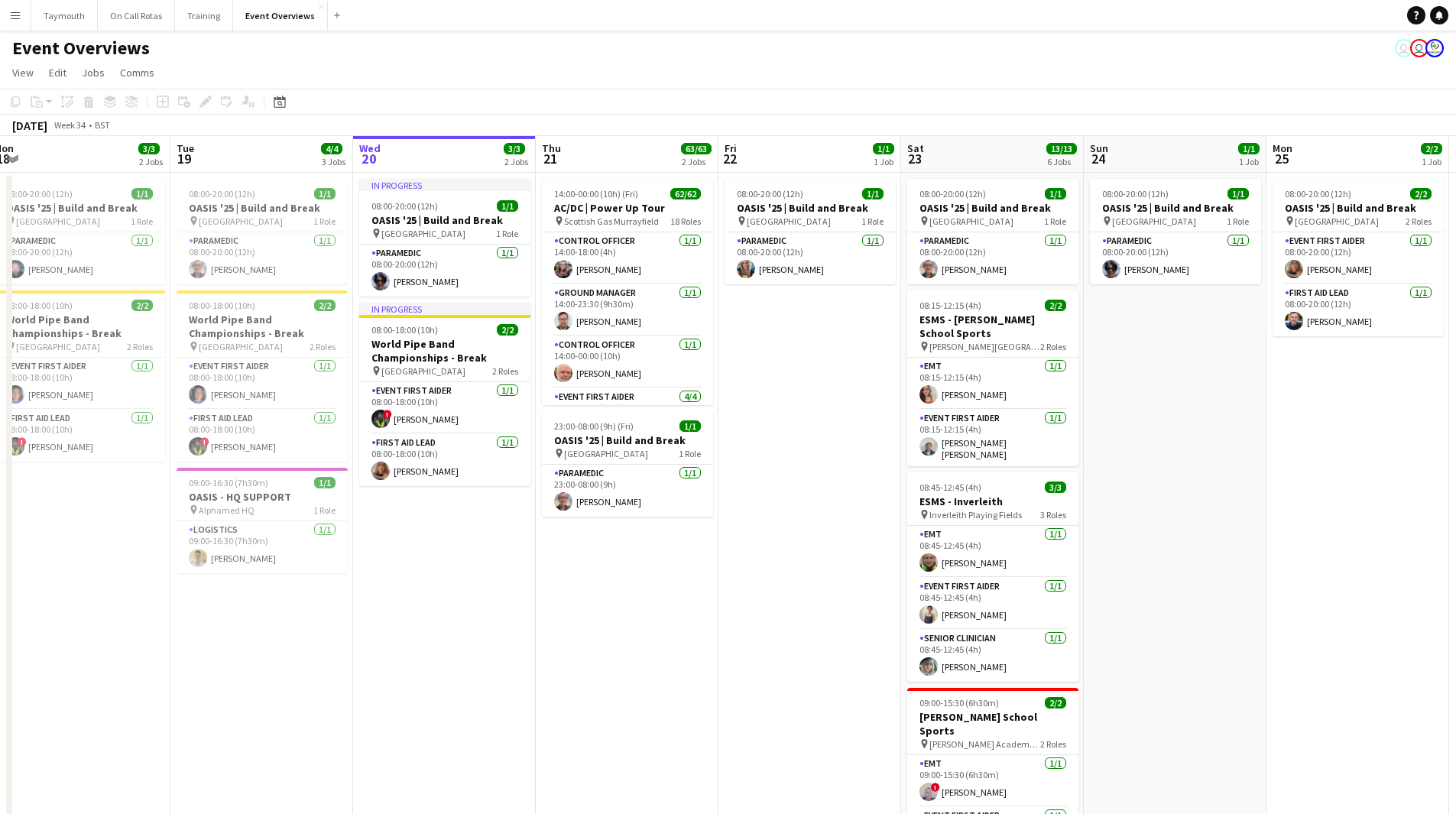
drag, startPoint x: 312, startPoint y: 610, endPoint x: 579, endPoint y: 583, distance: 268.4
click at [579, 583] on app-calendar-viewport "Sat 16 68/69 3 Jobs Sun 17 31/31 3 Jobs Mon 18 3/3 2 Jobs Tue 19 4/4 3 Jobs Wed…" at bounding box center [728, 709] width 1456 height 1147
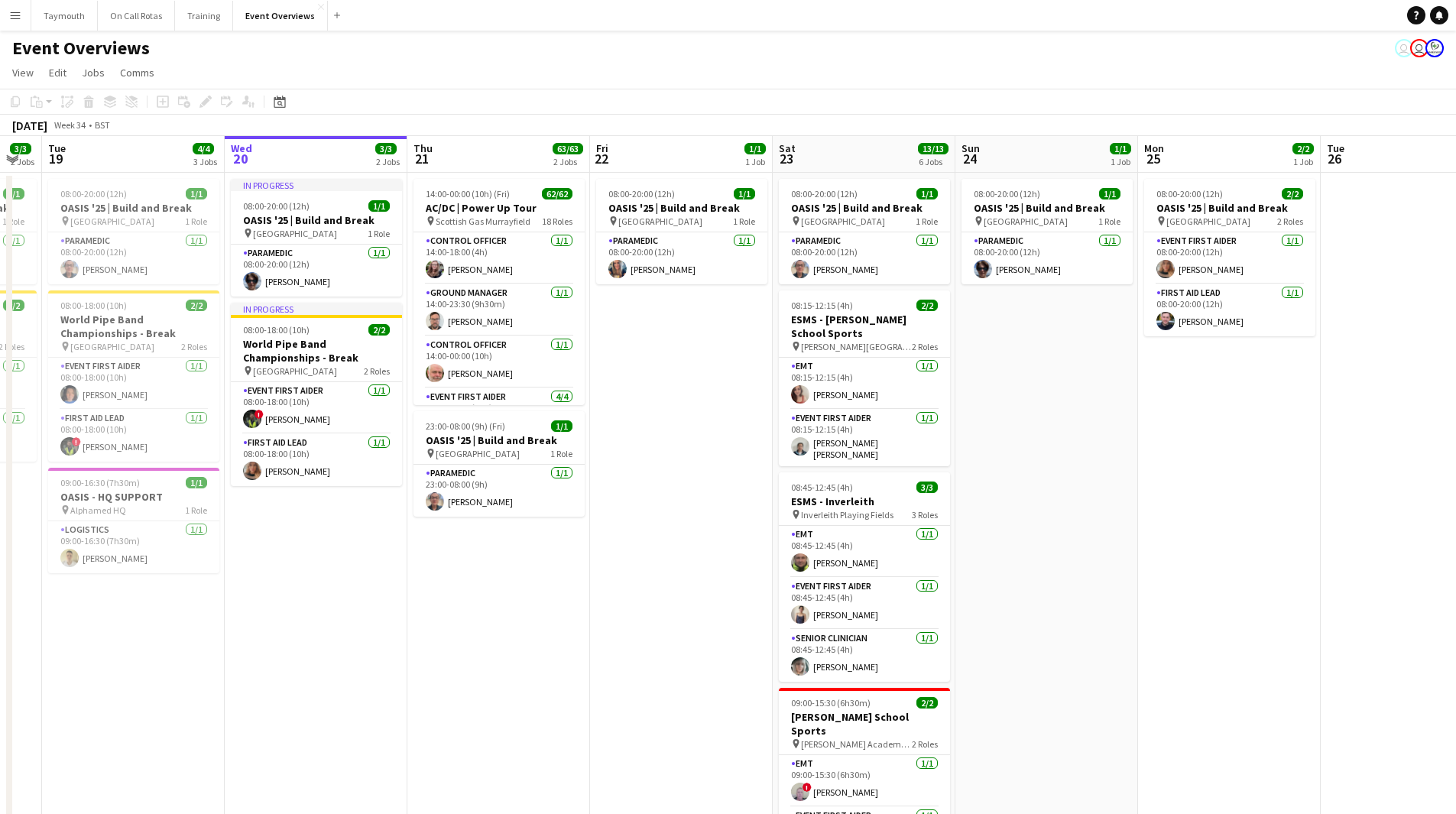
drag, startPoint x: 753, startPoint y: 602, endPoint x: 442, endPoint y: 625, distance: 311.8
click at [442, 625] on app-calendar-viewport "Sat 16 68/69 3 Jobs Sun 17 31/31 3 Jobs Mon 18 3/3 2 Jobs Tue 19 4/4 3 Jobs Wed…" at bounding box center [728, 709] width 1456 height 1147
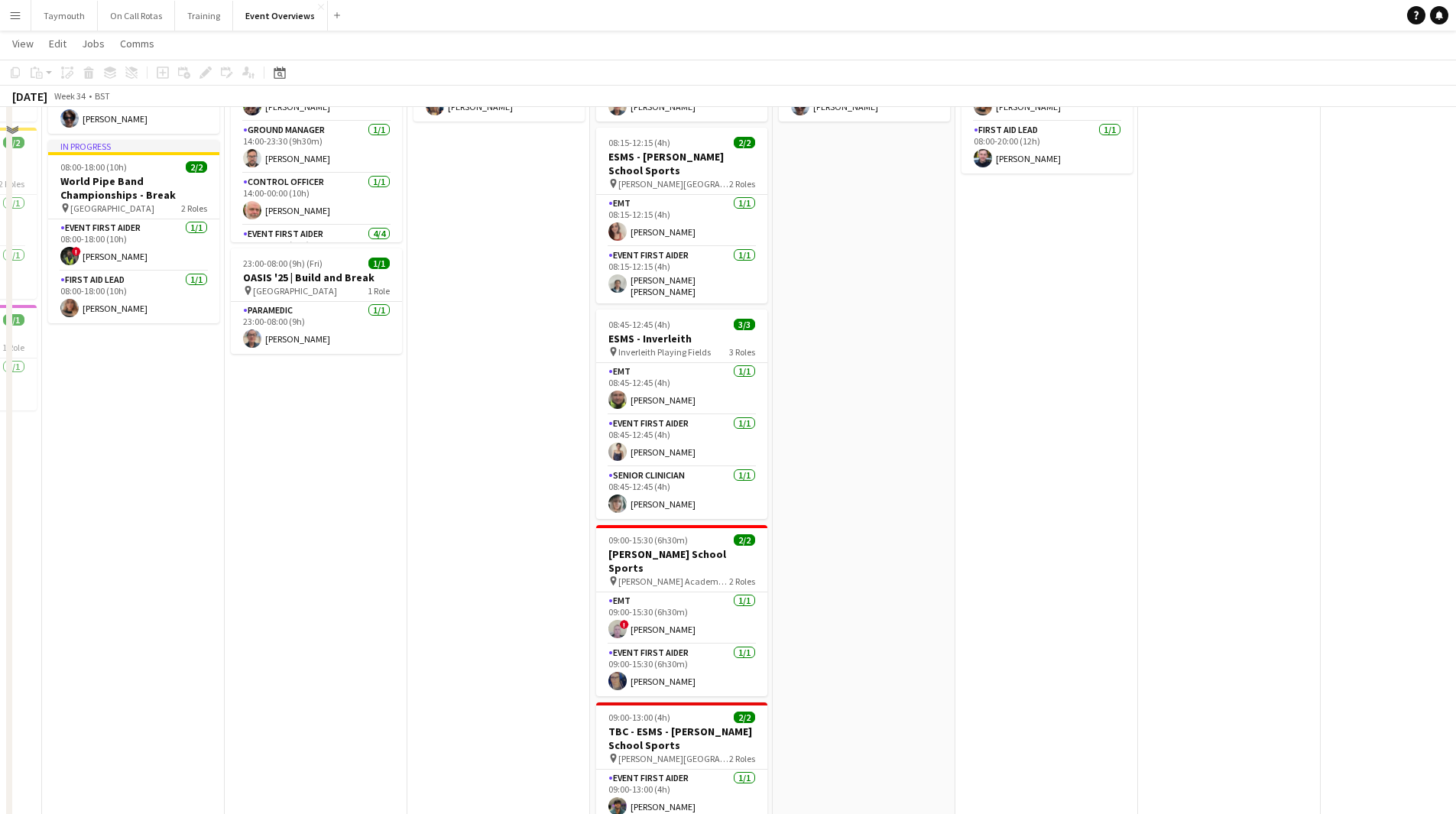
scroll to position [0, 0]
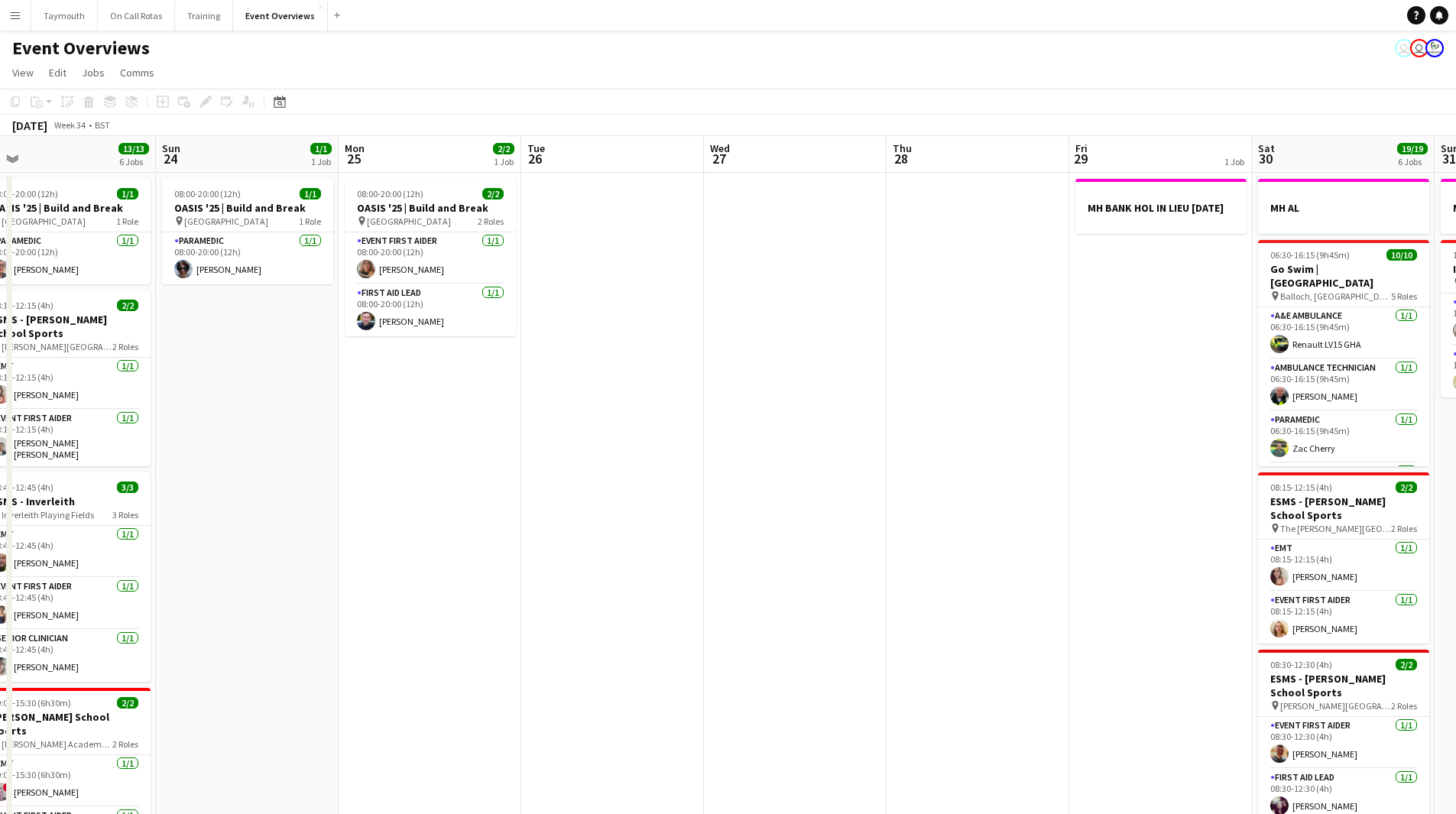
drag, startPoint x: 969, startPoint y: 570, endPoint x: 353, endPoint y: 606, distance: 617.1
click at [353, 606] on app-calendar-viewport "Wed 20 3/3 2 Jobs Thu 21 63/63 2 Jobs Fri 22 1/1 1 Job Sat 23 13/13 6 Jobs Sun …" at bounding box center [728, 709] width 1456 height 1147
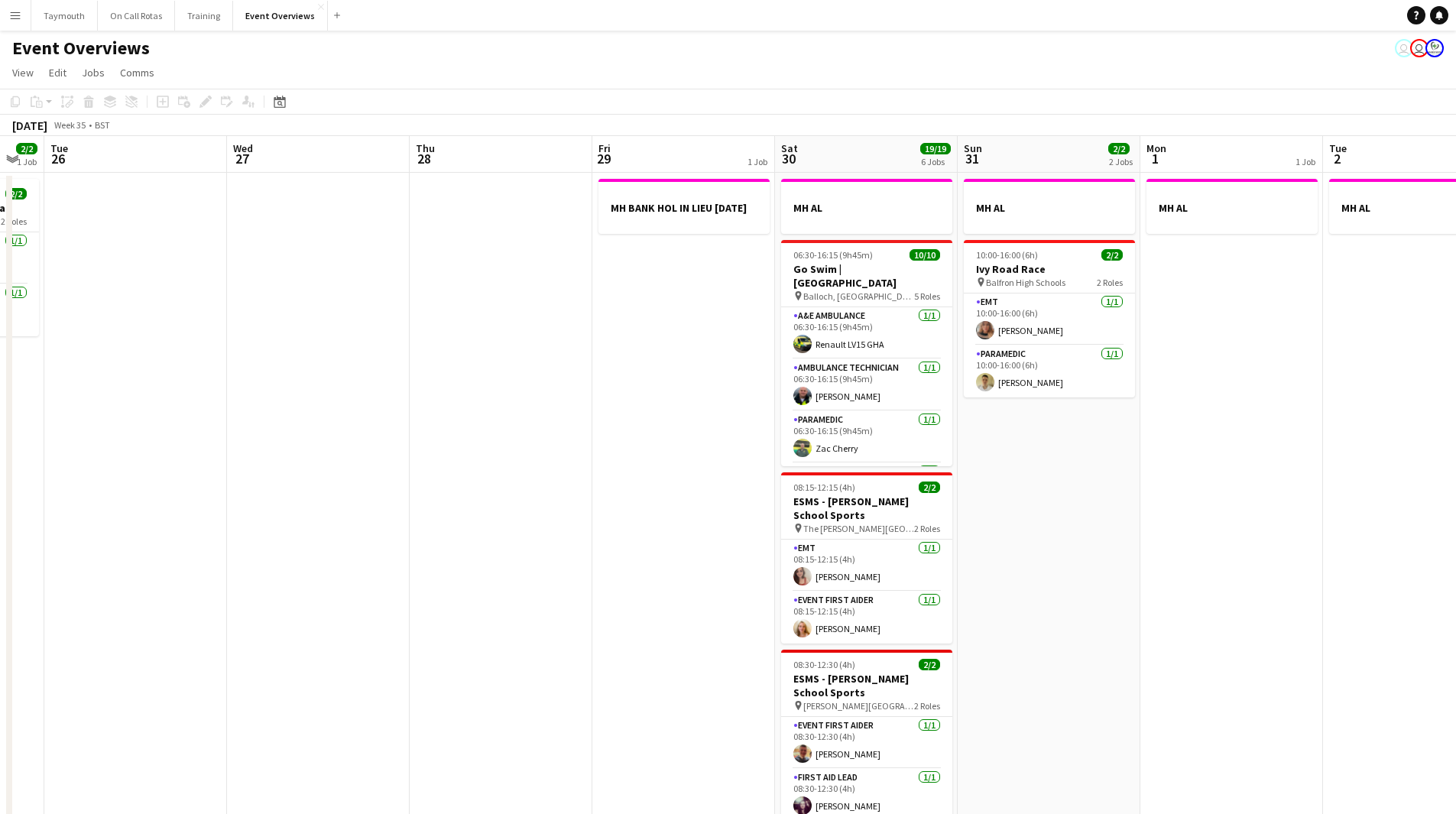
drag, startPoint x: 782, startPoint y: 565, endPoint x: 304, endPoint y: 549, distance: 478.3
click at [304, 549] on app-calendar-viewport "Sat 23 13/13 6 Jobs Sun 24 1/1 1 Job Mon 25 2/2 1 Job Tue 26 Wed 27 Thu 28 Fri …" at bounding box center [728, 709] width 1456 height 1147
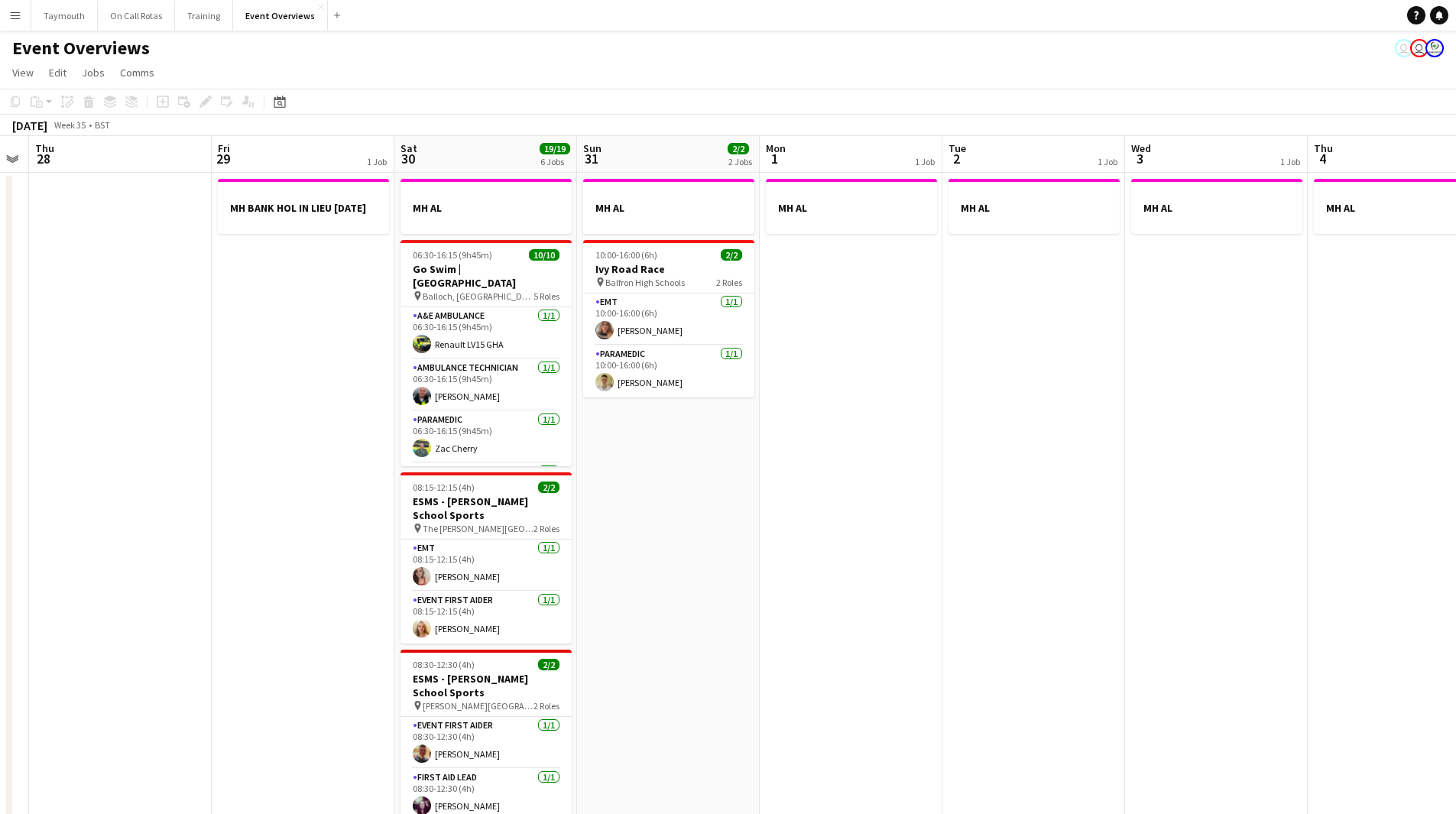
drag, startPoint x: 577, startPoint y: 495, endPoint x: 195, endPoint y: 530, distance: 383.6
click at [195, 530] on app-calendar-viewport "Mon 25 2/2 1 Job Tue 26 Wed 27 Thu 28 Fri 29 1 Job Sat 30 19/19 6 Jobs Sun 31 2…" at bounding box center [728, 709] width 1456 height 1147
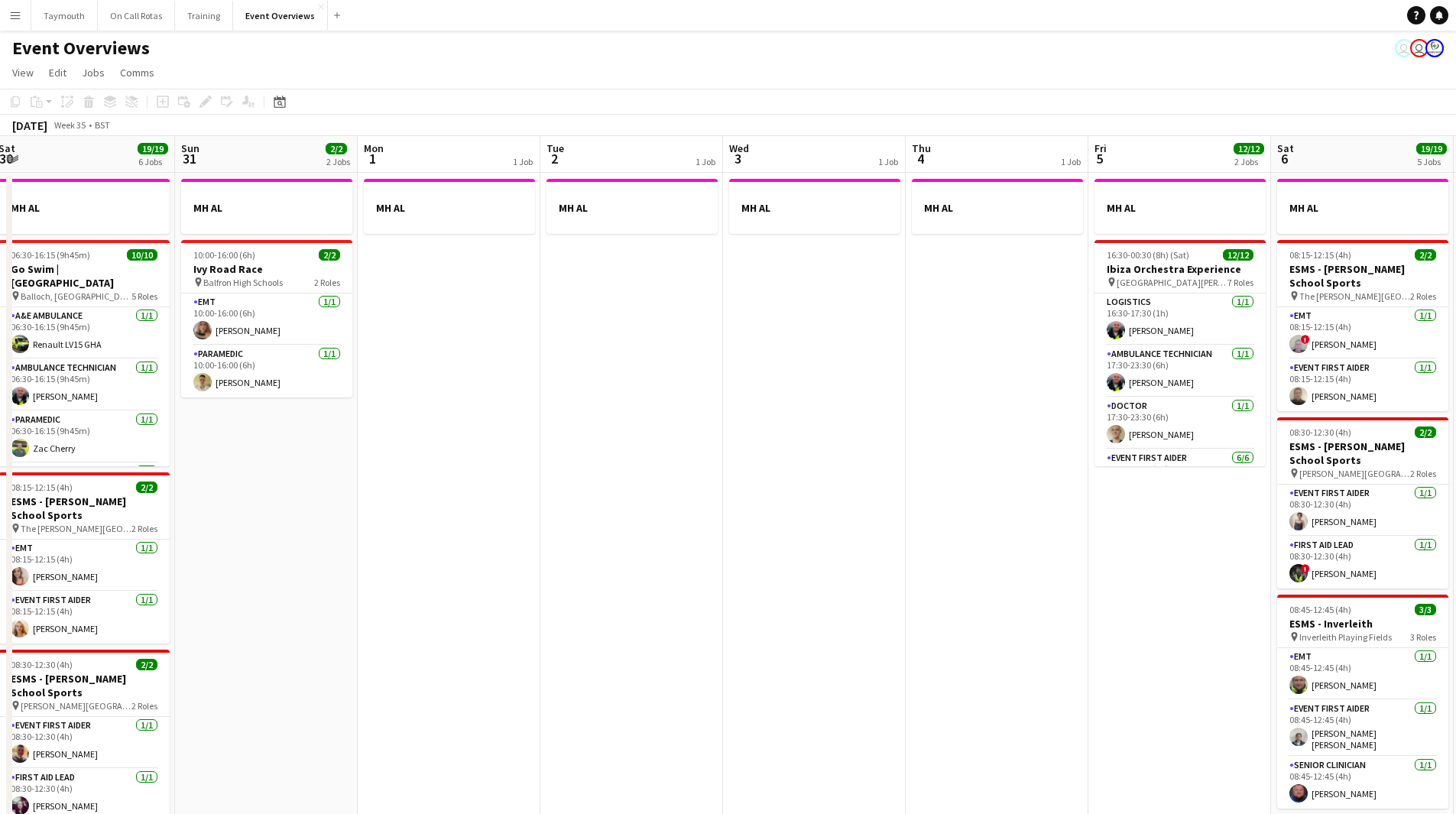
drag, startPoint x: 883, startPoint y: 511, endPoint x: 298, endPoint y: 550, distance: 586.3
click at [298, 550] on app-calendar-viewport "Wed 27 Thu 28 Fri 29 1 Job Sat 30 19/19 6 Jobs Sun 31 2/2 2 Jobs Mon 1 1 Job Tu…" at bounding box center [728, 709] width 1456 height 1147
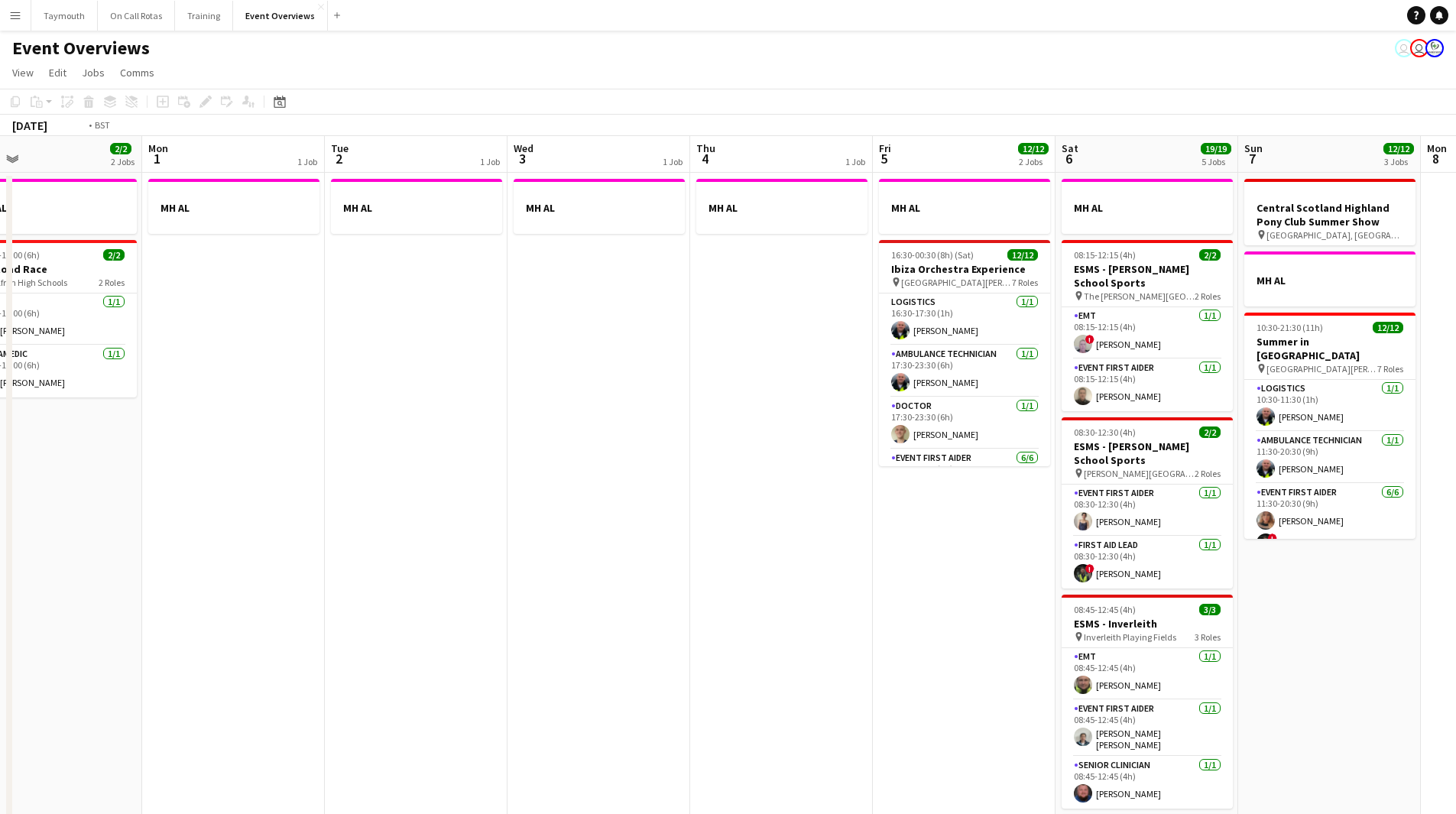
drag, startPoint x: 688, startPoint y: 551, endPoint x: 389, endPoint y: 567, distance: 299.4
click at [389, 567] on app-calendar-viewport "Thu 28 Fri 29 1 Job Sat 30 19/19 6 Jobs Sun 31 2/2 2 Jobs Mon 1 1 Job Tue 2 1 J…" at bounding box center [728, 709] width 1456 height 1147
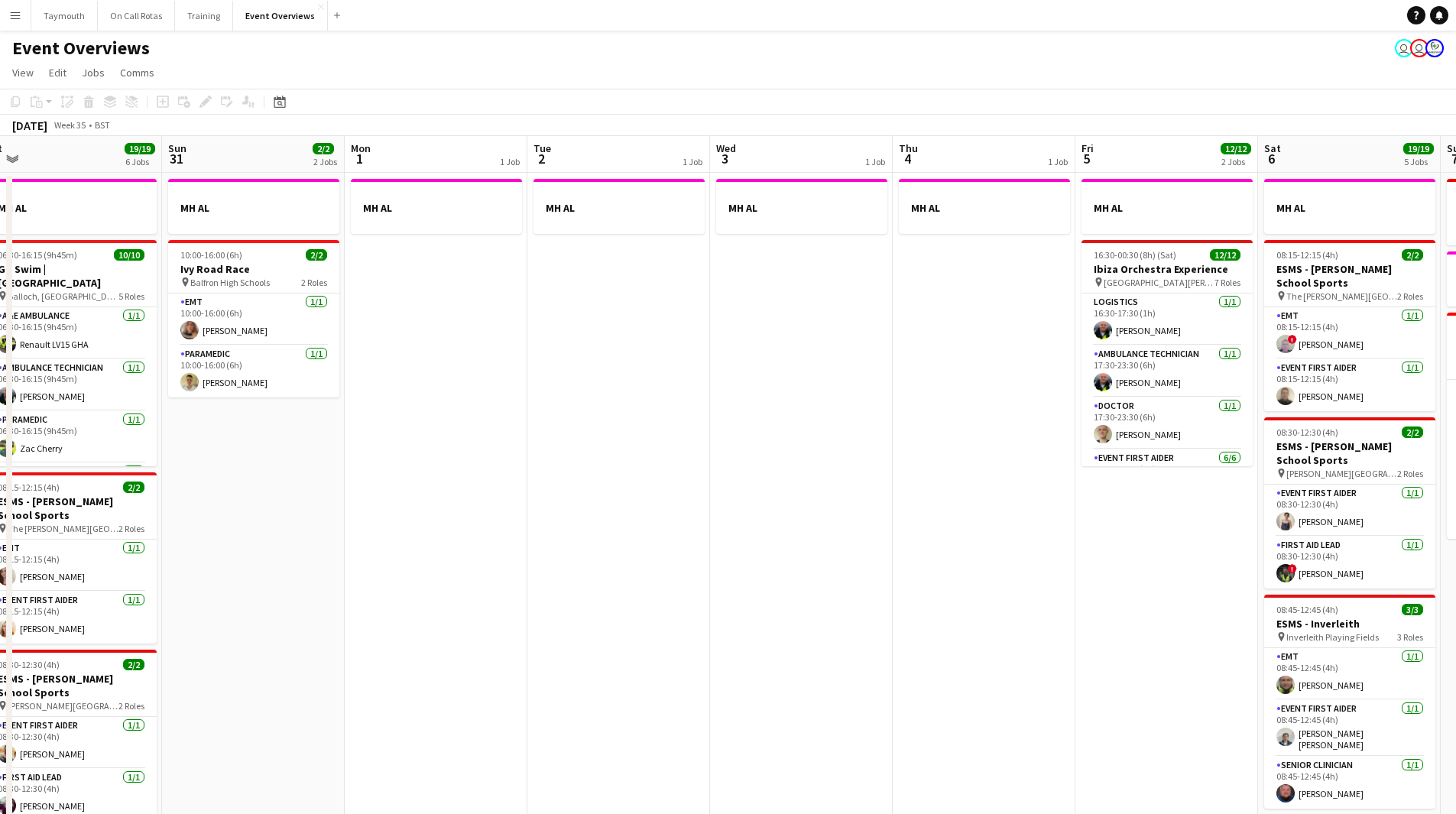
drag, startPoint x: 896, startPoint y: 534, endPoint x: 912, endPoint y: 534, distance: 16.0
click at [912, 534] on app-calendar-viewport "Thu 28 Fri 29 1 Job Sat 30 19/19 6 Jobs Sun 31 2/2 2 Jobs Mon 1 1 Job Tue 2 1 J…" at bounding box center [728, 709] width 1456 height 1147
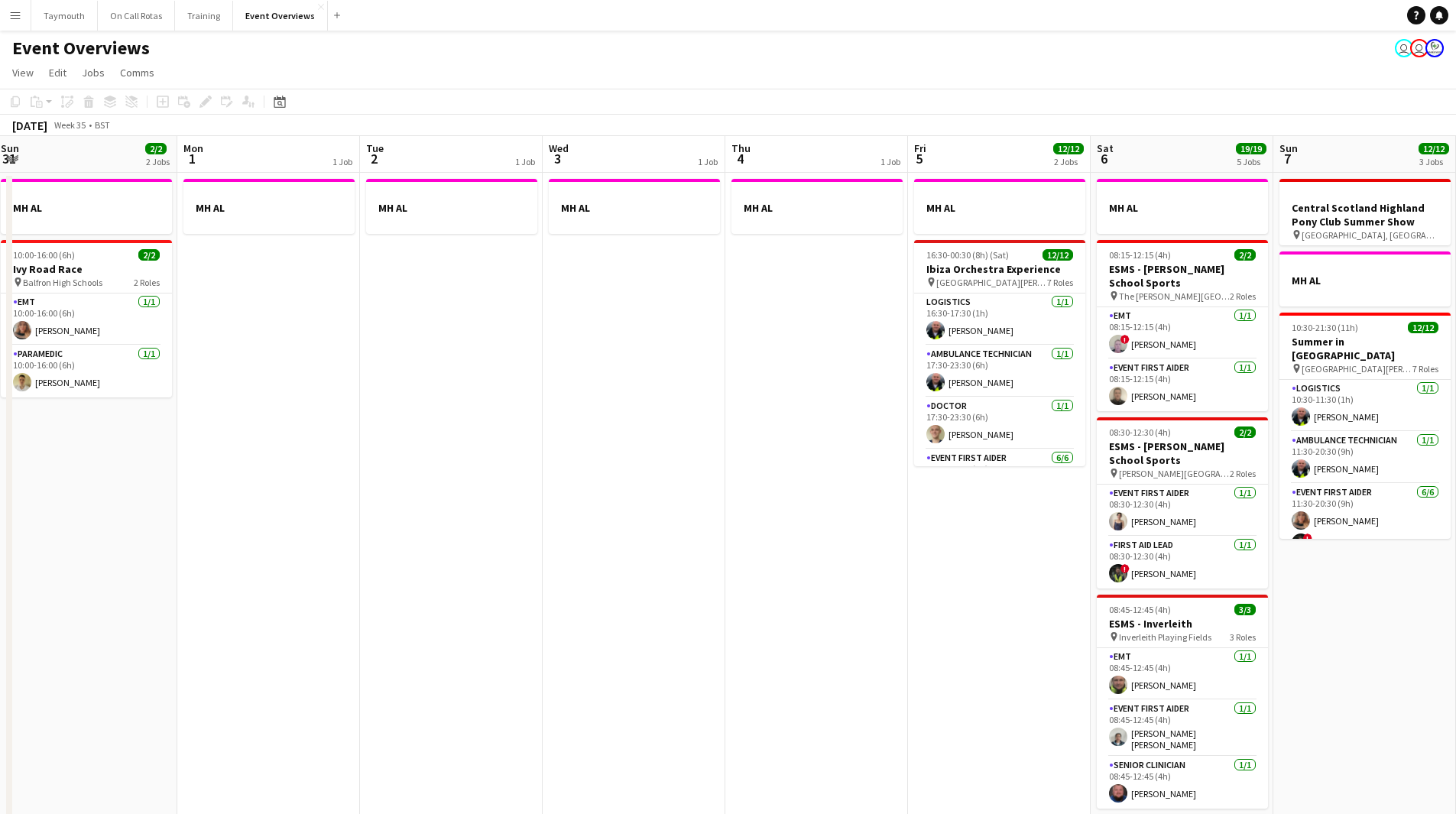
drag, startPoint x: 740, startPoint y: 564, endPoint x: -166, endPoint y: 498, distance: 908.4
click at [0, 498] on html "Menu Boards Boards Boards All jobs Status Workforce Workforce My Workforce Recr…" at bounding box center [728, 641] width 1456 height 1283
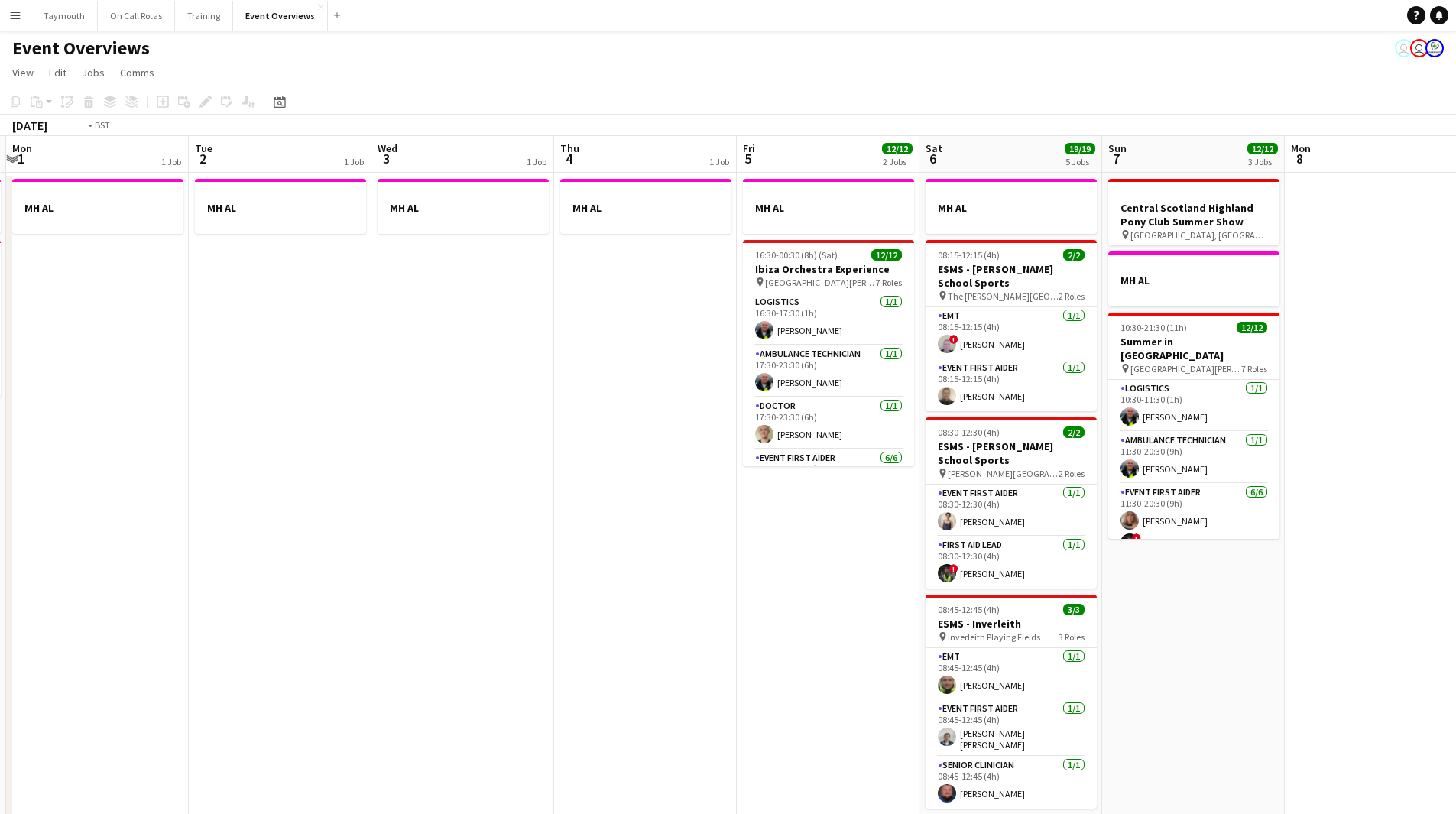
drag, startPoint x: 785, startPoint y: 522, endPoint x: 2, endPoint y: 536, distance: 783.1
click at [8, 536] on div "Fri 29 1 Job Sat 30 19/19 6 Jobs Sun 31 2/2 2 Jobs Mon 1 1 Job Tue 2 1 Job Wed …" at bounding box center [728, 709] width 1456 height 1147
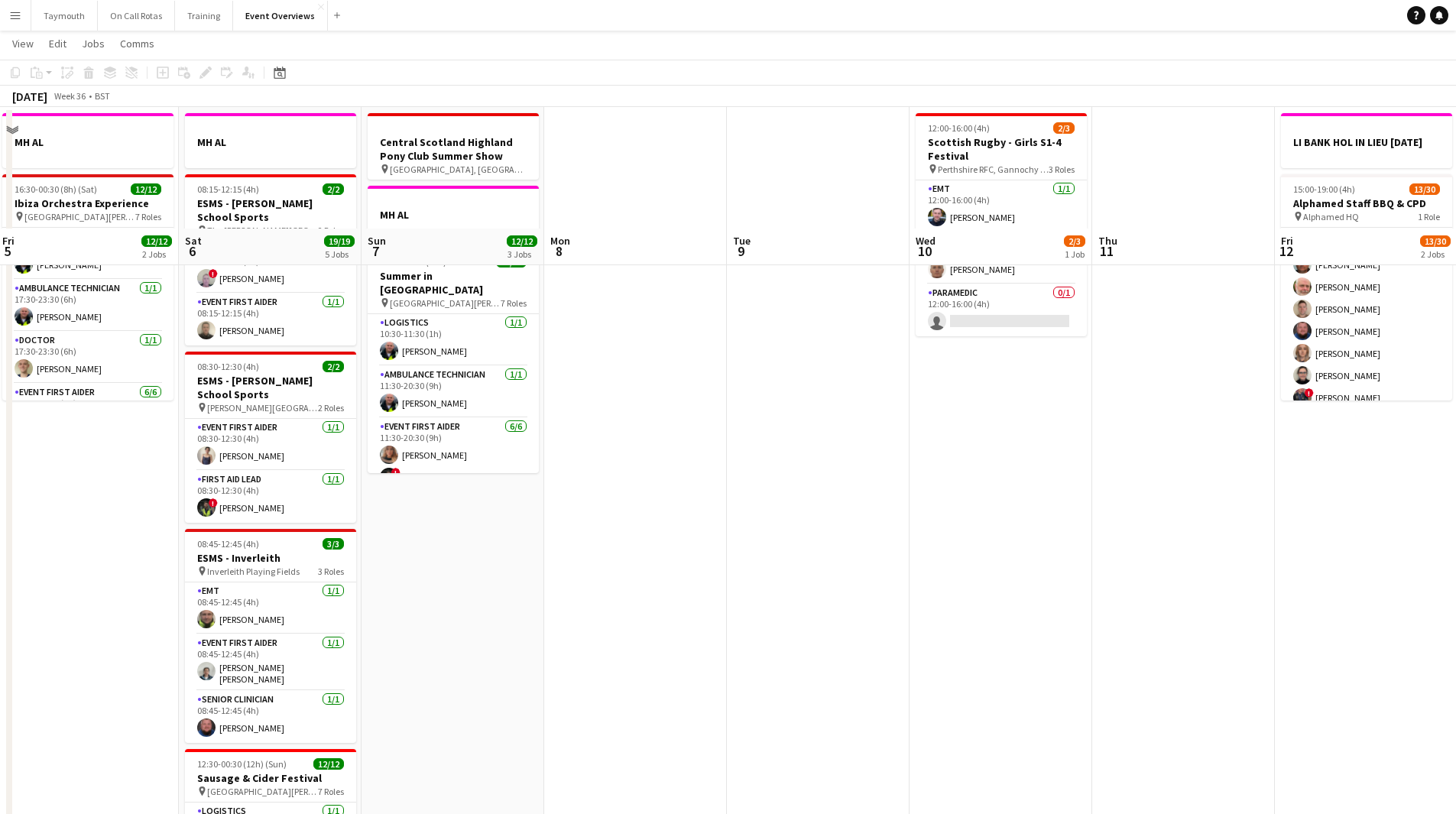
scroll to position [0, 0]
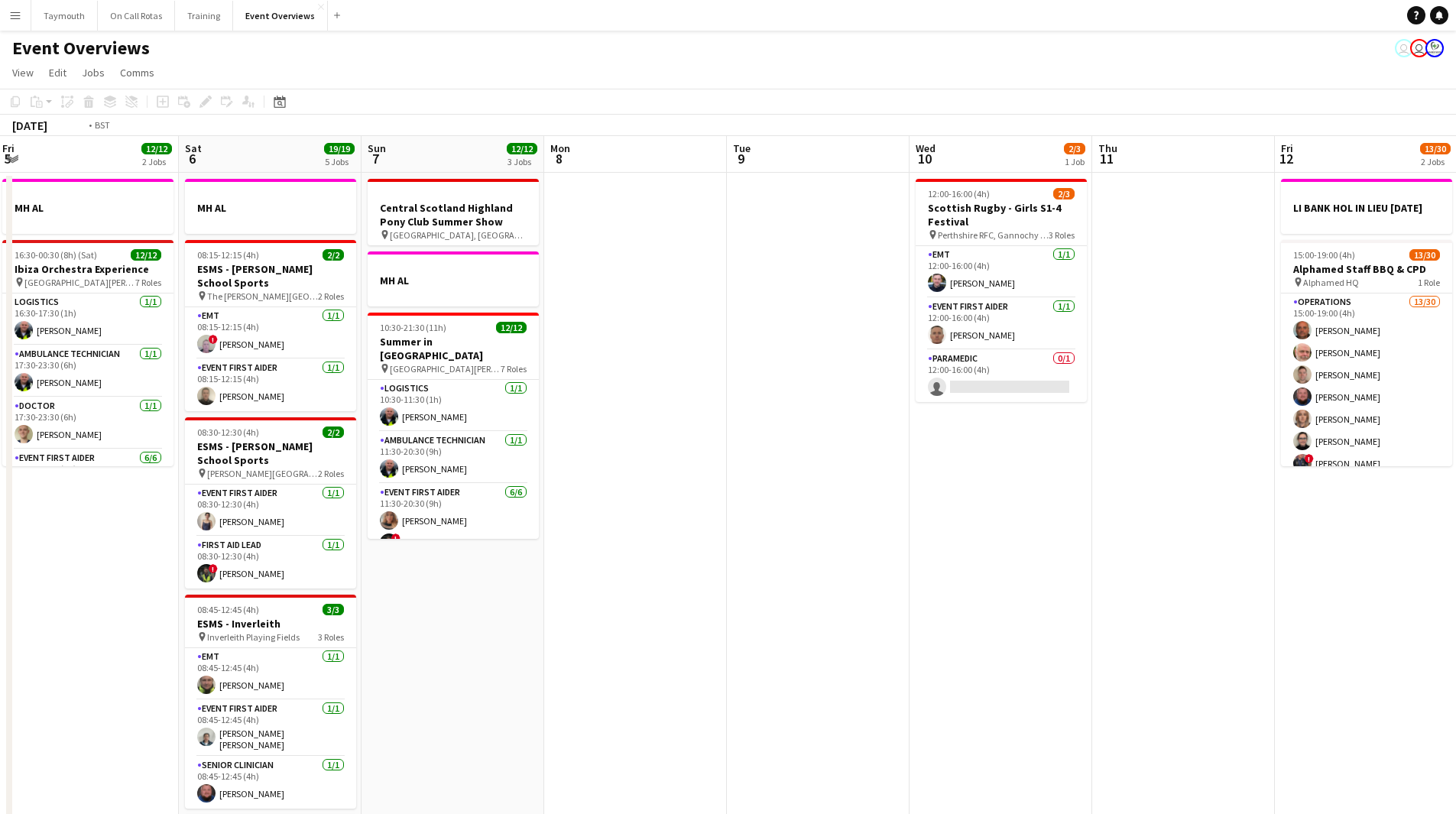
drag, startPoint x: 810, startPoint y: 672, endPoint x: -50, endPoint y: 669, distance: 860.0
click at [0, 669] on html "Menu Boards Boards Boards All jobs Status Workforce Workforce My Workforce Recr…" at bounding box center [728, 641] width 1456 height 1283
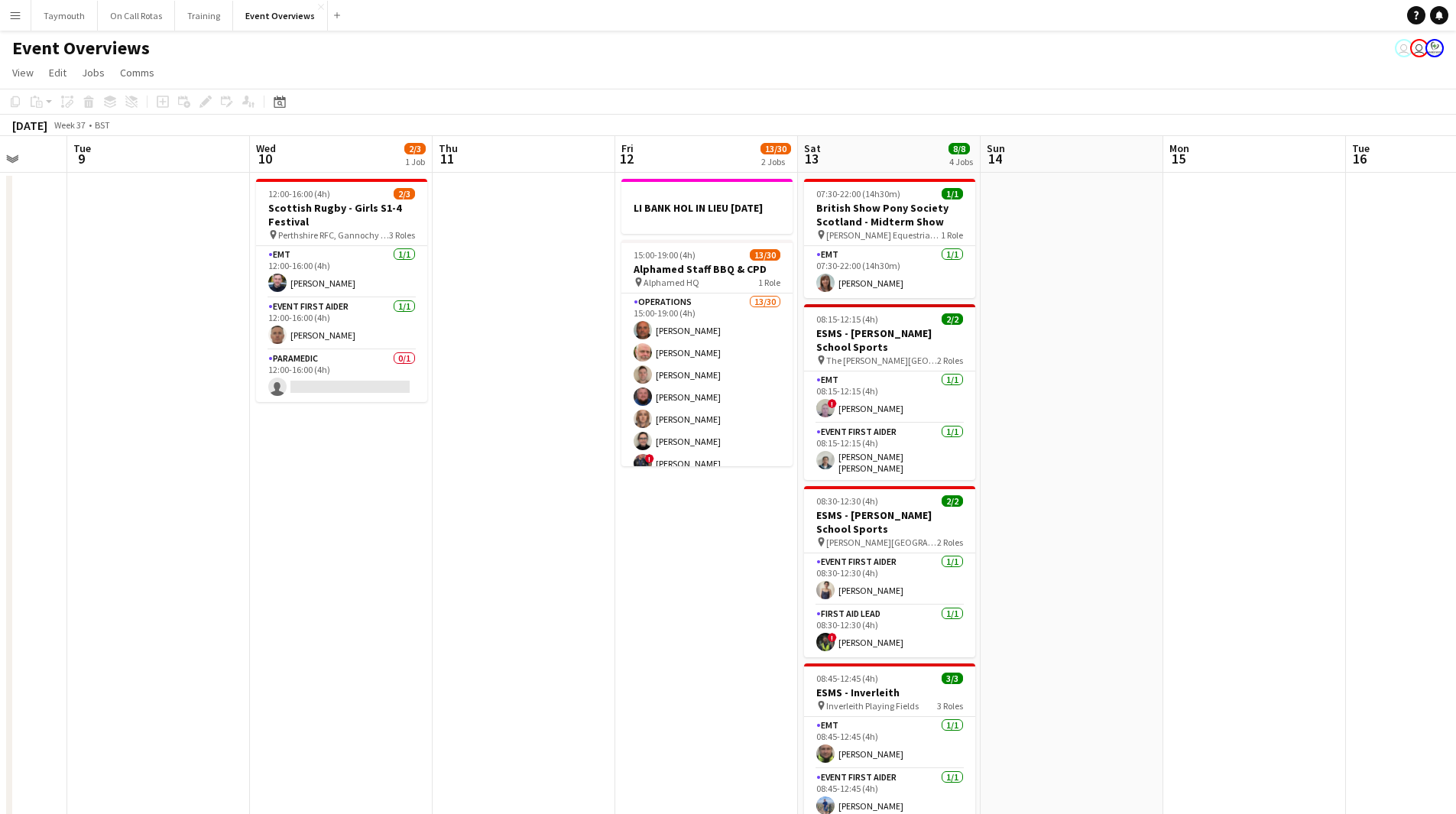
scroll to position [0, 423]
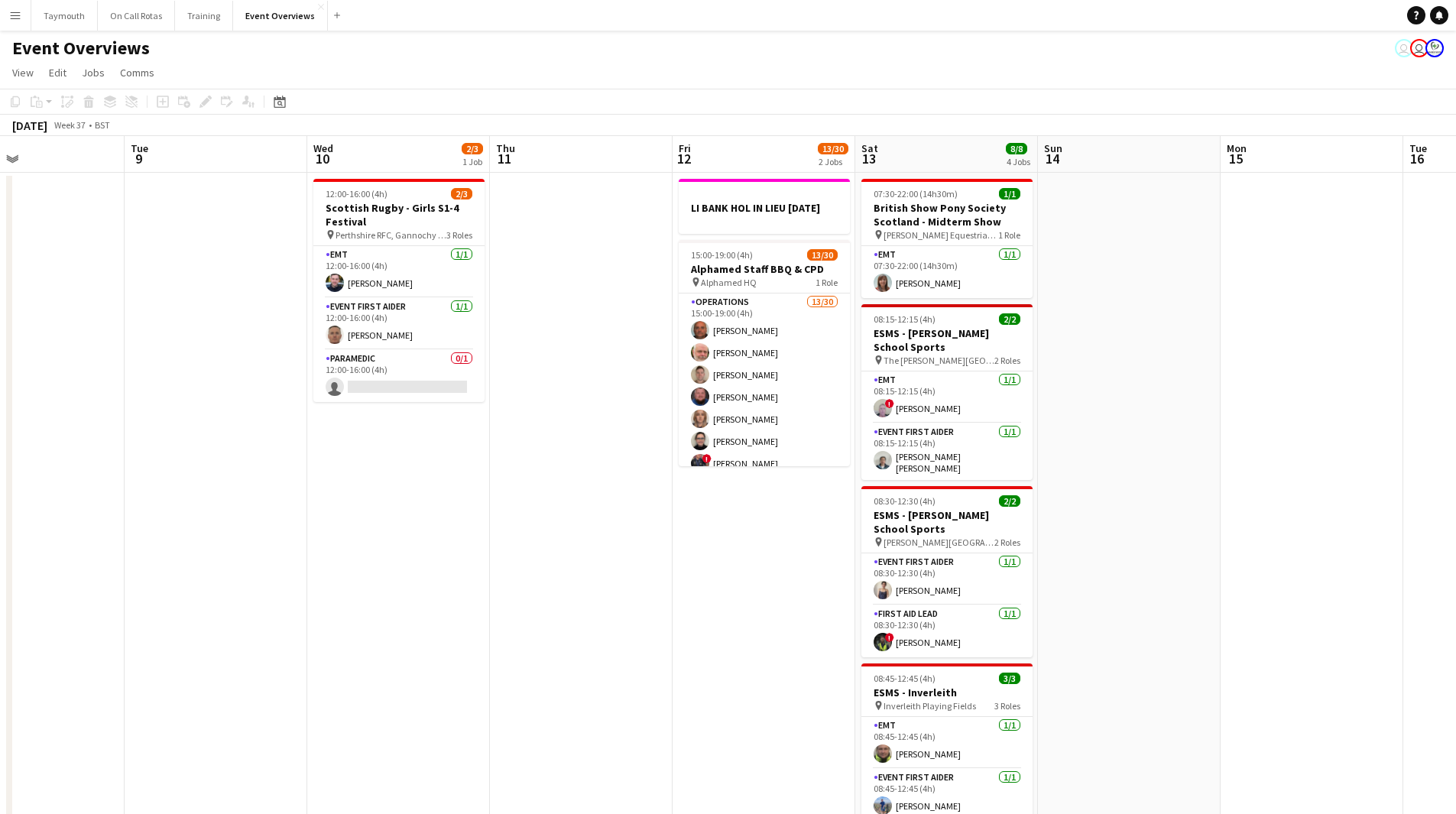
click at [0, 659] on html "Menu Boards Boards Boards All jobs Status Workforce Workforce My Workforce Recr…" at bounding box center [728, 641] width 1456 height 1283
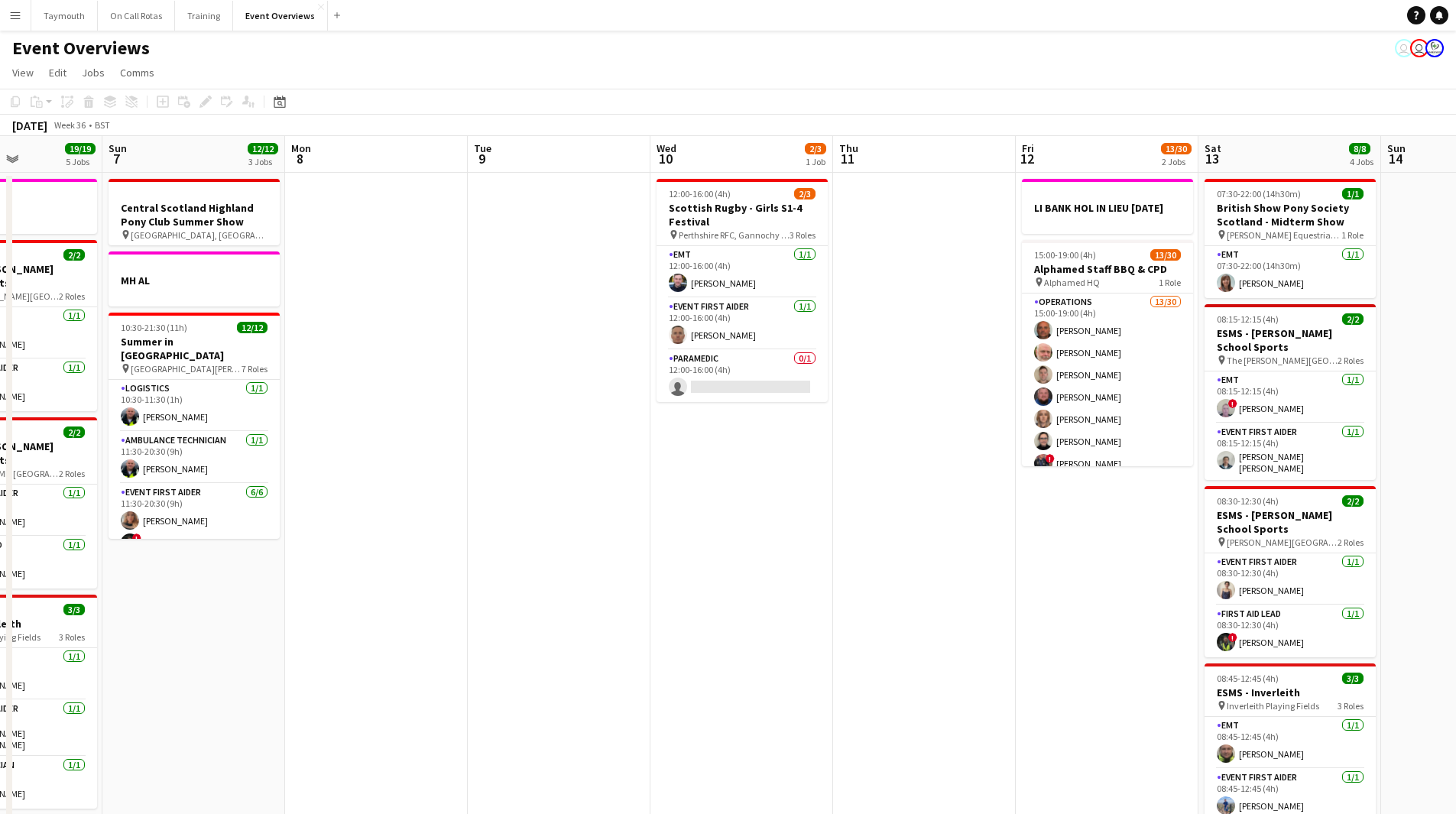
drag, startPoint x: 220, startPoint y: 554, endPoint x: 1111, endPoint y: 548, distance: 891.0
click at [1111, 548] on app-calendar-viewport "Thu 4 1 Job Fri 5 12/12 2 Jobs Sat 6 19/19 5 Jobs Sun 7 12/12 3 Jobs Mon 8 Tue …" at bounding box center [728, 709] width 1456 height 1147
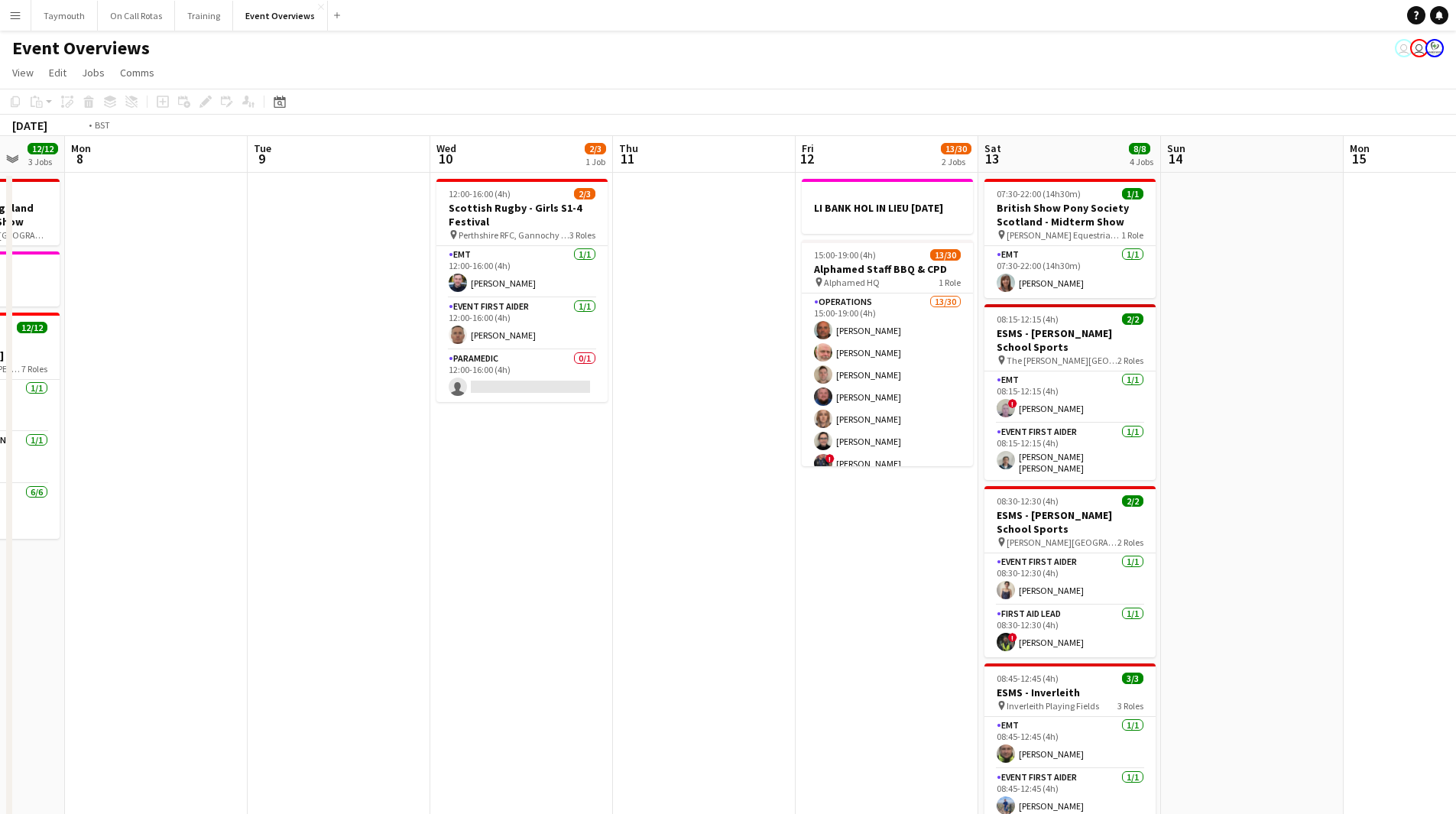
drag, startPoint x: 684, startPoint y: 596, endPoint x: 245, endPoint y: 614, distance: 439.4
click at [265, 617] on app-calendar-viewport "Thu 4 1 Job Fri 5 12/12 2 Jobs Sat 6 19/19 5 Jobs Sun 7 12/12 3 Jobs Mon 8 Tue …" at bounding box center [728, 709] width 1456 height 1147
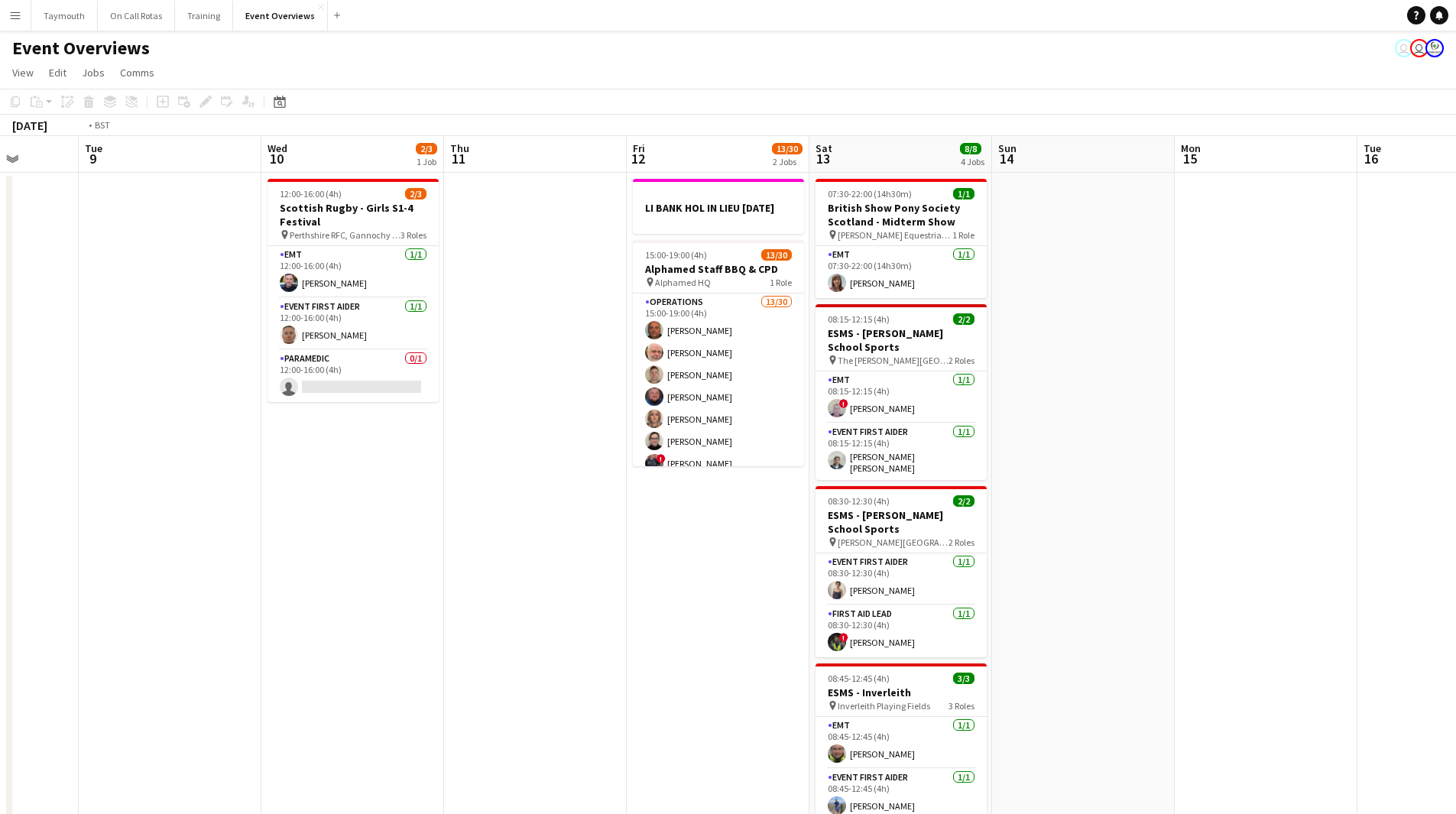
drag, startPoint x: 240, startPoint y: 610, endPoint x: 1226, endPoint y: 596, distance: 986.1
click at [1226, 596] on app-calendar-viewport "Sun 7 12/12 3 Jobs Mon 8 Tue 9 Wed 10 2/3 1 Job Thu 11 Fri 12 13/30 2 Jobs Sat …" at bounding box center [728, 709] width 1456 height 1147
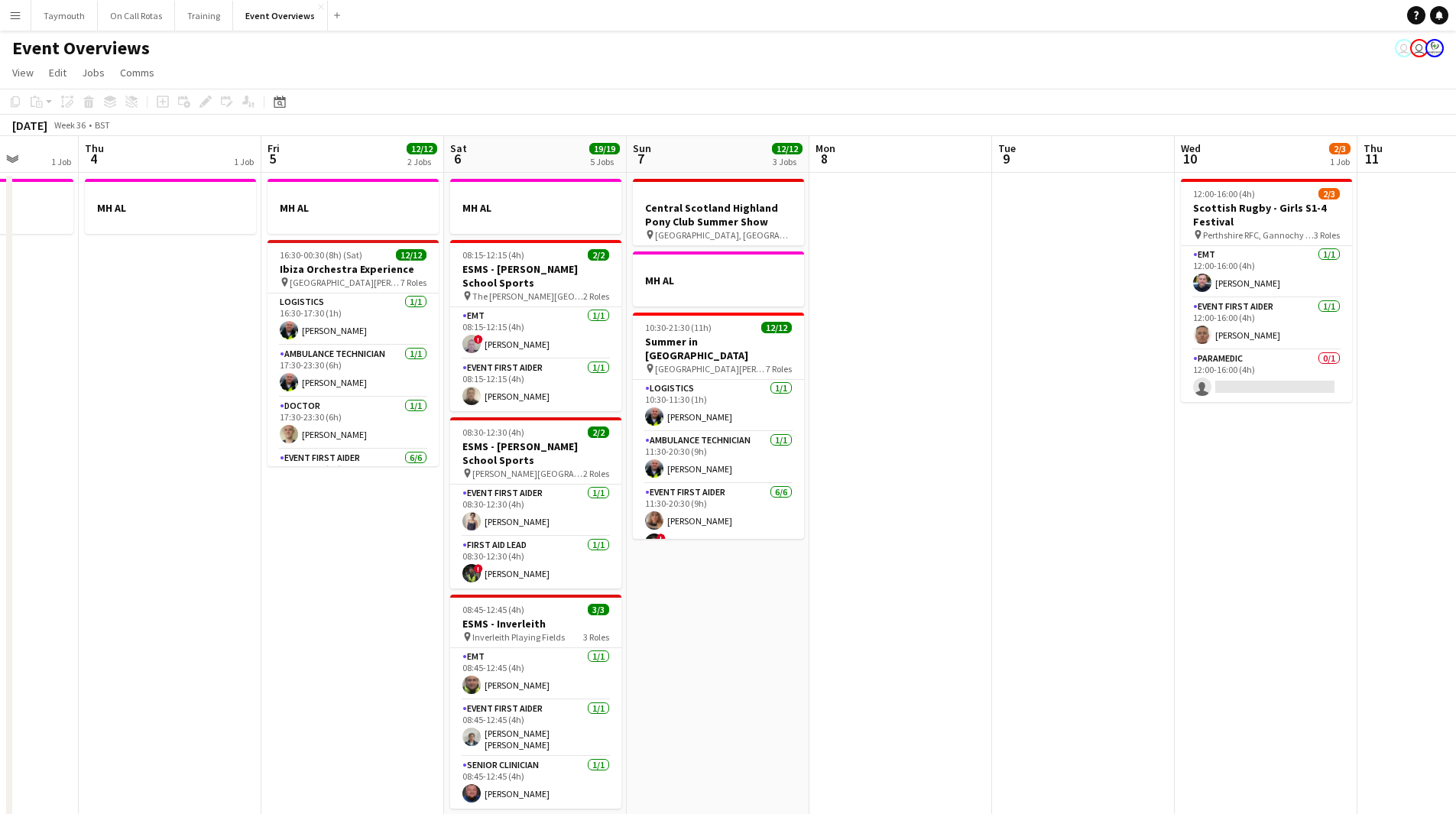
scroll to position [0, 309]
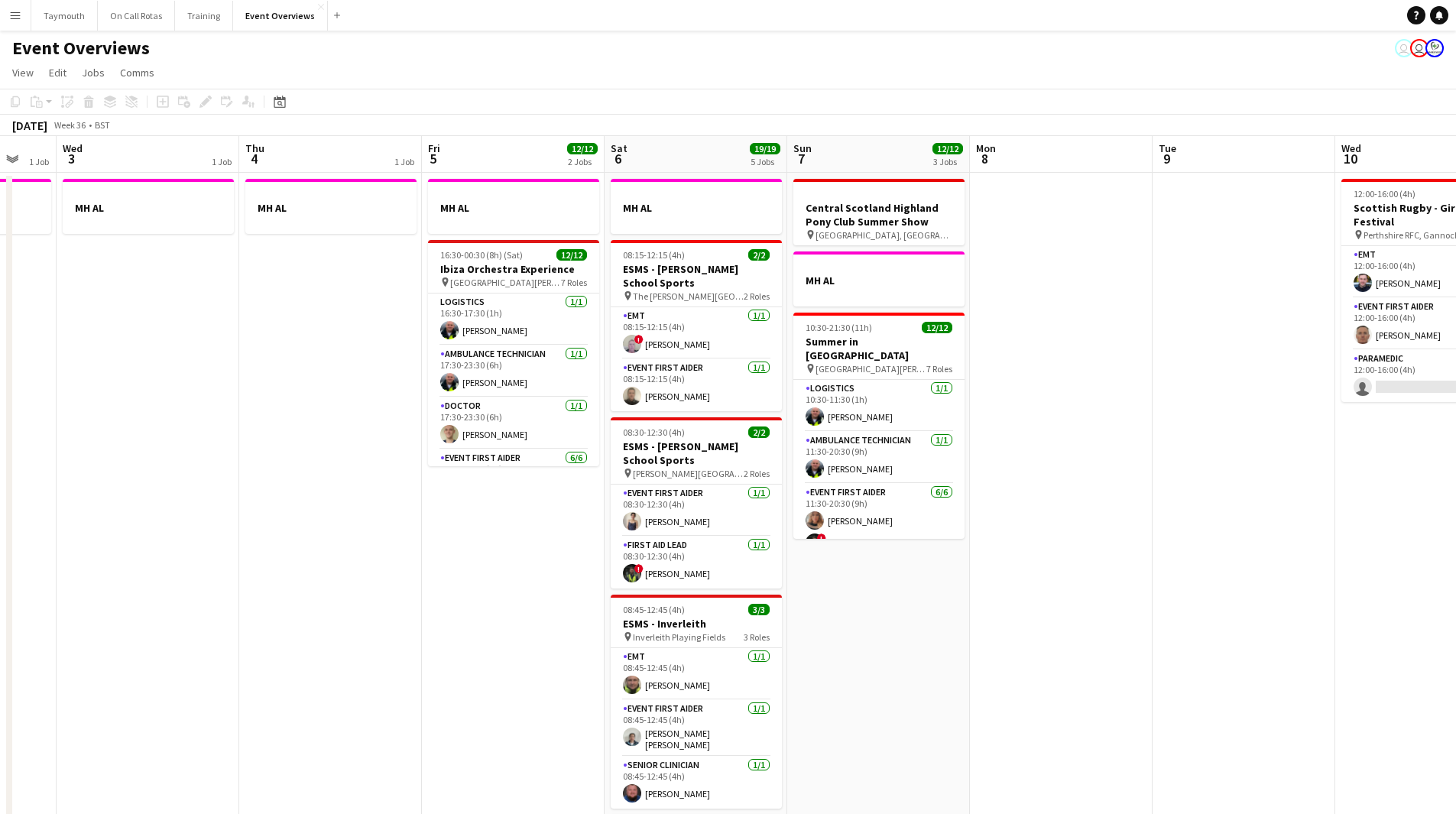
drag, startPoint x: 75, startPoint y: 557, endPoint x: 601, endPoint y: 537, distance: 526.4
click at [601, 537] on app-calendar-viewport "Mon 1 1 Job Tue 2 1 Job Wed 3 1 Job Thu 4 1 Job Fri 5 12/12 2 Jobs Sat 6 19/19 …" at bounding box center [728, 709] width 1456 height 1147
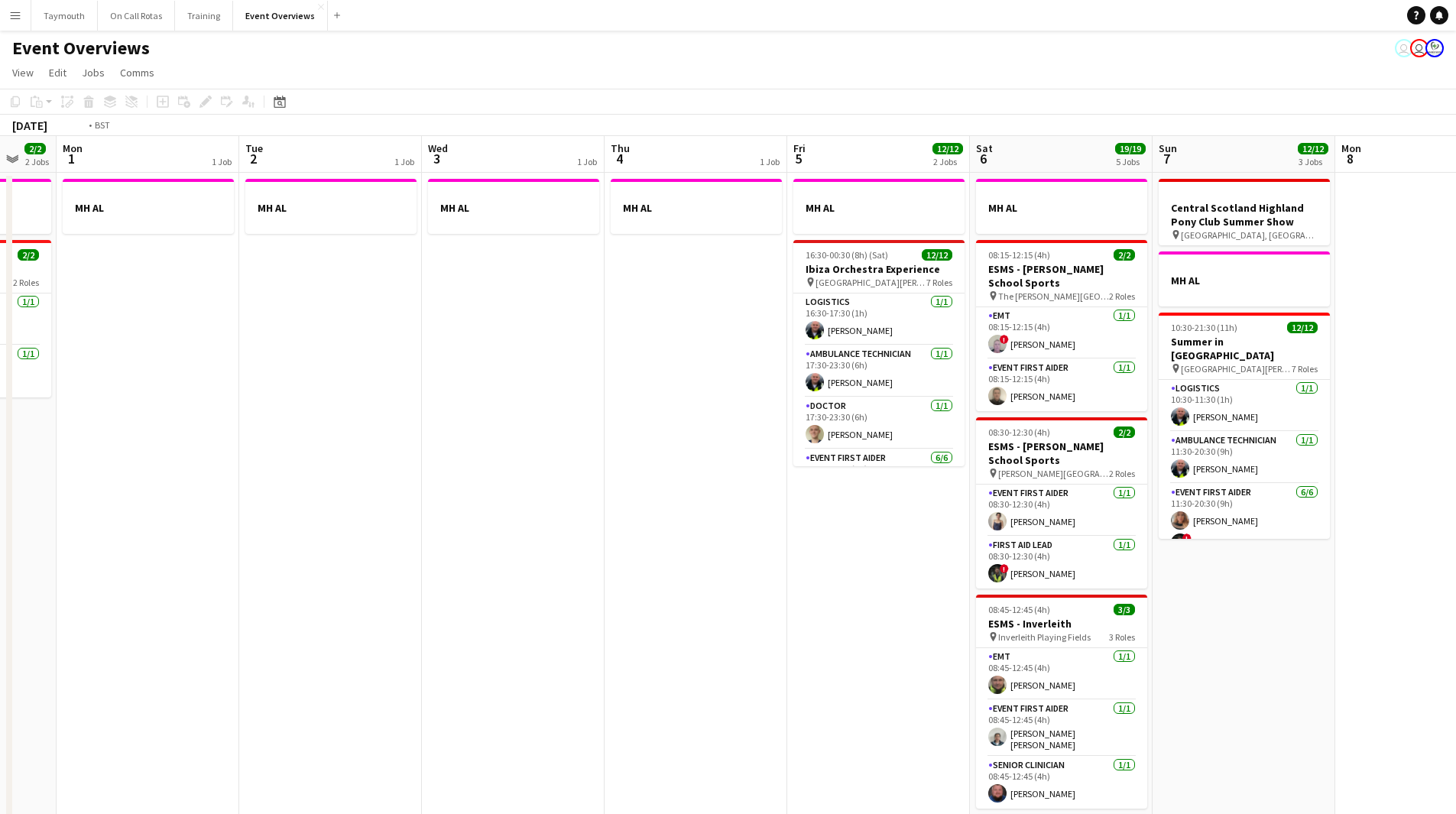
scroll to position [0, 395]
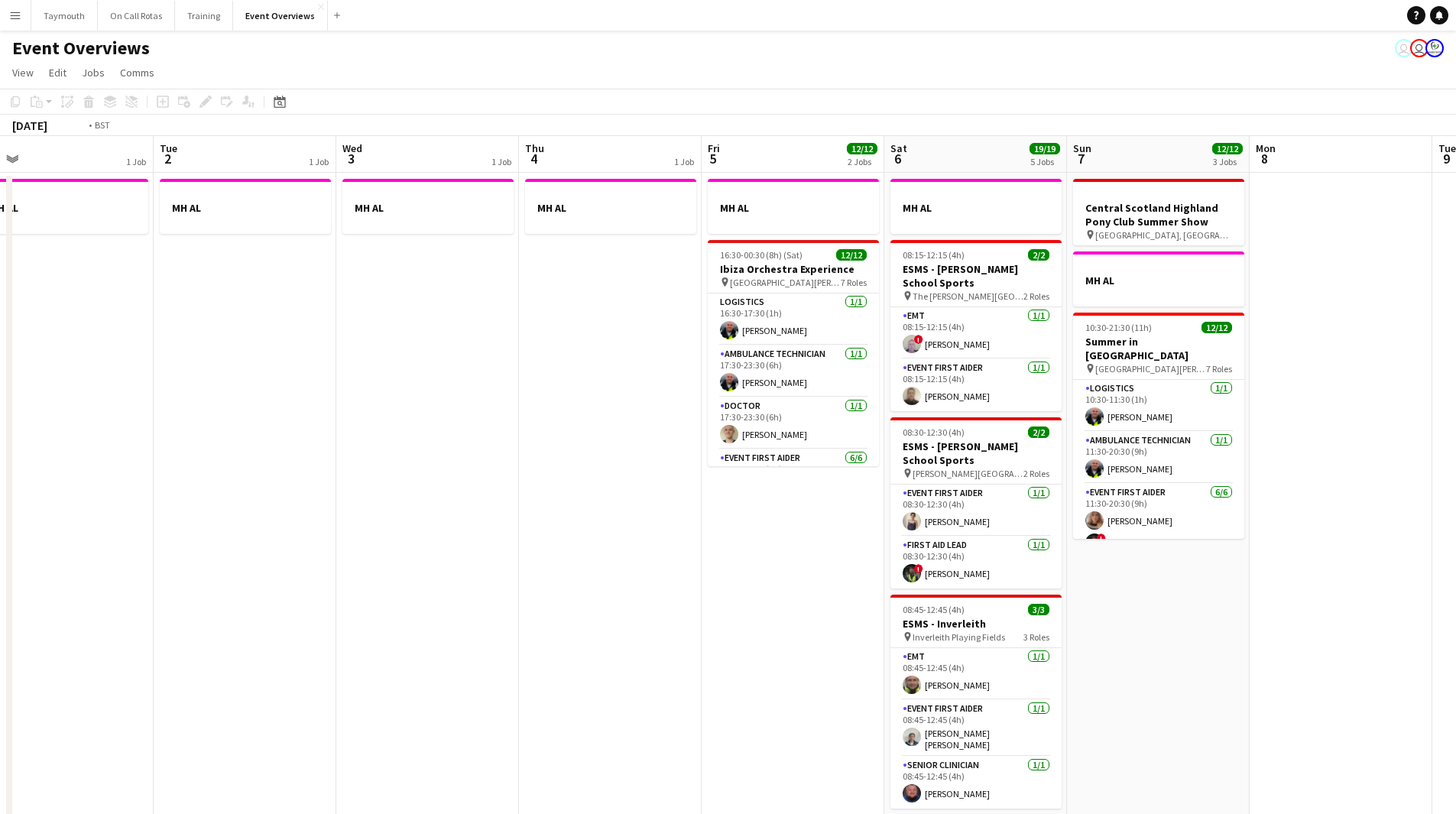
drag, startPoint x: 221, startPoint y: 500, endPoint x: 866, endPoint y: 430, distance: 648.8
click at [866, 430] on app-calendar-viewport "Sat 30 19/19 6 Jobs Sun 31 2/2 2 Jobs Mon 1 1 Job Tue 2 1 Job Wed 3 1 Job Thu 4…" at bounding box center [728, 709] width 1456 height 1147
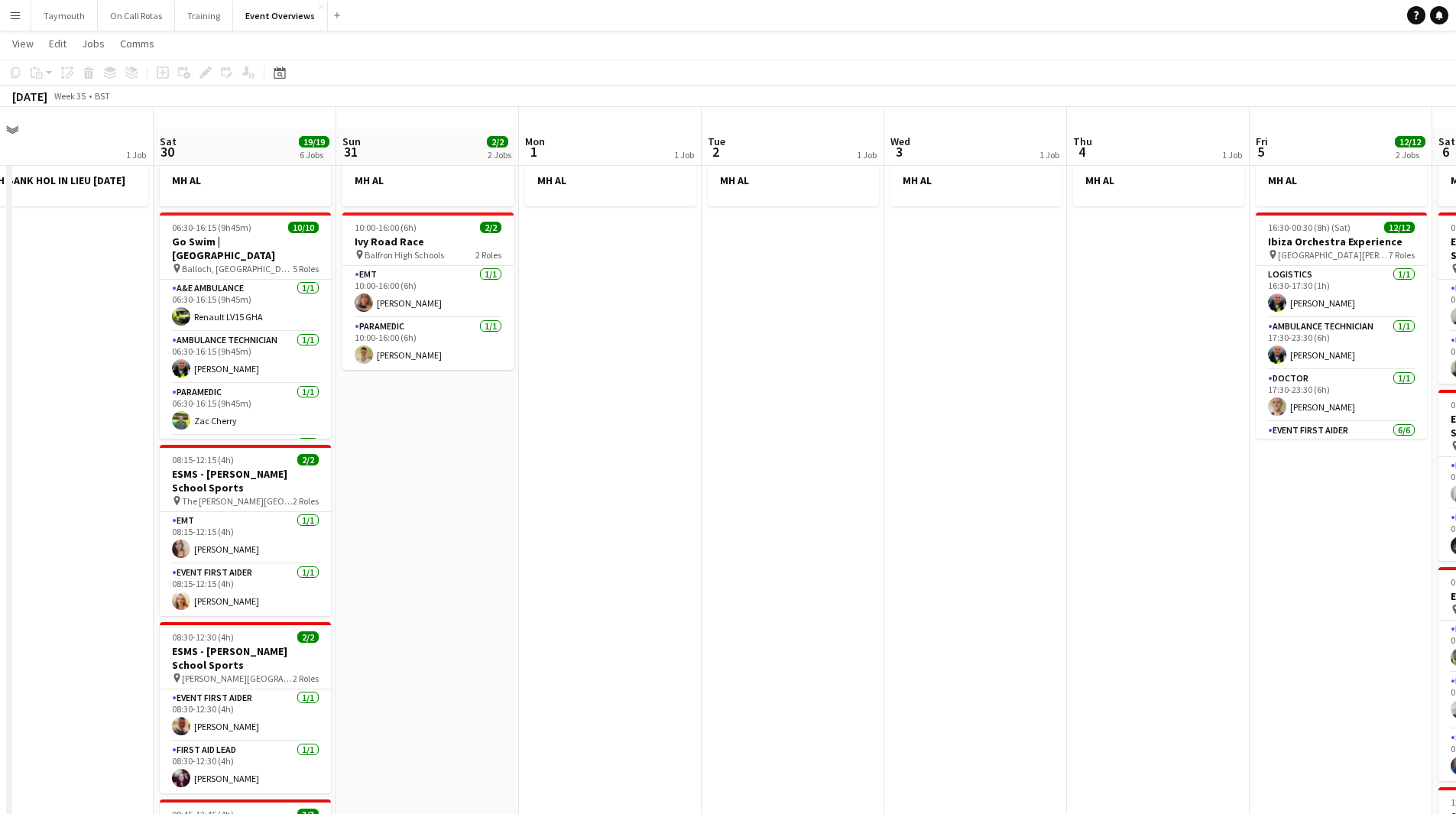
scroll to position [0, 0]
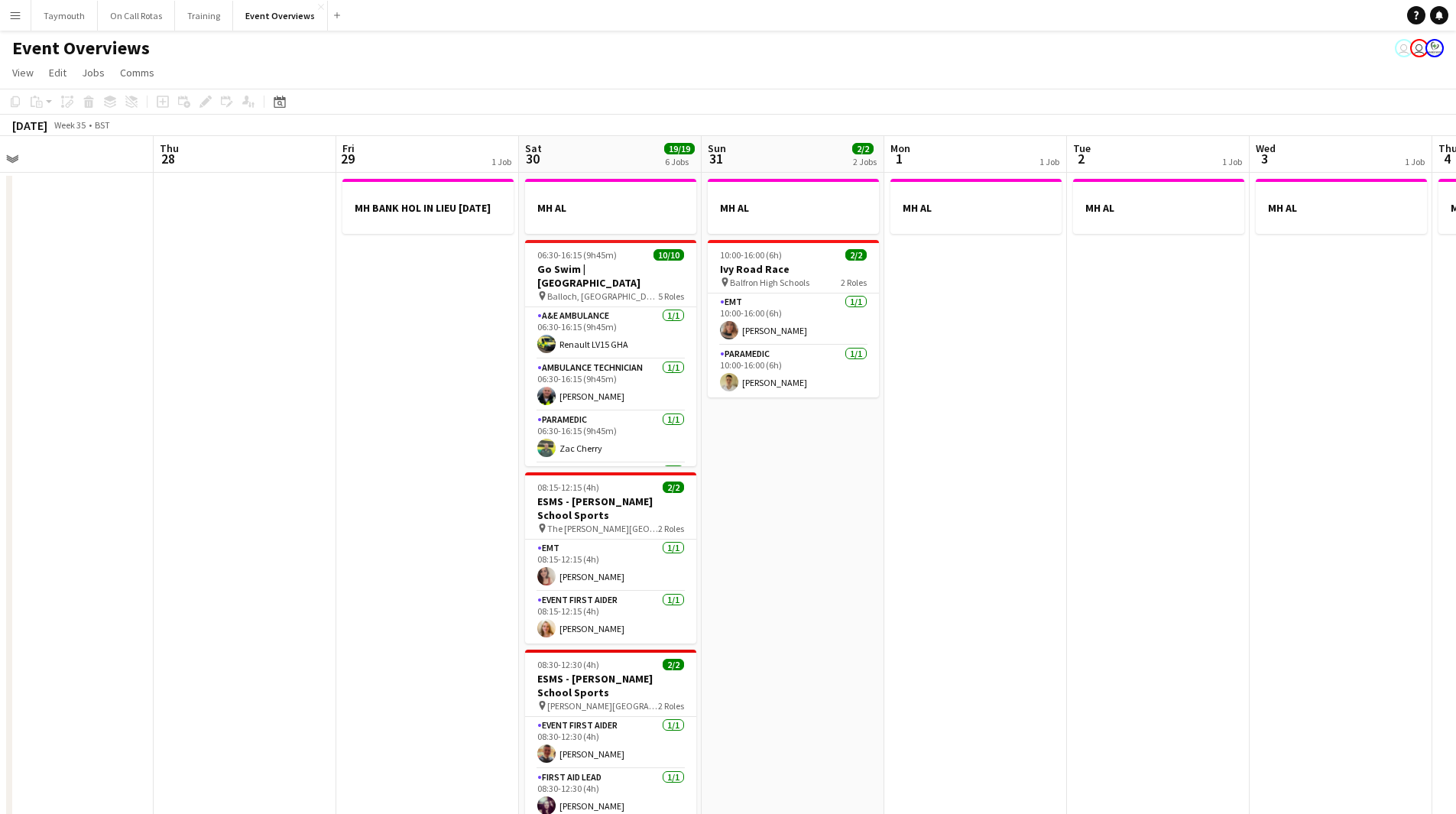
drag, startPoint x: 707, startPoint y: 508, endPoint x: 1074, endPoint y: 497, distance: 367.2
click at [1057, 492] on app-calendar-viewport "Mon 25 2/2 1 Job Tue 26 Wed 27 Thu 28 Fri 29 1 Job Sat 30 19/19 6 Jobs Sun 31 2…" at bounding box center [728, 709] width 1456 height 1147
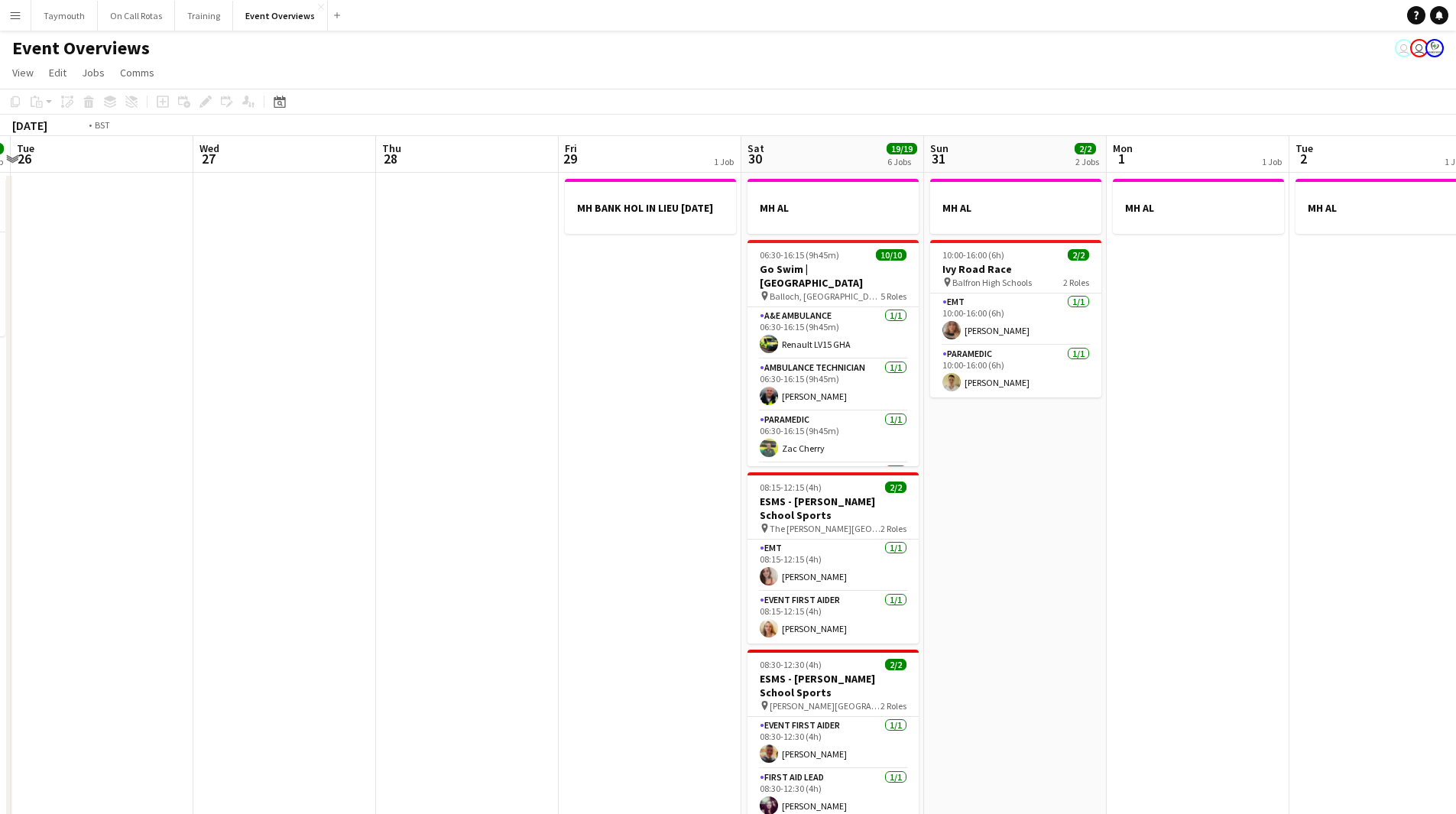
drag, startPoint x: 255, startPoint y: 666, endPoint x: 922, endPoint y: 635, distance: 667.7
click at [922, 635] on app-calendar-viewport "Sat 23 13/13 6 Jobs Sun 24 1/1 1 Job Mon 25 2/2 1 Job Tue 26 Wed 27 Thu 28 Fri …" at bounding box center [728, 709] width 1456 height 1147
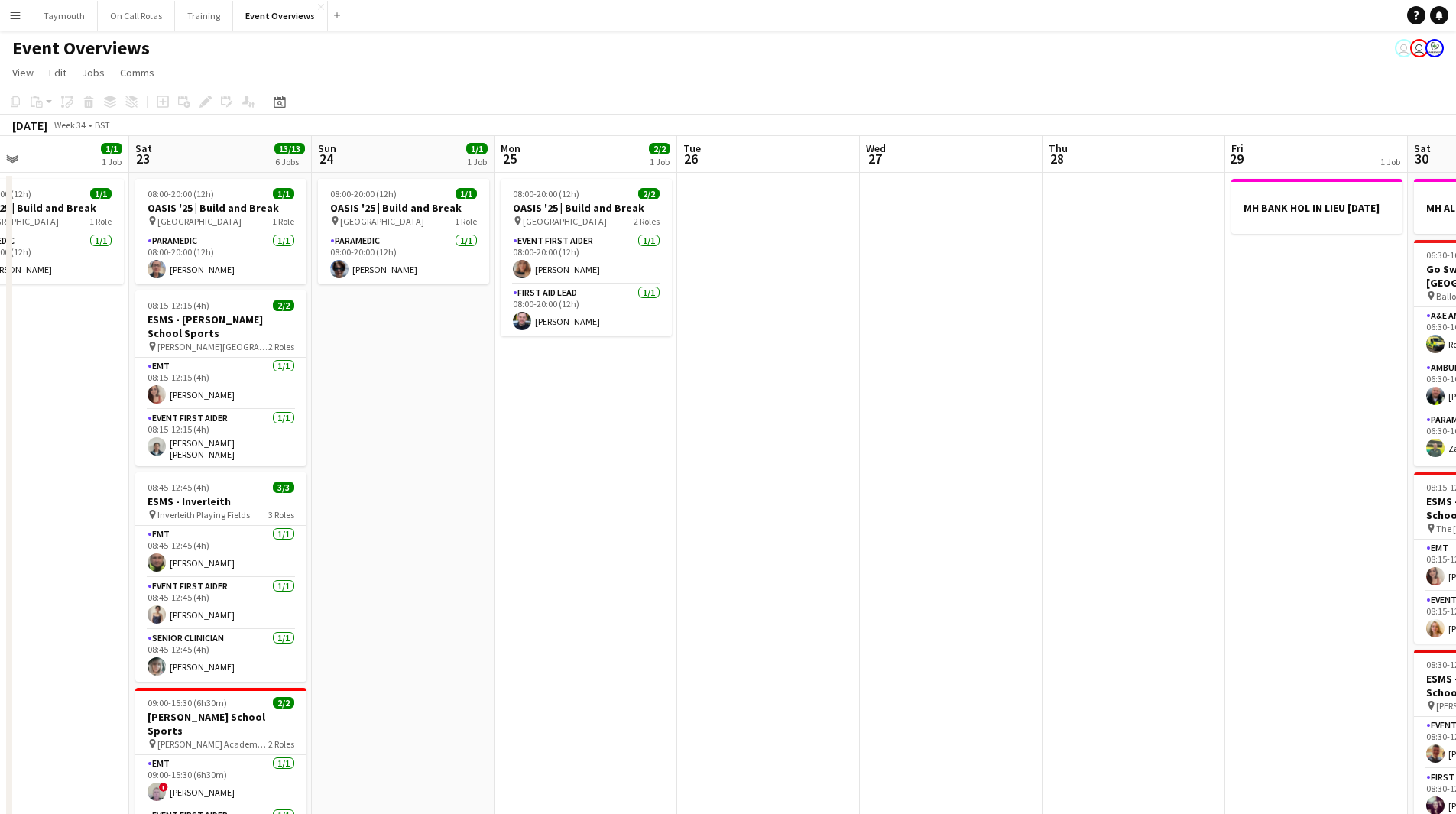
drag, startPoint x: 696, startPoint y: 627, endPoint x: 814, endPoint y: 586, distance: 124.9
click at [887, 601] on app-calendar-viewport "Wed 20 3/3 2 Jobs Thu 21 63/63 2 Jobs Fri 22 1/1 1 Job Sat 23 13/13 6 Jobs Sun …" at bounding box center [728, 709] width 1456 height 1147
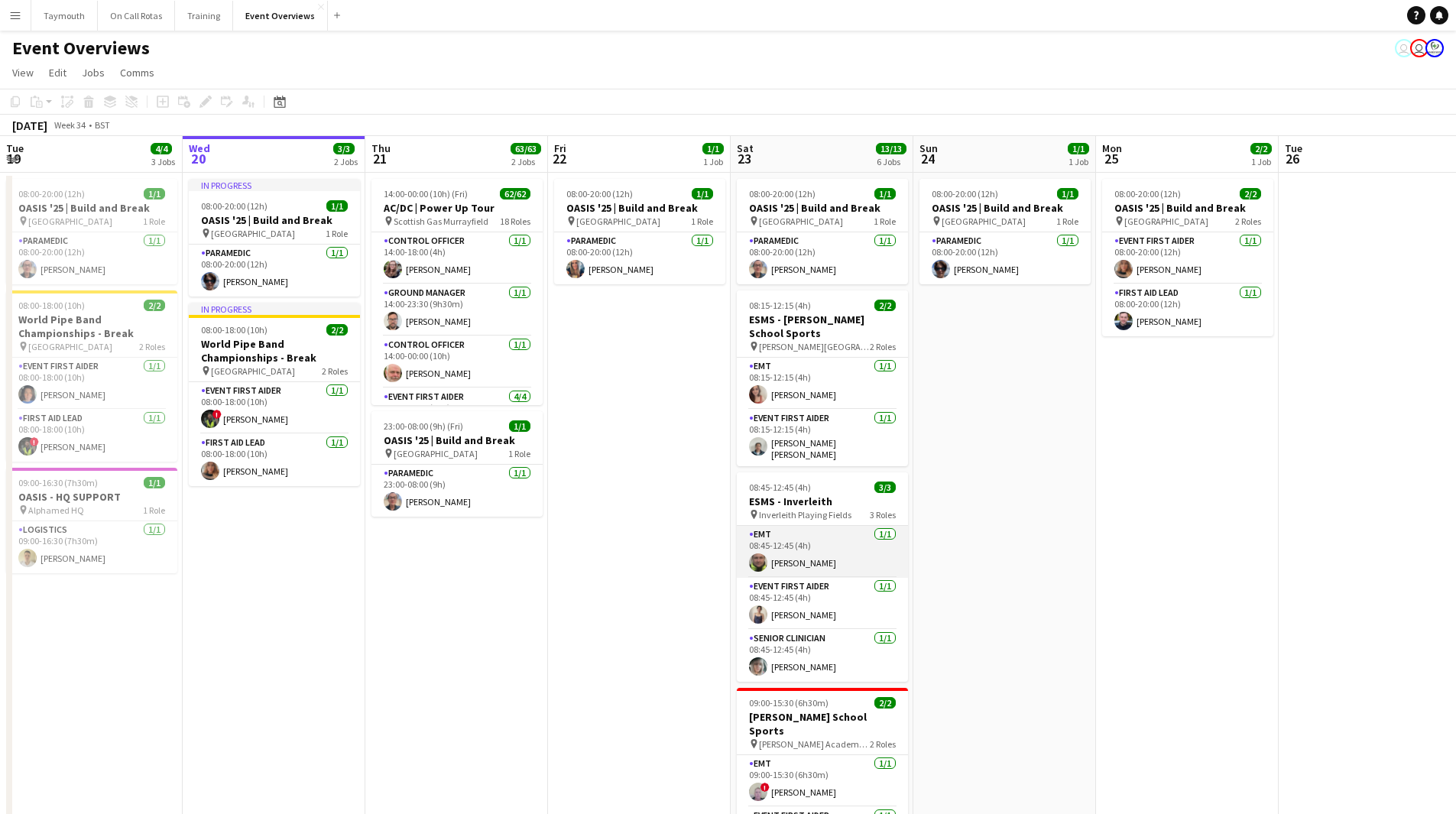
drag, startPoint x: 347, startPoint y: 573, endPoint x: 1037, endPoint y: 545, distance: 690.6
click at [1027, 545] on app-calendar-viewport "Tue 19 4/4 3 Jobs Wed 20 3/3 2 Jobs Thu 21 63/63 2 Jobs Fri 22 1/1 1 Job Sat 23…" at bounding box center [728, 709] width 1456 height 1147
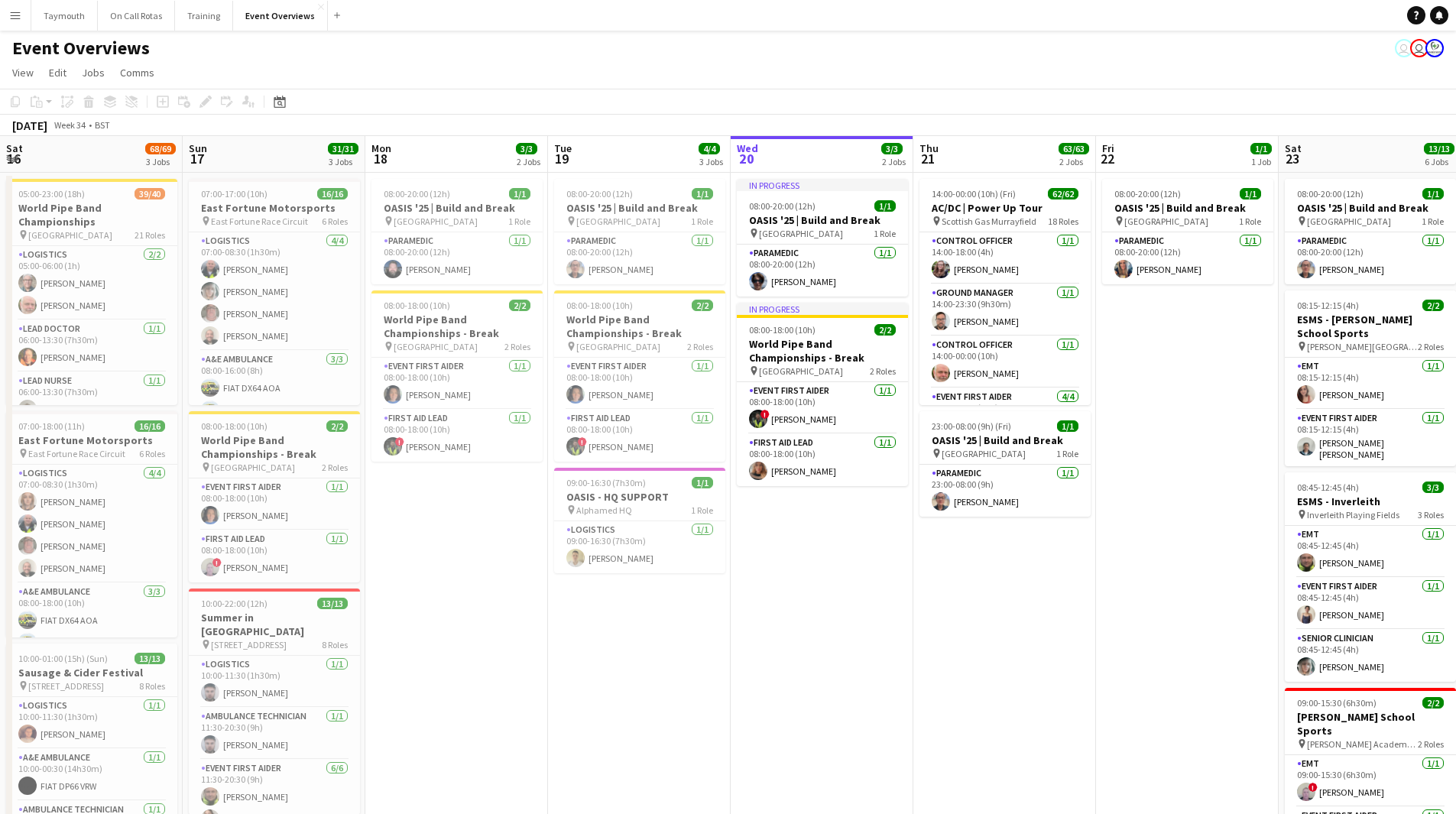
scroll to position [0, 365]
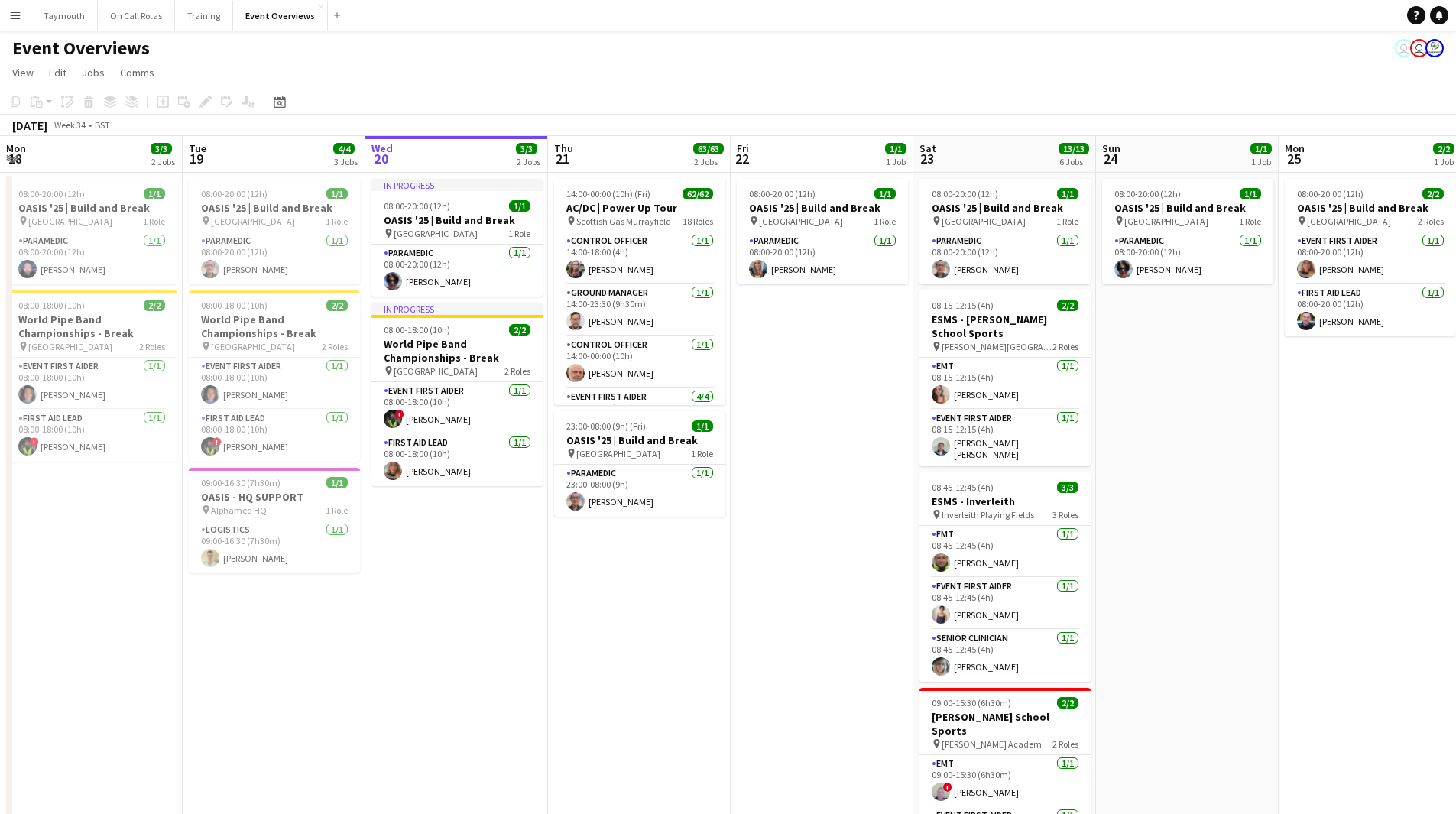
drag, startPoint x: 940, startPoint y: 568, endPoint x: 664, endPoint y: 574, distance: 276.1
click at [355, 577] on app-calendar-viewport "Sat 16 68/69 3 Jobs Sun 17 31/31 3 Jobs Mon 18 3/3 2 Jobs Tue 19 4/4 3 Jobs Wed…" at bounding box center [728, 709] width 1456 height 1147
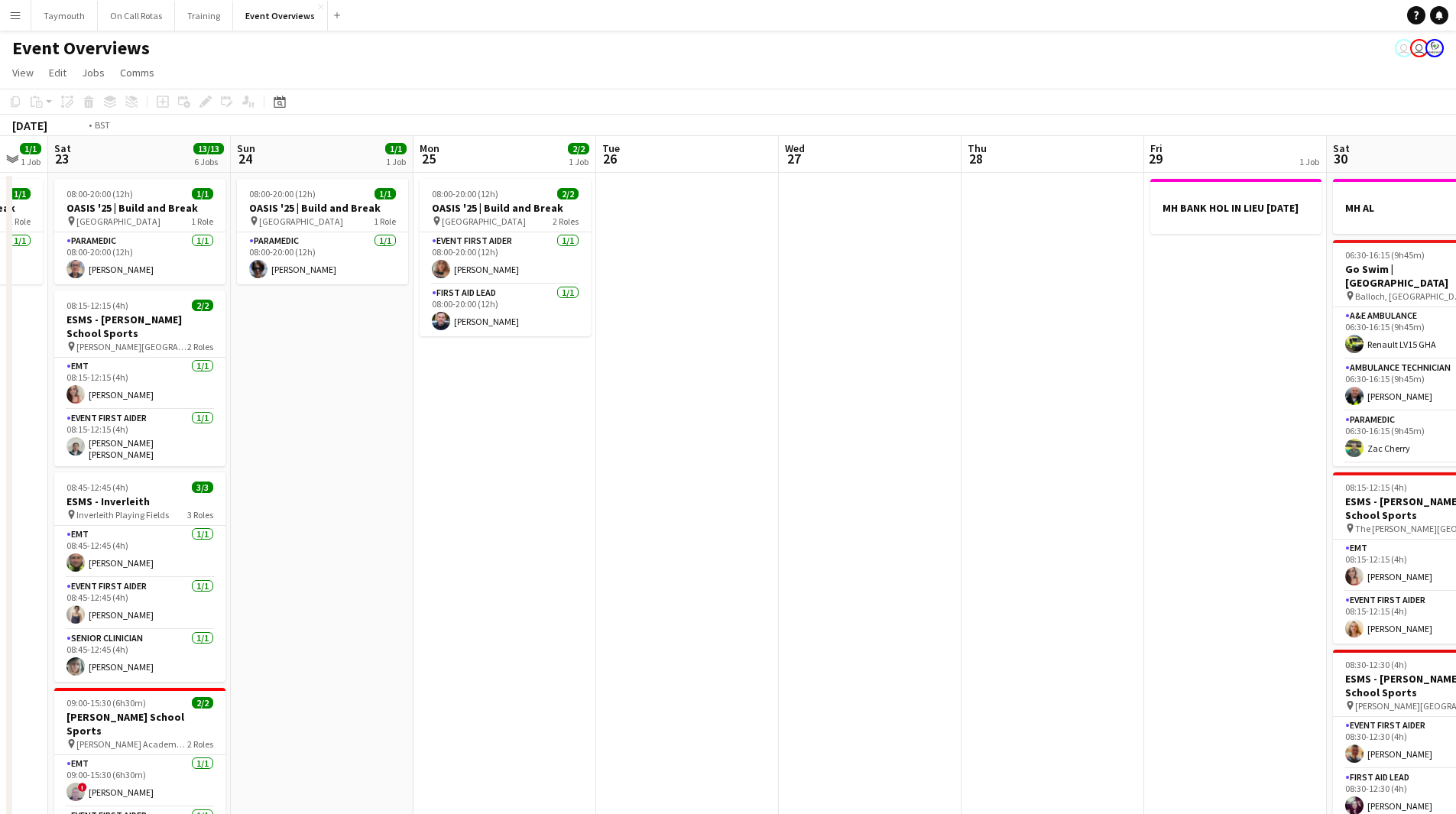
drag, startPoint x: 293, startPoint y: 571, endPoint x: 213, endPoint y: 578, distance: 80.3
click at [150, 588] on app-calendar-viewport "Wed 20 3/3 2 Jobs Thu 21 63/63 2 Jobs Fri 22 1/1 1 Job Sat 23 13/13 6 Jobs Sun …" at bounding box center [728, 709] width 1456 height 1147
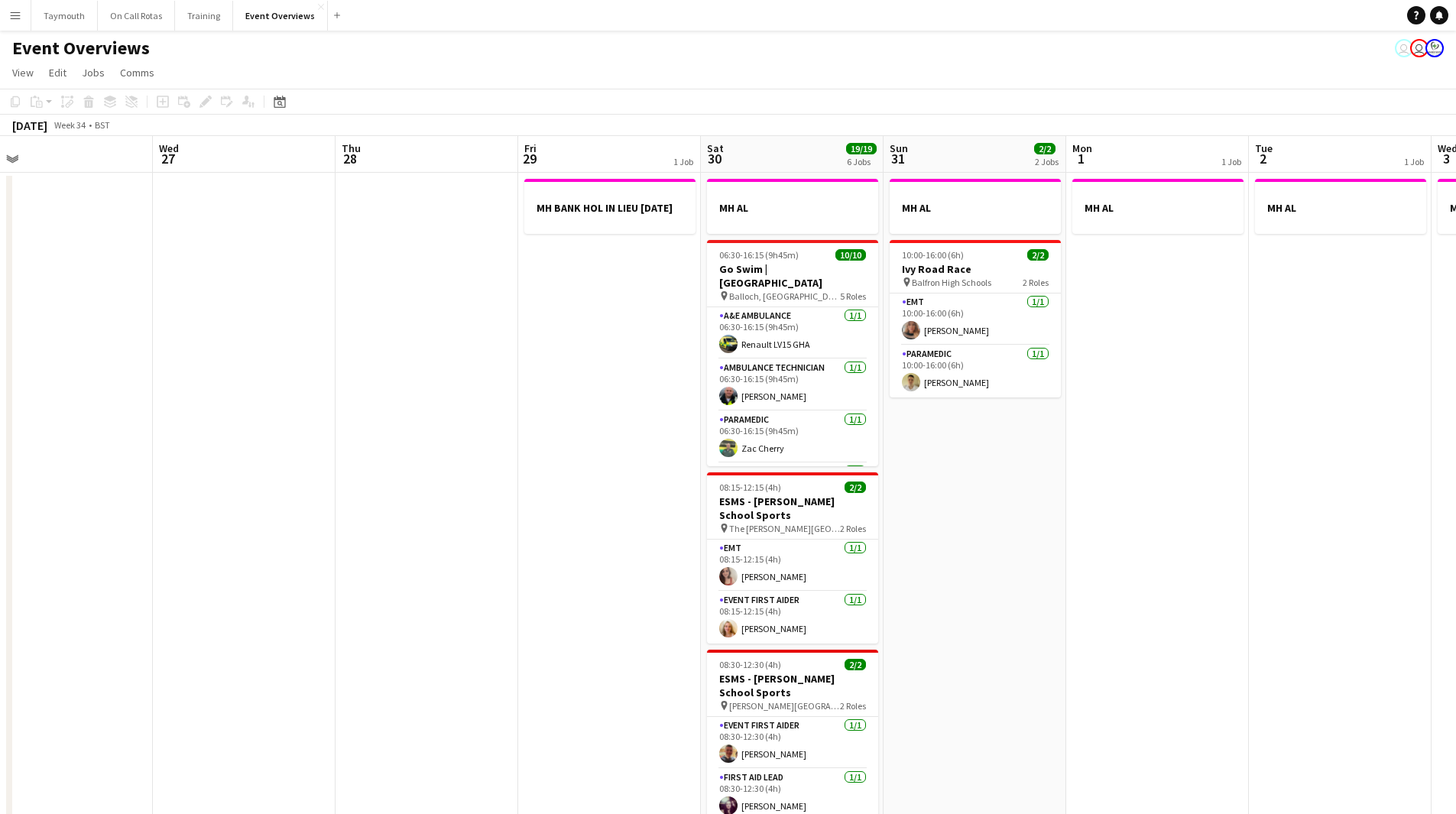
drag, startPoint x: 409, startPoint y: 554, endPoint x: -110, endPoint y: 577, distance: 519.5
click at [0, 577] on html "Menu Boards Boards Boards All jobs Status Workforce Workforce My Workforce Recr…" at bounding box center [728, 641] width 1456 height 1283
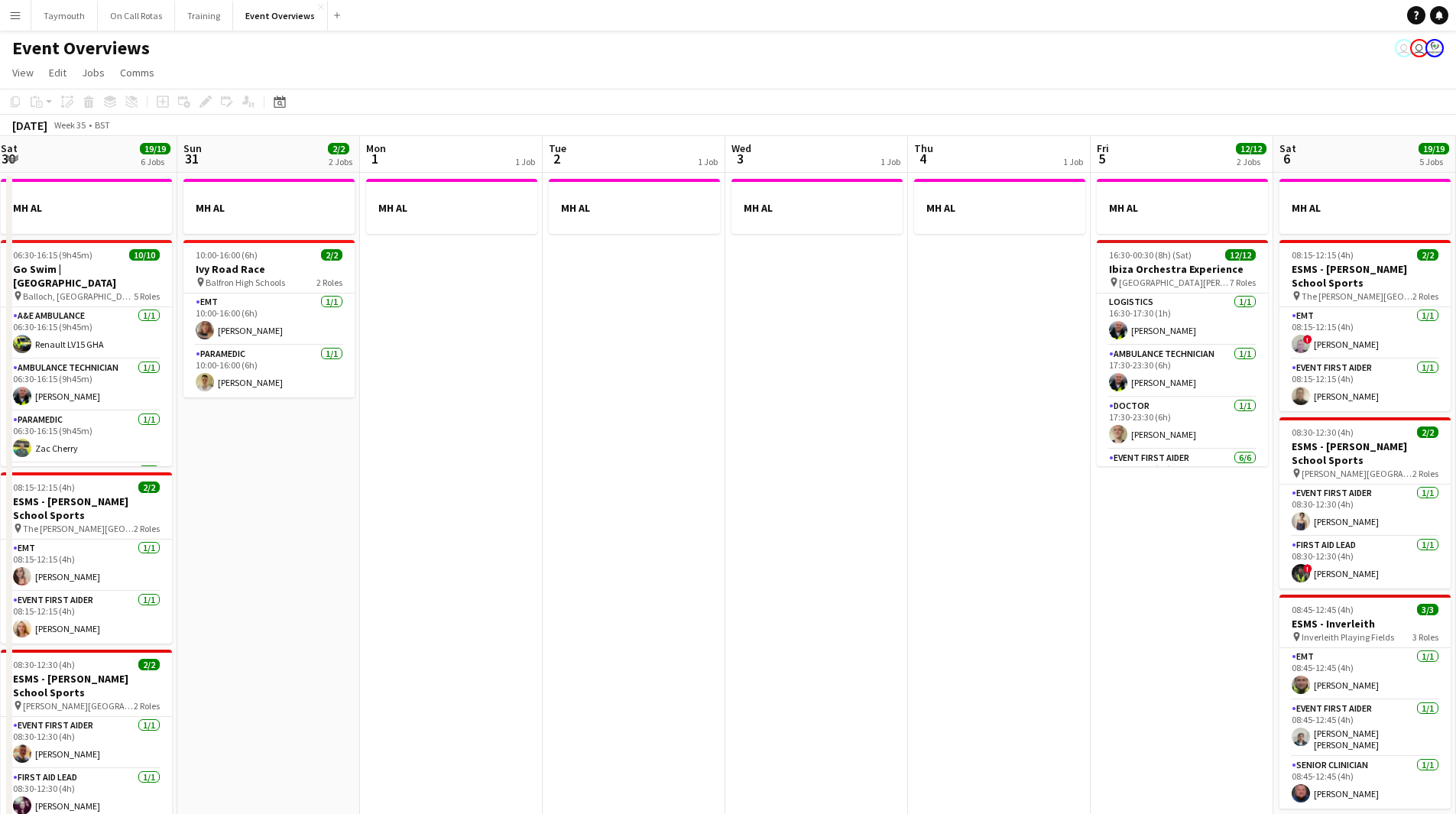
drag, startPoint x: 974, startPoint y: 592, endPoint x: 185, endPoint y: 721, distance: 799.5
click at [185, 721] on app-calendar-viewport "Mon 25 2/2 1 Job Tue 26 Wed 27 Thu 28 Fri 29 1 Job Sat 30 19/19 6 Jobs Sun 31 2…" at bounding box center [728, 709] width 1456 height 1147
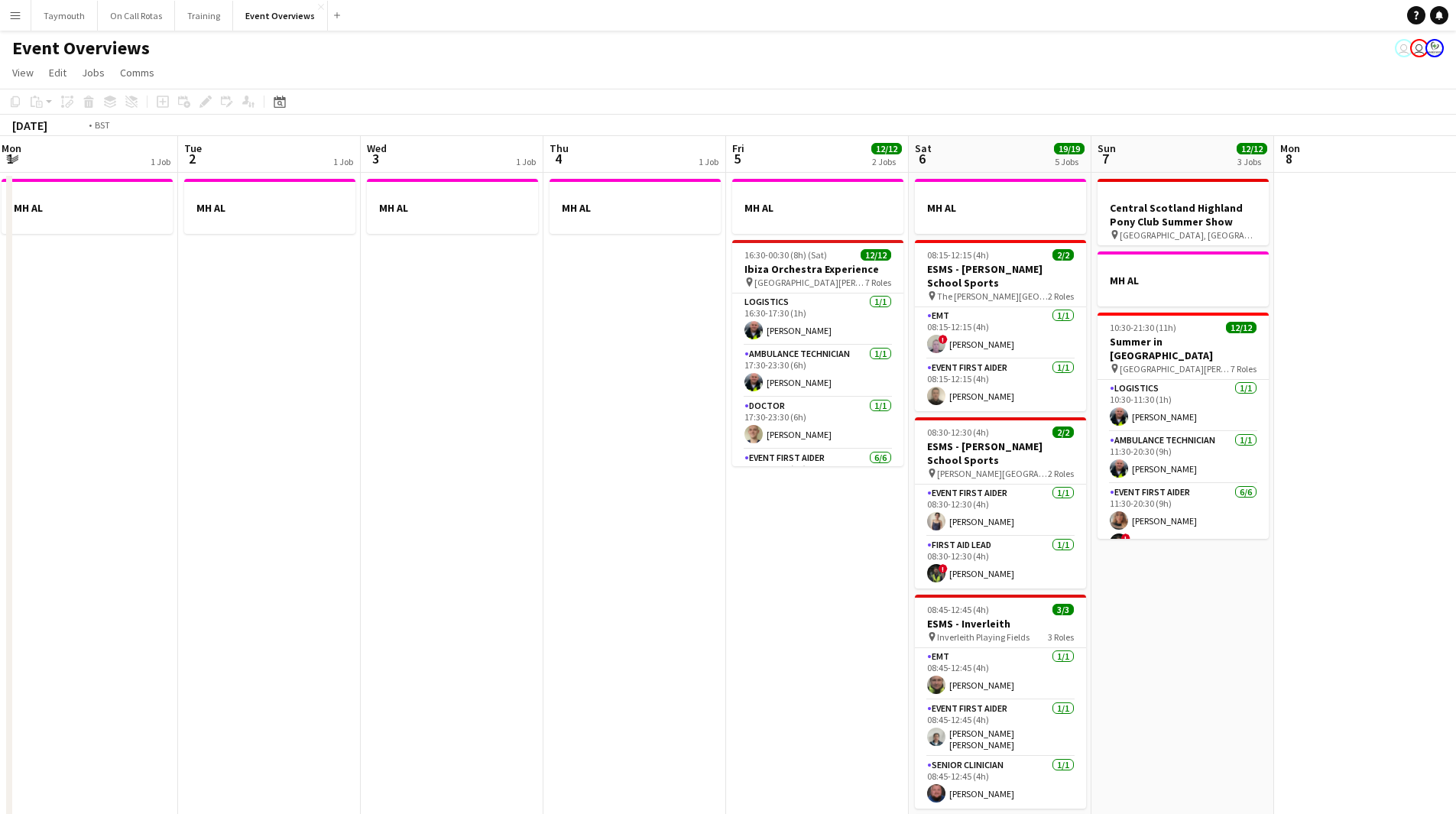
drag, startPoint x: 836, startPoint y: 651, endPoint x: 188, endPoint y: 595, distance: 650.4
click at [215, 629] on app-calendar-viewport "Fri 29 1 Job Sat 30 19/19 6 Jobs Sun 31 2/2 2 Jobs Mon 1 1 Job Tue 2 1 Job Wed …" at bounding box center [728, 709] width 1456 height 1147
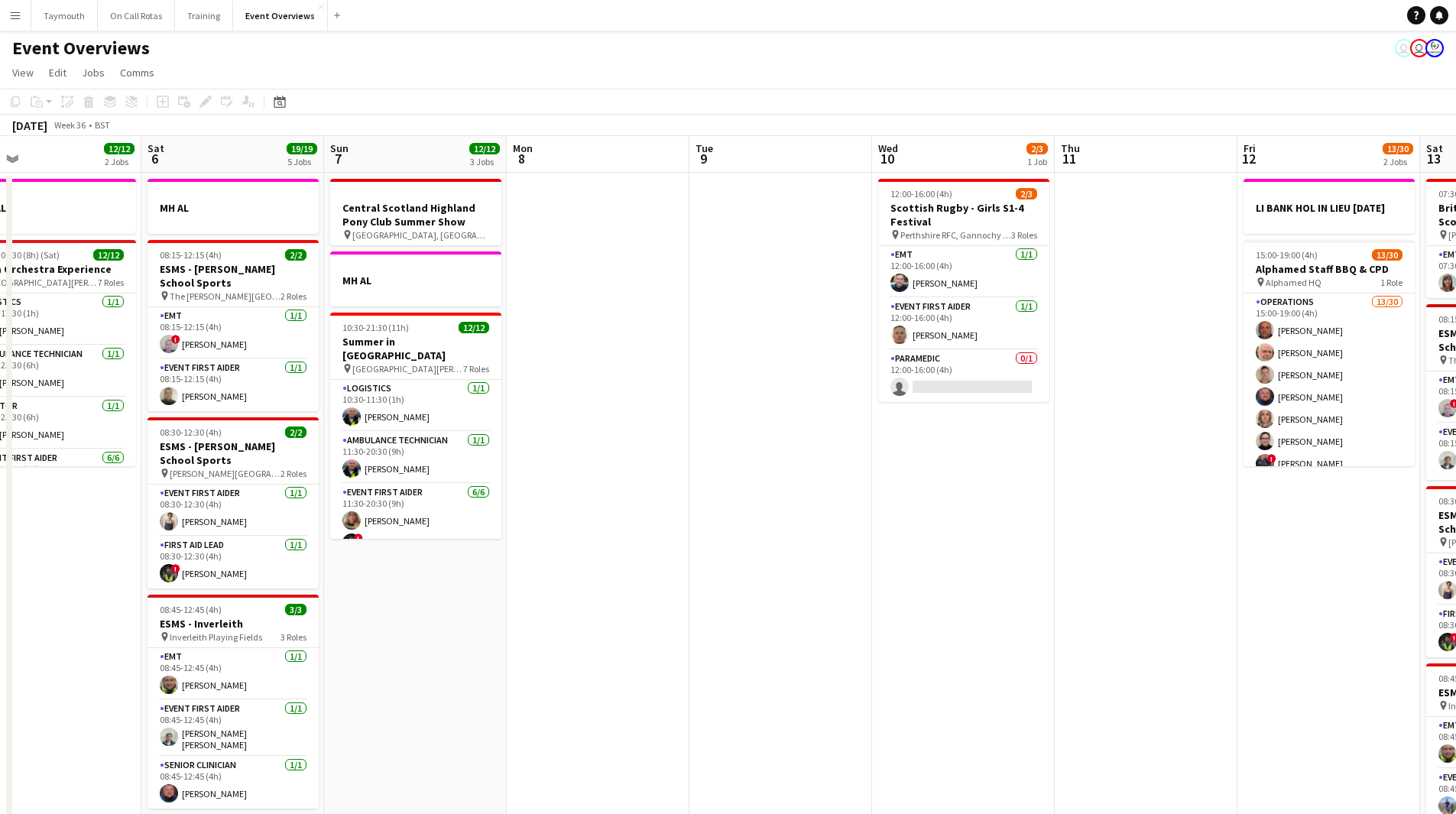
drag, startPoint x: 810, startPoint y: 613, endPoint x: 300, endPoint y: 560, distance: 512.7
click at [302, 560] on app-calendar-viewport "Tue 2 1 Job Wed 3 1 Job Thu 4 1 Job Fri 5 12/12 2 Jobs Sat 6 19/19 5 Jobs Sun 7…" at bounding box center [728, 709] width 1456 height 1147
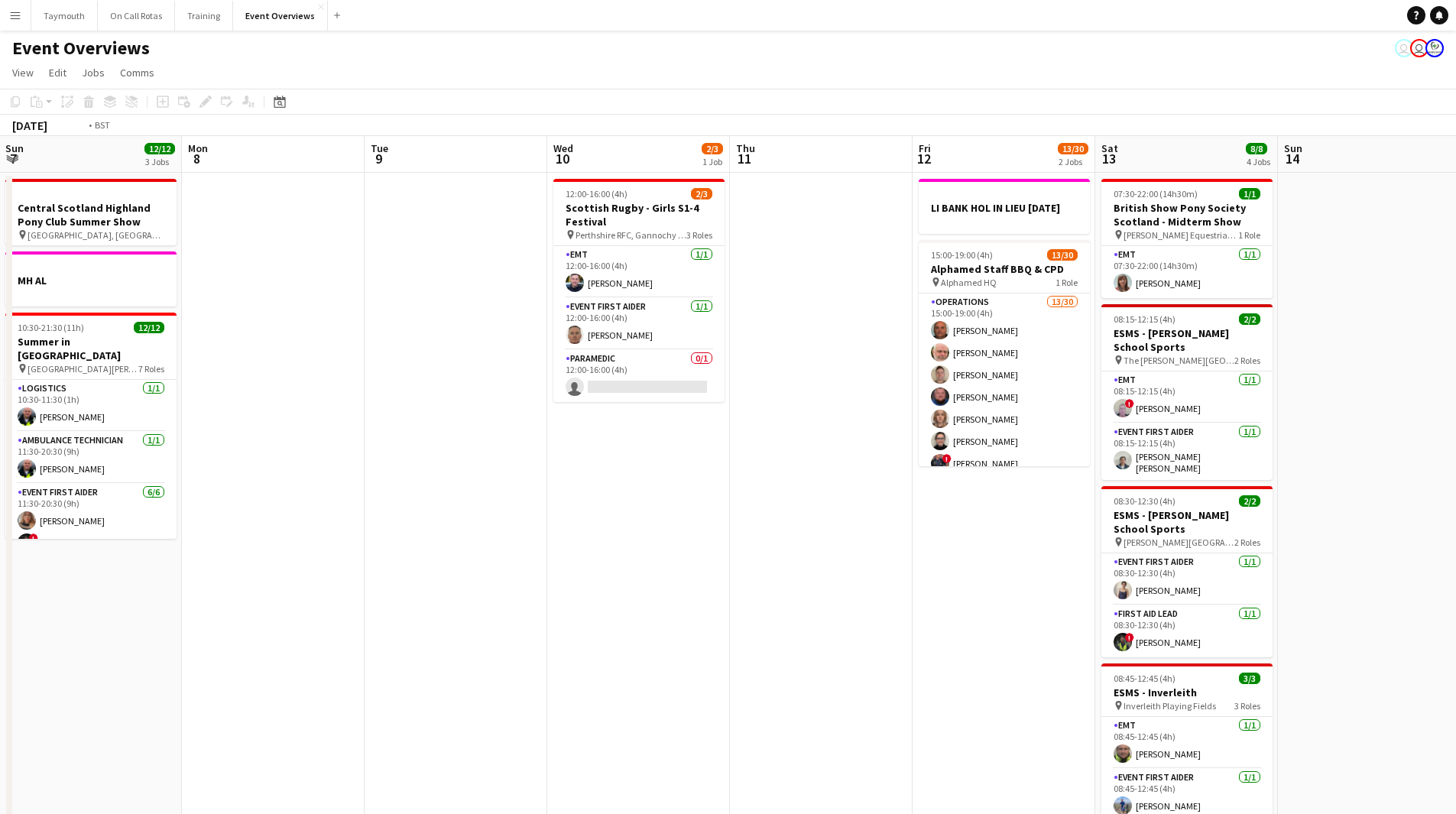
drag, startPoint x: 429, startPoint y: 579, endPoint x: 126, endPoint y: 562, distance: 303.5
click at [128, 564] on app-calendar-viewport "Thu 4 1 Job Fri 5 12/12 2 Jobs Sat 6 19/19 5 Jobs Sun 7 12/12 3 Jobs Mon 8 Tue …" at bounding box center [728, 709] width 1456 height 1147
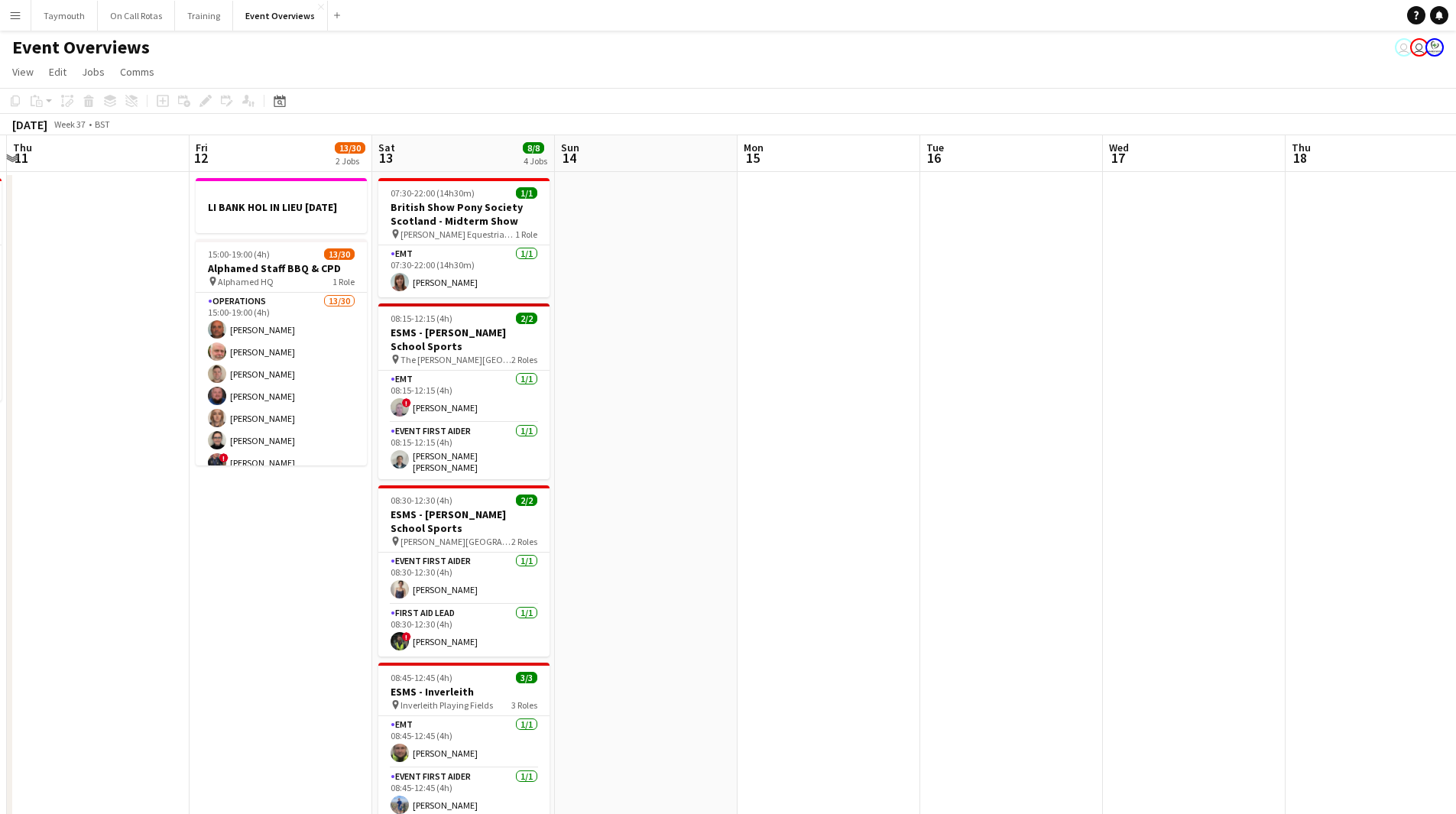
scroll to position [0, 0]
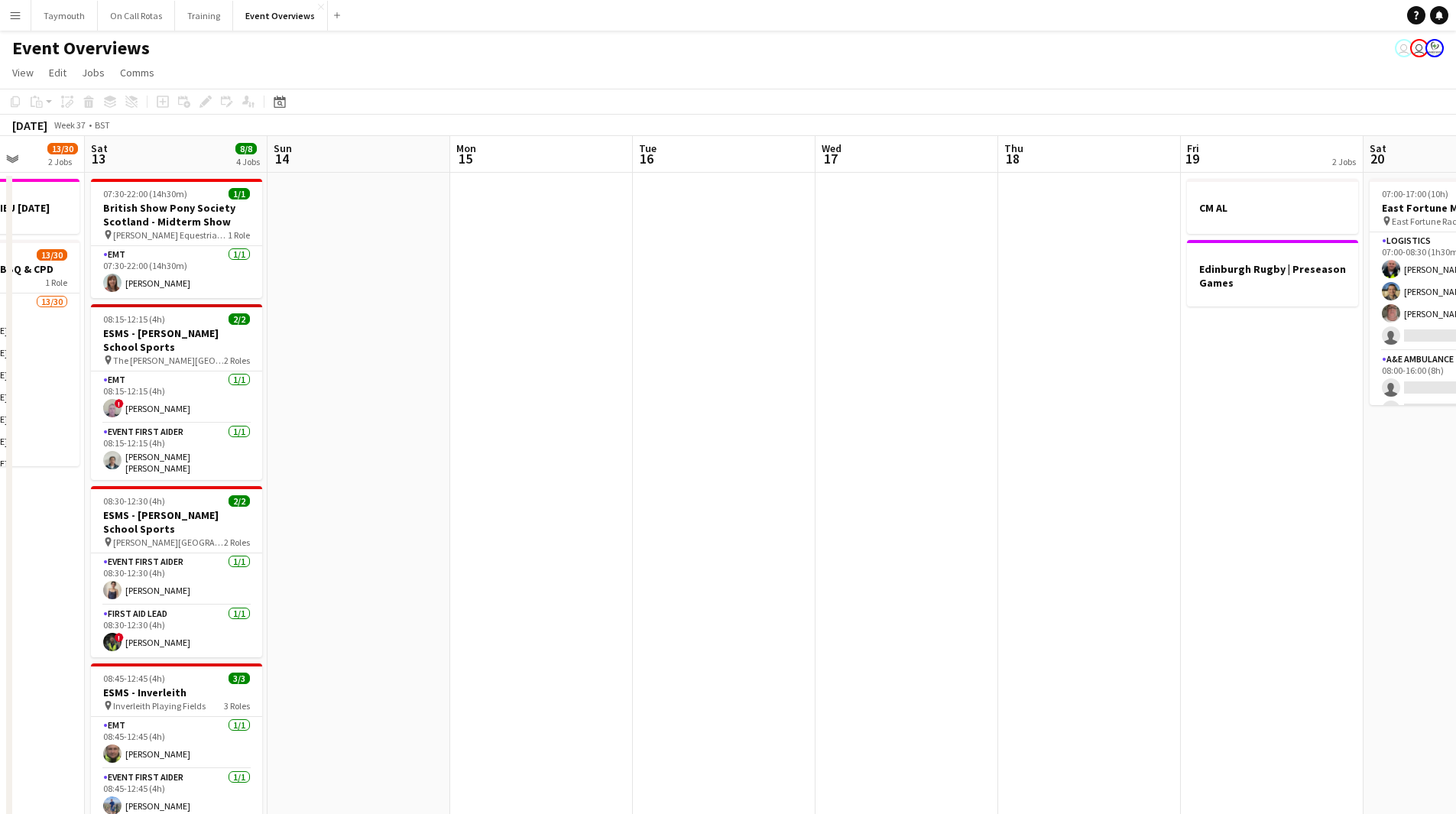
drag, startPoint x: 770, startPoint y: 574, endPoint x: 473, endPoint y: 640, distance: 304.2
click at [477, 641] on app-calendar-viewport "Wed 10 2/3 1 Job Thu 11 Fri 12 13/30 2 Jobs Sat 13 8/8 4 Jobs Sun 14 Mon 15 Tue…" at bounding box center [728, 709] width 1456 height 1147
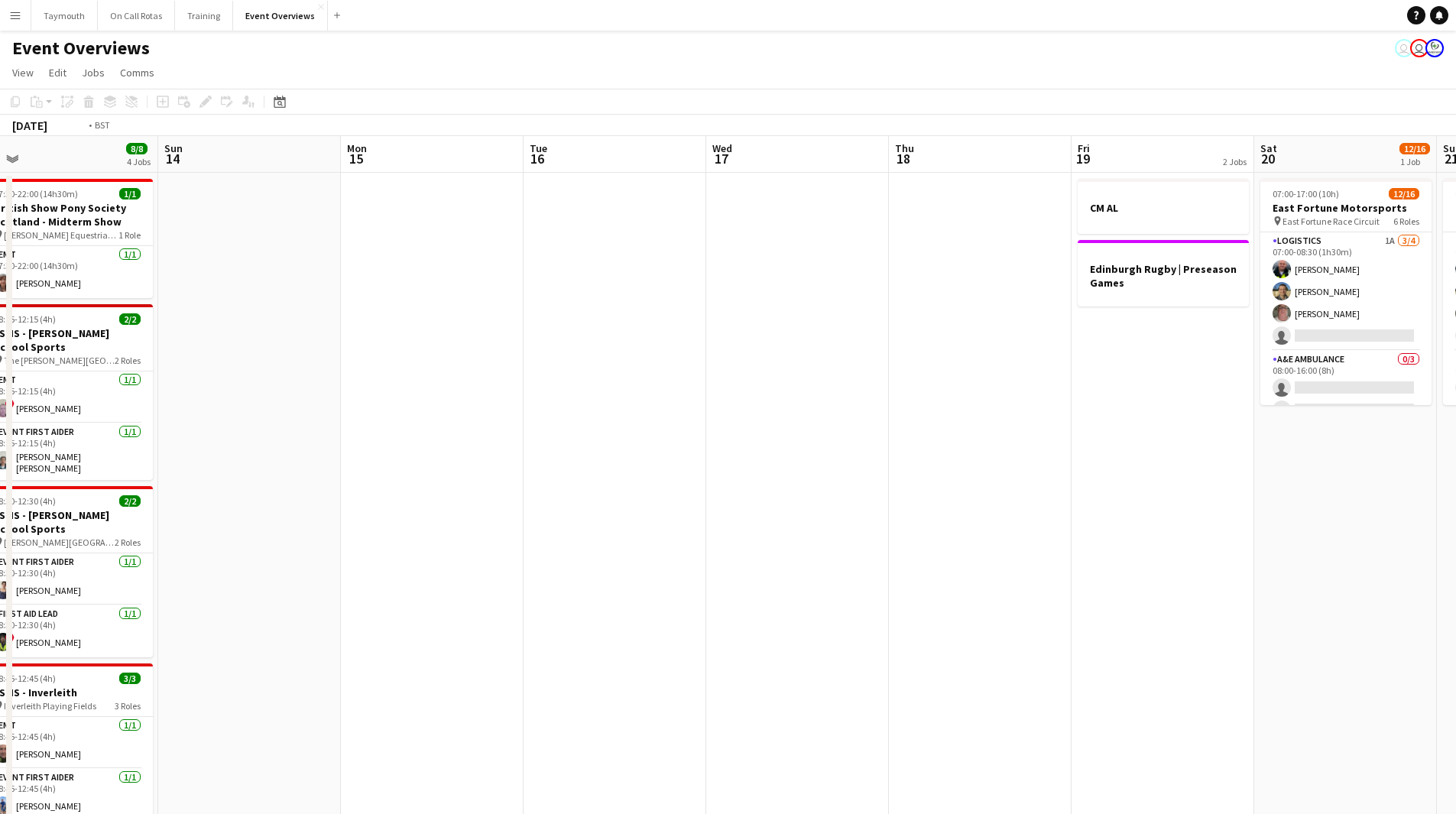
drag, startPoint x: 1030, startPoint y: 536, endPoint x: 101, endPoint y: 550, distance: 929.1
click at [104, 552] on app-calendar-viewport "Wed 10 2/3 1 Job Thu 11 Fri 12 13/30 2 Jobs Sat 13 8/8 4 Jobs Sun 14 Mon 15 Tue…" at bounding box center [728, 709] width 1456 height 1147
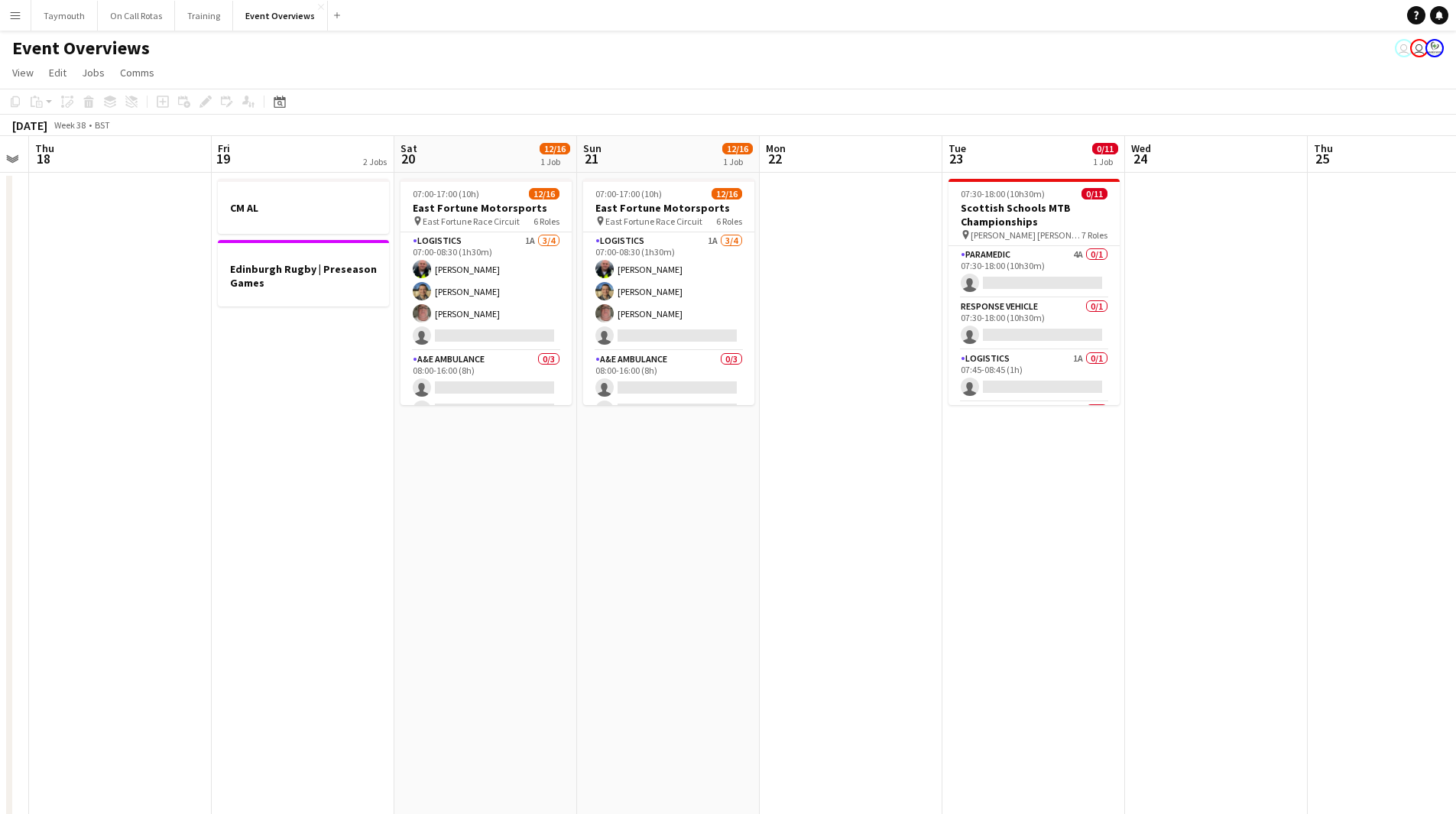
scroll to position [0, 516]
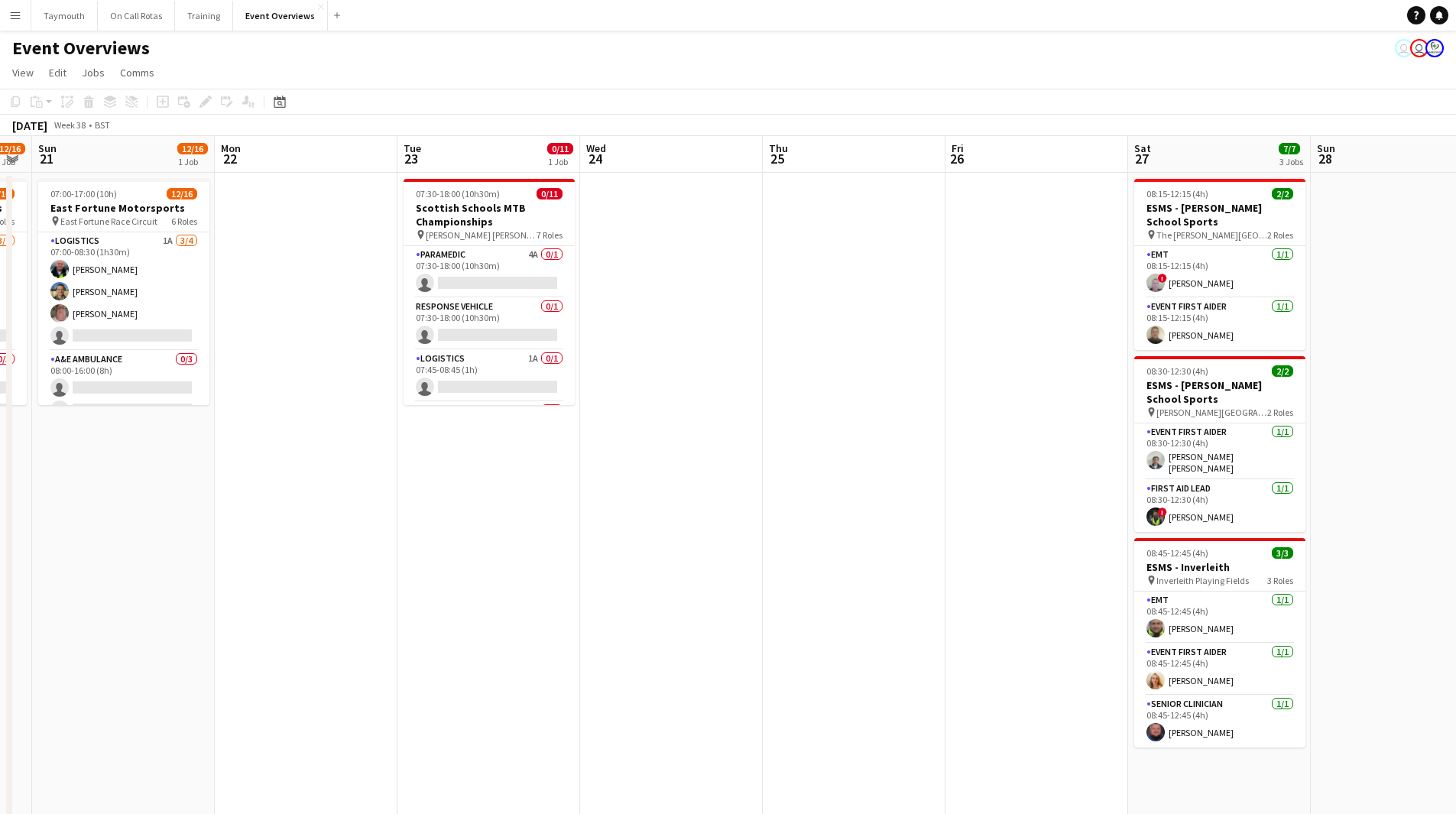
drag, startPoint x: 875, startPoint y: 556, endPoint x: 374, endPoint y: 539, distance: 501.3
click at [374, 539] on app-calendar-viewport "Thu 18 Fri 19 2 Jobs Sat 20 12/16 1 Job Sun 21 12/16 1 Job Mon 22 Tue 23 0/11 1…" at bounding box center [728, 709] width 1456 height 1147
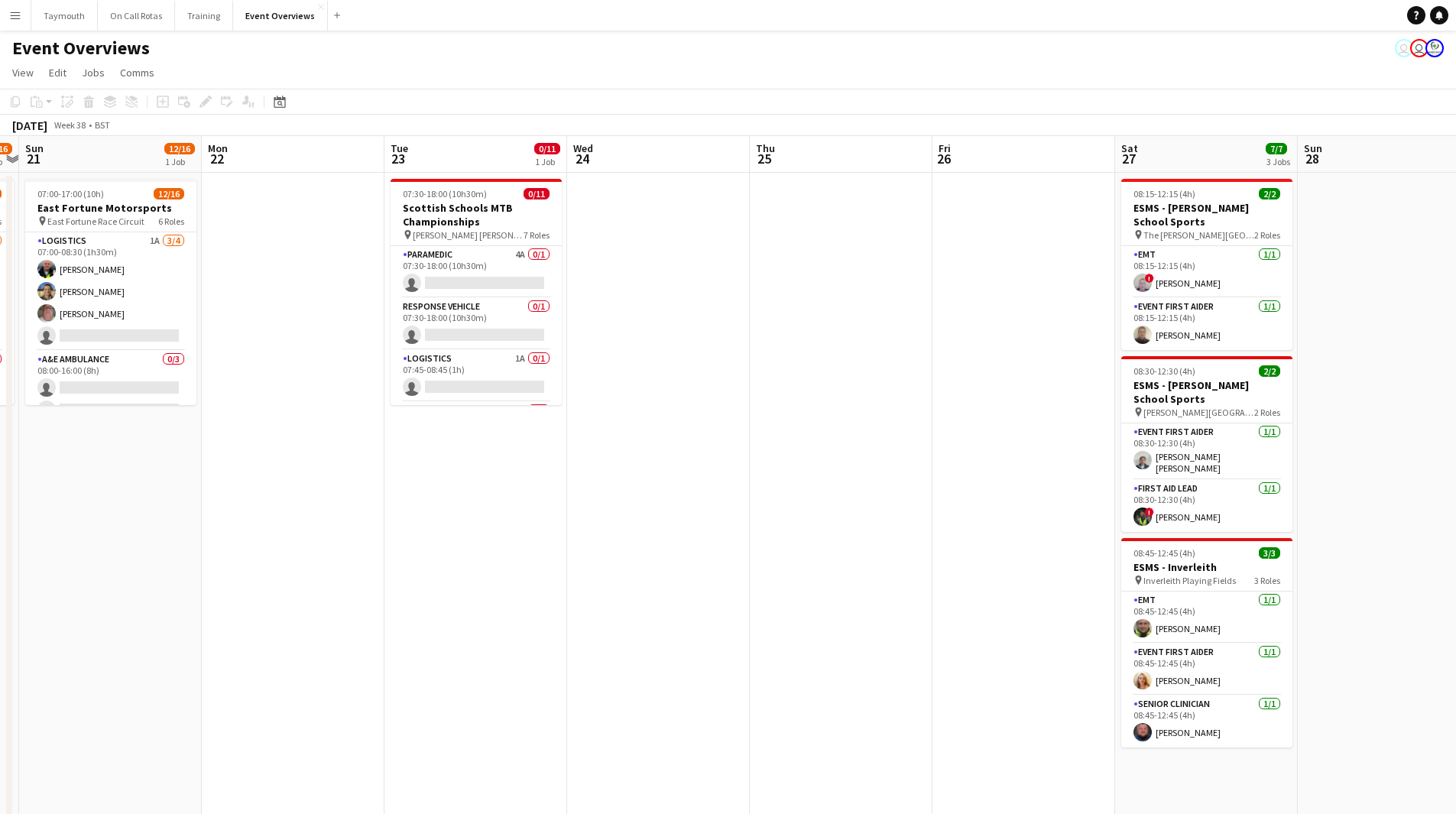
scroll to position [0, 530]
drag, startPoint x: 832, startPoint y: 491, endPoint x: 818, endPoint y: 496, distance: 14.9
click at [818, 496] on app-calendar-viewport "Thu 18 Fri 19 2 Jobs Sat 20 12/16 1 Job Sun 21 12/16 1 Job Mon 22 Tue 23 0/11 1…" at bounding box center [728, 709] width 1456 height 1147
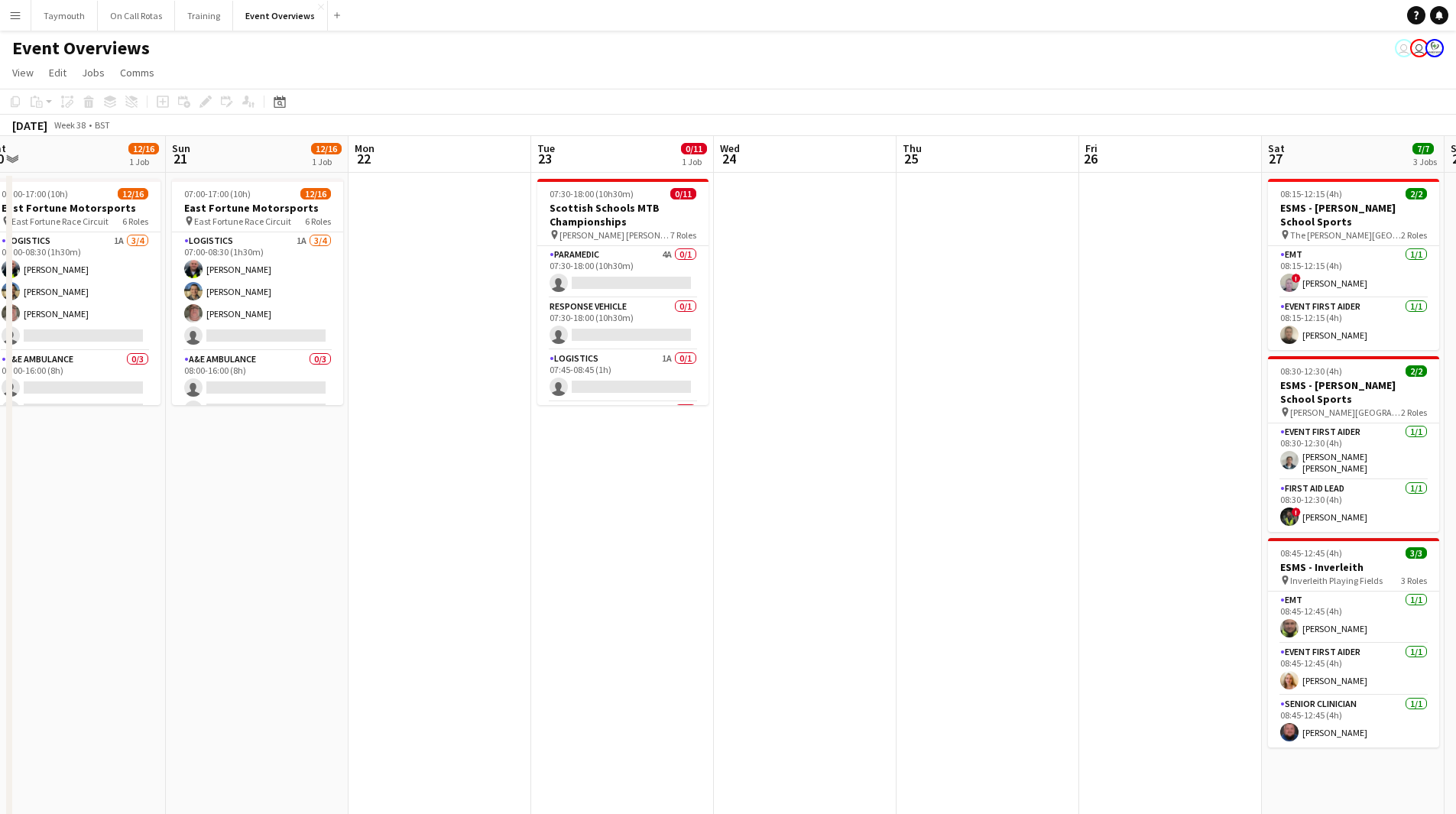
drag, startPoint x: 374, startPoint y: 536, endPoint x: 687, endPoint y: 556, distance: 313.6
click at [687, 556] on app-calendar-viewport "Thu 18 Fri 19 2 Jobs Sat 20 12/16 1 Job Sun 21 12/16 1 Job Mon 22 Tue 23 0/11 1…" at bounding box center [728, 709] width 1456 height 1147
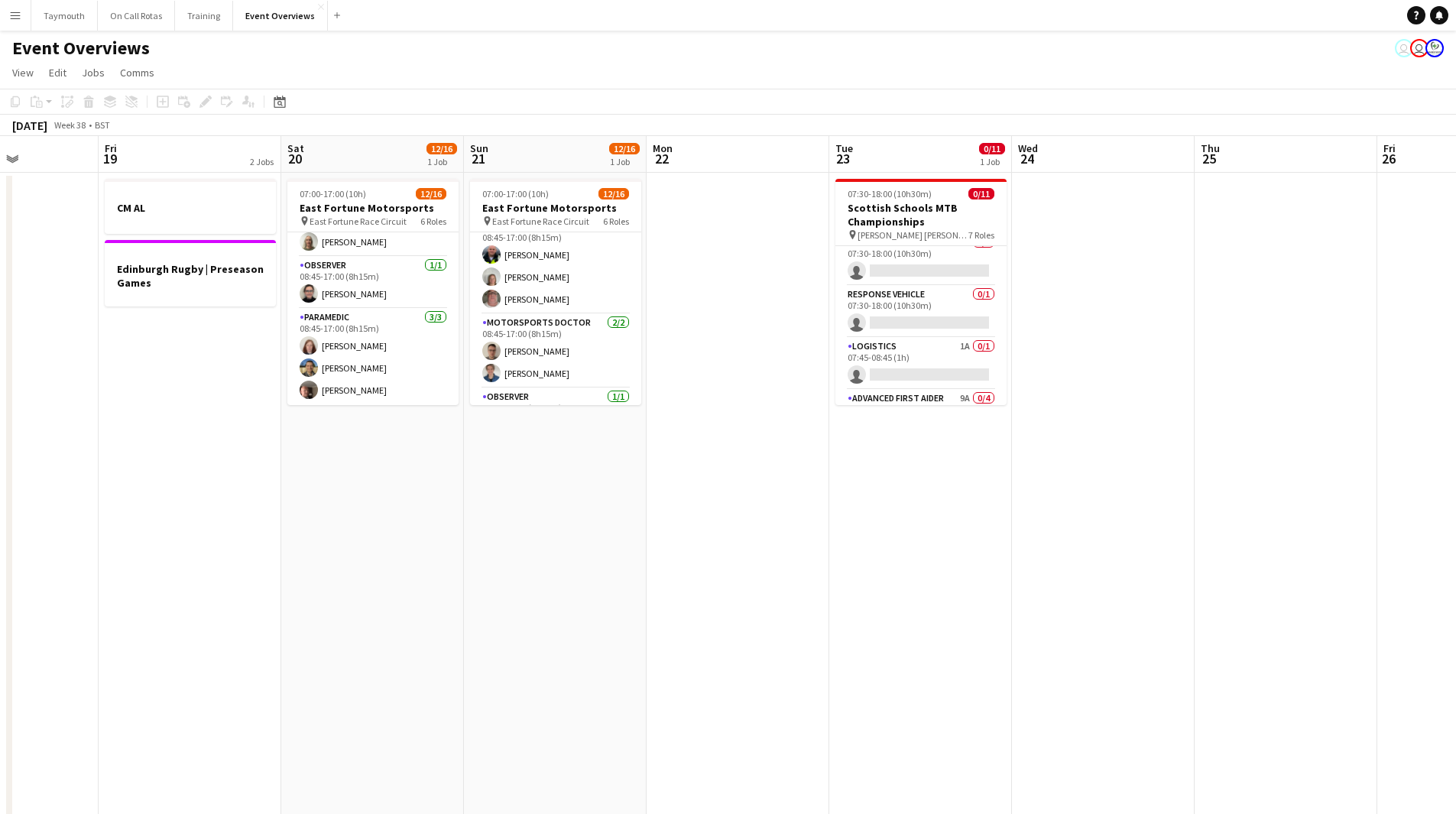
scroll to position [0, 0]
click at [937, 258] on app-card-role "Paramedic 4A 0/1 07:30-18:00 (10h30m) single-neutral-actions" at bounding box center [921, 272] width 171 height 52
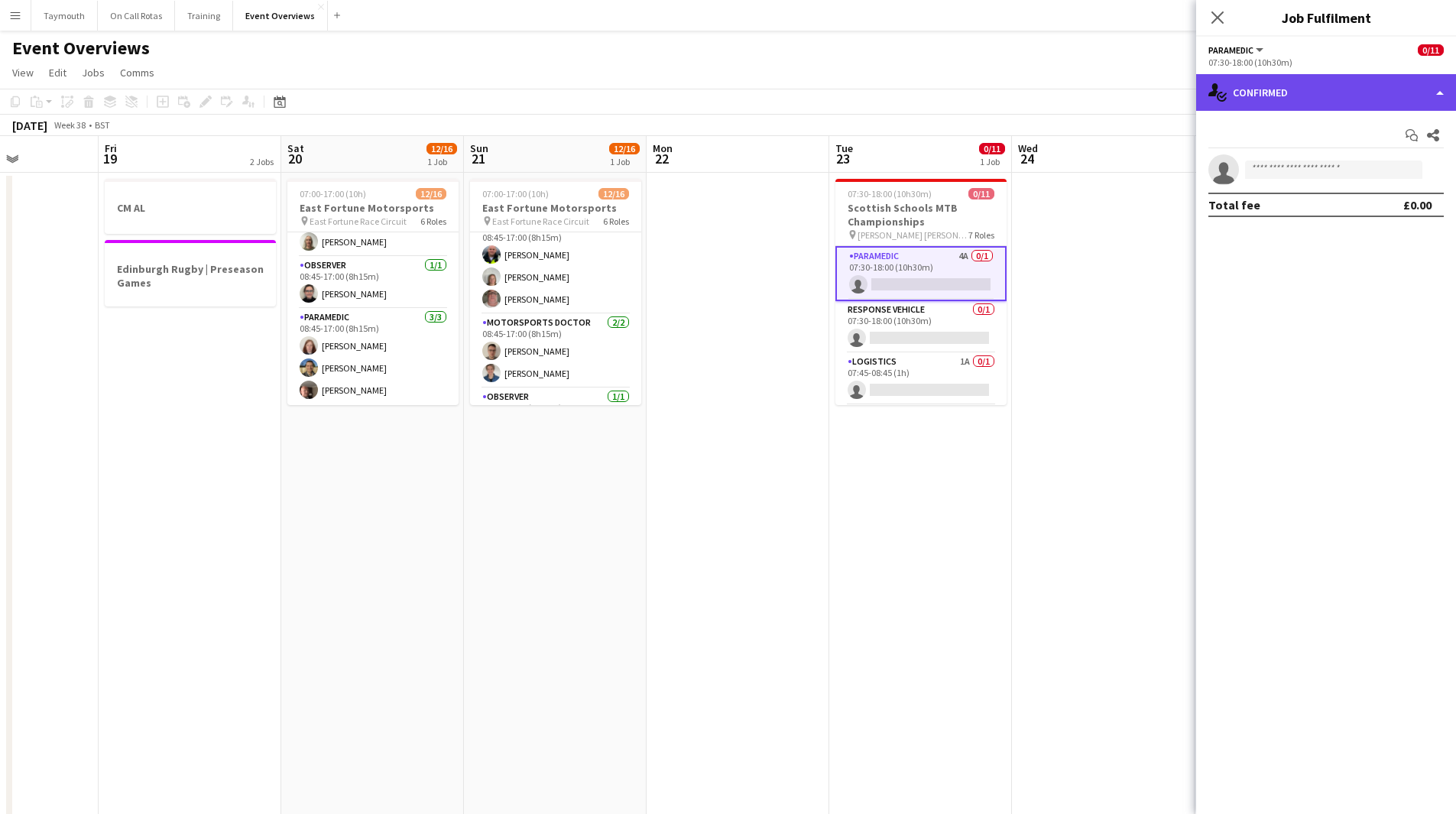
click at [1350, 79] on div "single-neutral-actions-check-2 Confirmed" at bounding box center [1326, 93] width 260 height 37
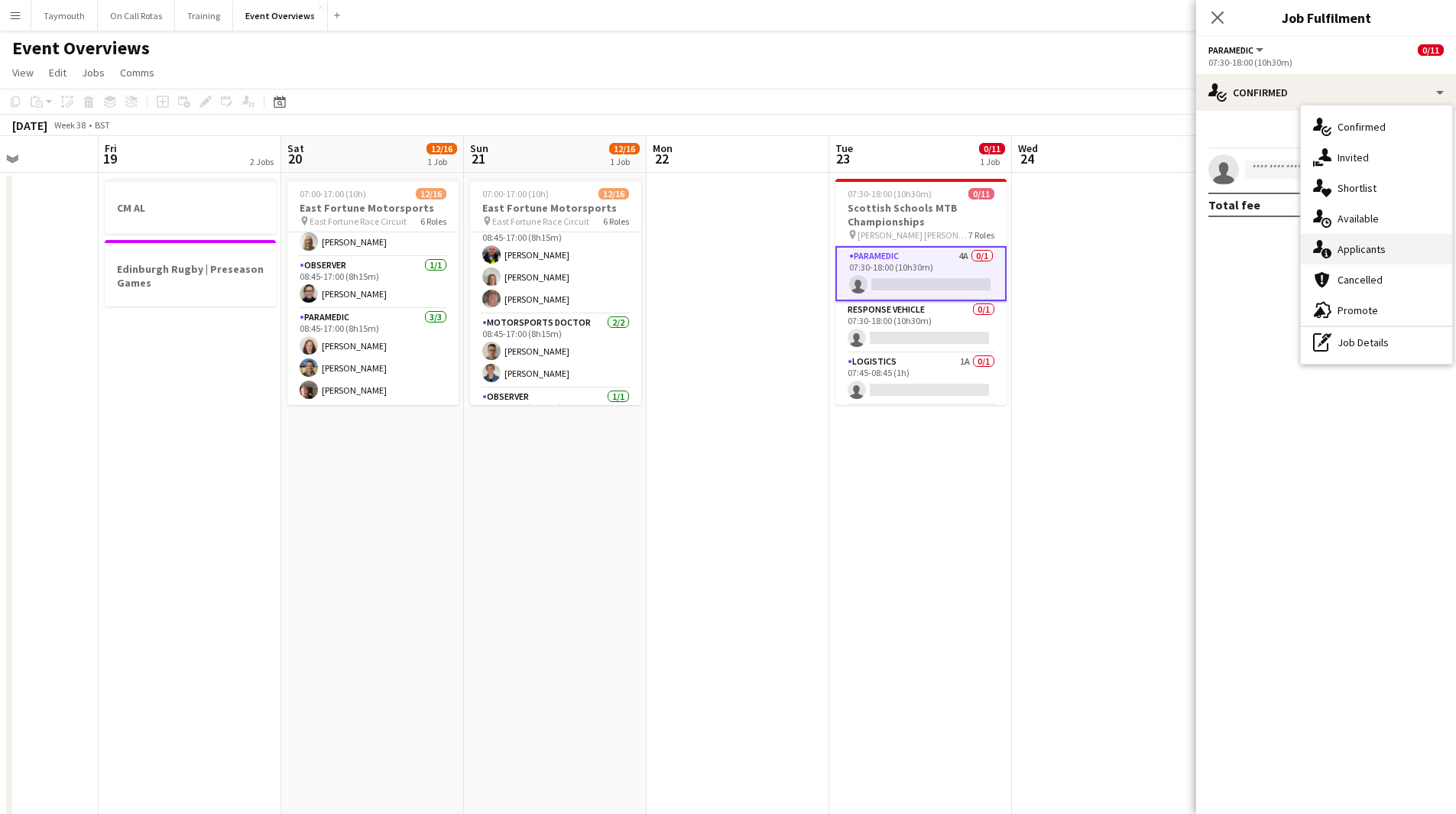
click at [1353, 248] on div "single-neutral-actions-information Applicants" at bounding box center [1377, 248] width 151 height 30
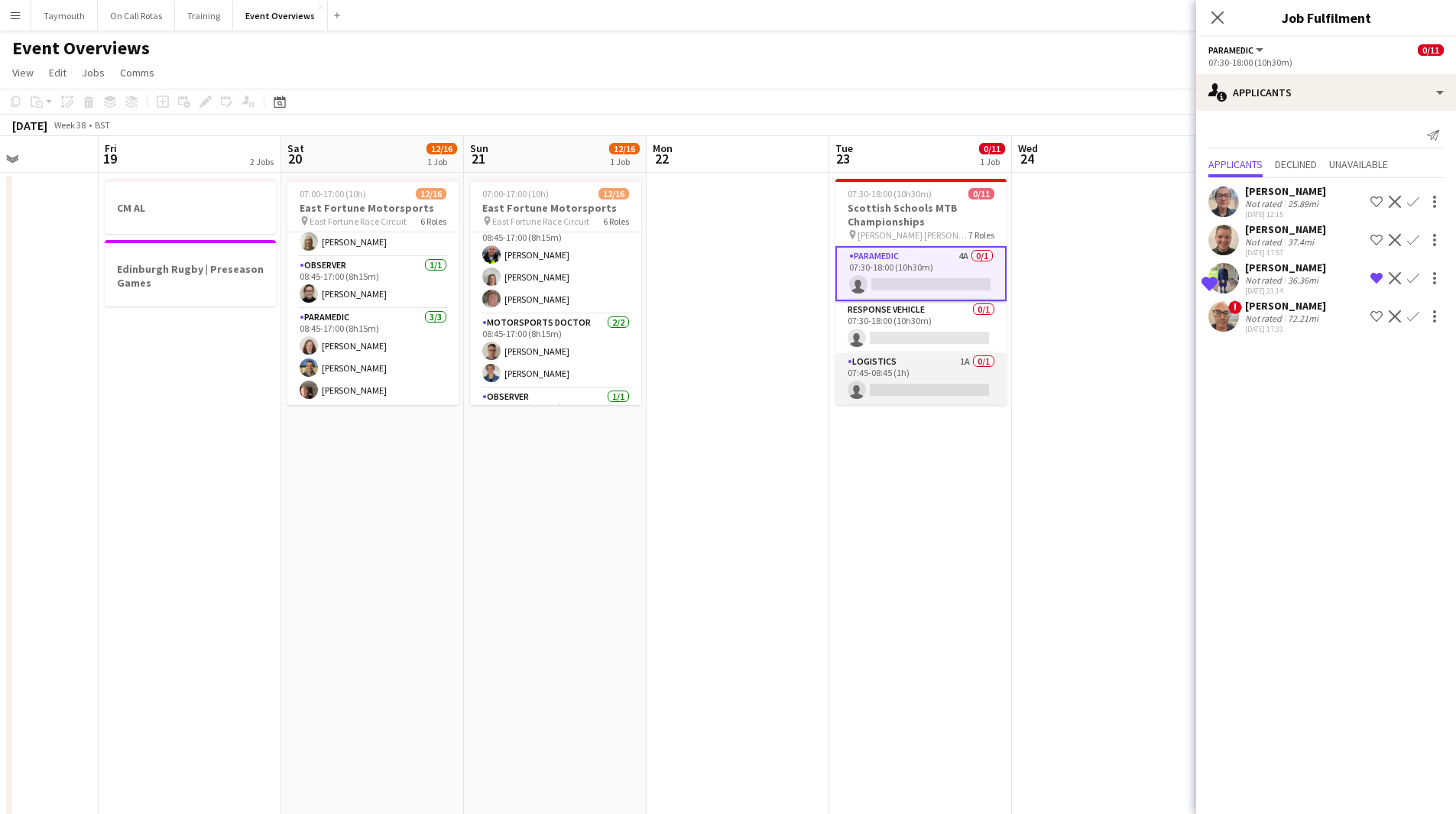
click at [927, 361] on app-card-role "Logistics 1A 0/1 07:45-08:45 (1h) single-neutral-actions" at bounding box center [921, 378] width 171 height 52
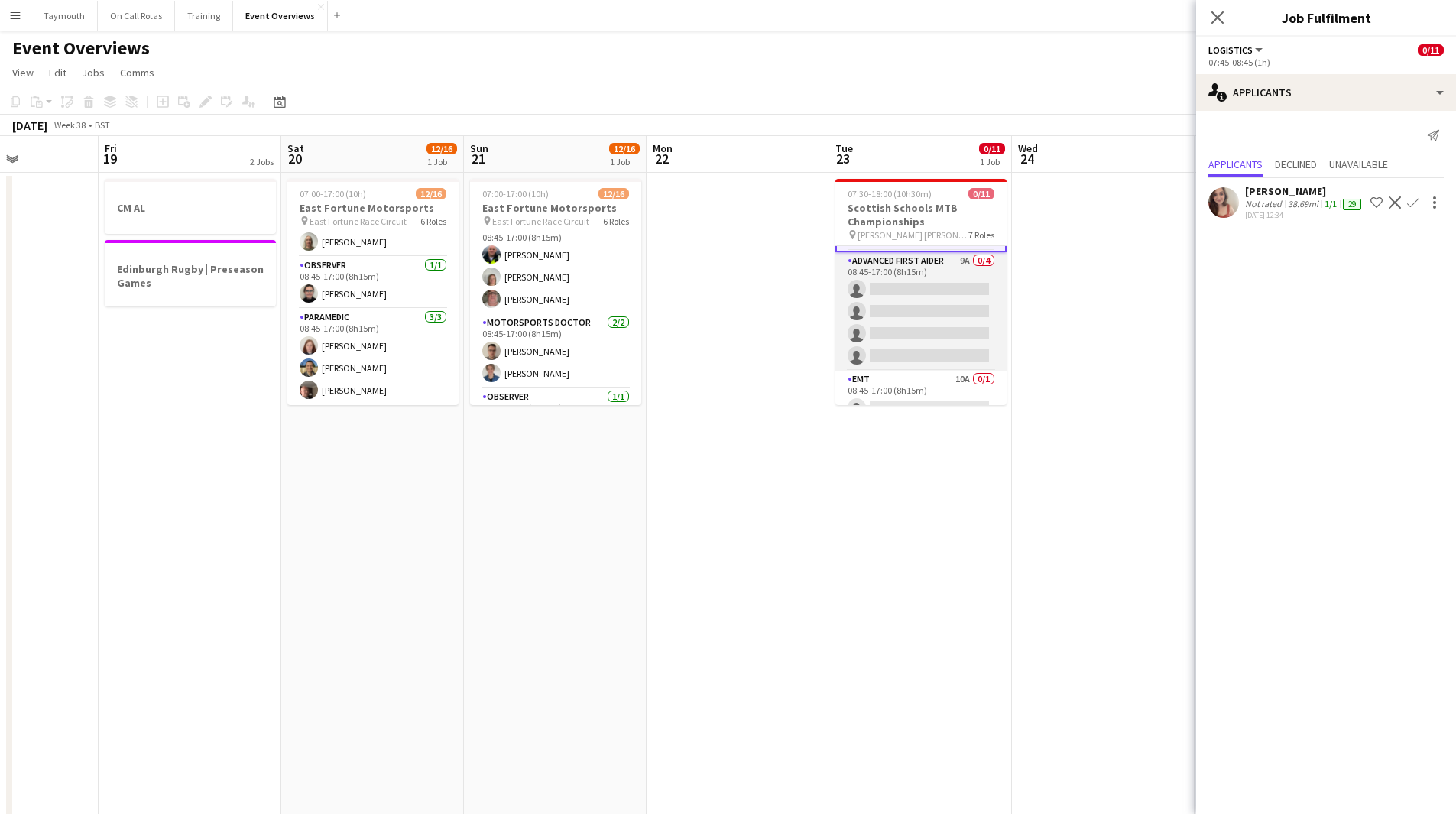
click at [929, 321] on app-card-role "Advanced First Aider 9A 0/4 08:45-17:00 (8h15m) single-neutral-actions single-n…" at bounding box center [921, 311] width 171 height 118
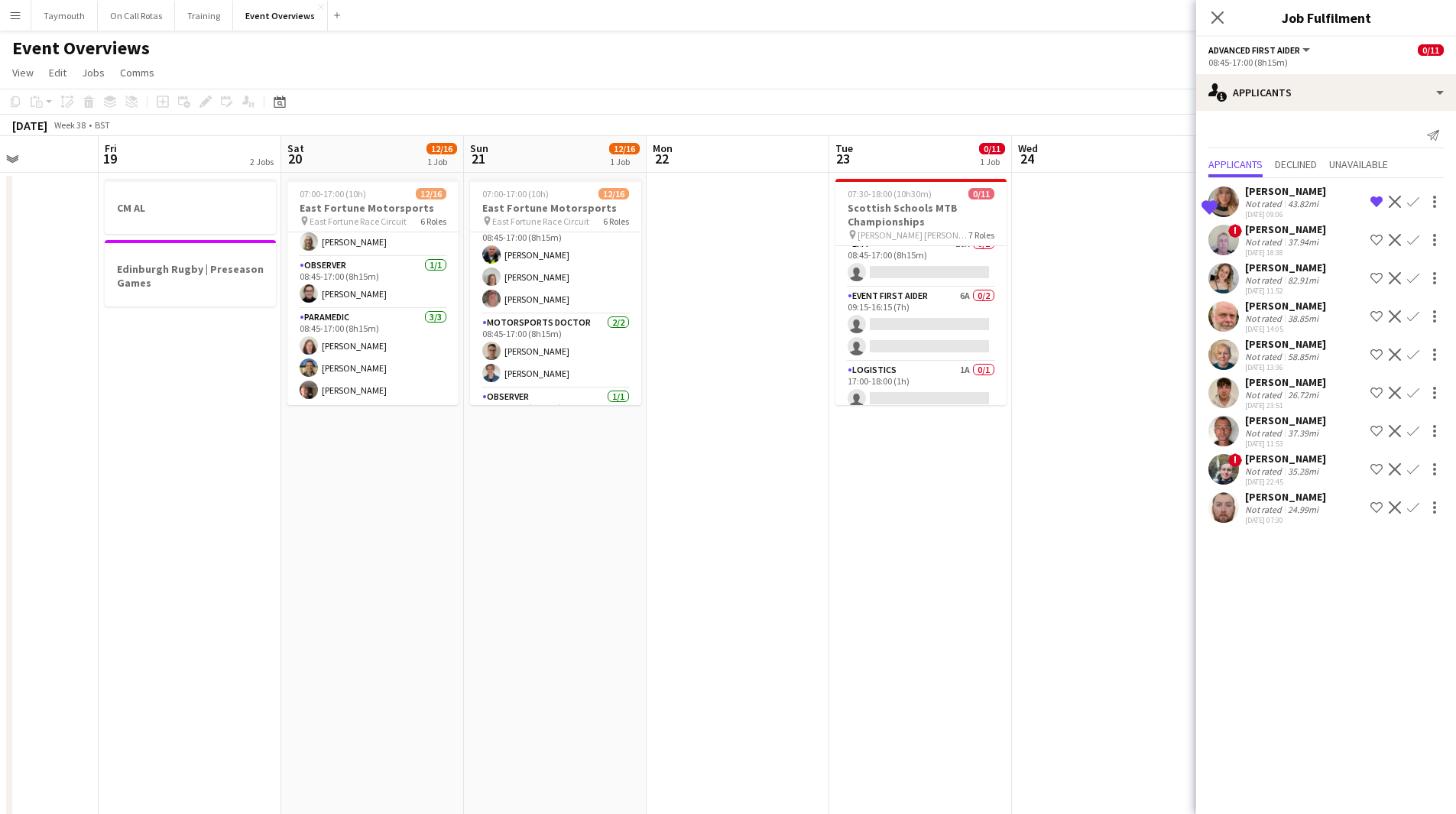
scroll to position [297, 0]
click at [924, 307] on app-card-role "Event First Aider 6A 0/2 09:15-16:15 (7h) single-neutral-actions single-neutral…" at bounding box center [921, 317] width 171 height 74
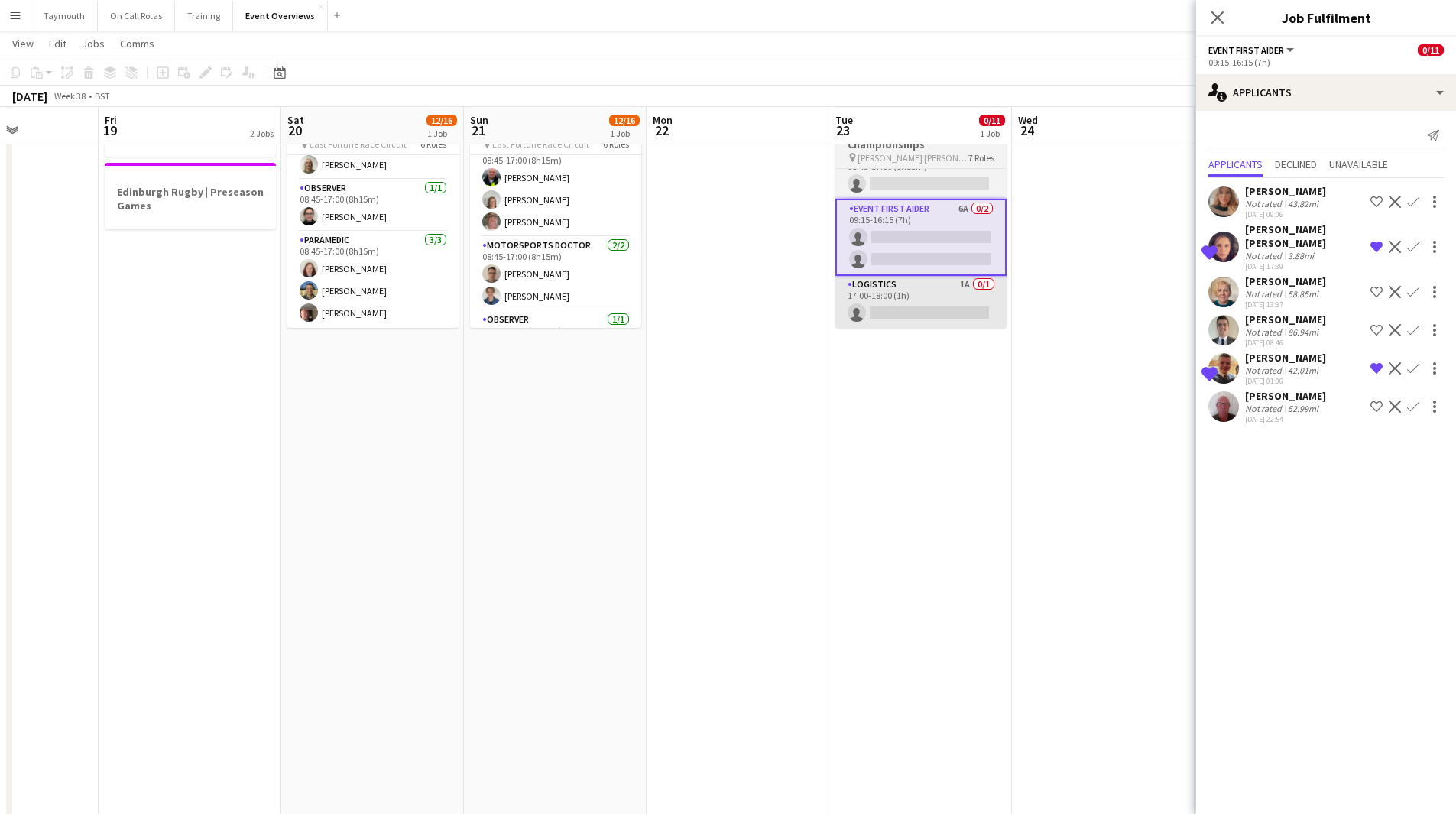
scroll to position [76, 0]
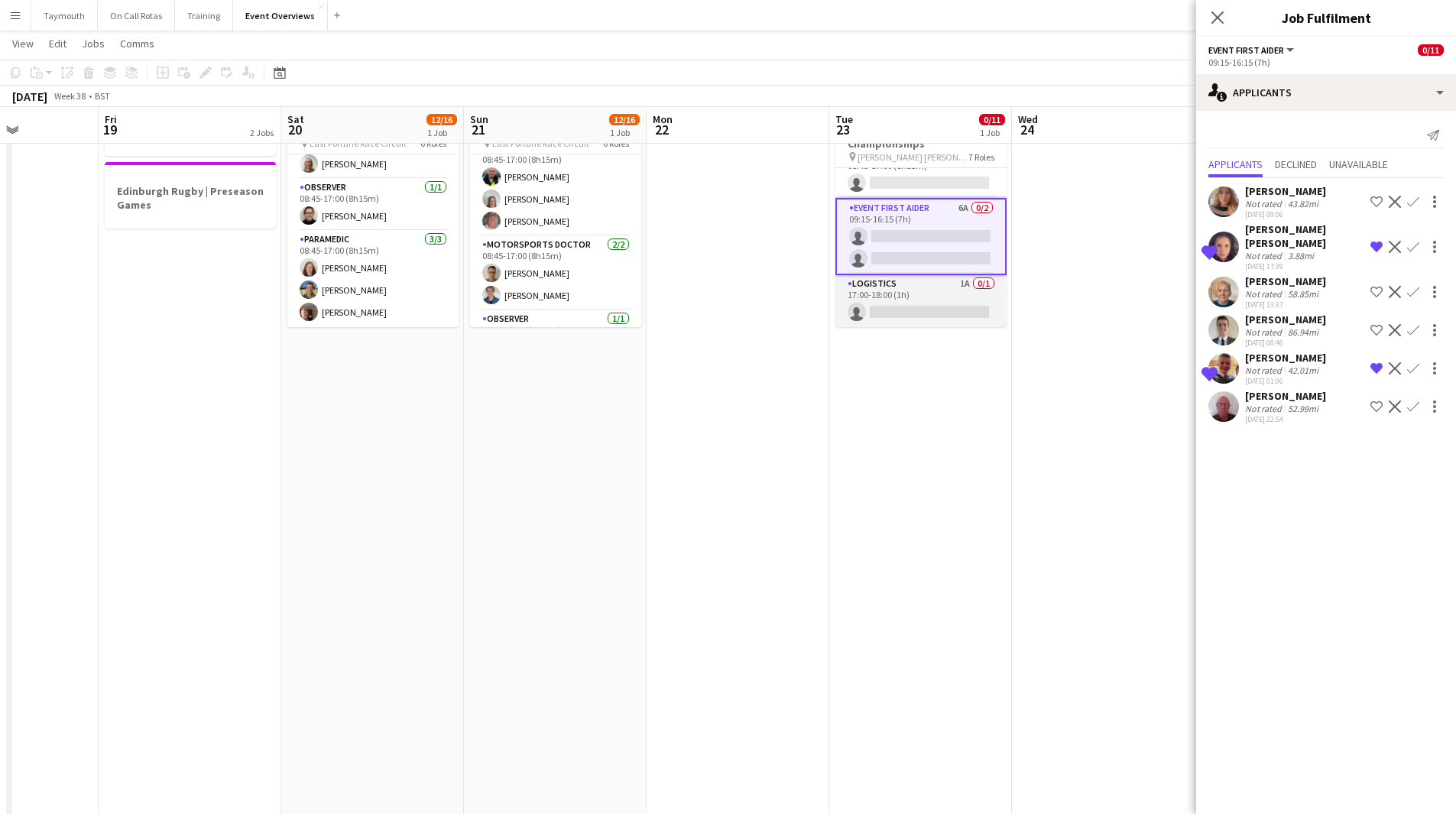
click at [906, 310] on app-card-role "Logistics 1A 0/1 17:00-18:00 (1h) single-neutral-actions" at bounding box center [921, 301] width 171 height 52
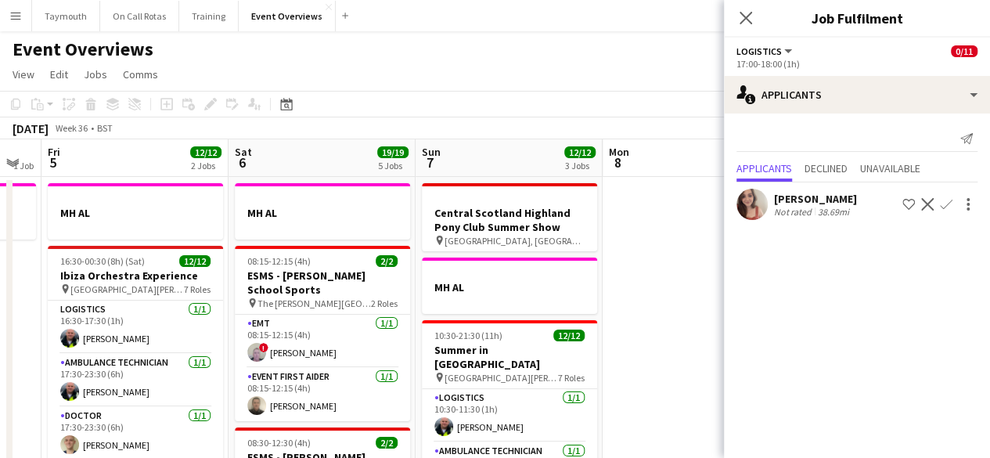
scroll to position [0, 331]
click at [286, 99] on icon at bounding box center [286, 104] width 12 height 13
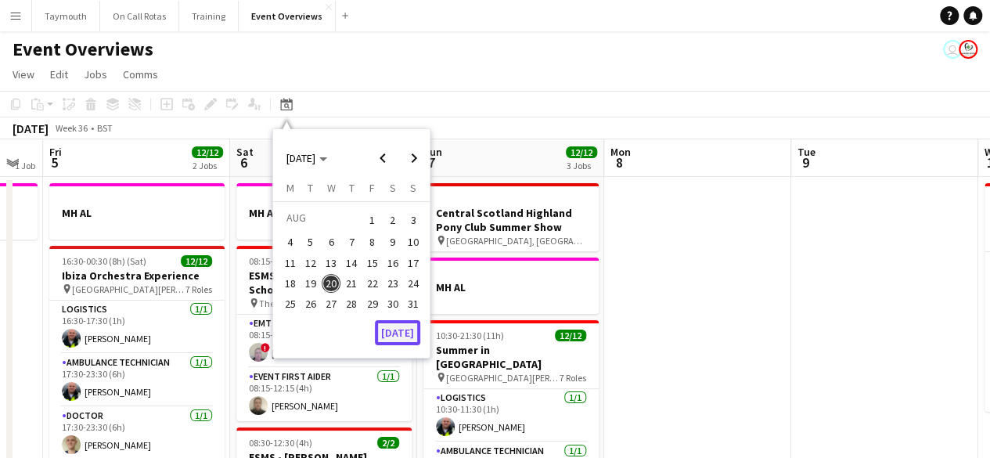
click at [402, 337] on button "[DATE]" at bounding box center [397, 332] width 45 height 25
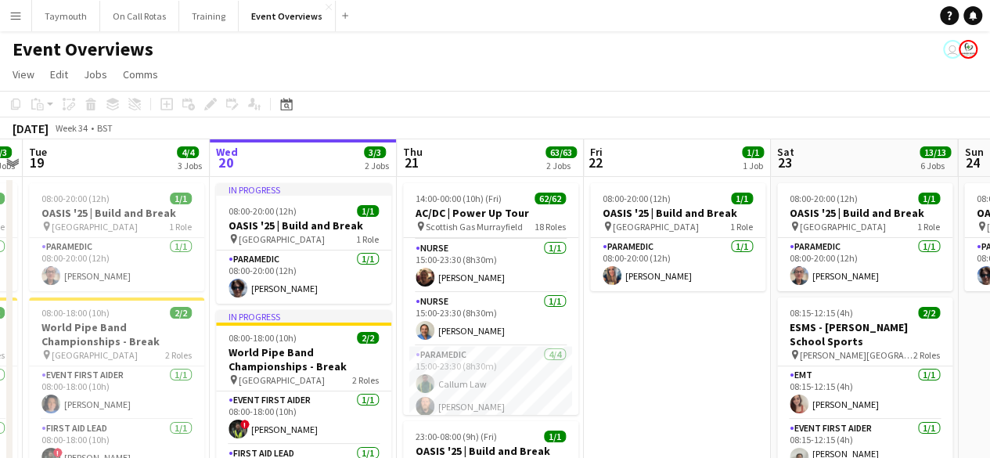
scroll to position [1545, 0]
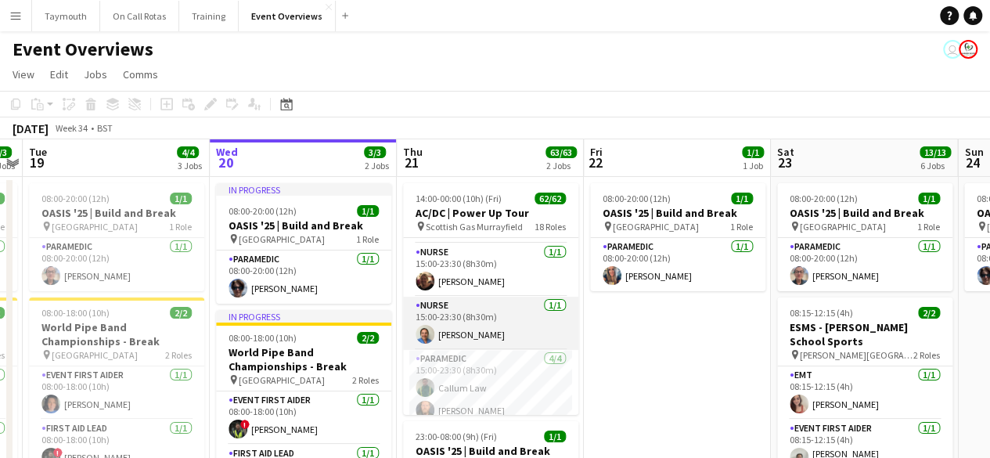
click at [473, 324] on app-card-role "Nurse [DATE] 15:00-23:30 (8h30m) [PERSON_NAME]" at bounding box center [490, 323] width 175 height 53
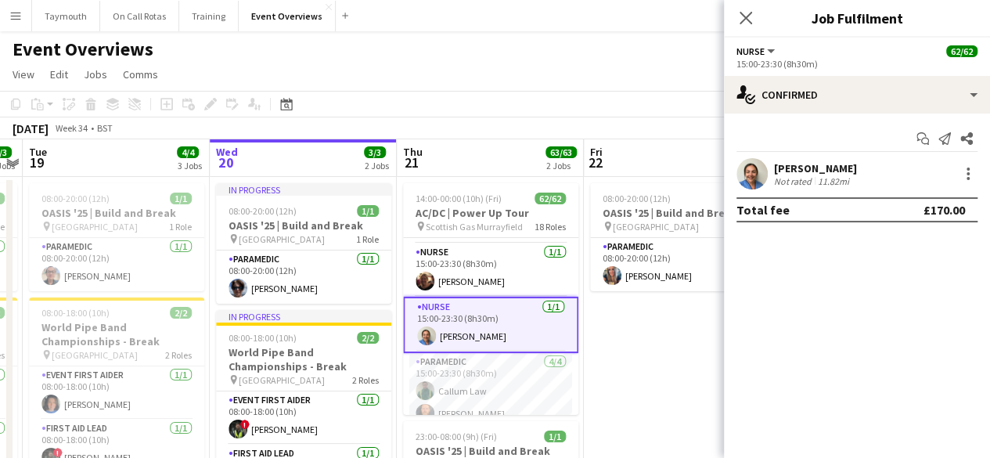
click at [801, 185] on div "Not rated" at bounding box center [794, 181] width 41 height 12
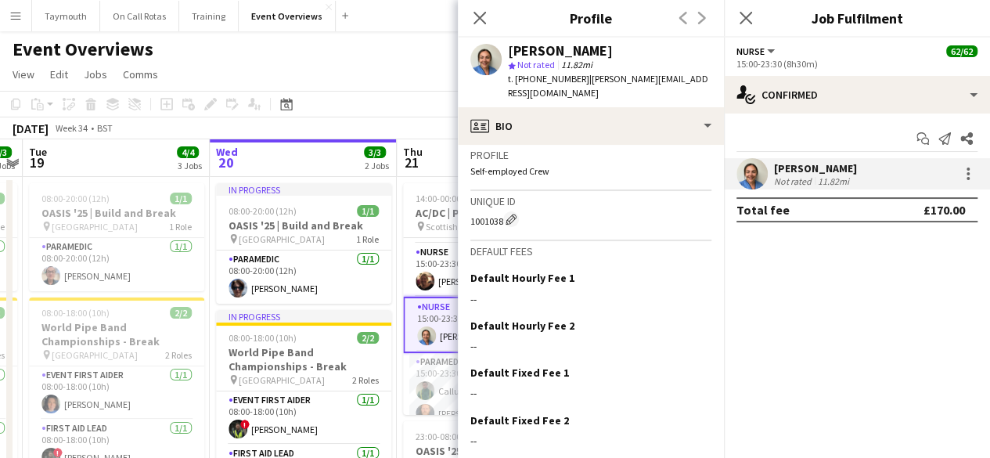
scroll to position [817, 0]
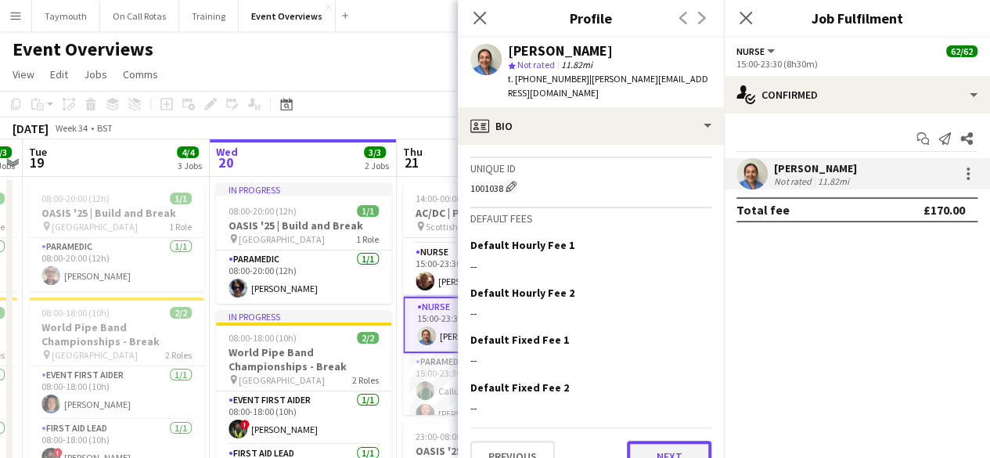
click at [663, 440] on button "Next" at bounding box center [669, 455] width 85 height 31
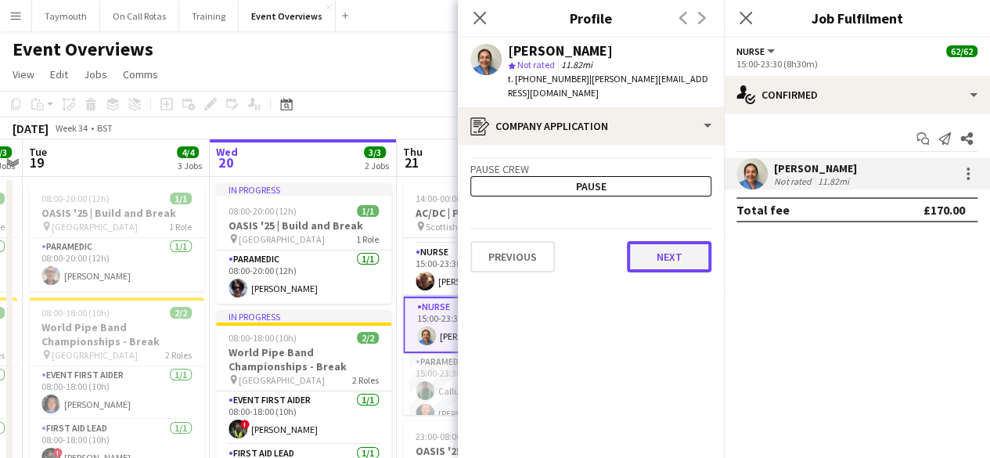
click at [676, 241] on button "Next" at bounding box center [669, 256] width 85 height 31
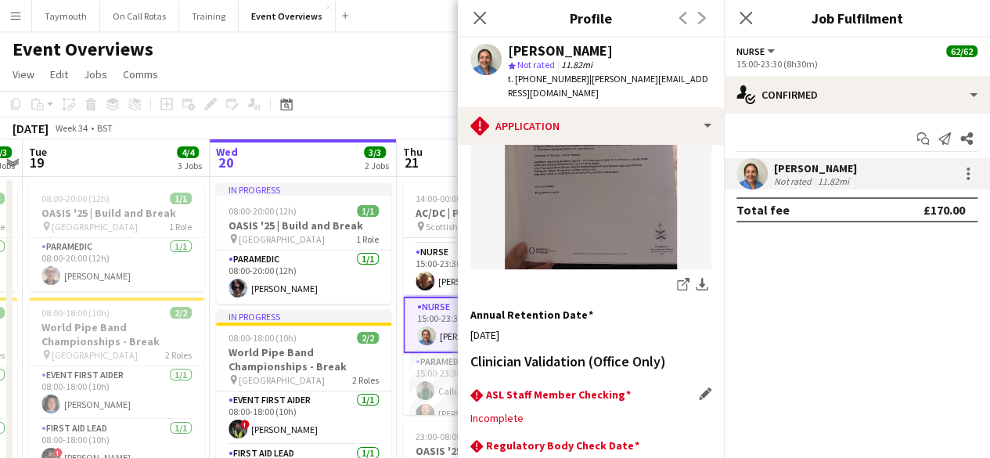
scroll to position [632, 0]
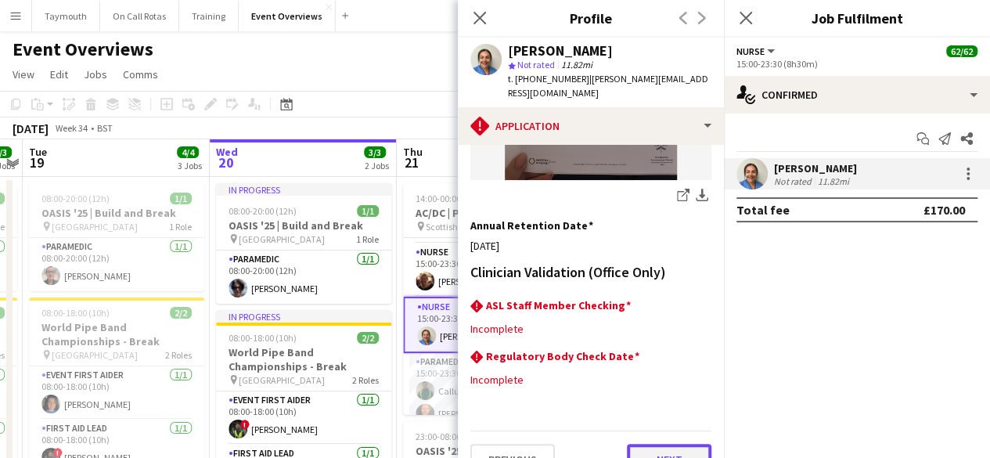
click at [654, 444] on button "Next" at bounding box center [669, 459] width 85 height 31
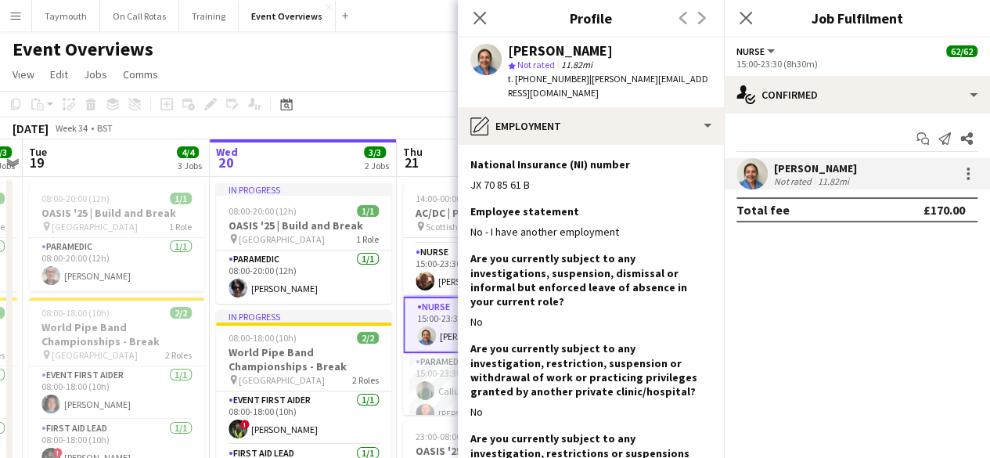
scroll to position [137, 0]
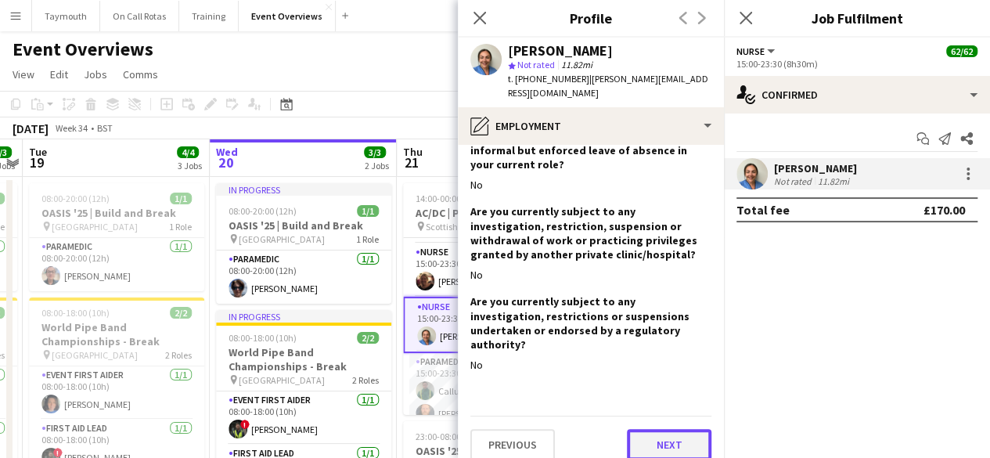
click at [657, 436] on button "Next" at bounding box center [669, 444] width 85 height 31
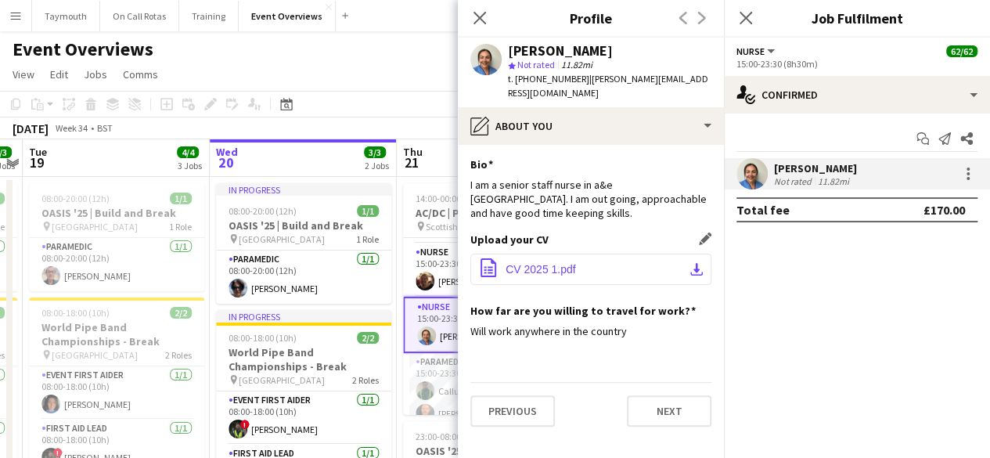
click at [695, 263] on app-icon "download-bottom" at bounding box center [696, 269] width 13 height 13
click at [487, 13] on app-icon "Close pop-in" at bounding box center [480, 18] width 23 height 23
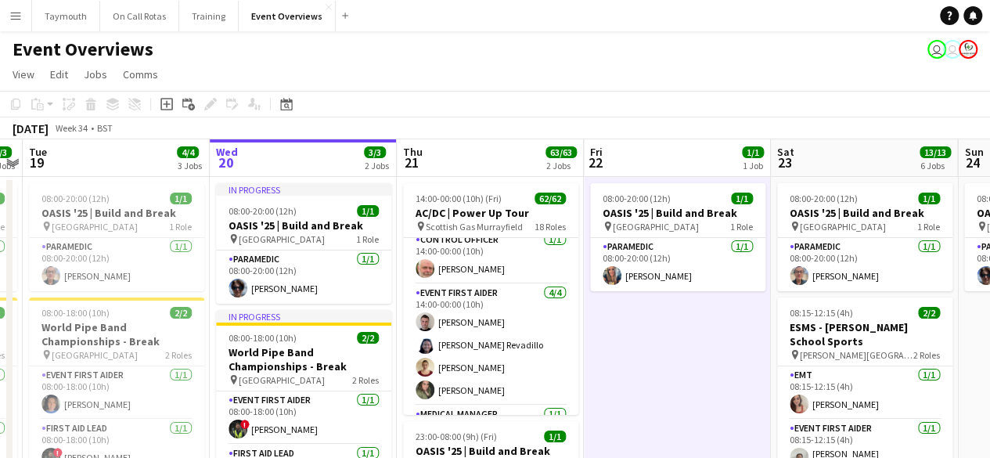
scroll to position [118, 0]
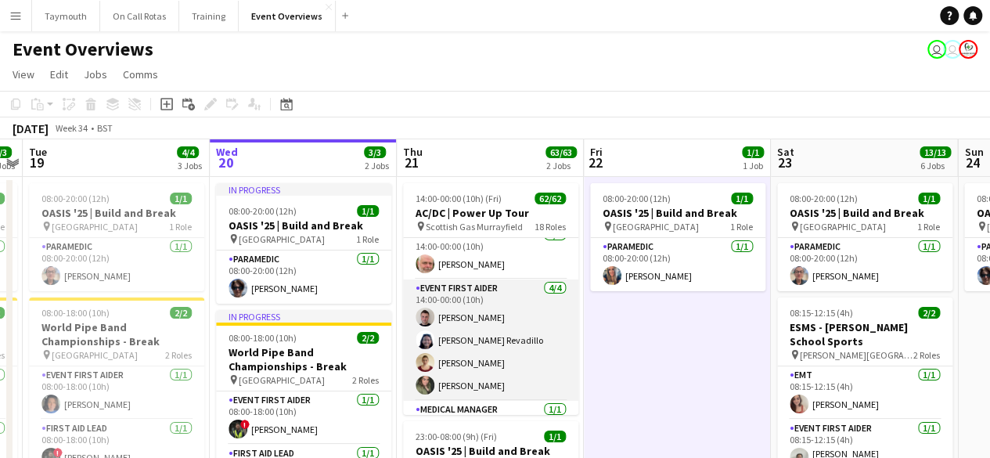
click at [487, 314] on app-card-role "Event First Aider [DATE] 14:00-00:00 (10h) [PERSON_NAME] [PERSON_NAME] Revadill…" at bounding box center [490, 339] width 175 height 121
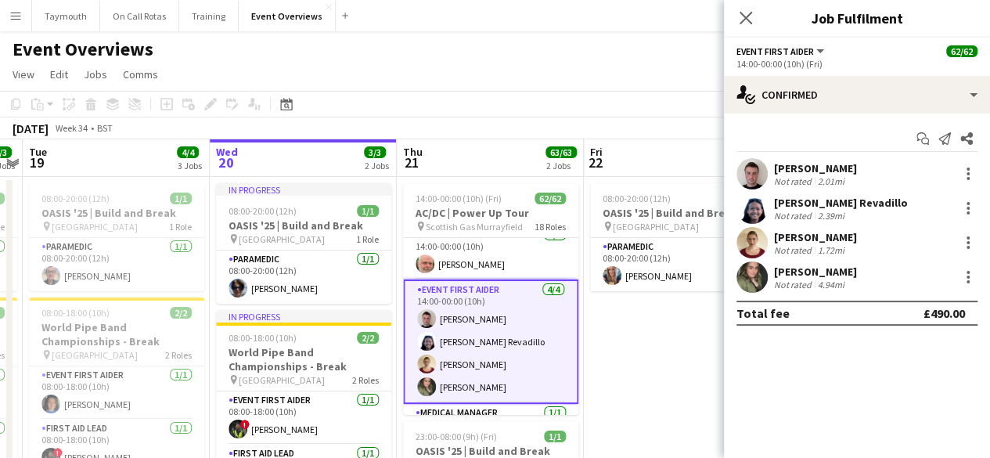
click at [774, 173] on div "[PERSON_NAME]" at bounding box center [815, 168] width 83 height 14
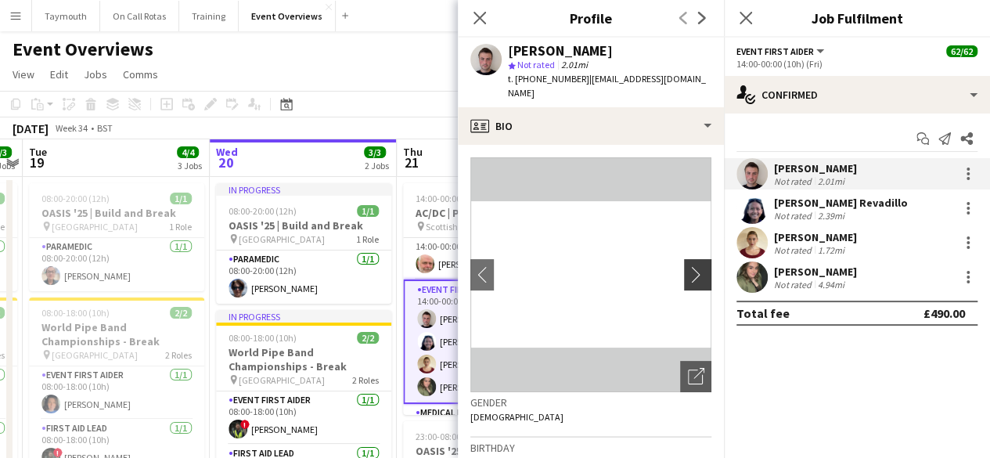
click at [684, 259] on button "chevron-right" at bounding box center [699, 274] width 31 height 31
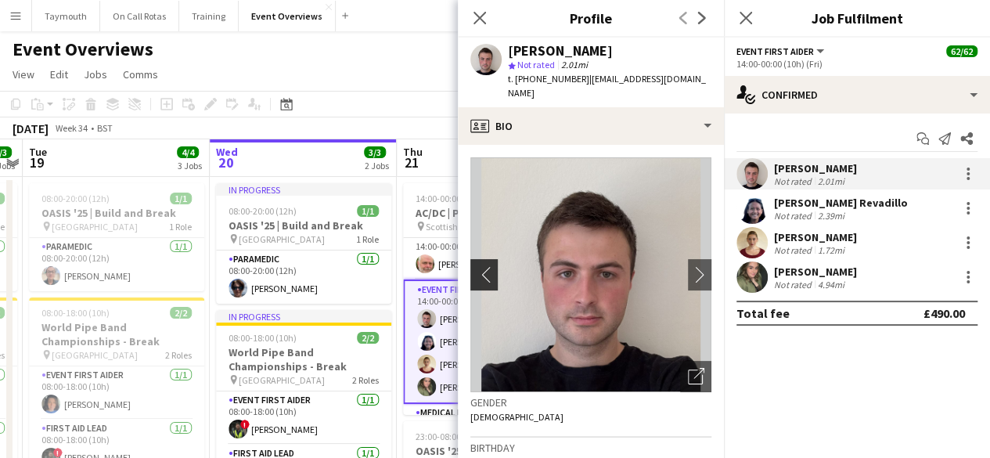
click at [490, 259] on button "chevron-left" at bounding box center [481, 274] width 31 height 31
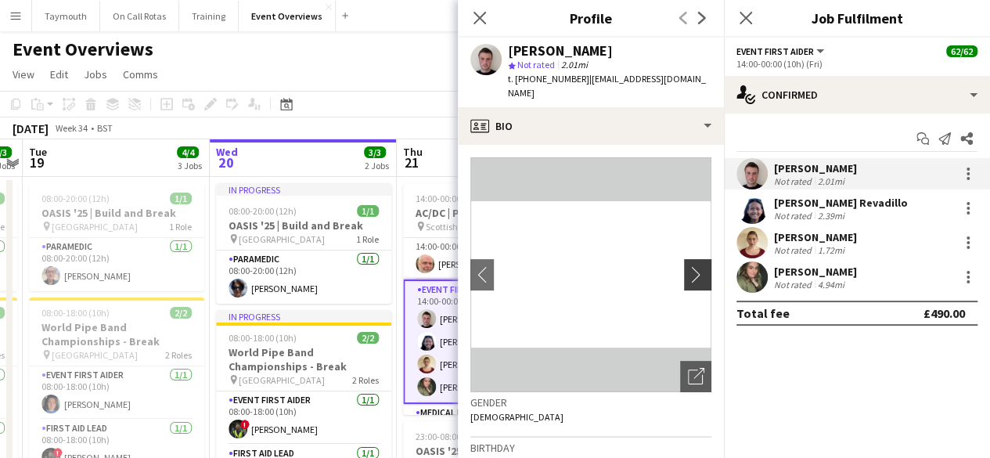
click at [688, 266] on app-icon "chevron-right" at bounding box center [700, 274] width 24 height 16
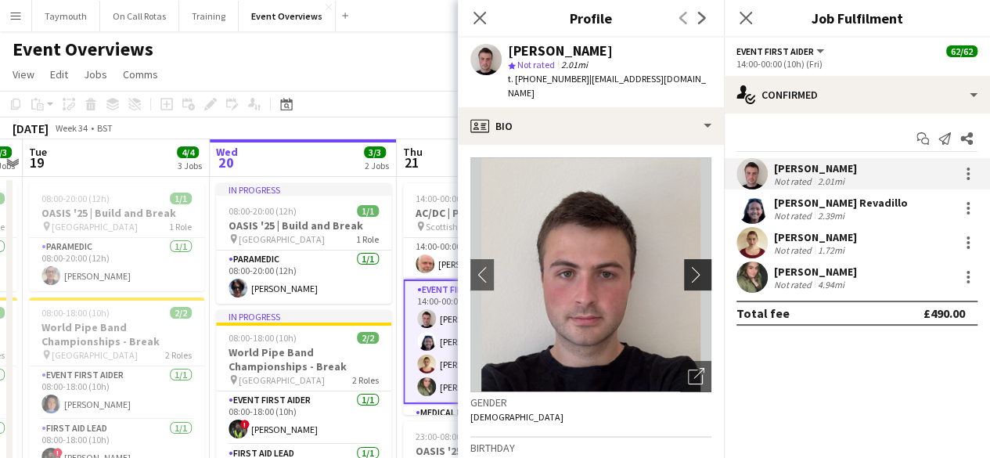
click at [688, 266] on app-icon "chevron-right" at bounding box center [700, 274] width 24 height 16
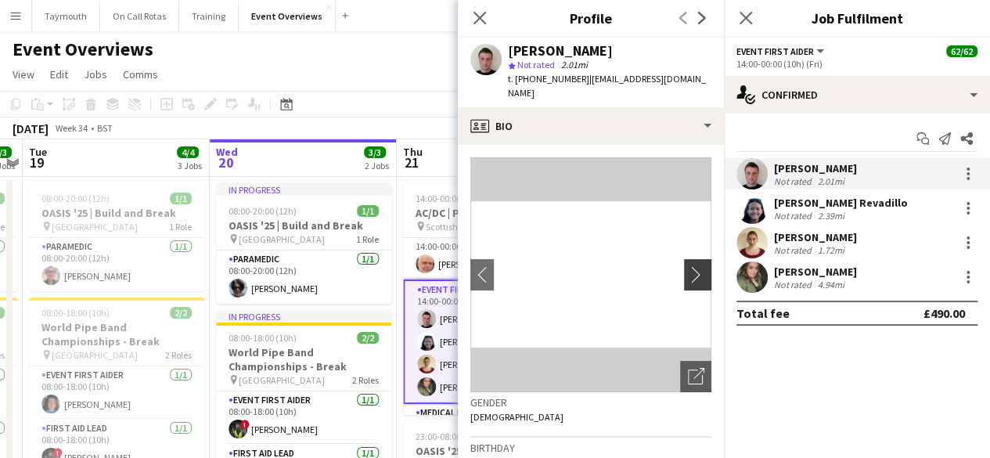
click at [688, 266] on app-icon "chevron-right" at bounding box center [700, 274] width 24 height 16
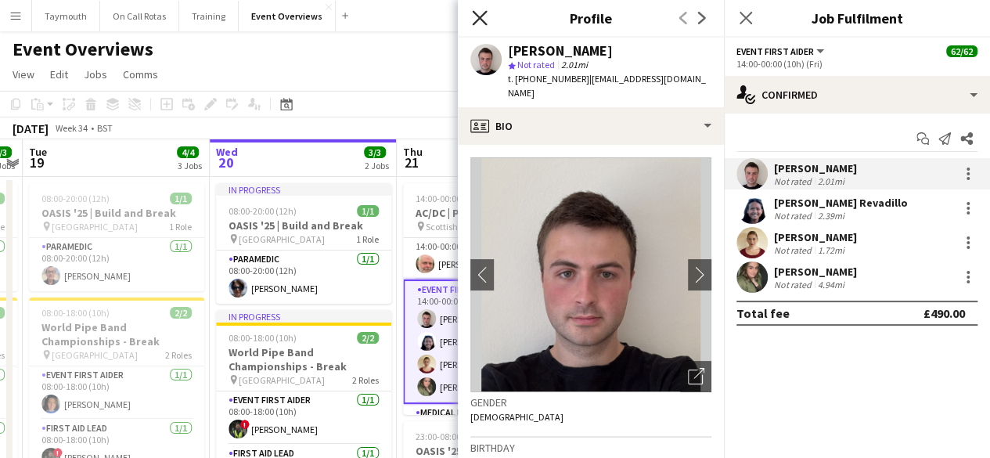
click at [482, 23] on icon "Close pop-in" at bounding box center [479, 17] width 15 height 15
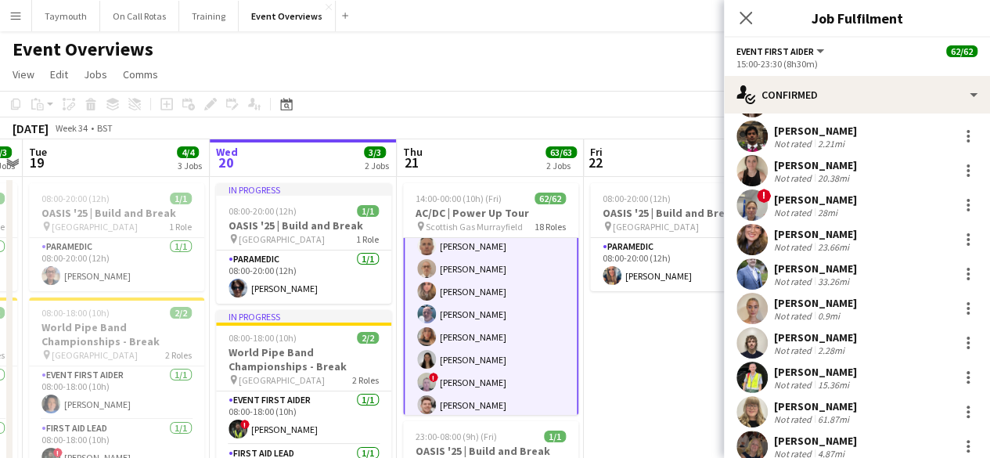
scroll to position [367, 0]
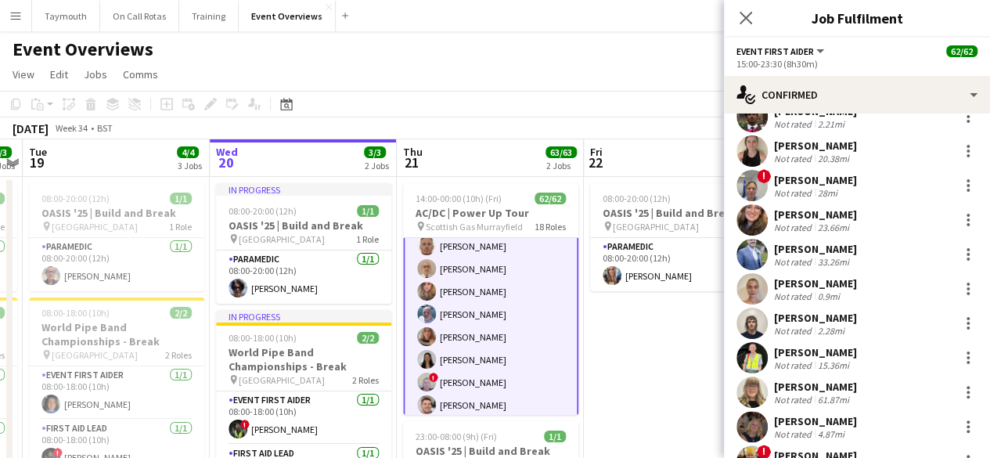
click at [810, 356] on div "[PERSON_NAME]" at bounding box center [815, 352] width 83 height 14
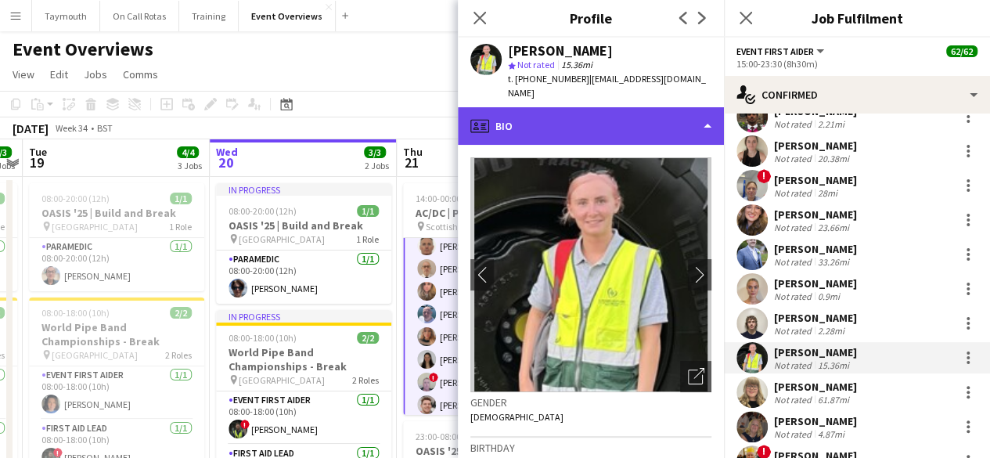
click at [642, 110] on div "profile Bio" at bounding box center [591, 126] width 266 height 38
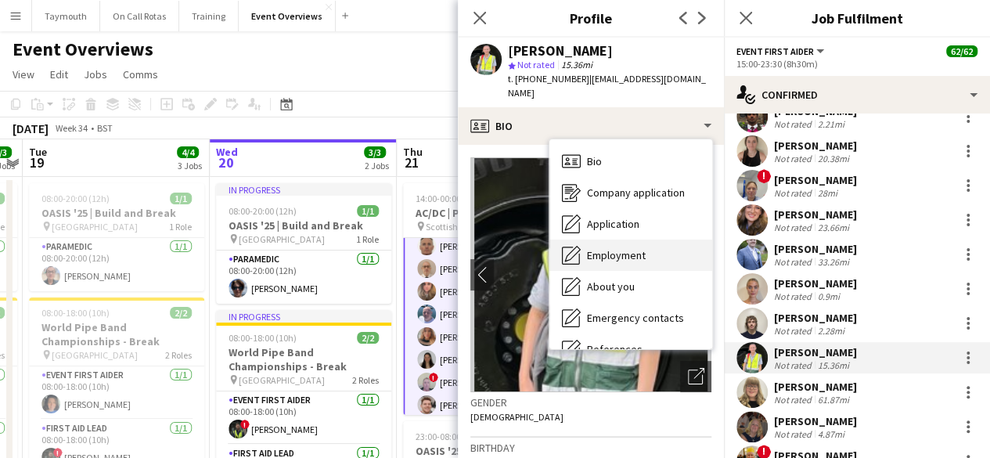
click at [648, 243] on div "Employment Employment" at bounding box center [630, 254] width 163 height 31
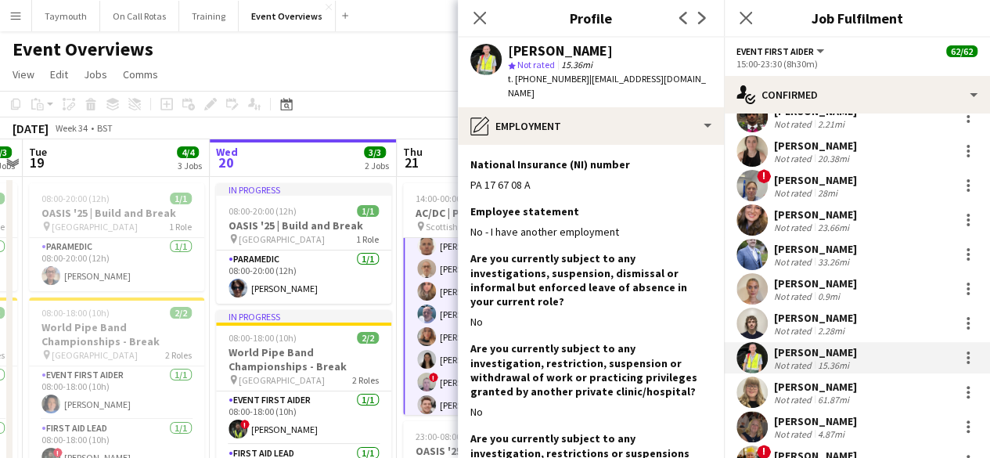
scroll to position [137, 0]
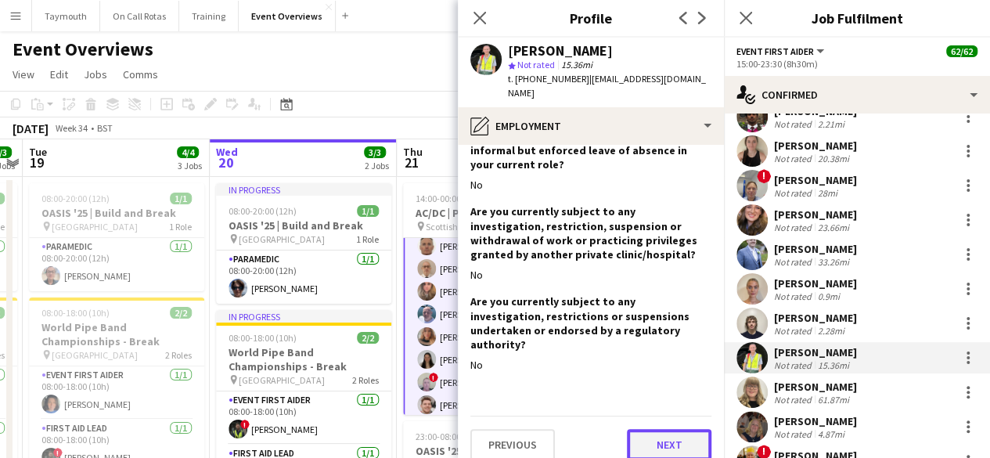
click at [645, 431] on button "Next" at bounding box center [669, 444] width 85 height 31
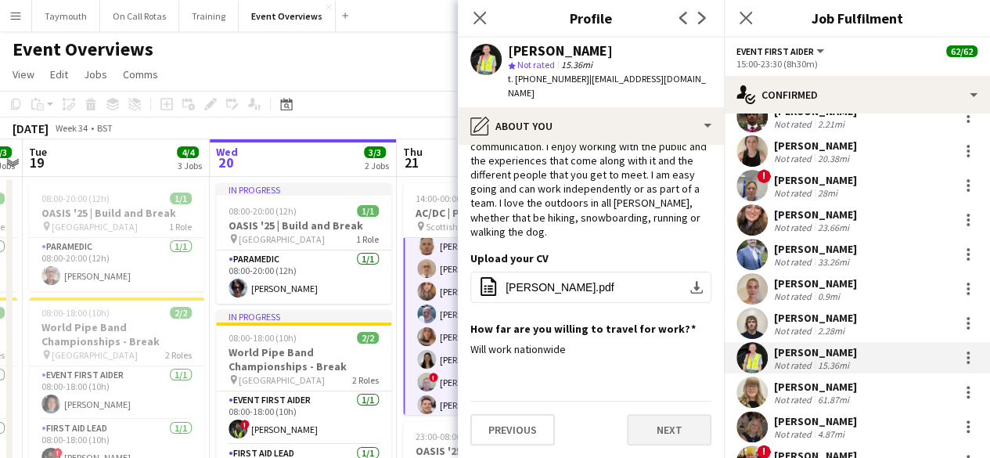
scroll to position [0, 0]
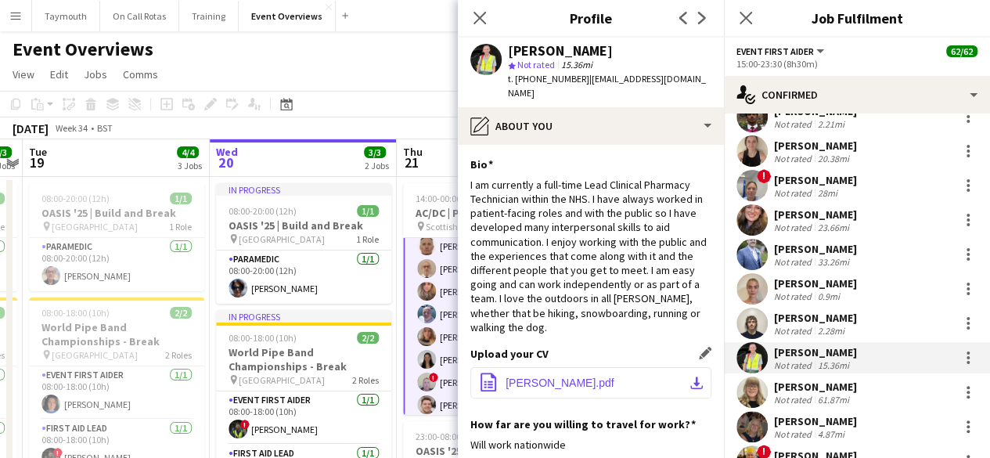
click at [635, 368] on button "office-file-sheet [PERSON_NAME].pdf download-bottom" at bounding box center [590, 382] width 241 height 31
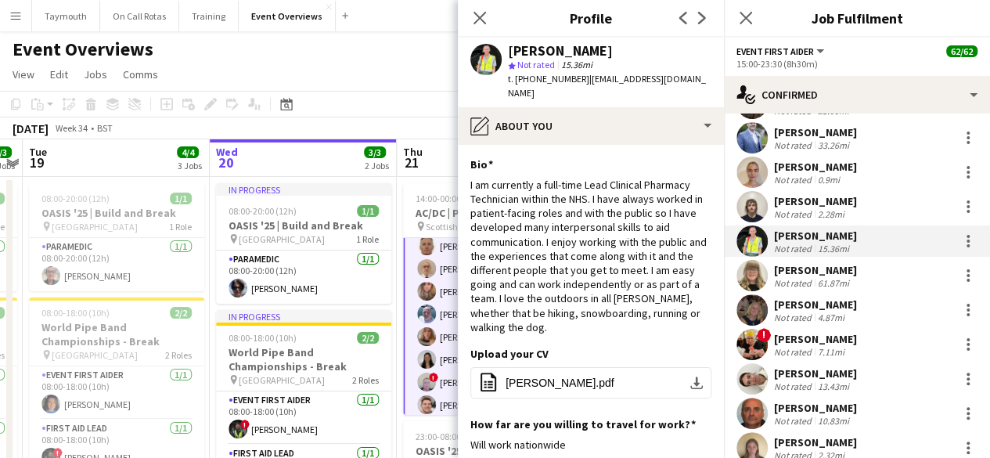
scroll to position [484, 0]
click at [860, 386] on div "[PERSON_NAME] Not rated 13.43mi" at bounding box center [857, 377] width 266 height 31
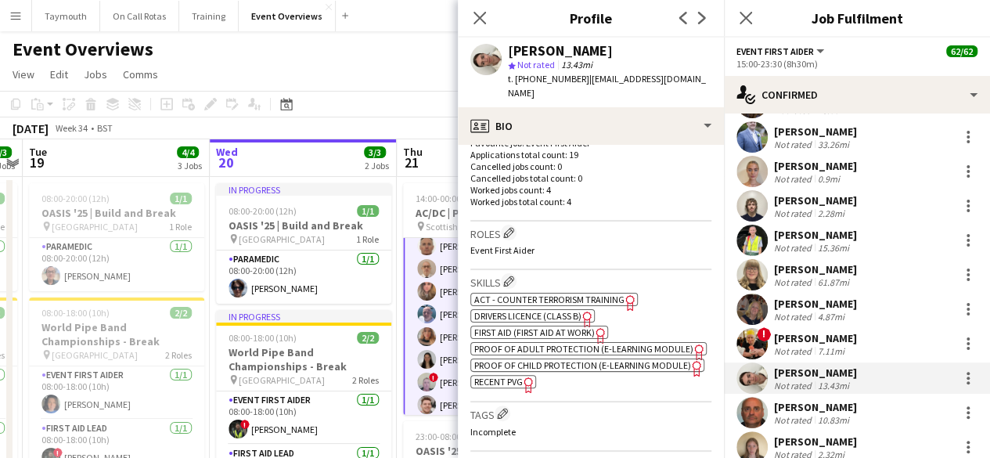
scroll to position [439, 0]
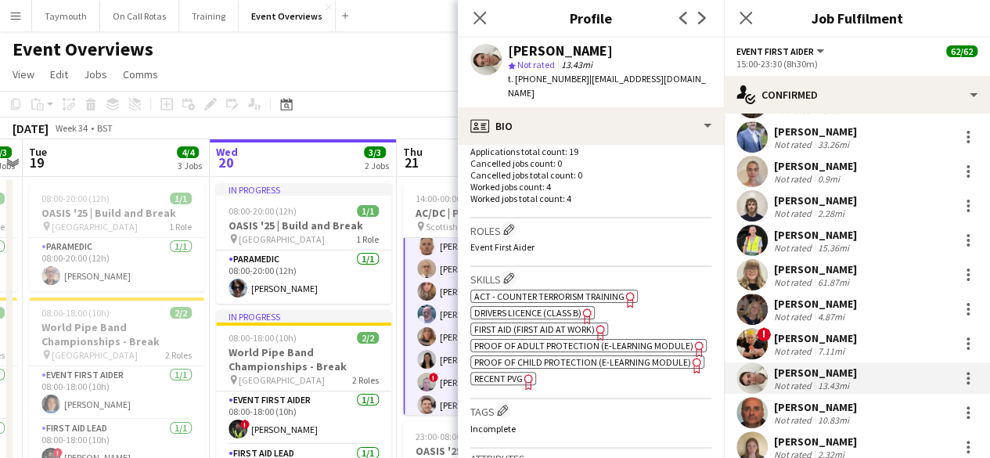
click at [507, 323] on span "First Aid (First Aid At Work)" at bounding box center [534, 329] width 120 height 12
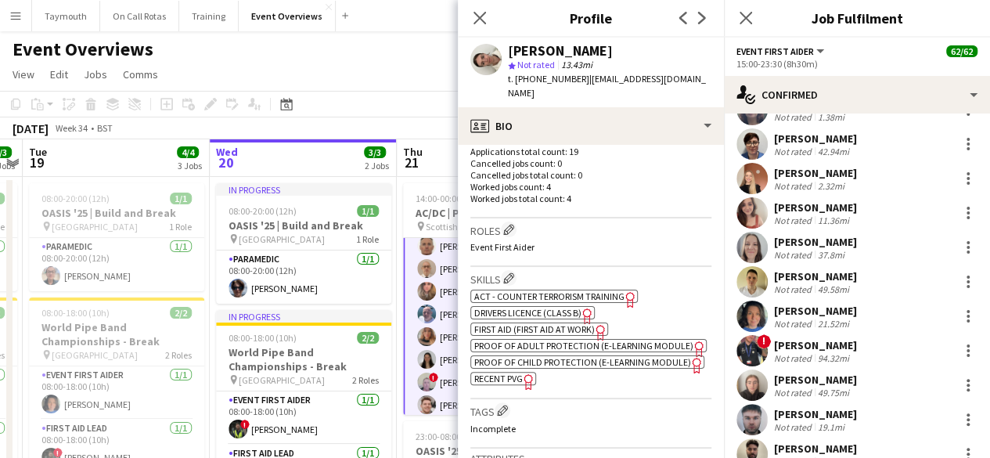
scroll to position [981, 0]
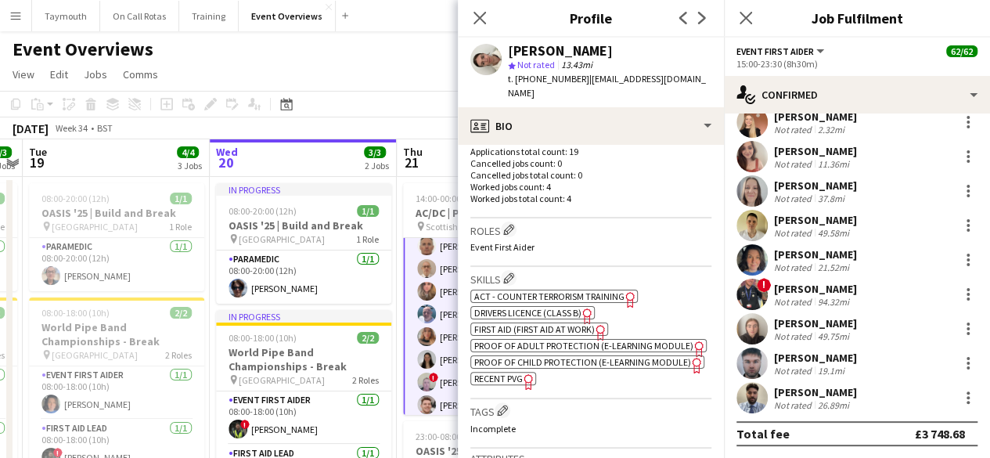
click at [840, 290] on div "[PERSON_NAME]" at bounding box center [815, 289] width 83 height 14
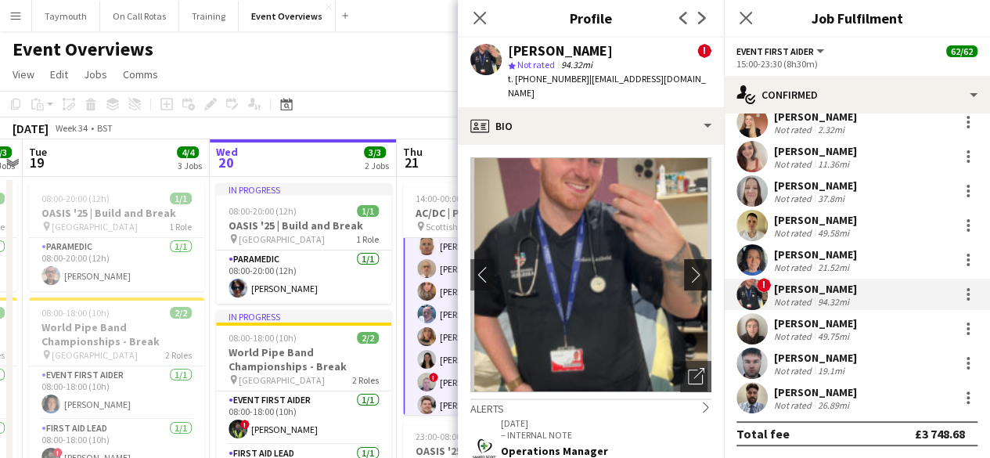
click at [688, 266] on app-icon "chevron-right" at bounding box center [700, 274] width 24 height 16
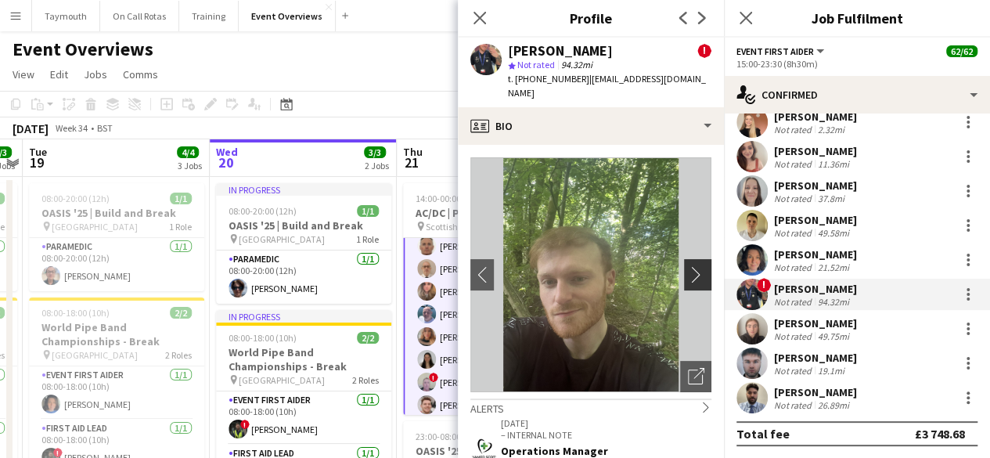
click at [688, 266] on app-icon "chevron-right" at bounding box center [700, 274] width 24 height 16
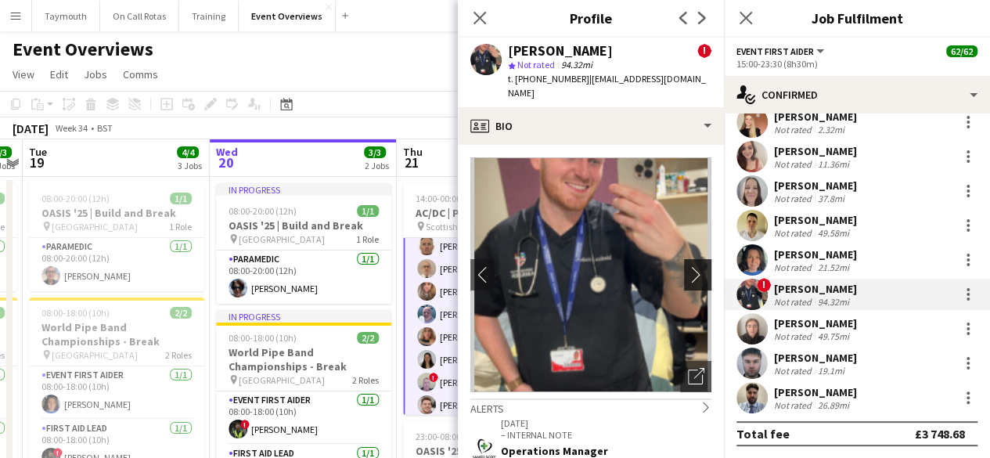
click at [688, 266] on app-icon "chevron-right" at bounding box center [700, 274] width 24 height 16
